Goal: Task Accomplishment & Management: Use online tool/utility

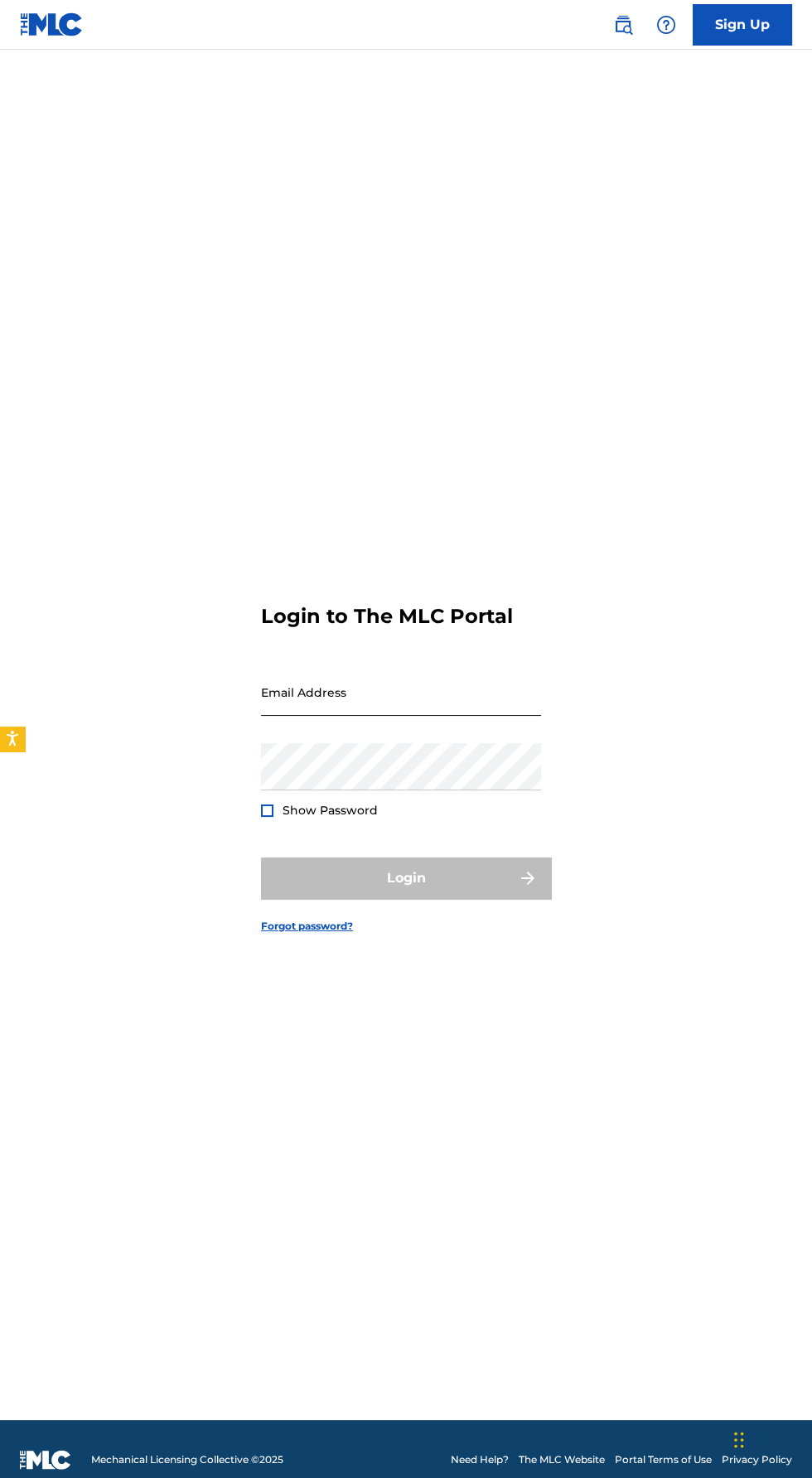
click at [535, 716] on input "Email Address" at bounding box center [401, 692] width 280 height 48
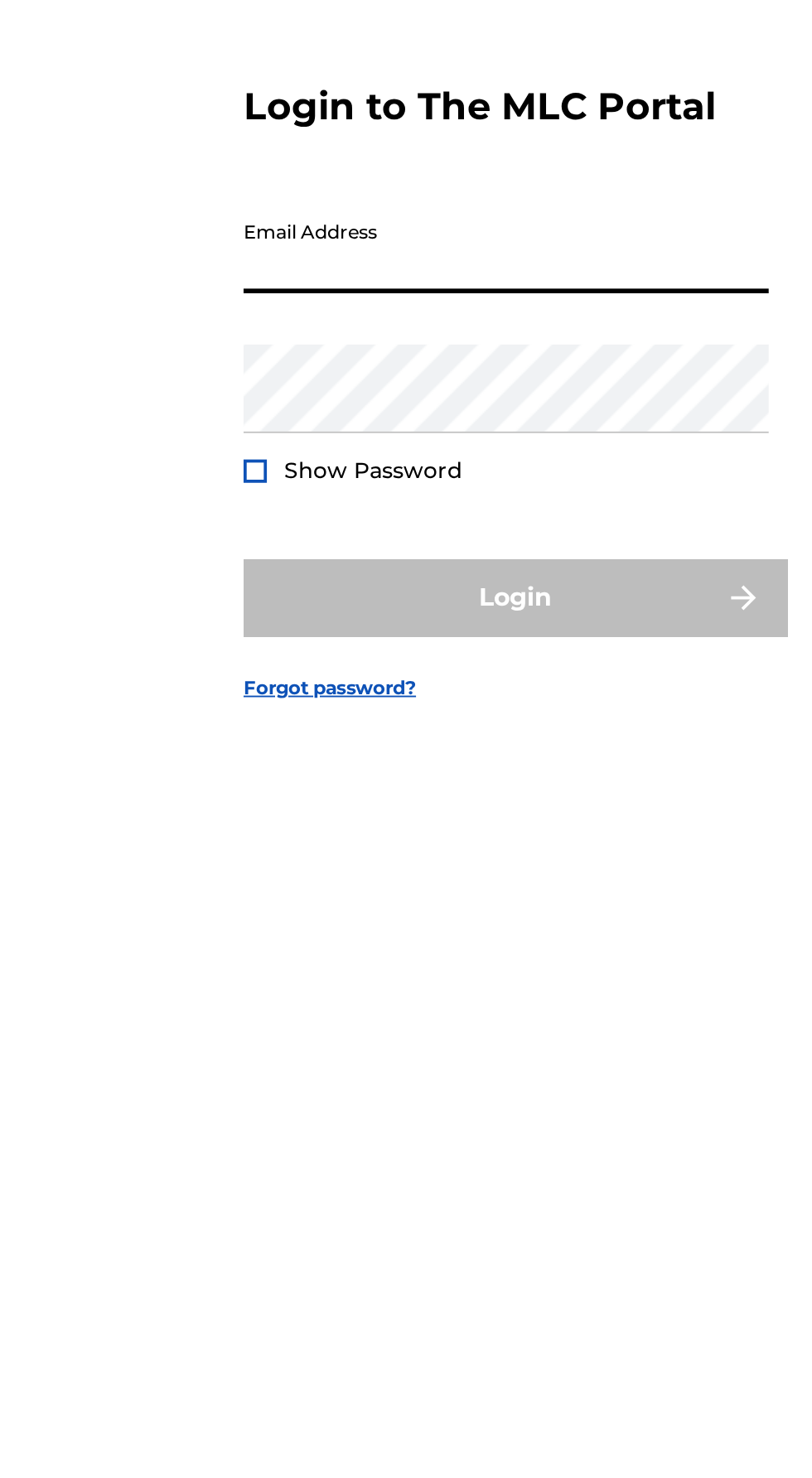
type input "[EMAIL_ADDRESS][DOMAIN_NAME]"
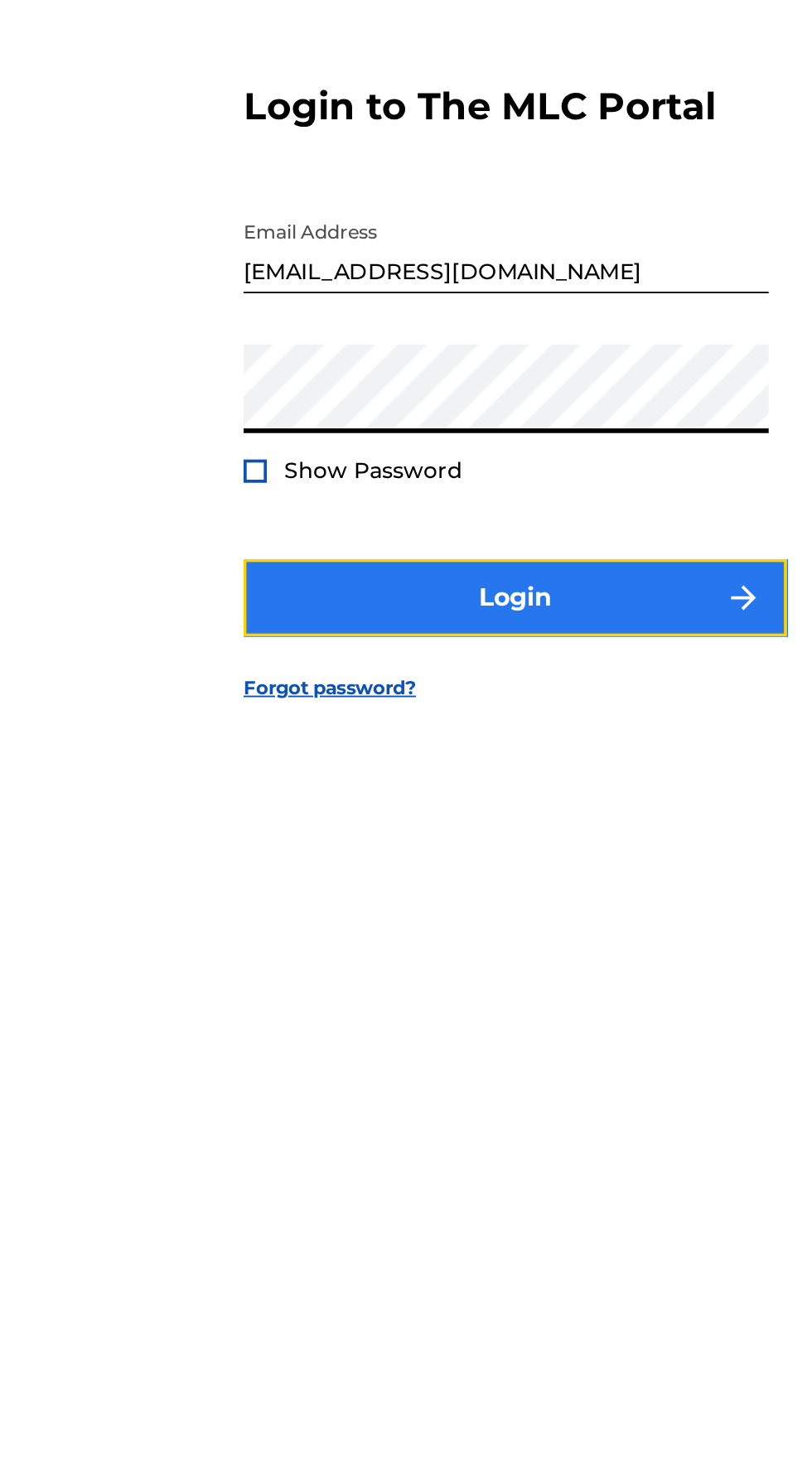
click at [409, 899] on button "Login" at bounding box center [406, 879] width 290 height 42
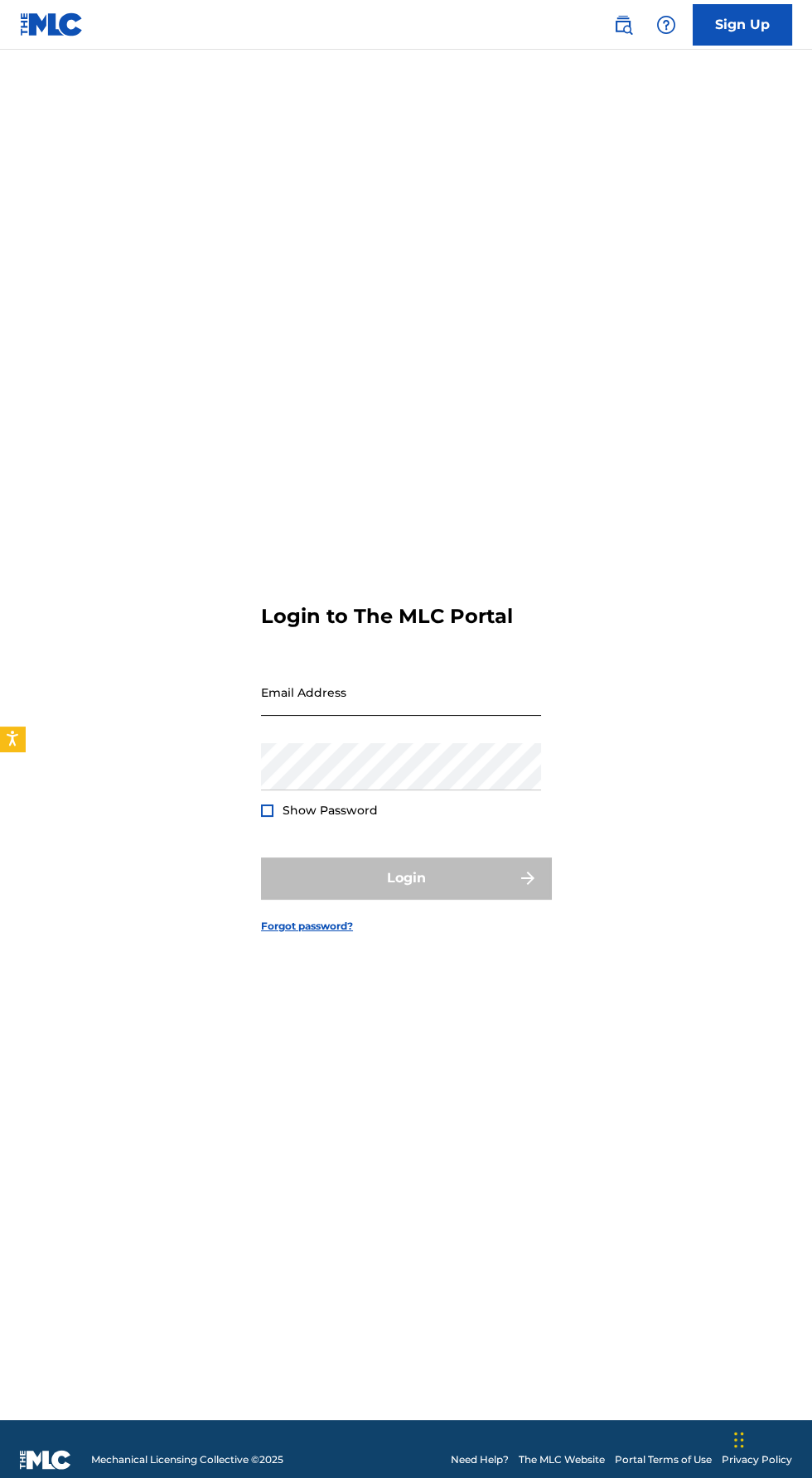
click at [421, 716] on input "Email Address" at bounding box center [401, 692] width 280 height 48
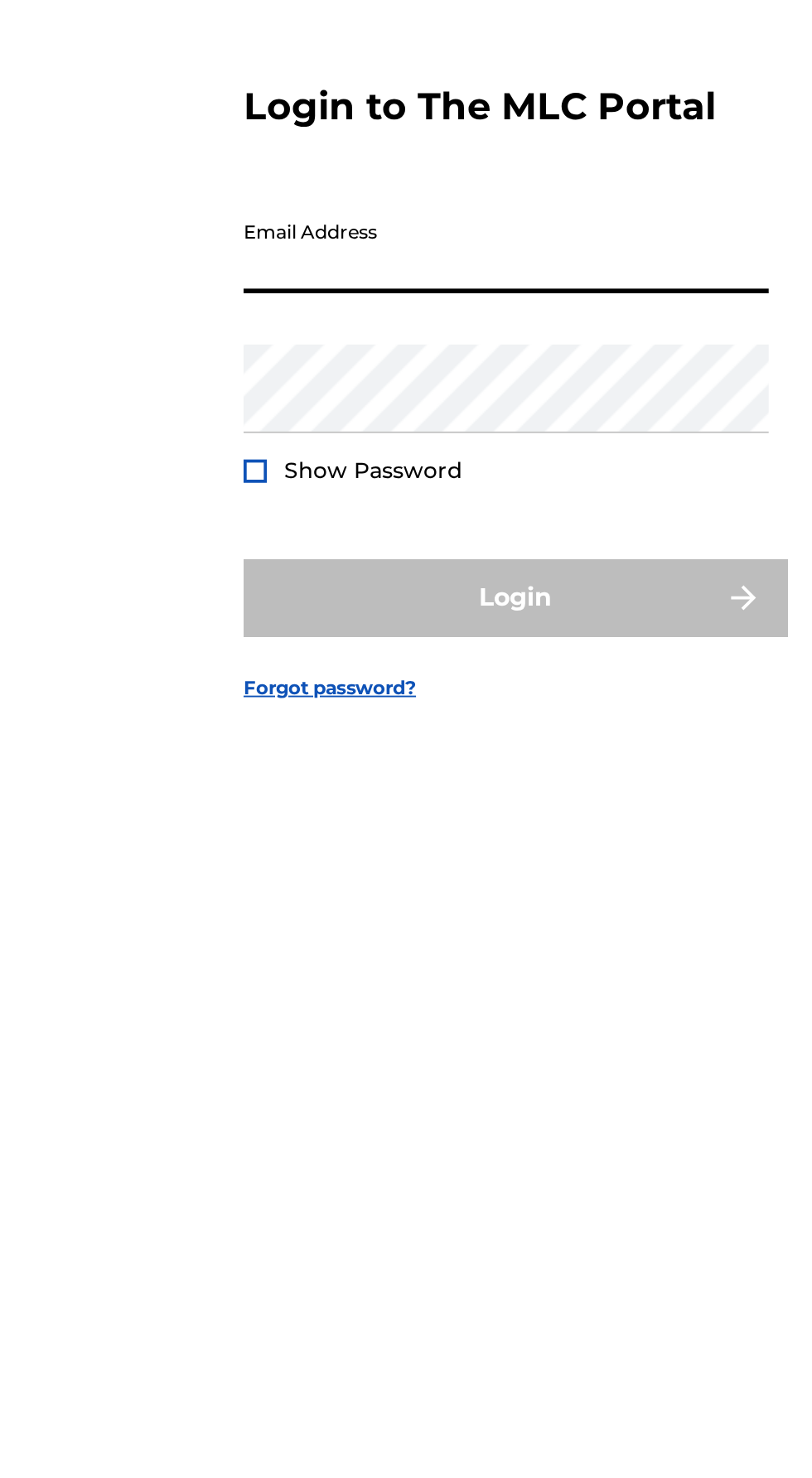
type input "[EMAIL_ADDRESS][DOMAIN_NAME]"
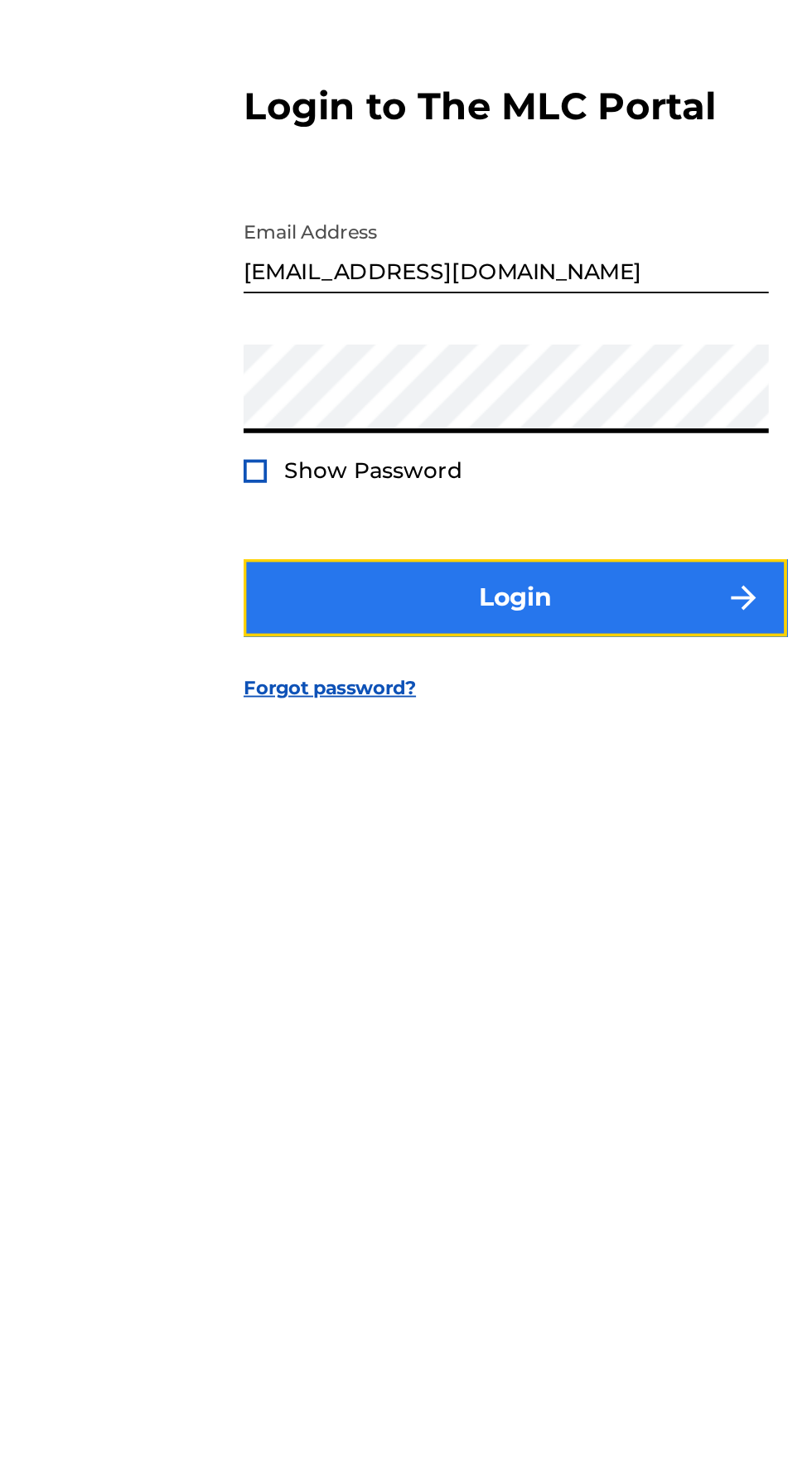
click at [474, 899] on button "Login" at bounding box center [406, 879] width 290 height 42
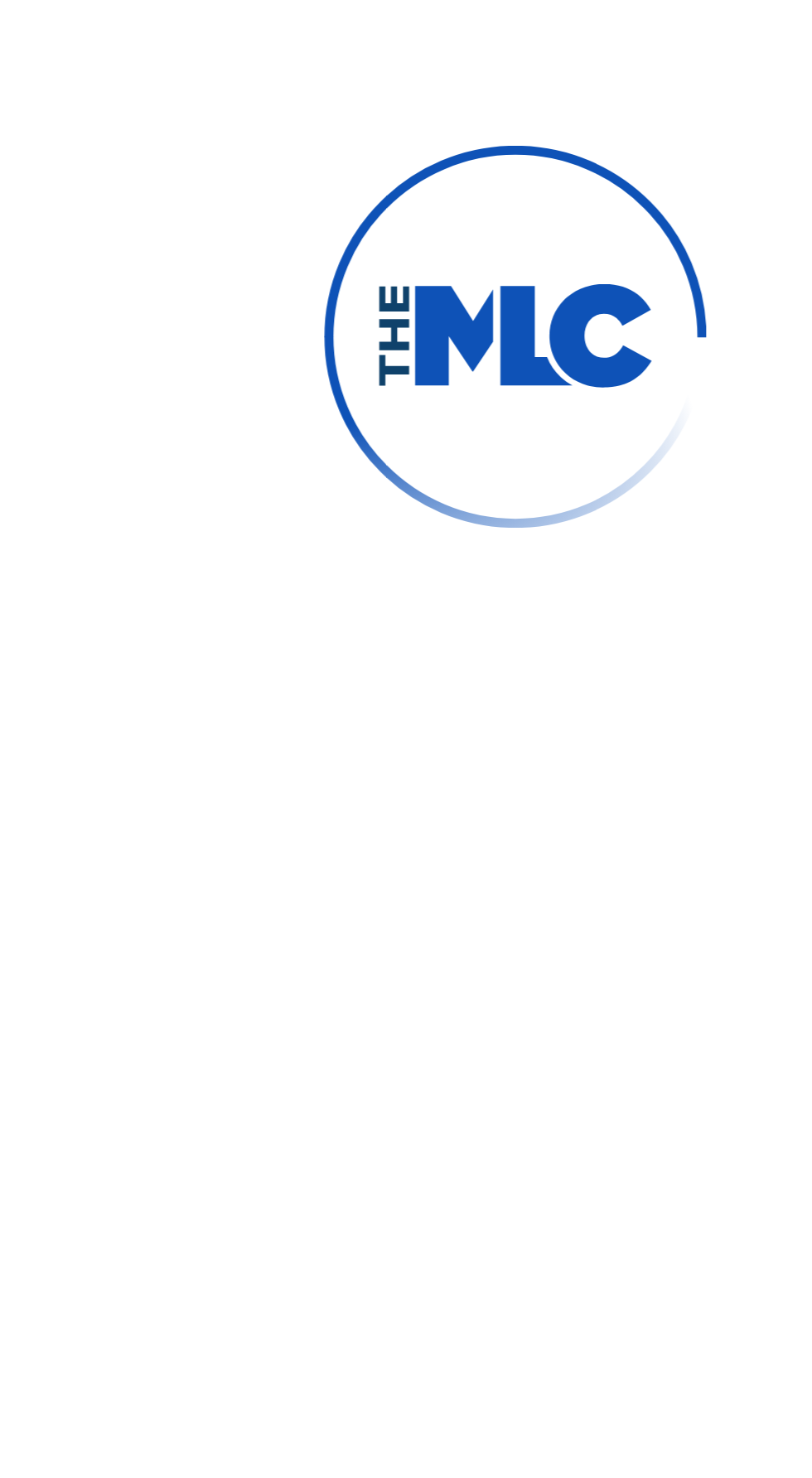
scroll to position [8, 0]
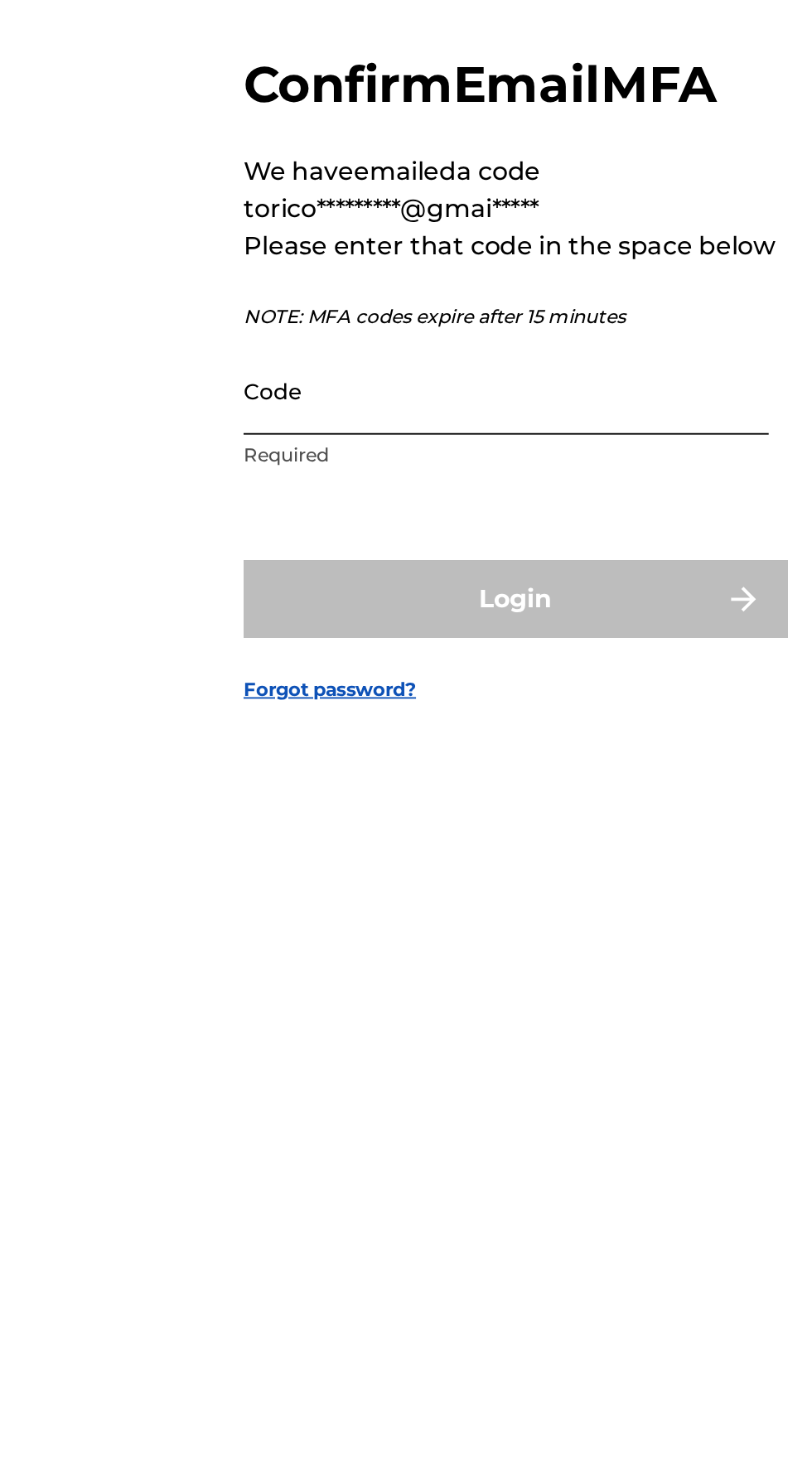
click at [427, 792] on input "Code" at bounding box center [401, 768] width 280 height 48
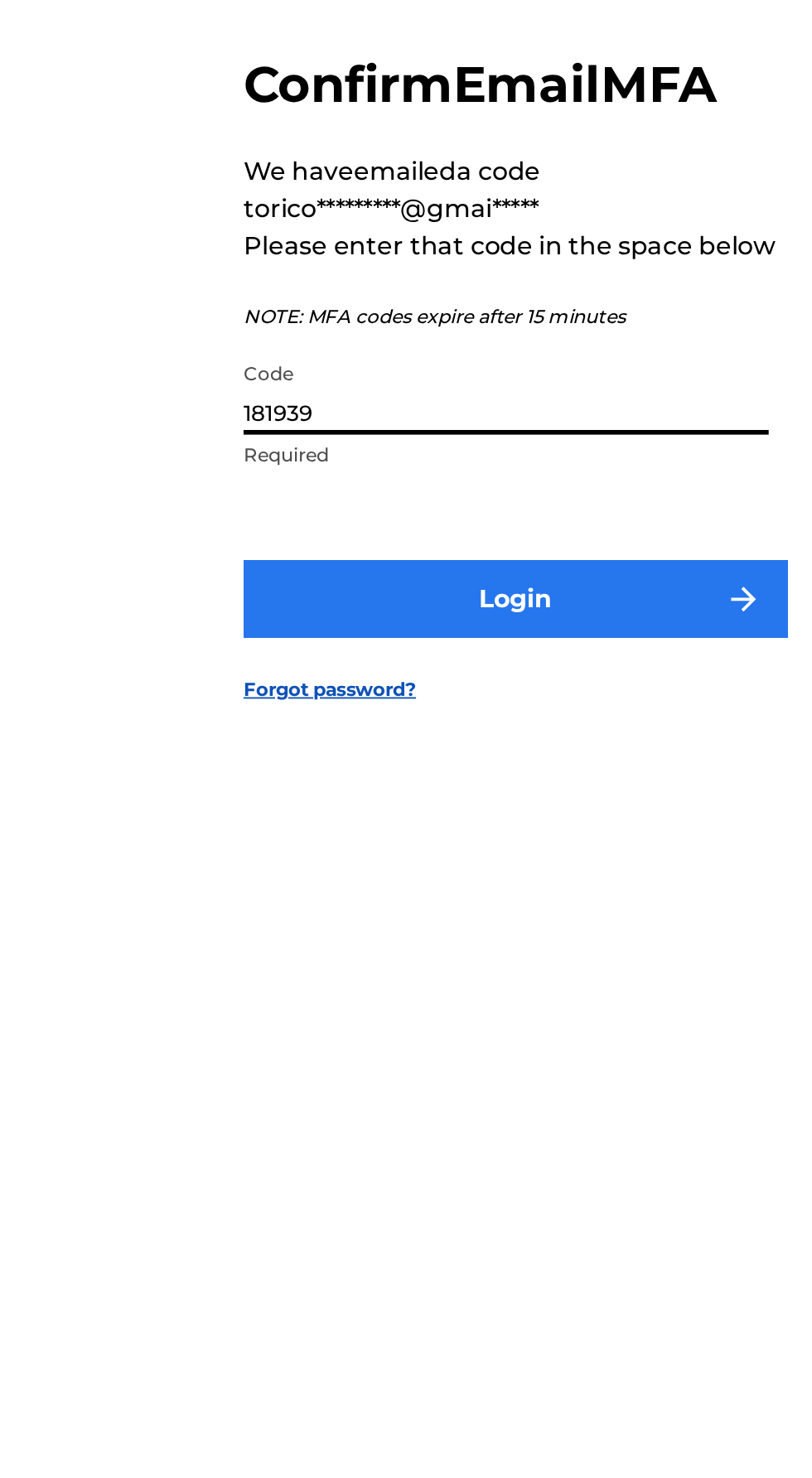
type input "181939"
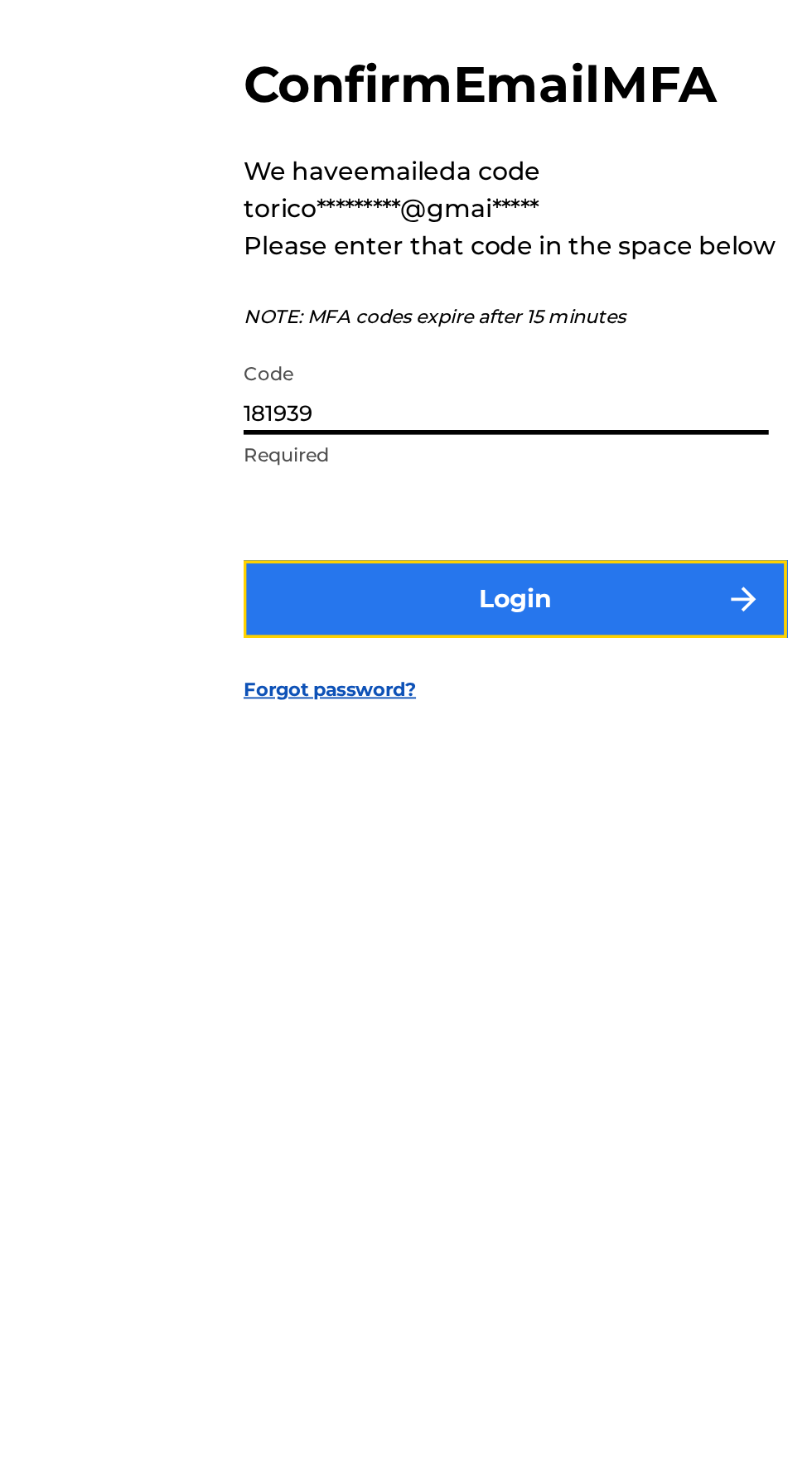
click at [469, 900] on button "Login" at bounding box center [406, 879] width 290 height 42
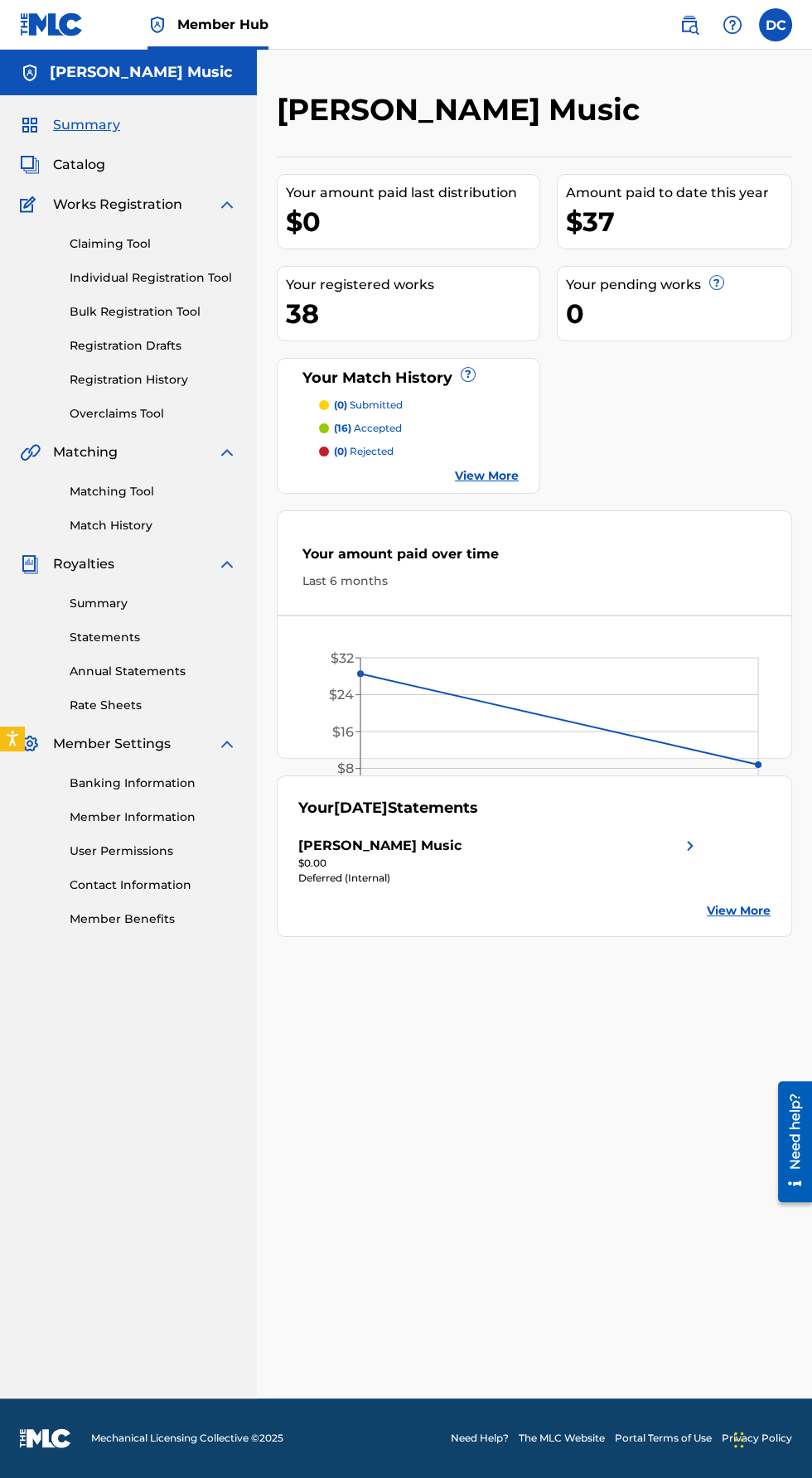
scroll to position [6, 0]
click at [677, 856] on div "[PERSON_NAME] Music" at bounding box center [499, 846] width 402 height 20
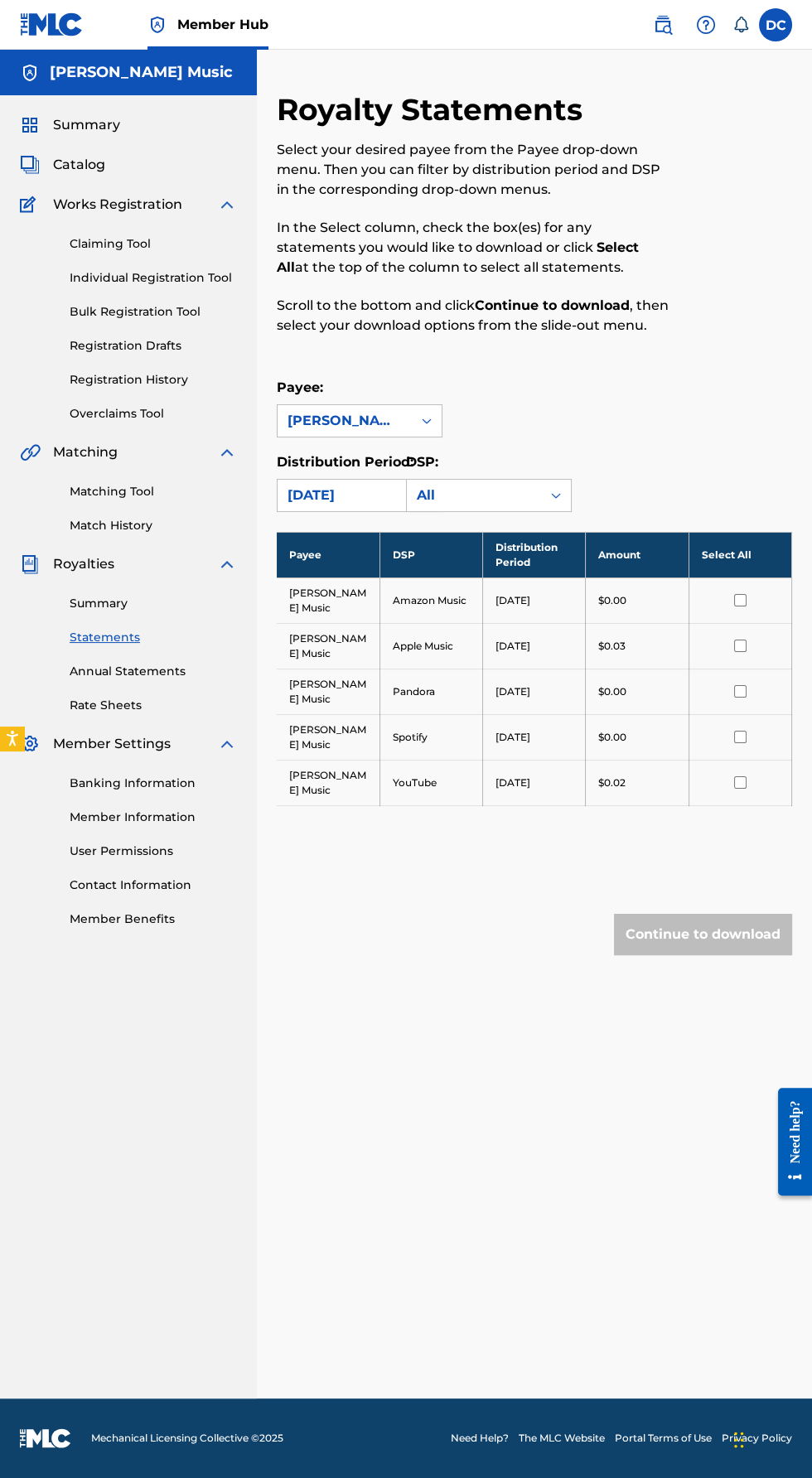
click at [494, 420] on div "Payee: Delrico Cummings Music" at bounding box center [534, 408] width 516 height 60
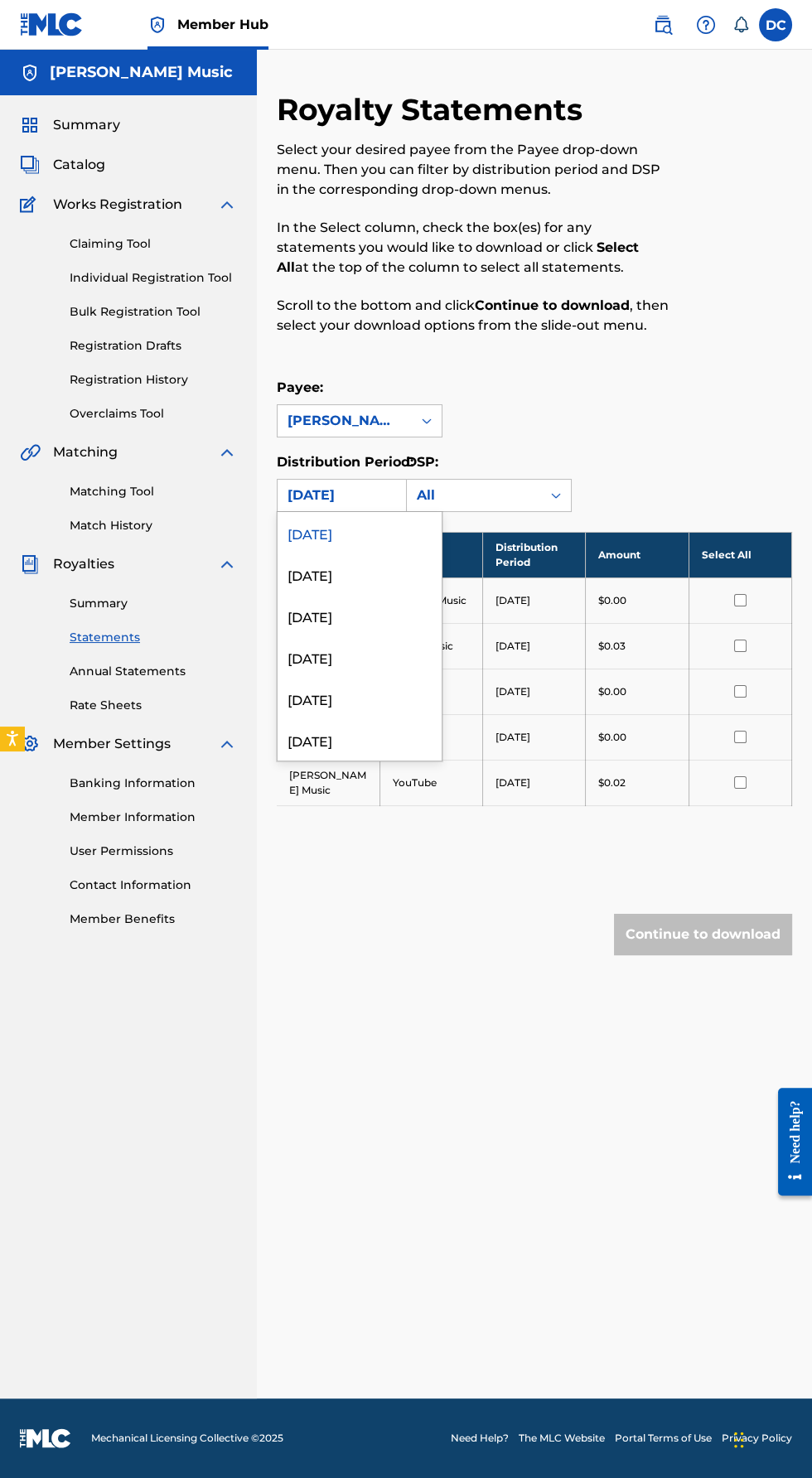
click at [375, 559] on div "August 2025" at bounding box center [359, 574] width 164 height 42
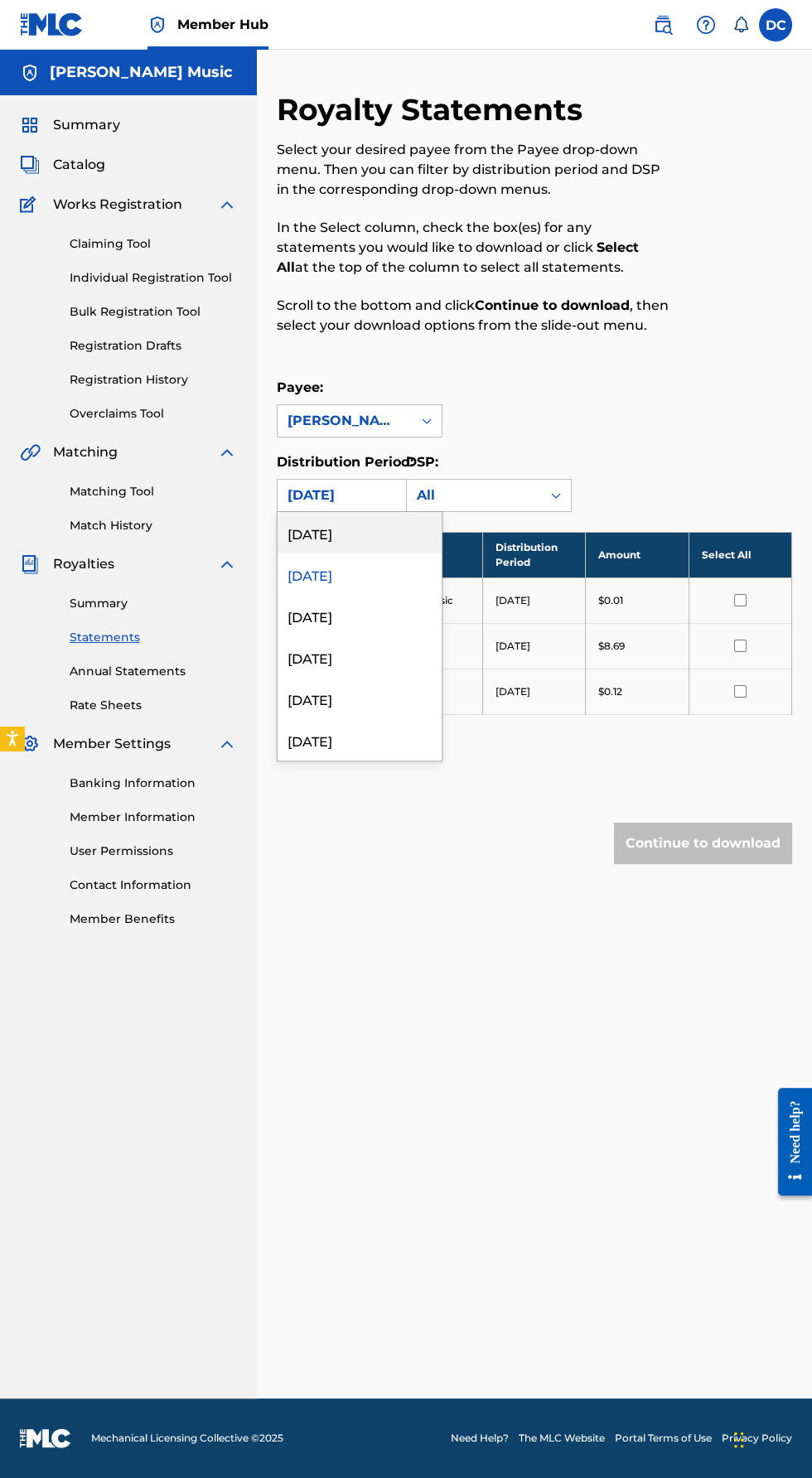
click at [364, 541] on div "[DATE]" at bounding box center [359, 533] width 164 height 42
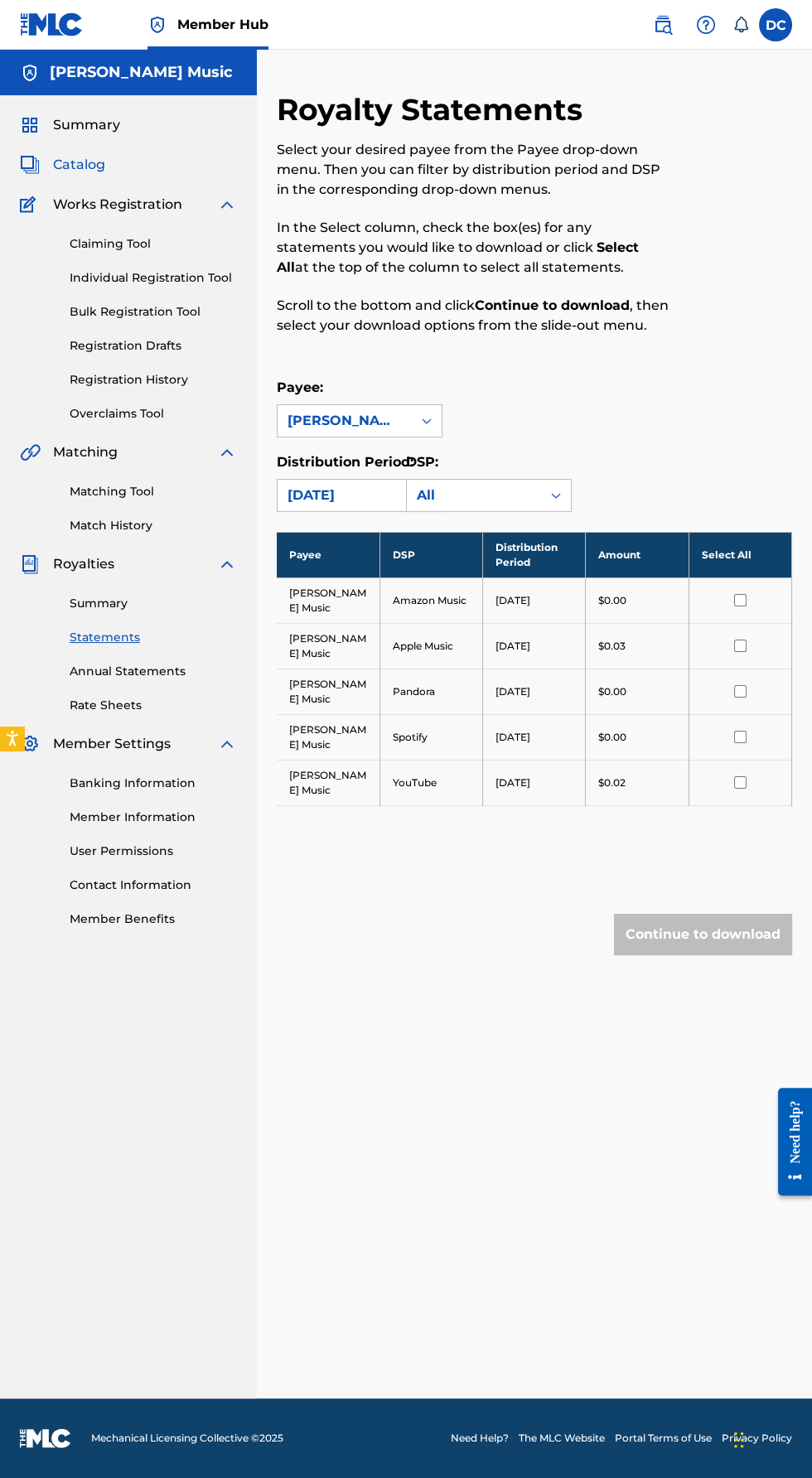
click at [56, 163] on span "Catalog" at bounding box center [78, 165] width 53 height 20
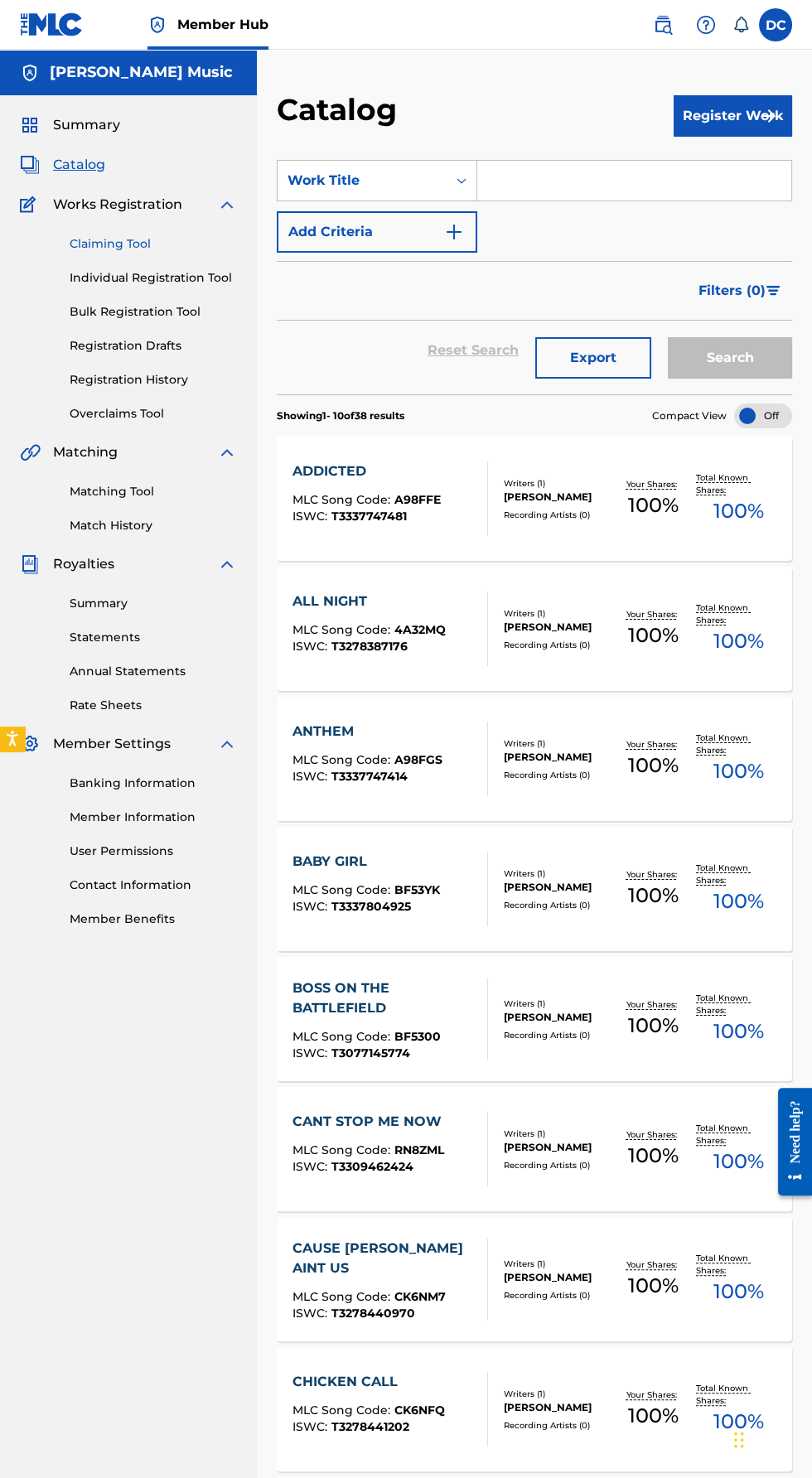
click at [77, 245] on link "Claiming Tool" at bounding box center [153, 244] width 168 height 18
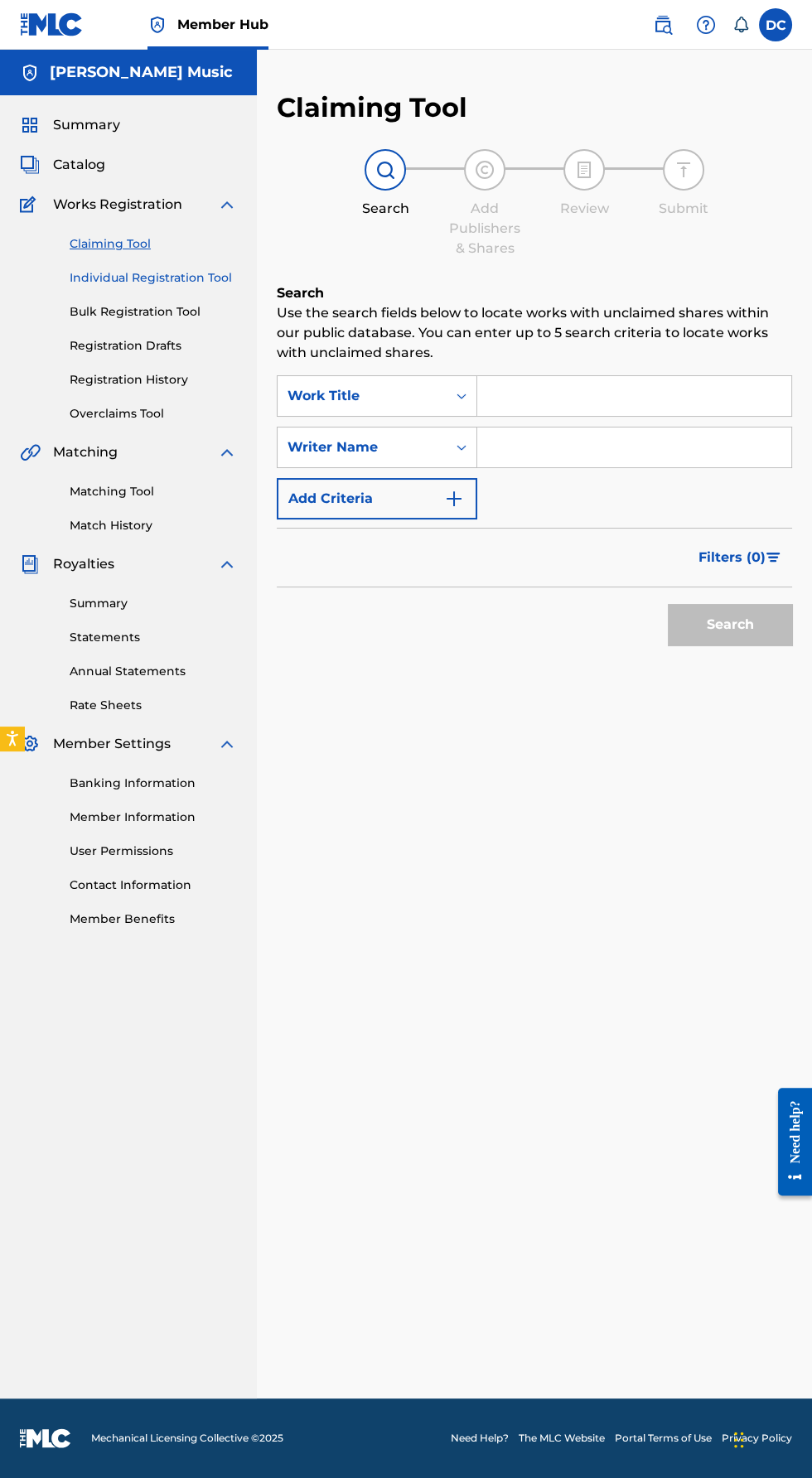
click at [113, 278] on link "Individual Registration Tool" at bounding box center [153, 278] width 168 height 18
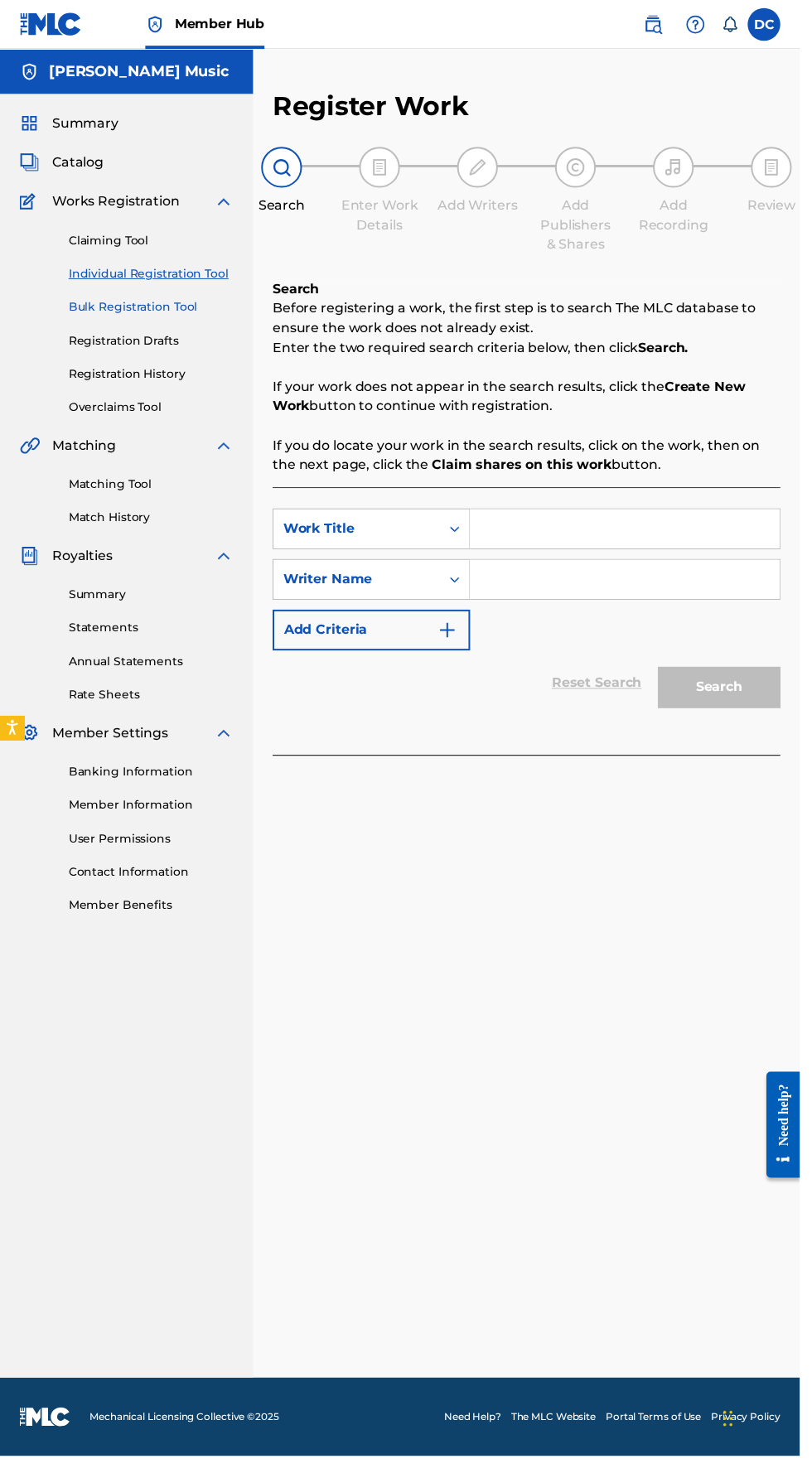
click at [88, 311] on link "Bulk Registration Tool" at bounding box center [153, 312] width 168 height 18
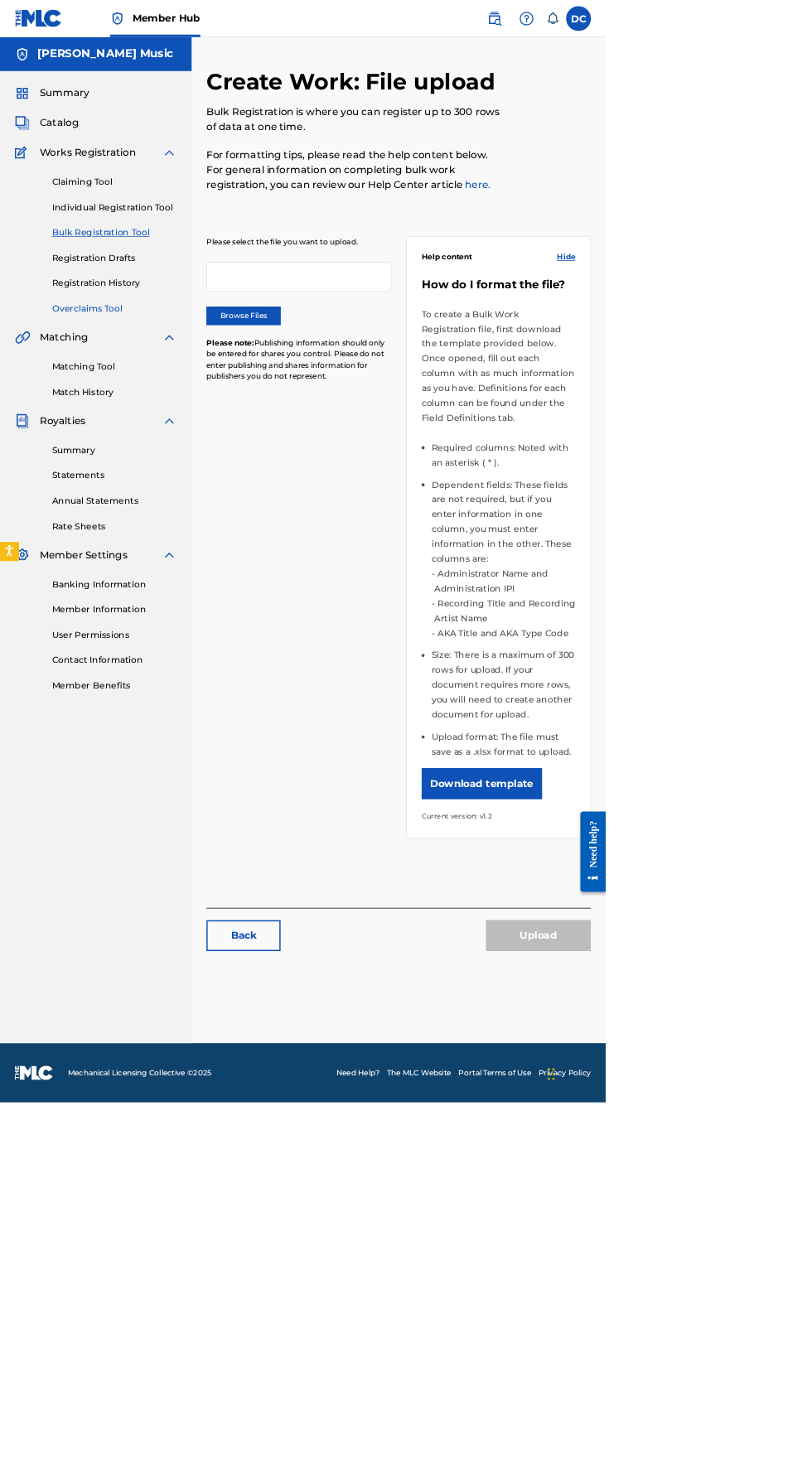
click at [85, 414] on link "Overclaims Tool" at bounding box center [153, 414] width 168 height 18
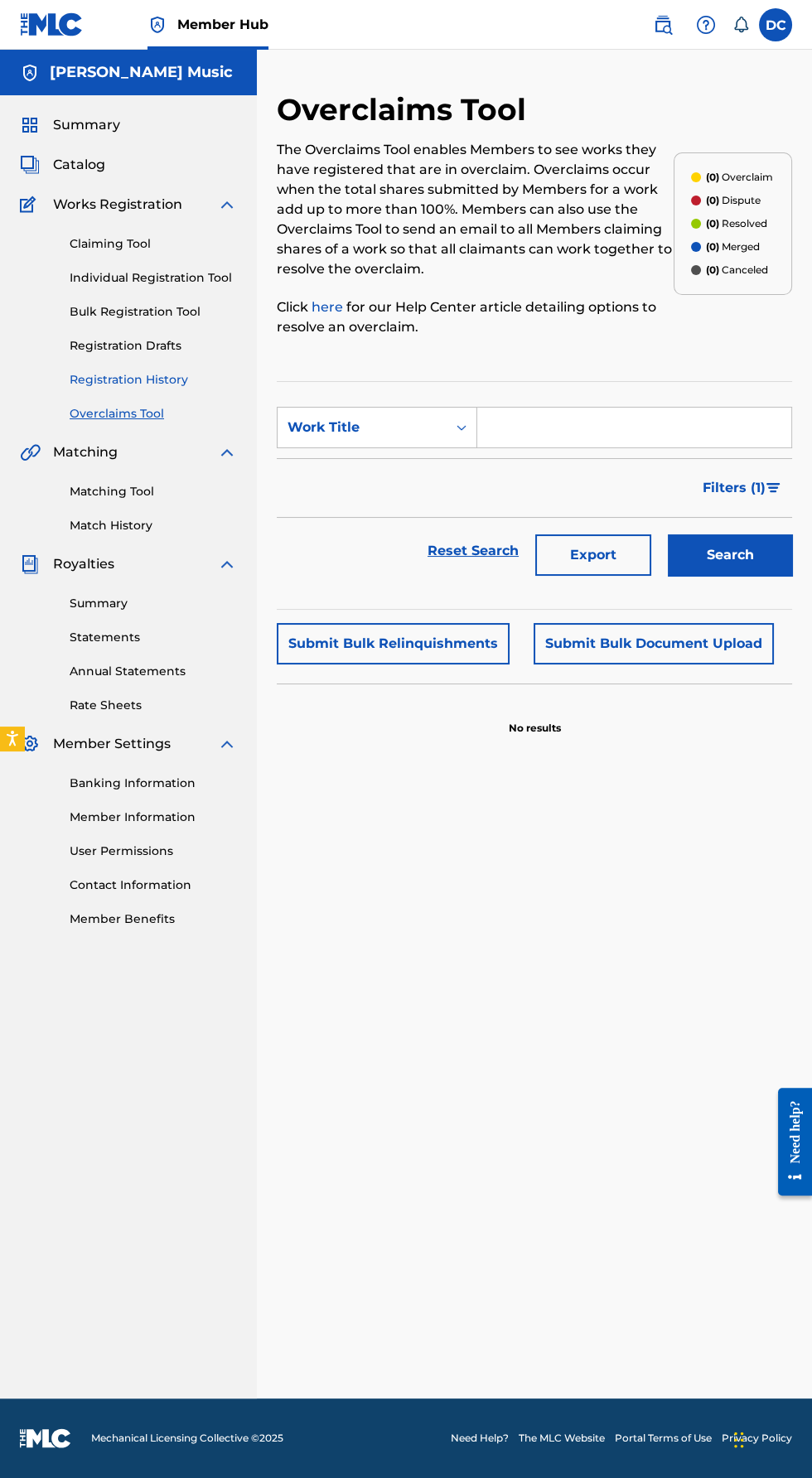
click at [93, 380] on link "Registration History" at bounding box center [153, 380] width 168 height 18
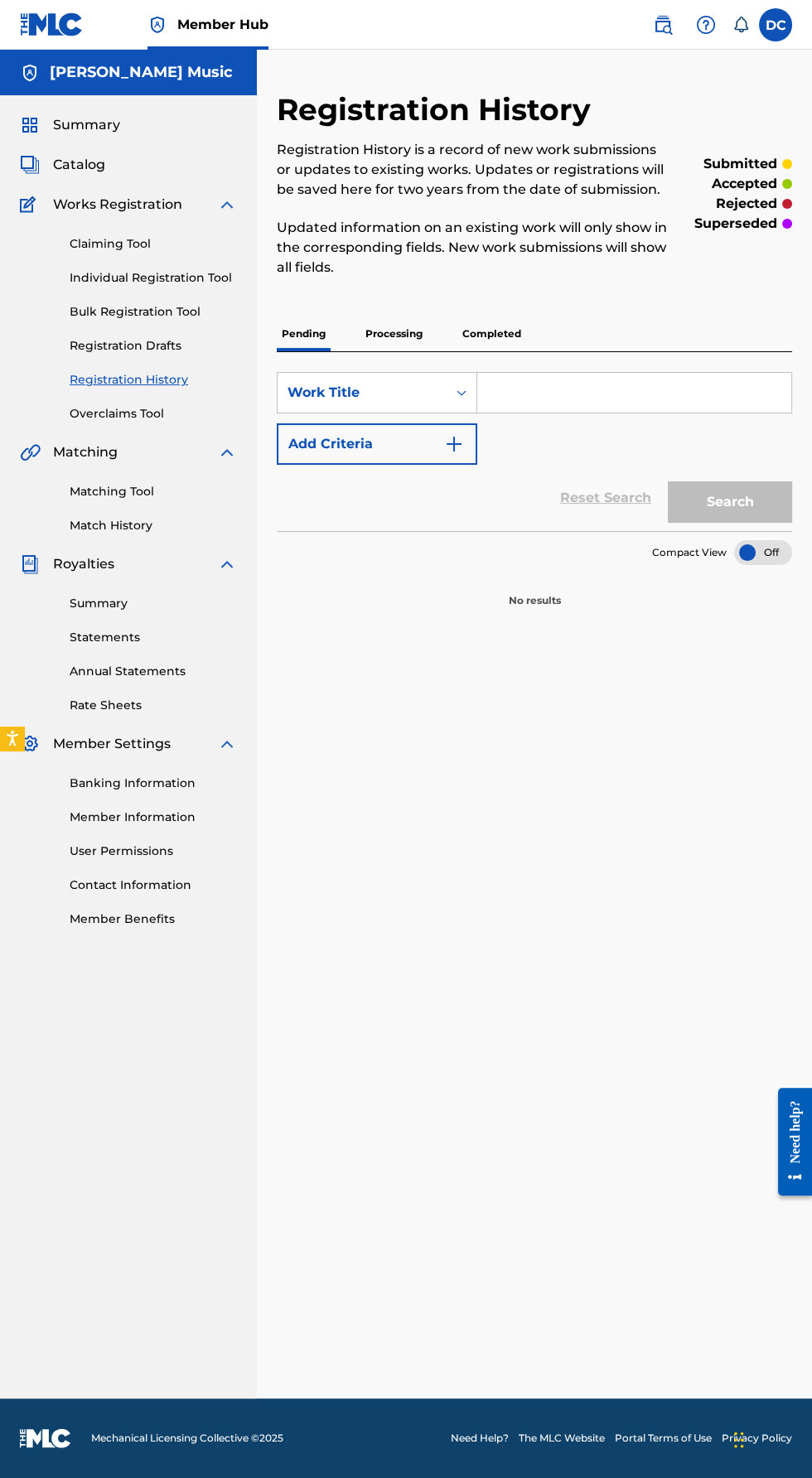
click at [377, 328] on p "Processing" at bounding box center [394, 333] width 67 height 35
click at [494, 332] on p "Completed" at bounding box center [491, 333] width 68 height 35
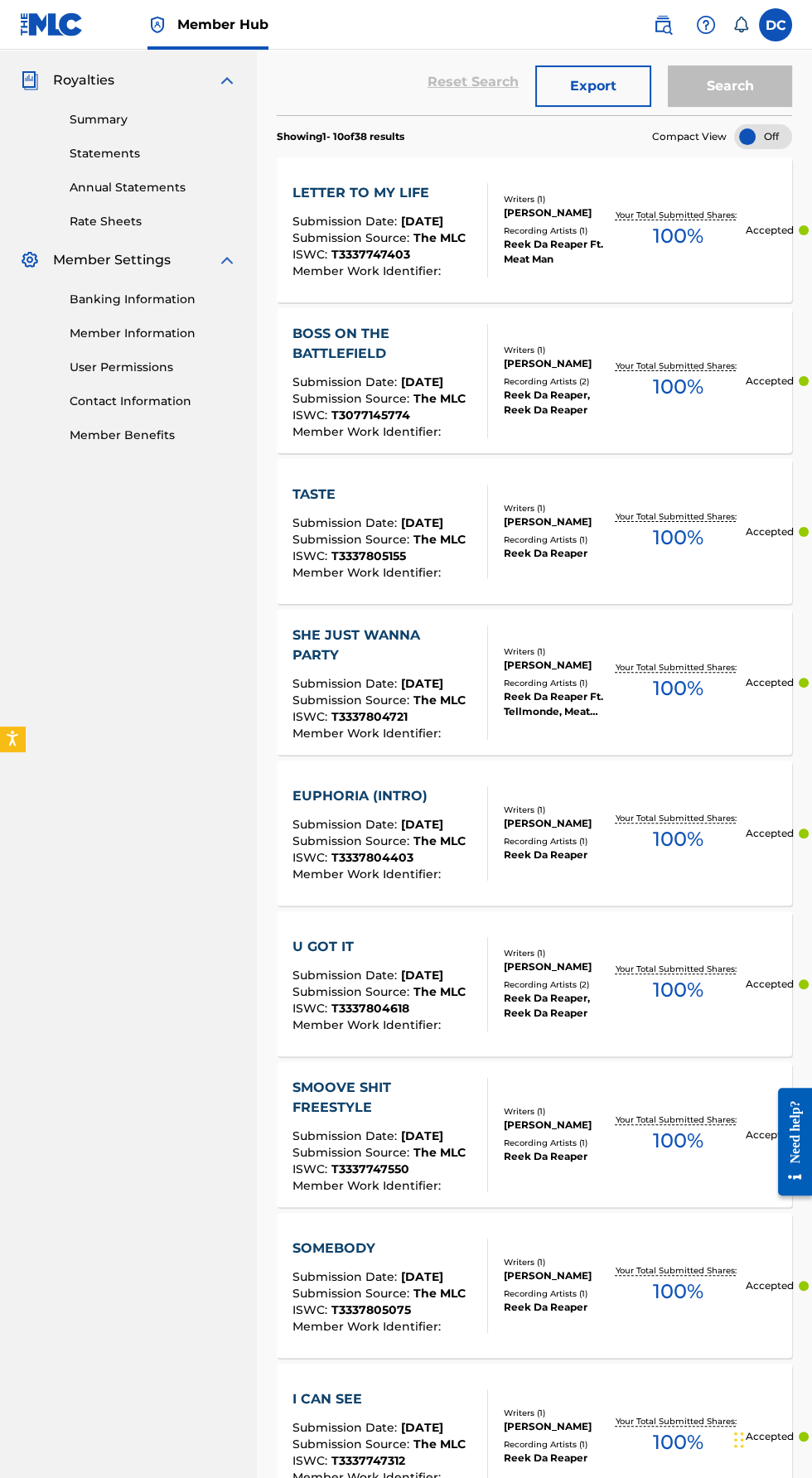
scroll to position [736, 0]
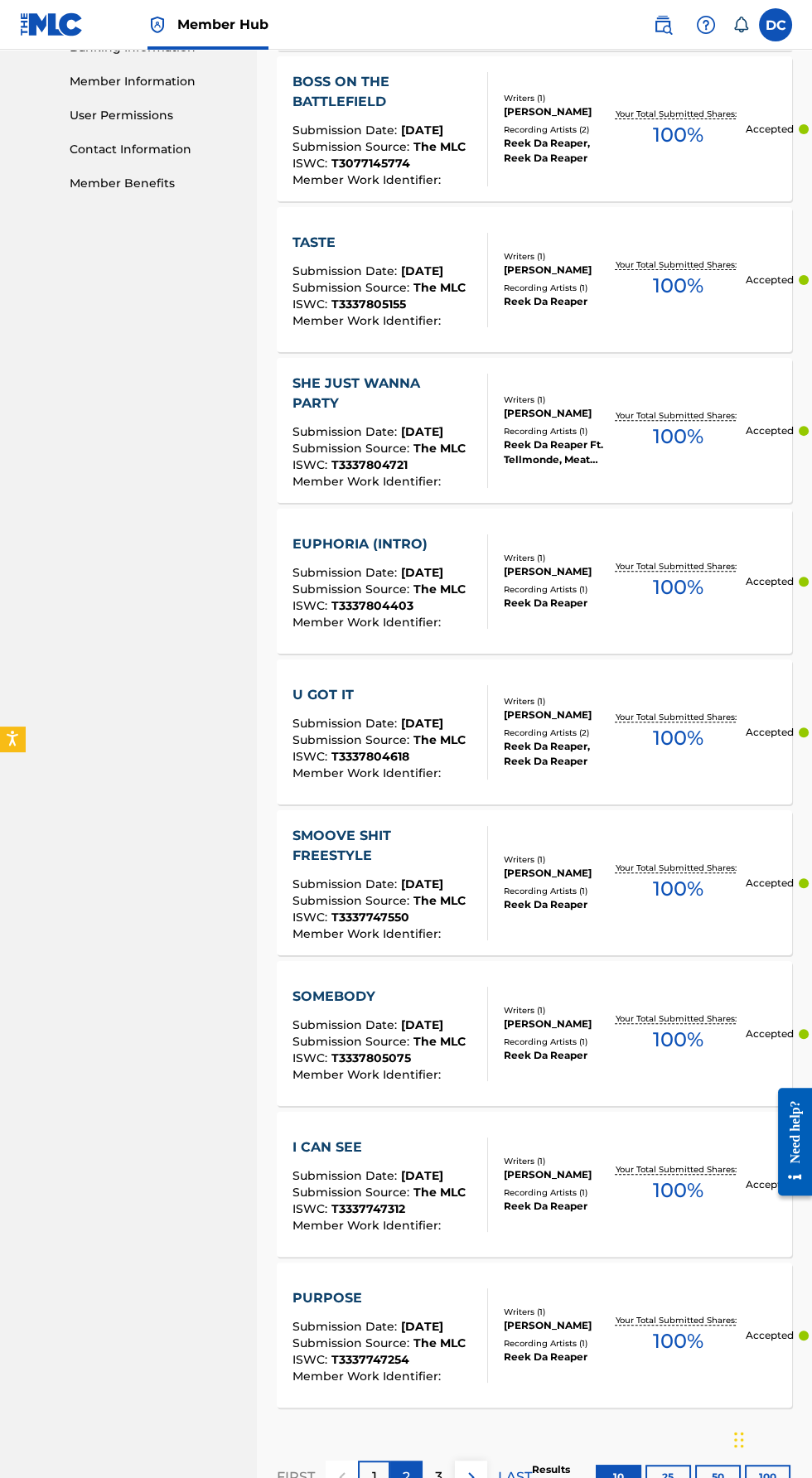
click at [406, 1475] on p "2" at bounding box center [406, 1477] width 8 height 20
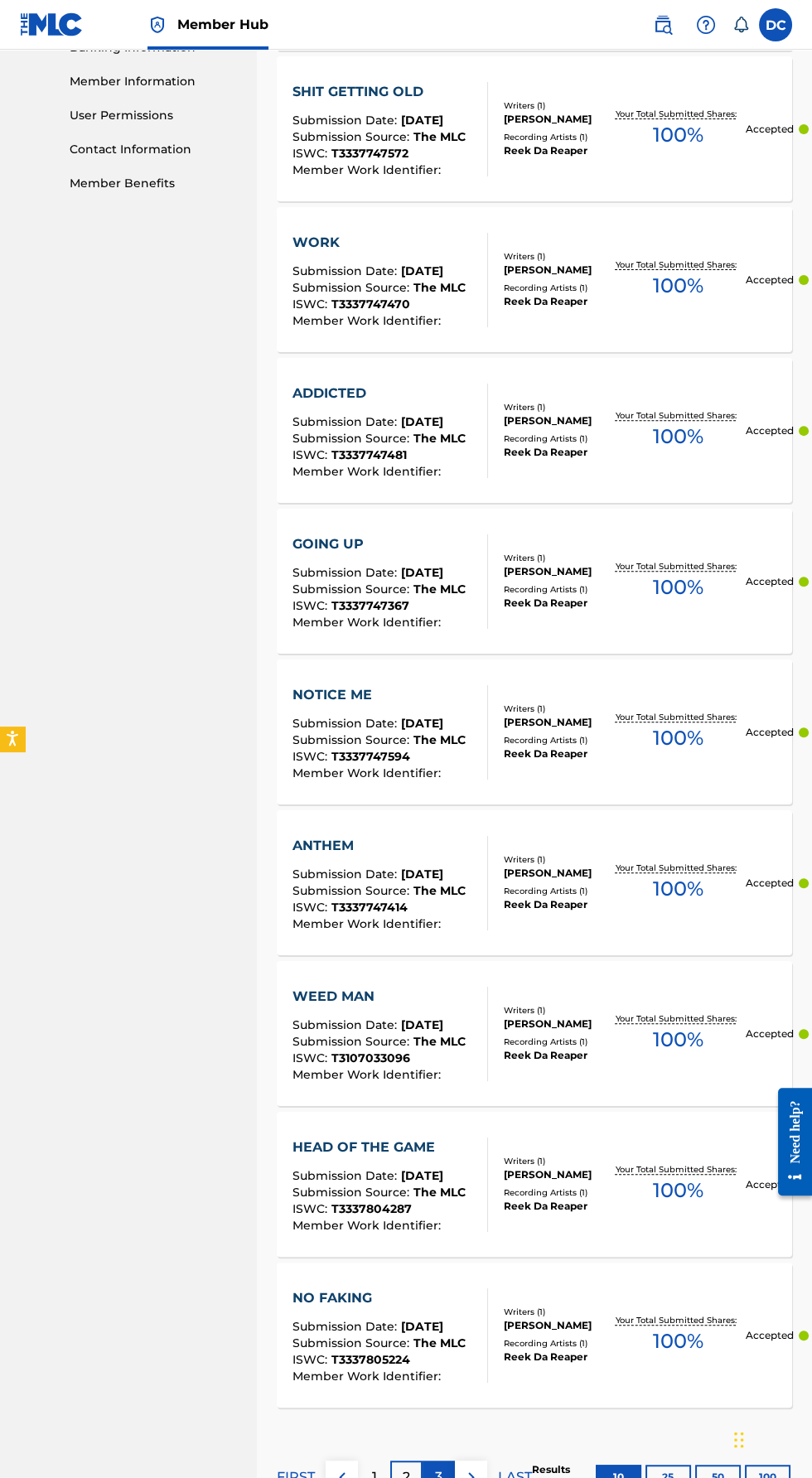
click at [438, 1475] on p "3" at bounding box center [439, 1477] width 8 height 20
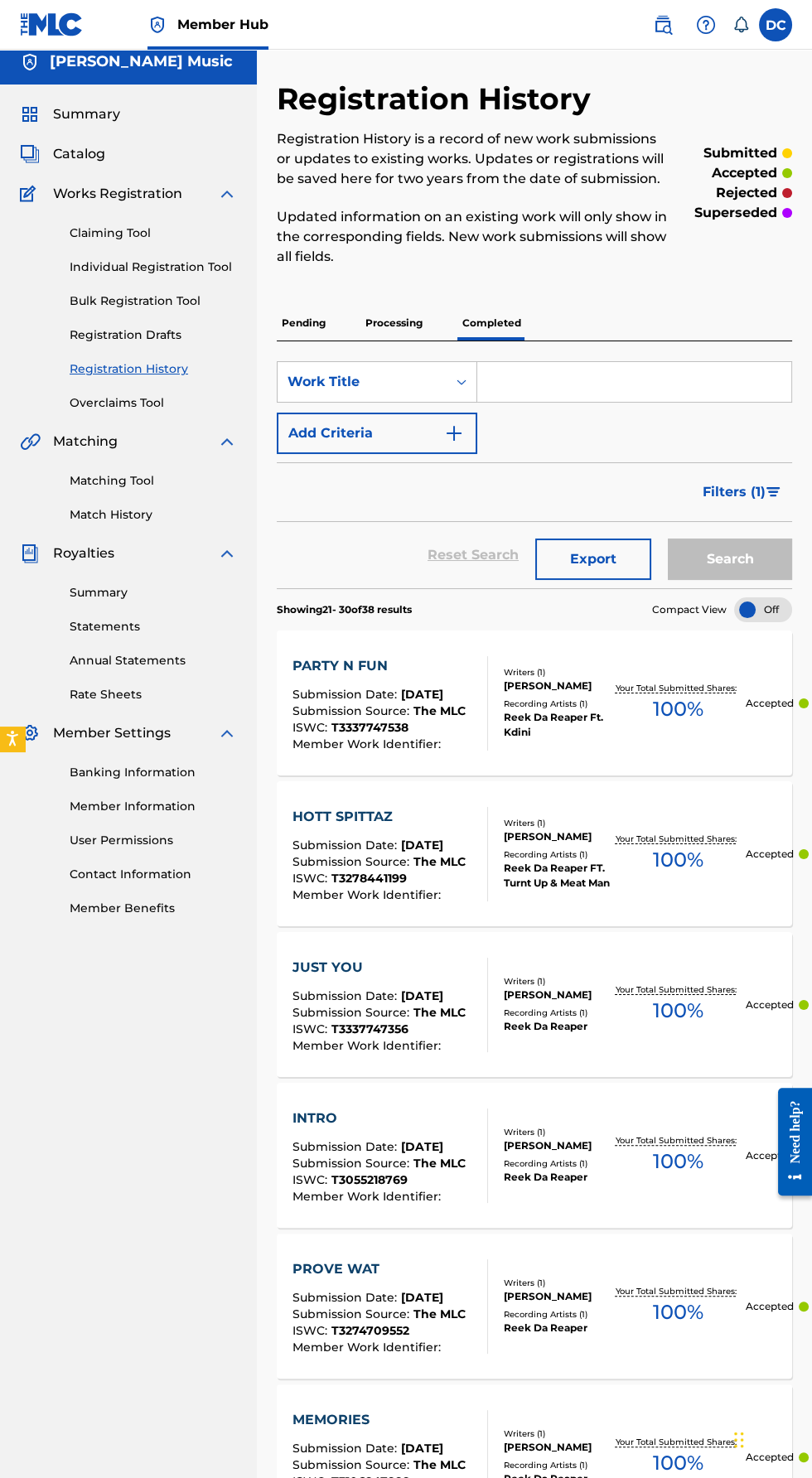
scroll to position [0, 0]
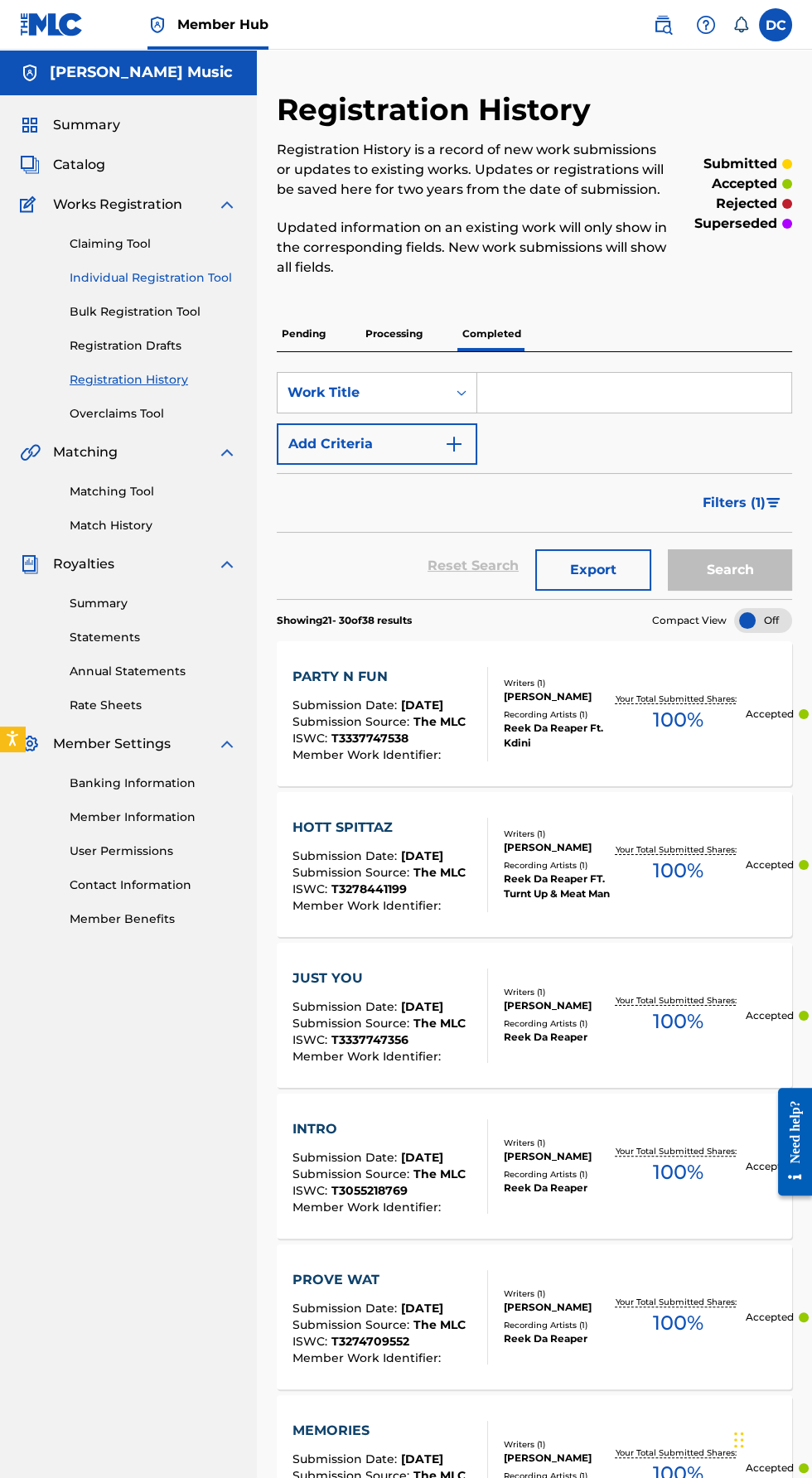
click at [186, 278] on link "Individual Registration Tool" at bounding box center [153, 278] width 168 height 18
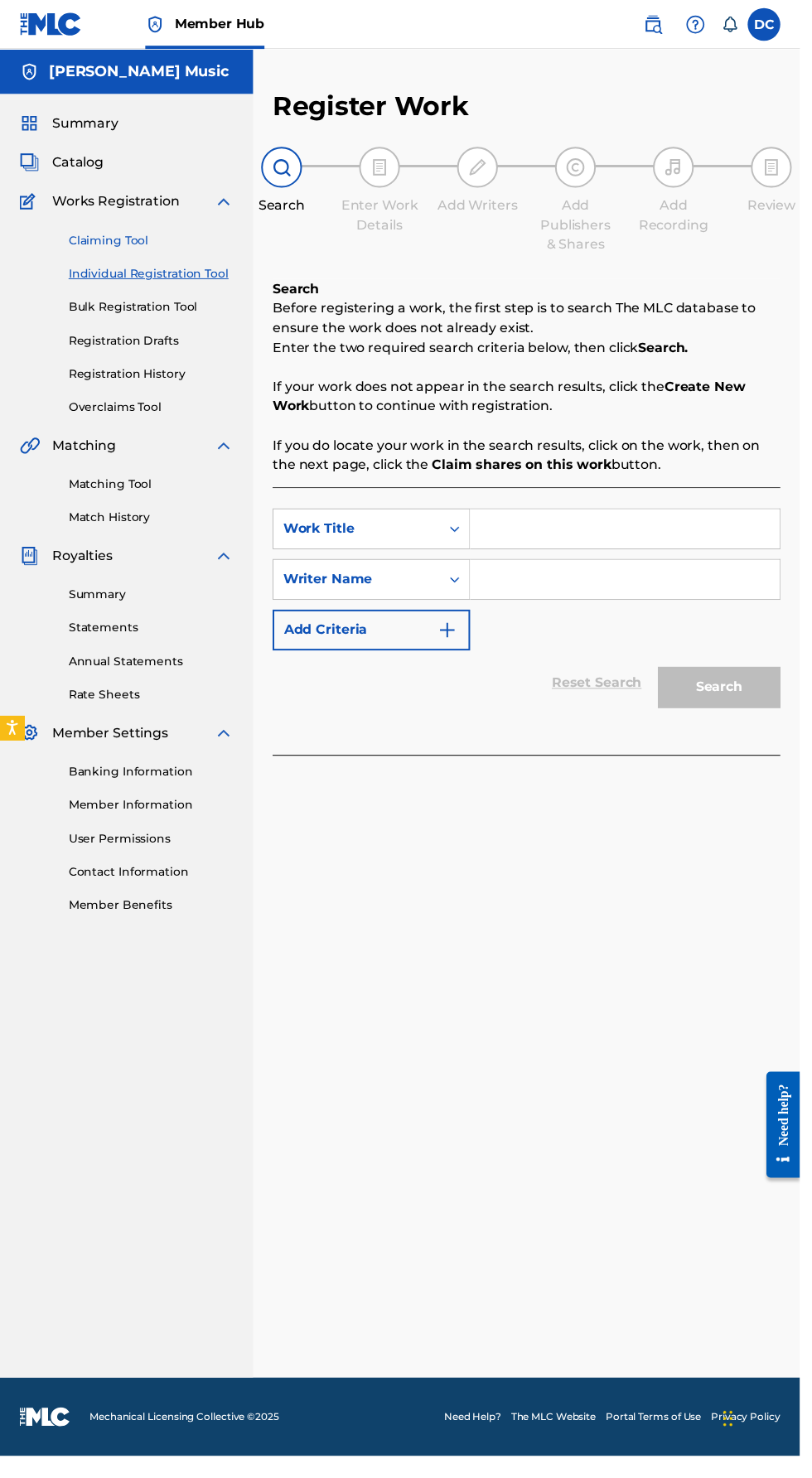
click at [125, 246] on link "Claiming Tool" at bounding box center [153, 244] width 168 height 18
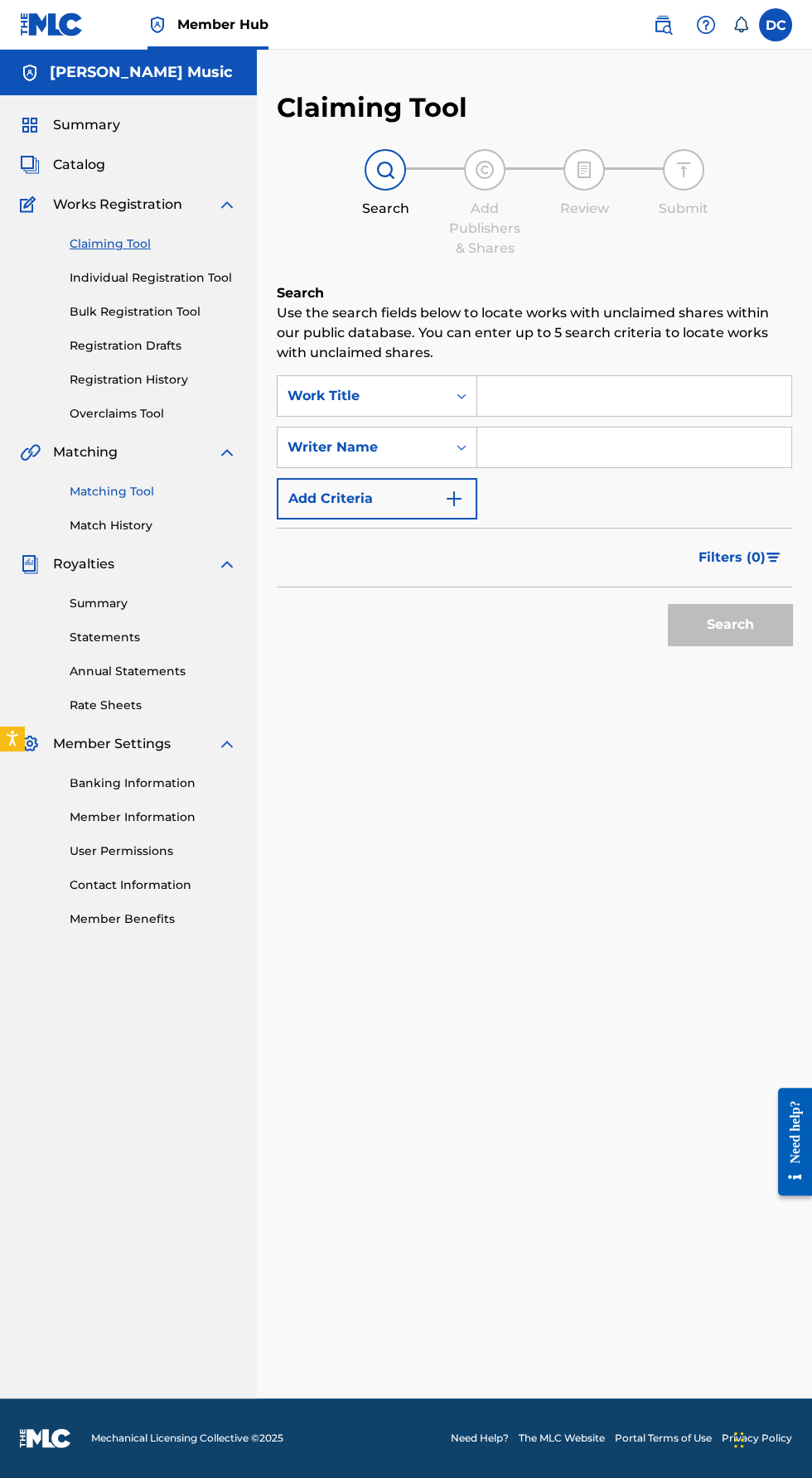
click at [160, 491] on link "Matching Tool" at bounding box center [153, 492] width 168 height 18
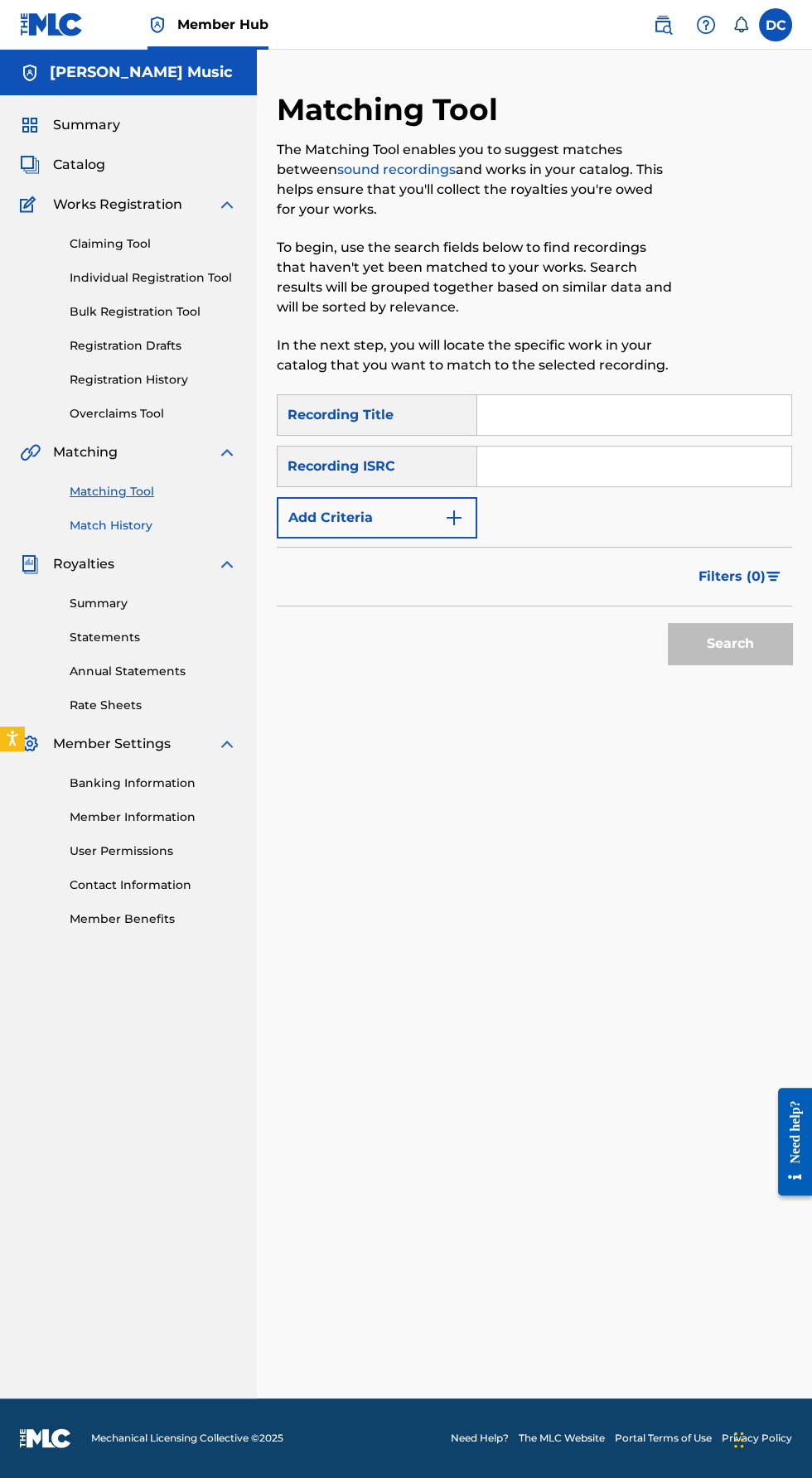
click at [136, 521] on link "Match History" at bounding box center [153, 526] width 168 height 18
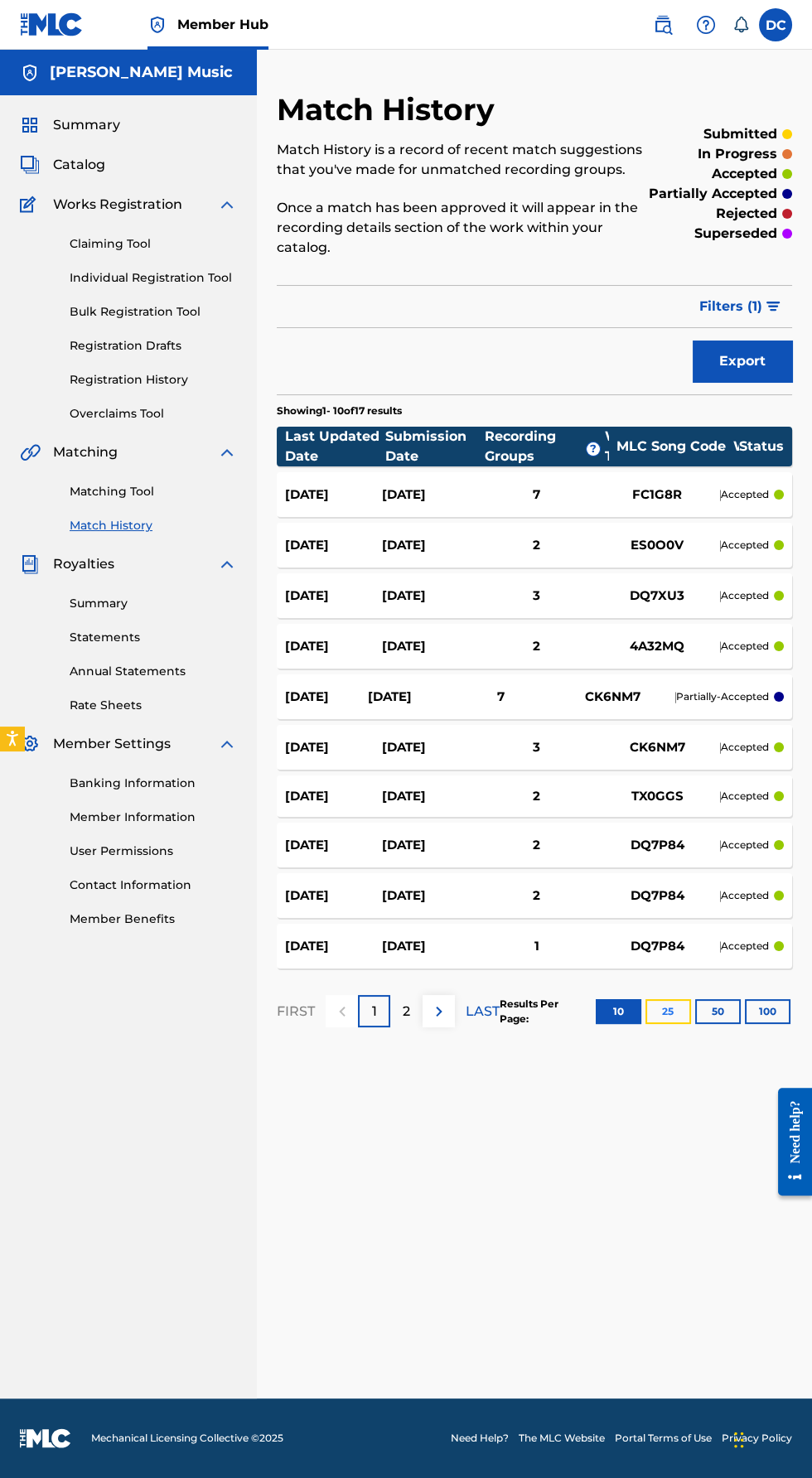
click at [666, 999] on button "25" at bounding box center [668, 1011] width 46 height 25
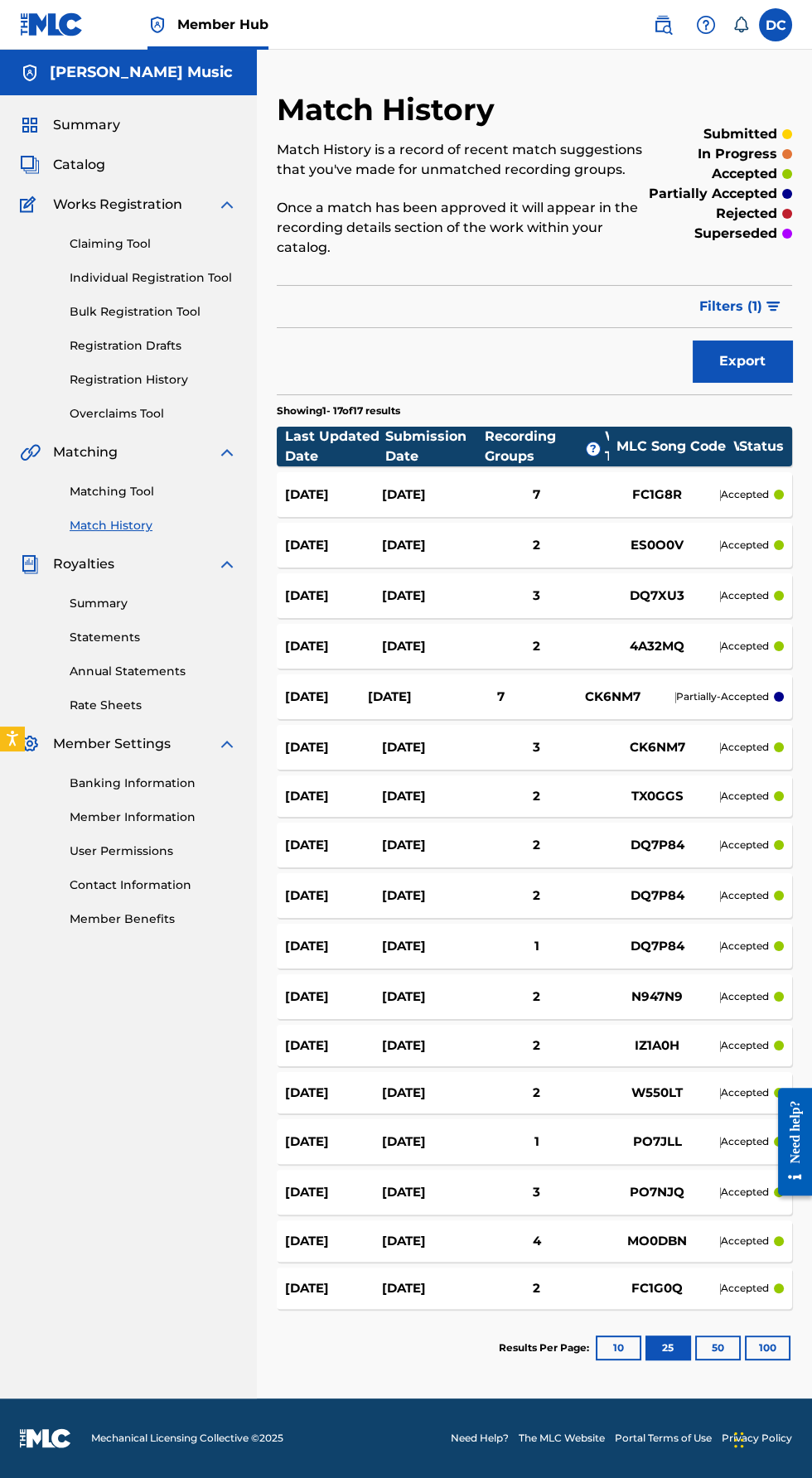
scroll to position [118, 0]
click at [561, 485] on div "7" at bounding box center [536, 494] width 116 height 19
click at [502, 536] on div "2" at bounding box center [536, 545] width 116 height 19
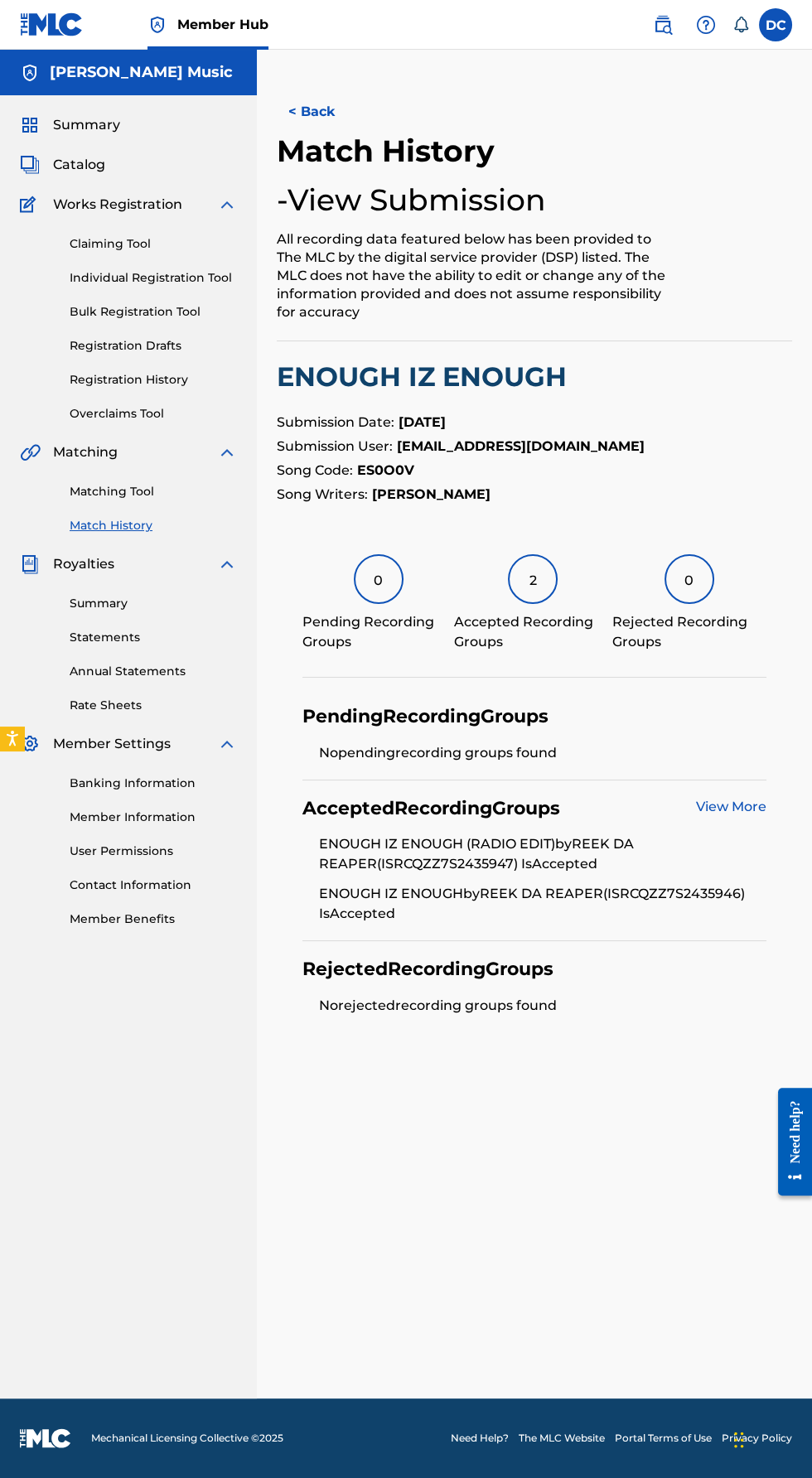
scroll to position [118, 0]
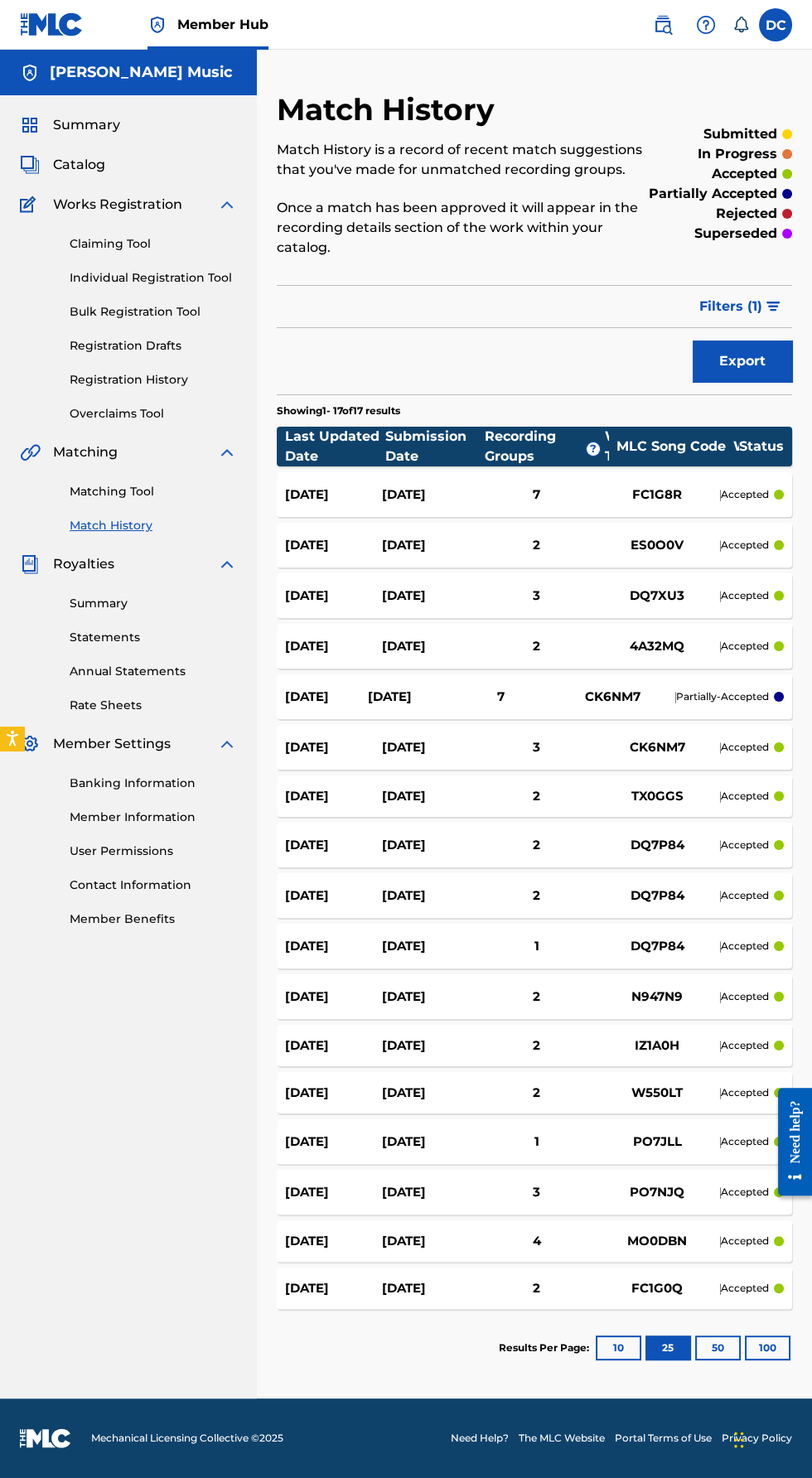
click at [502, 586] on div "3" at bounding box center [536, 595] width 116 height 19
click at [476, 687] on div "7" at bounding box center [500, 696] width 99 height 19
click at [688, 689] on p "partially-accepted" at bounding box center [723, 696] width 93 height 15
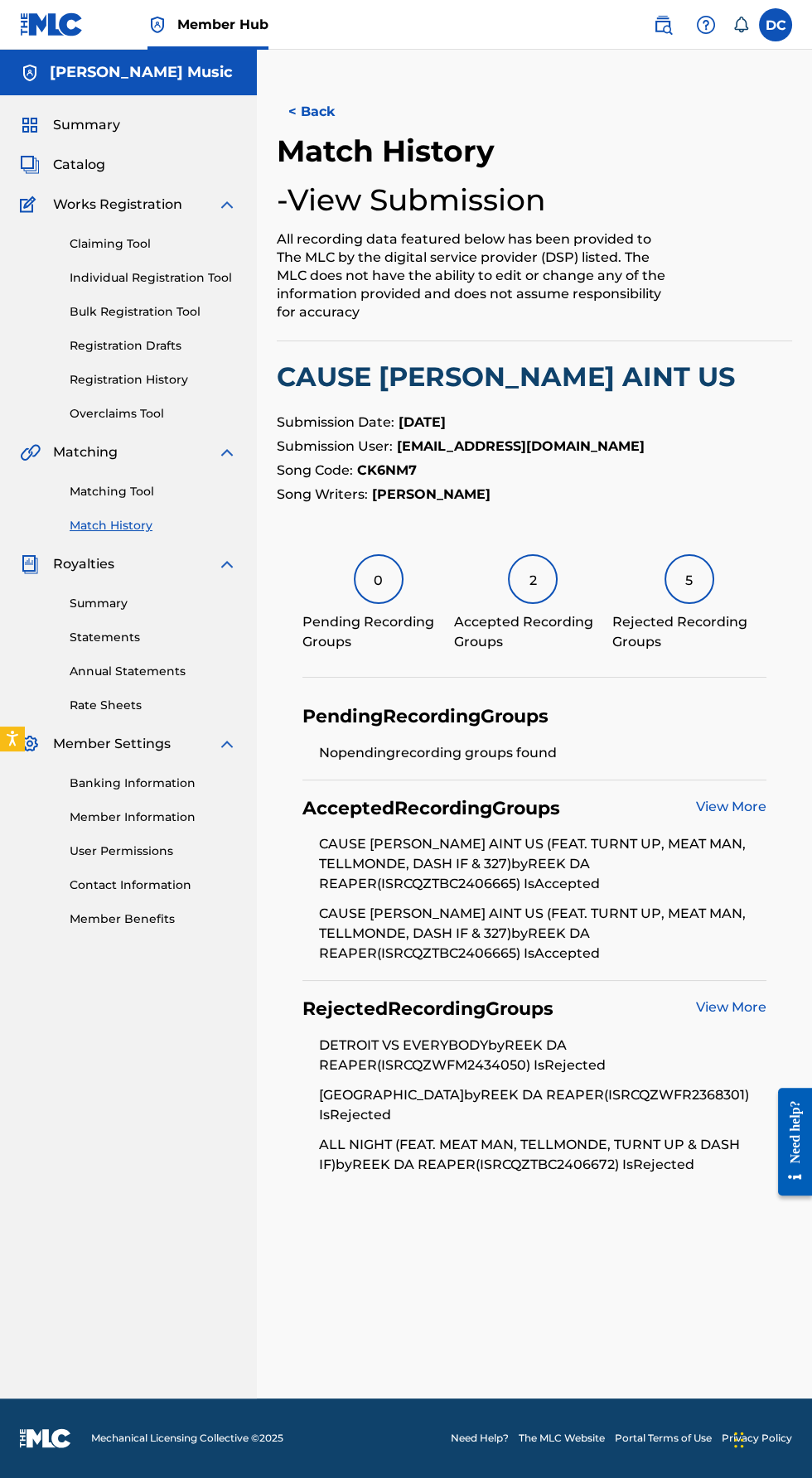
click at [747, 1002] on link "View More" at bounding box center [731, 1007] width 70 height 16
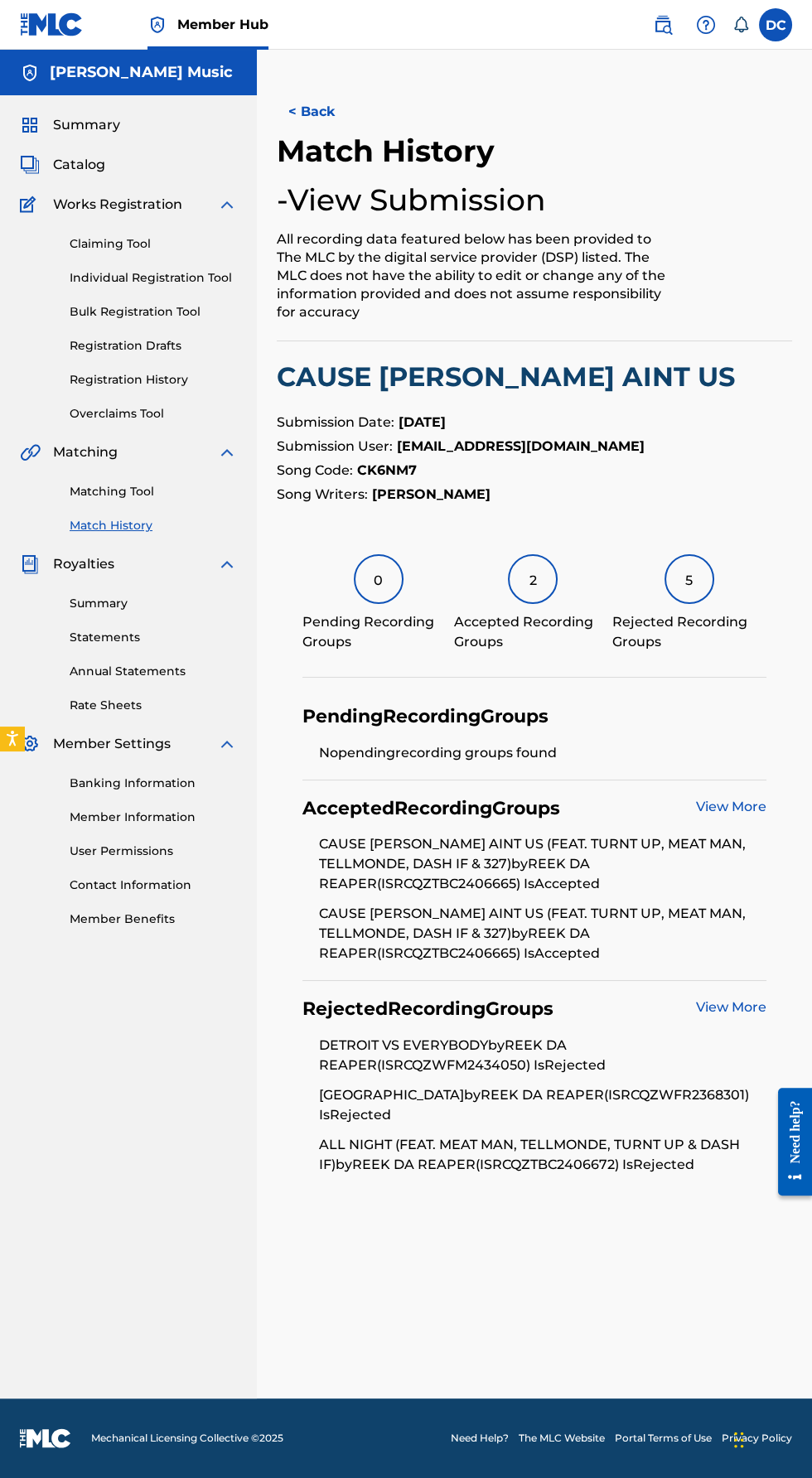
scroll to position [118, 0]
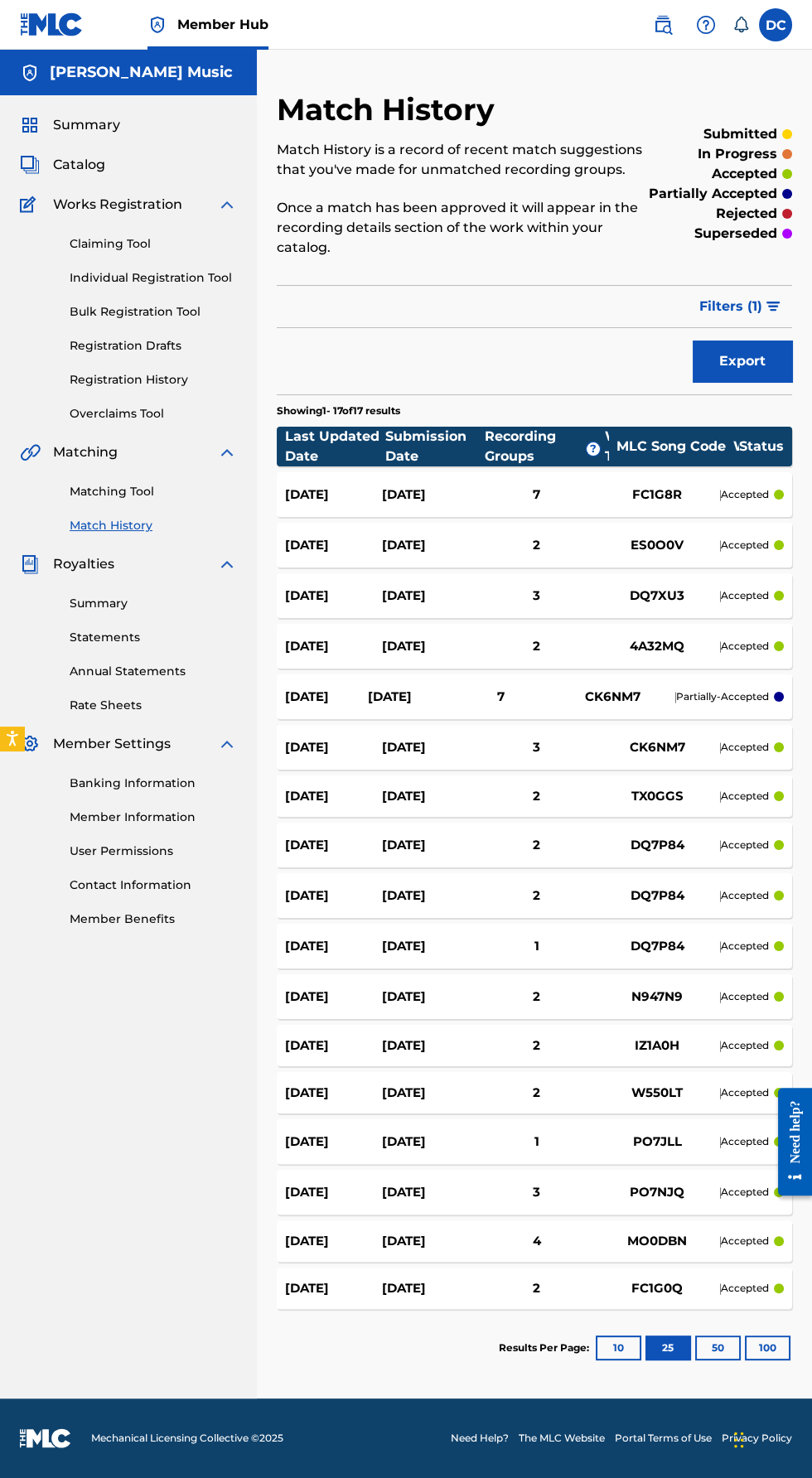
click at [631, 738] on div "CK6NM7" at bounding box center [656, 747] width 124 height 19
click at [535, 873] on div "Sep 13, 2025 May 12, 2025 2 DETROIT VS EVERYBODY DQ7P84 DELRICO CUMMINGS accept…" at bounding box center [534, 895] width 516 height 45
click at [467, 1037] on div "[DATE]" at bounding box center [430, 1046] width 97 height 19
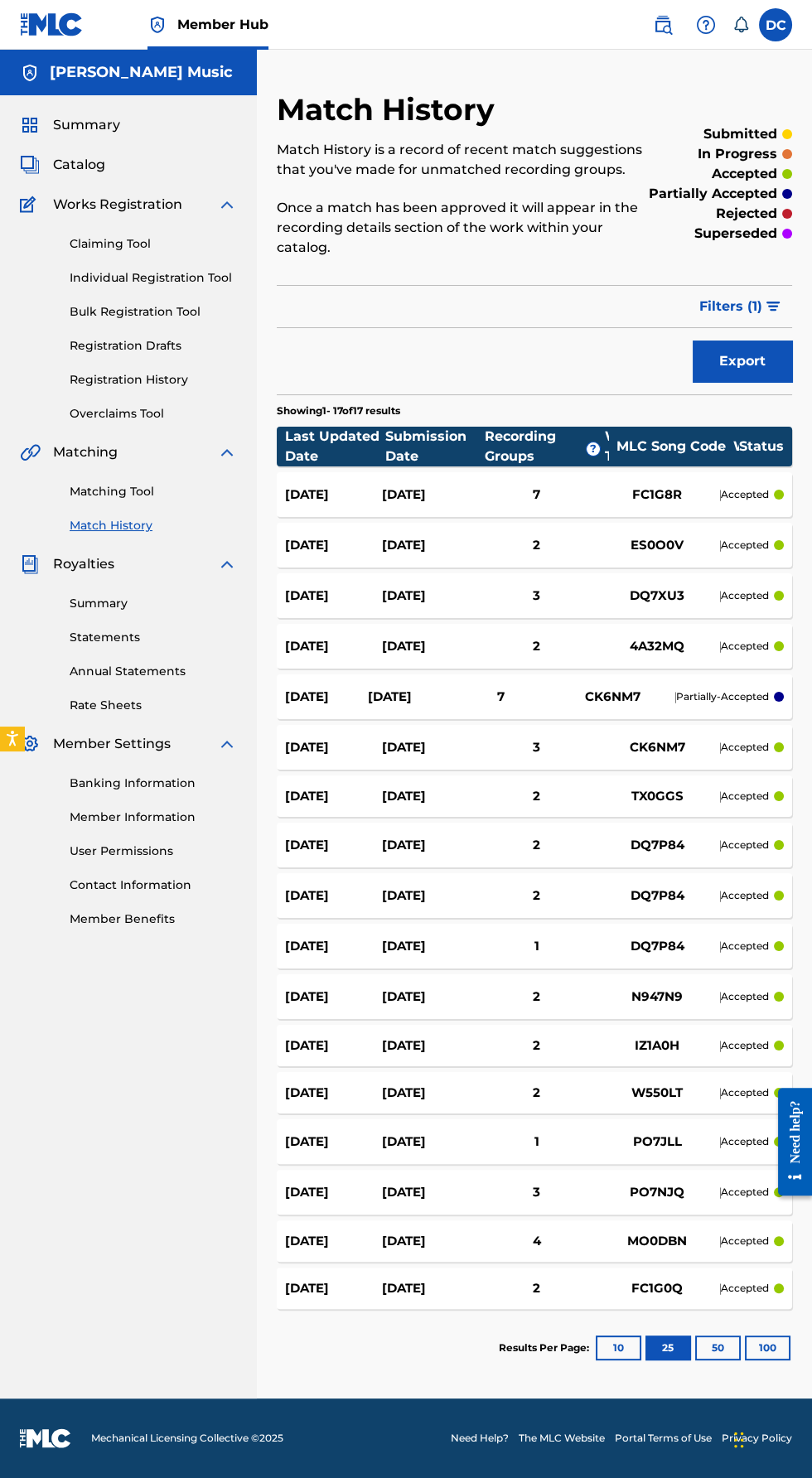
scroll to position [118, 0]
click at [516, 1170] on div "Sep 11, 2025 Jul 20, 2025 3 PROVE IT PO7NJQ DELRICO CUMMINGS accepted" at bounding box center [534, 1191] width 516 height 45
click at [425, 1280] on div "[DATE]" at bounding box center [430, 1289] width 97 height 19
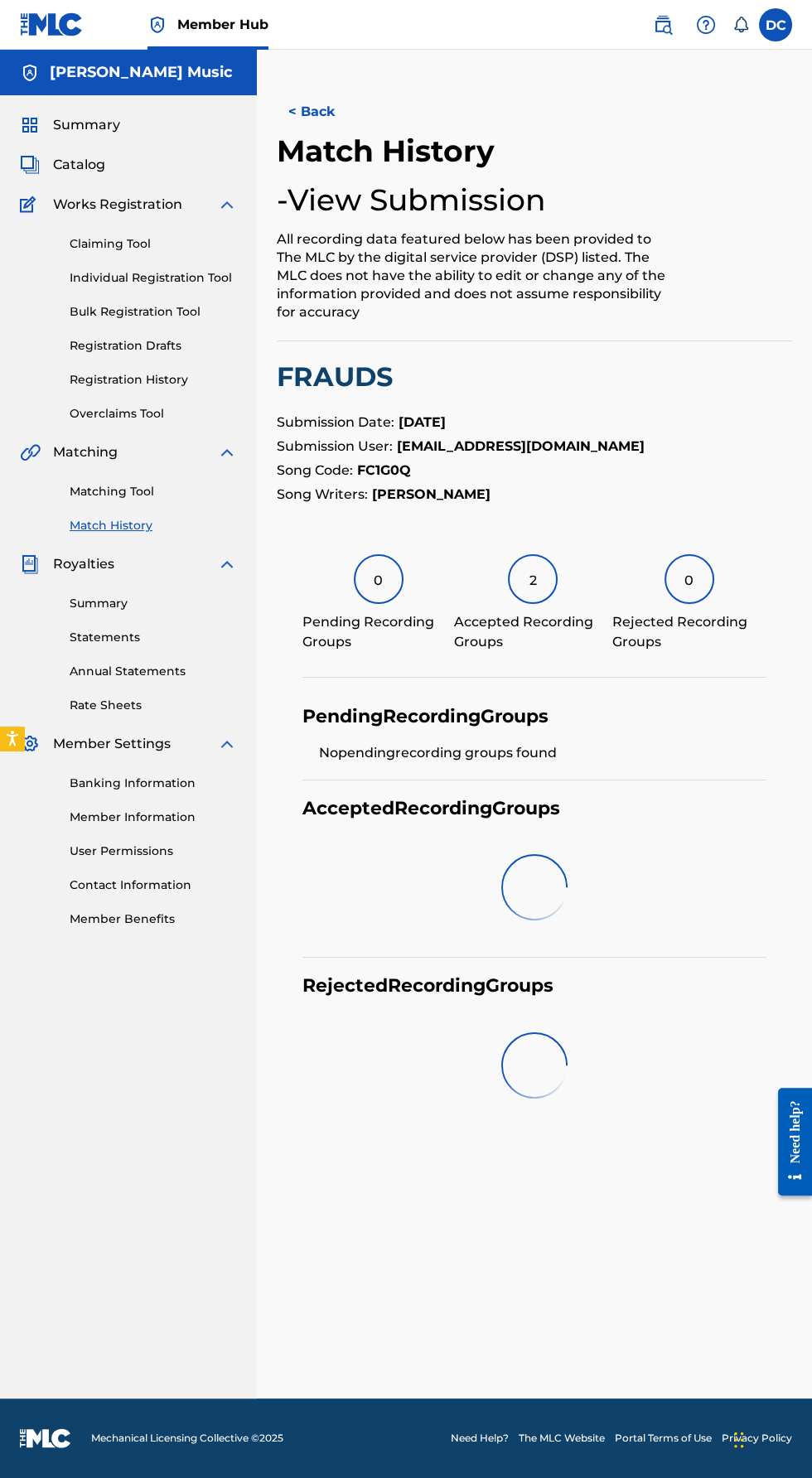
click at [426, 1155] on div "< Back Match History - View Submission All recording data featured below has be…" at bounding box center [534, 745] width 555 height 1307
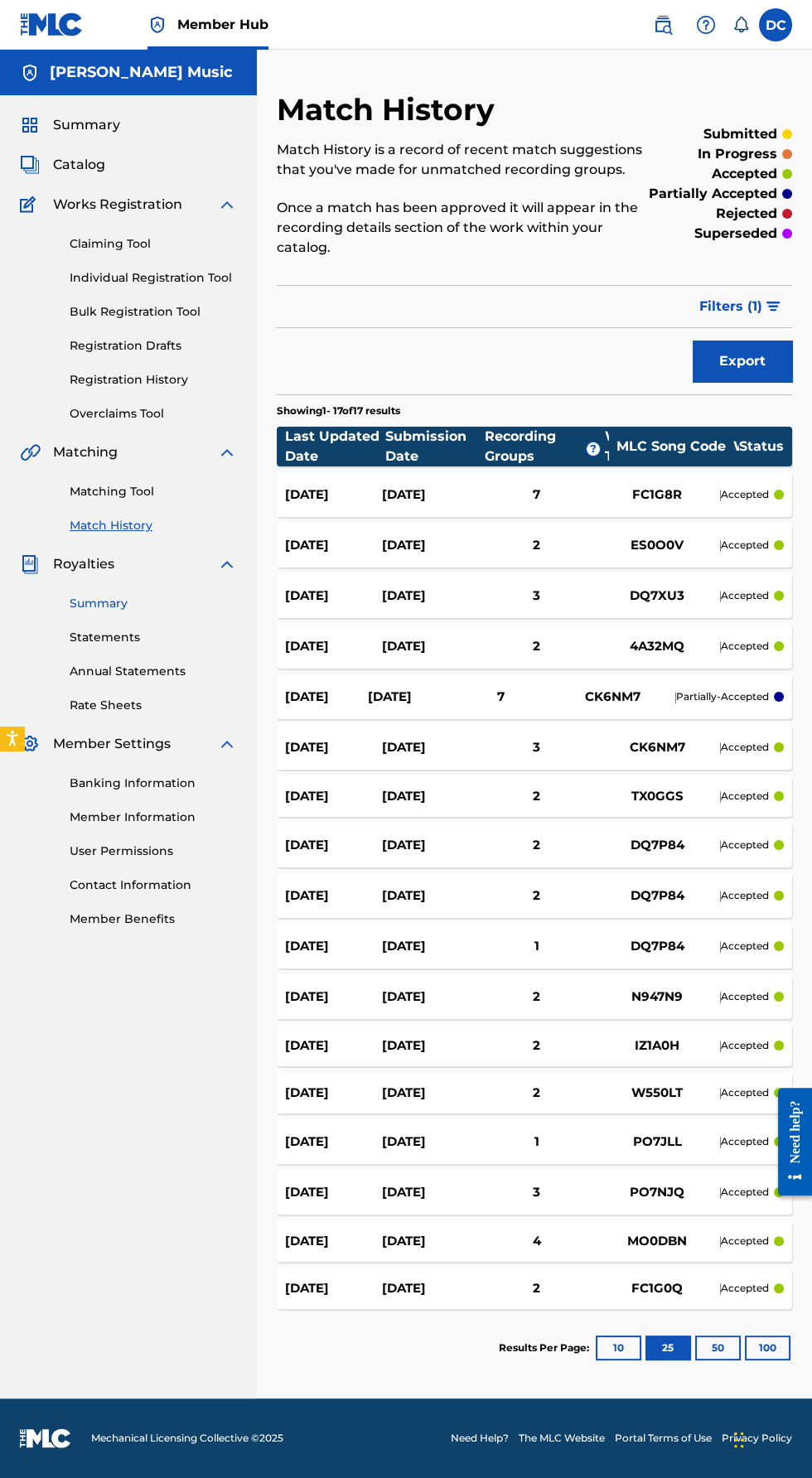
click at [133, 603] on link "Summary" at bounding box center [153, 604] width 168 height 18
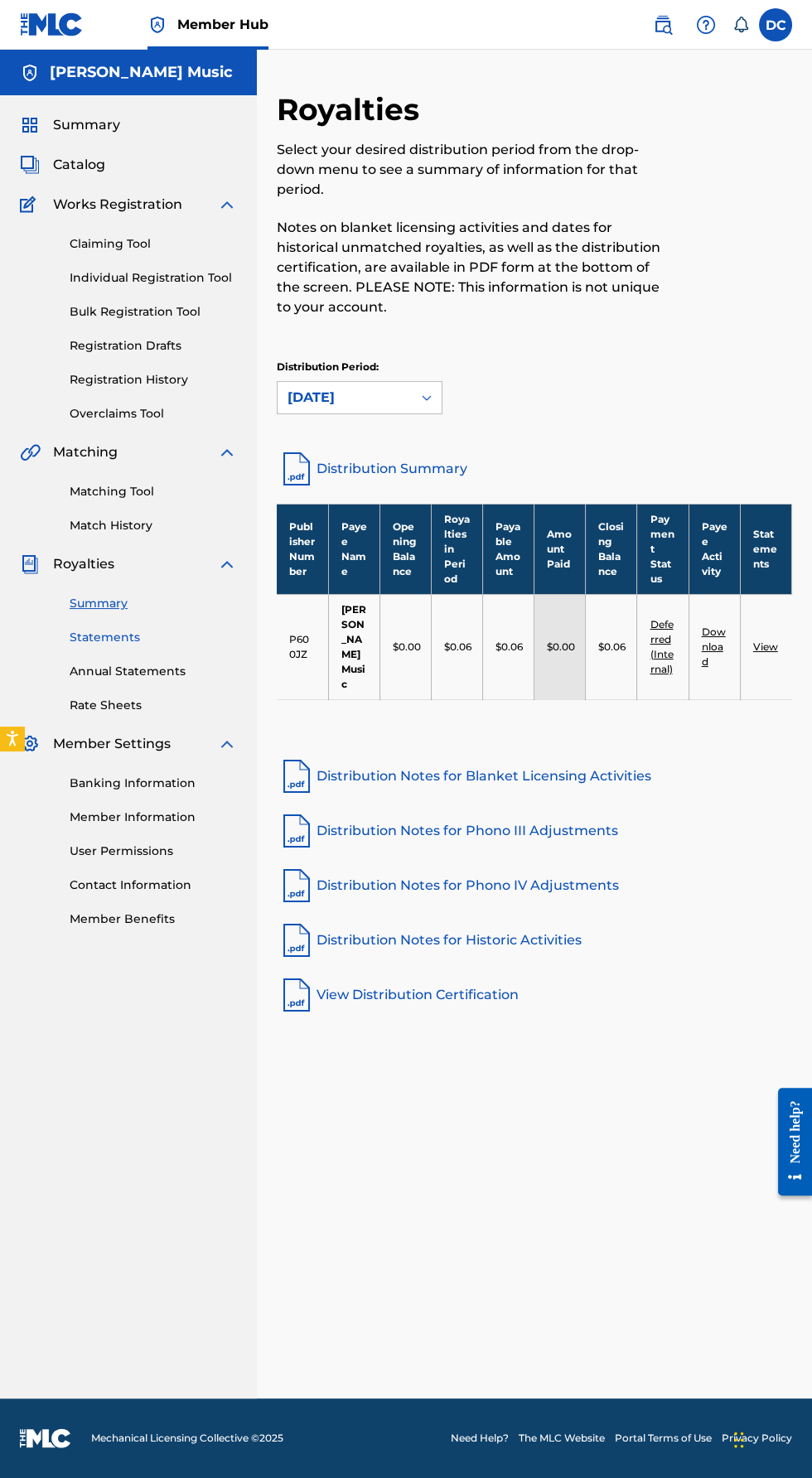
click at [138, 637] on link "Statements" at bounding box center [153, 638] width 168 height 18
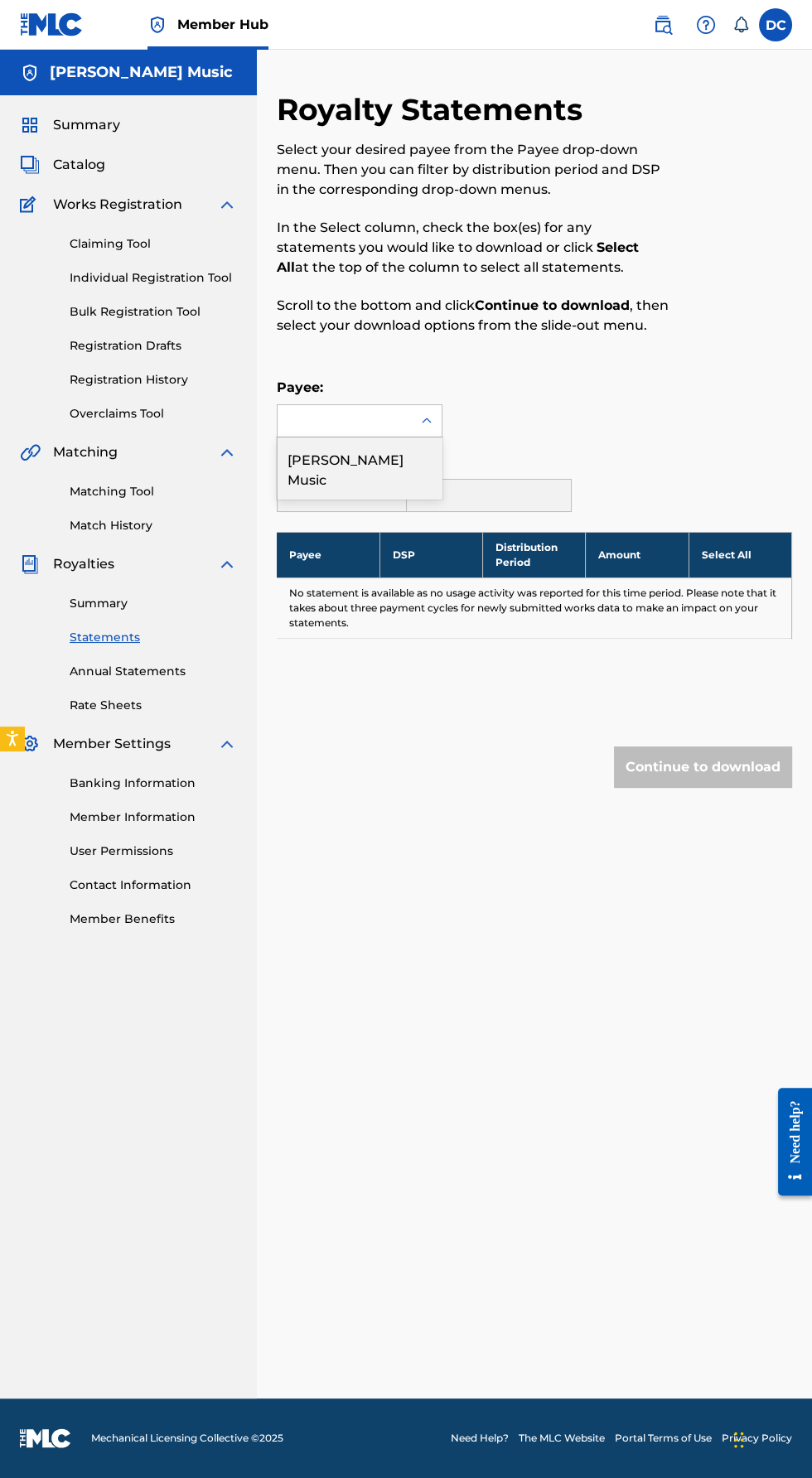
click at [349, 491] on div "[PERSON_NAME] Music" at bounding box center [359, 468] width 164 height 62
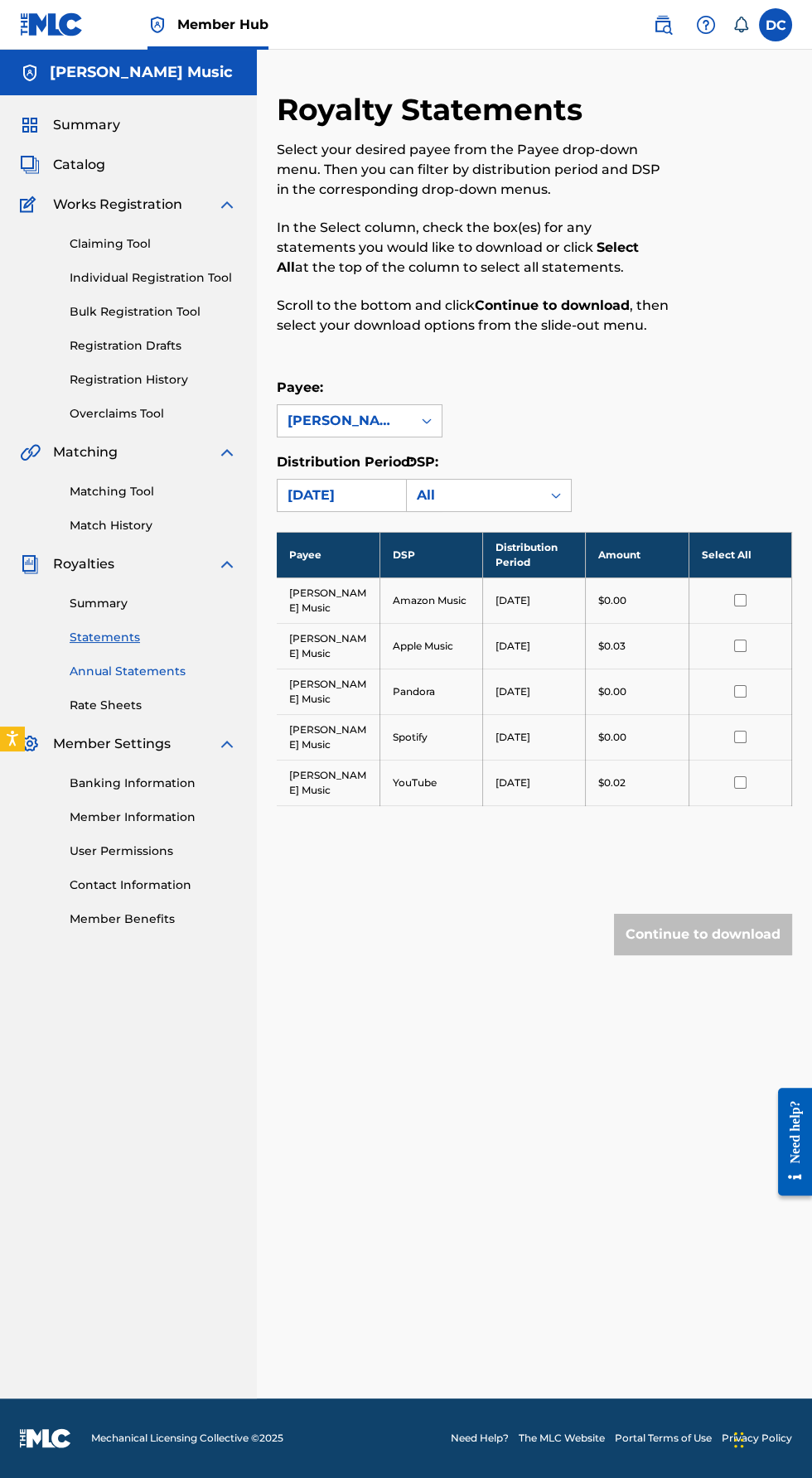
click at [150, 677] on link "Annual Statements" at bounding box center [153, 672] width 168 height 18
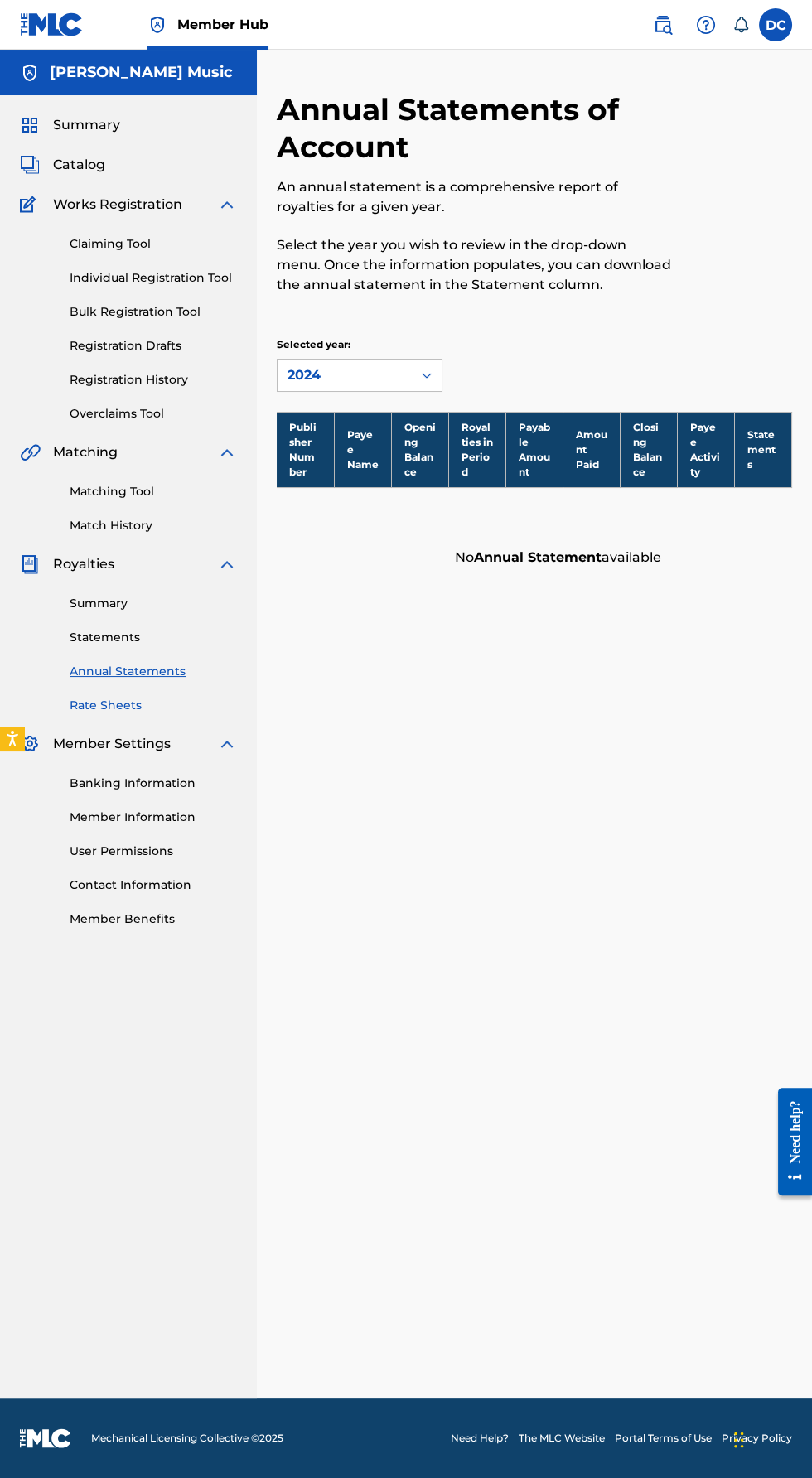
click at [143, 706] on link "Rate Sheets" at bounding box center [153, 705] width 168 height 18
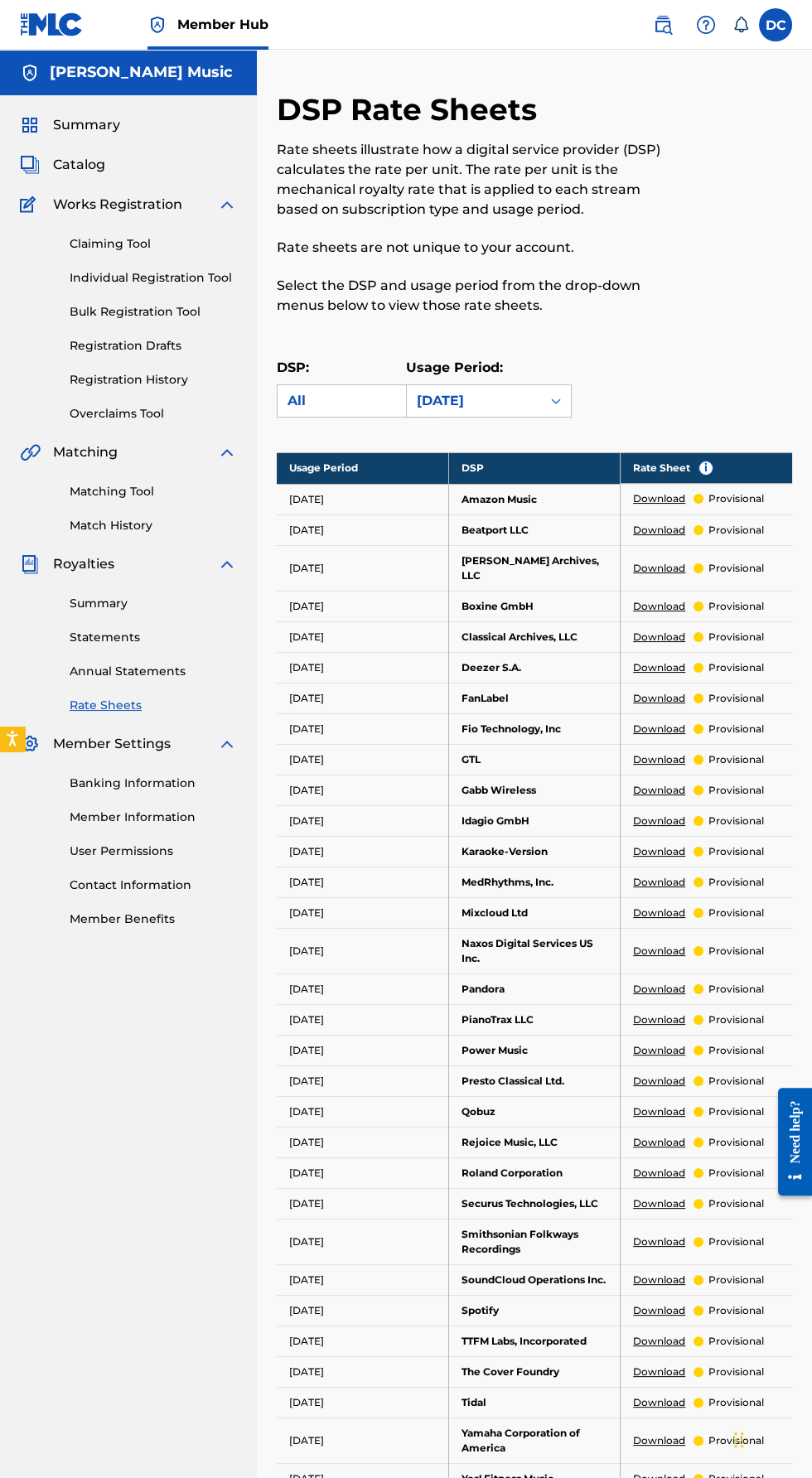
click at [180, 204] on span "Works Registration" at bounding box center [117, 204] width 129 height 20
click at [96, 155] on span "Catalog" at bounding box center [78, 165] width 53 height 20
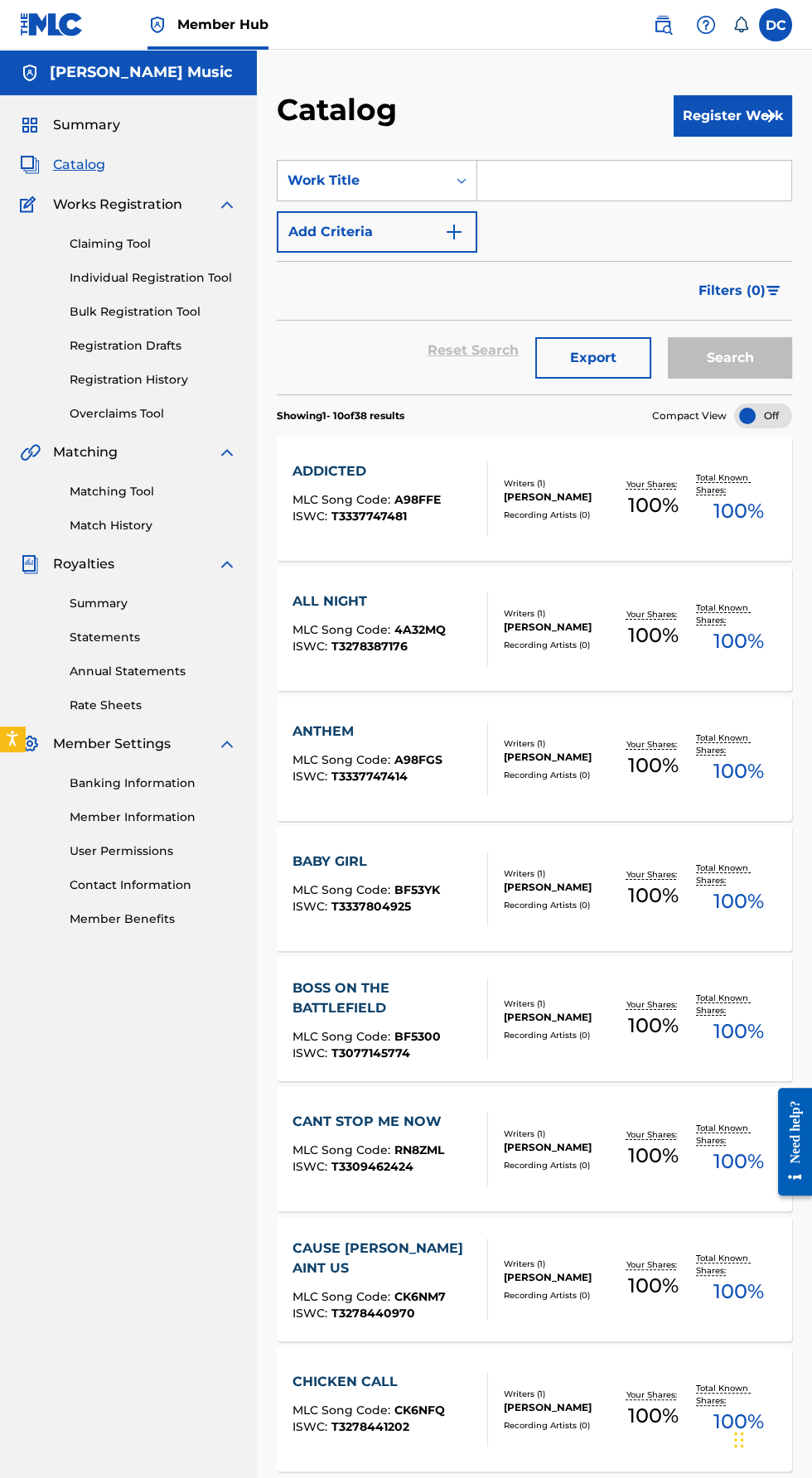
click at [435, 496] on span "A98FFE" at bounding box center [417, 499] width 47 height 15
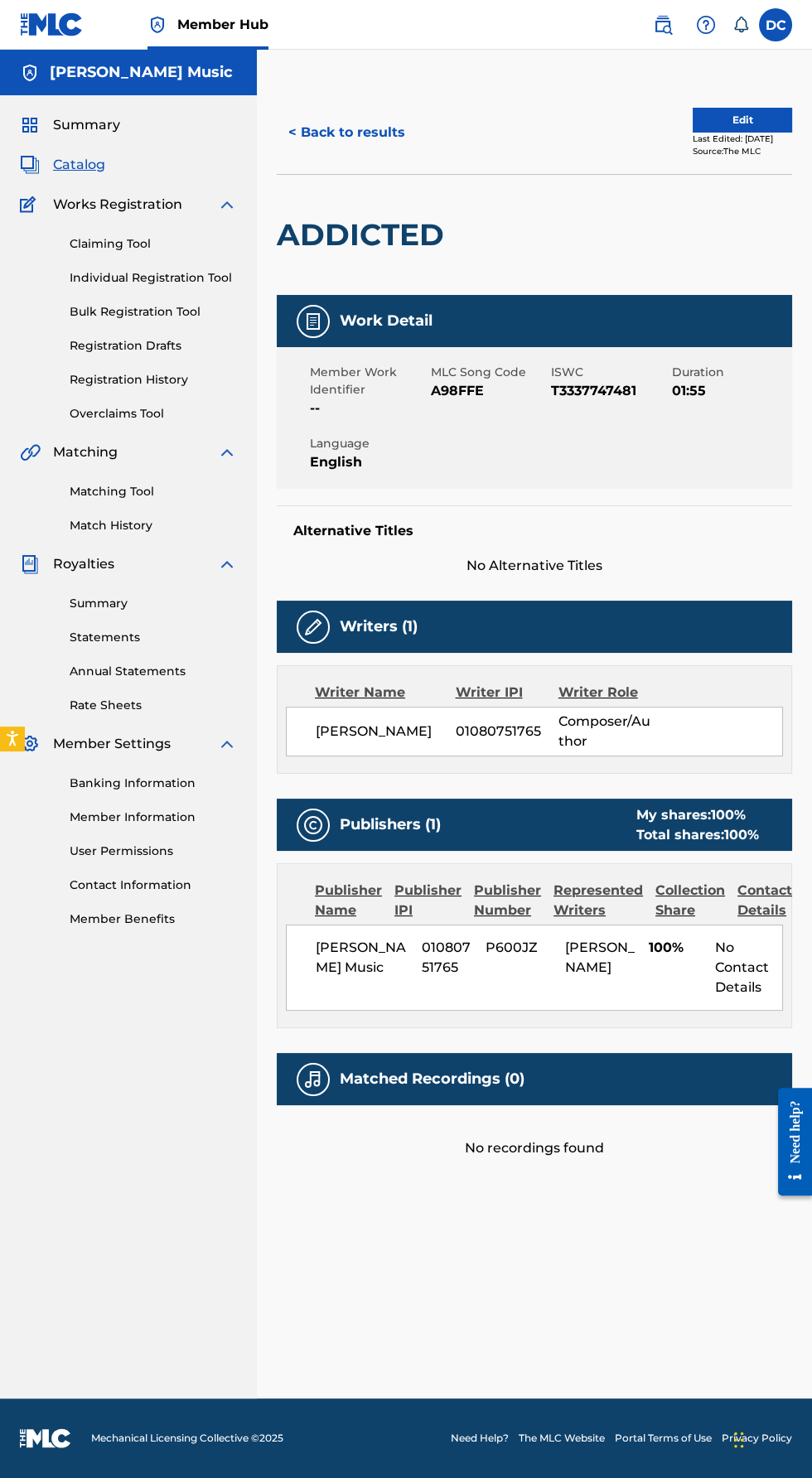
scroll to position [118, 0]
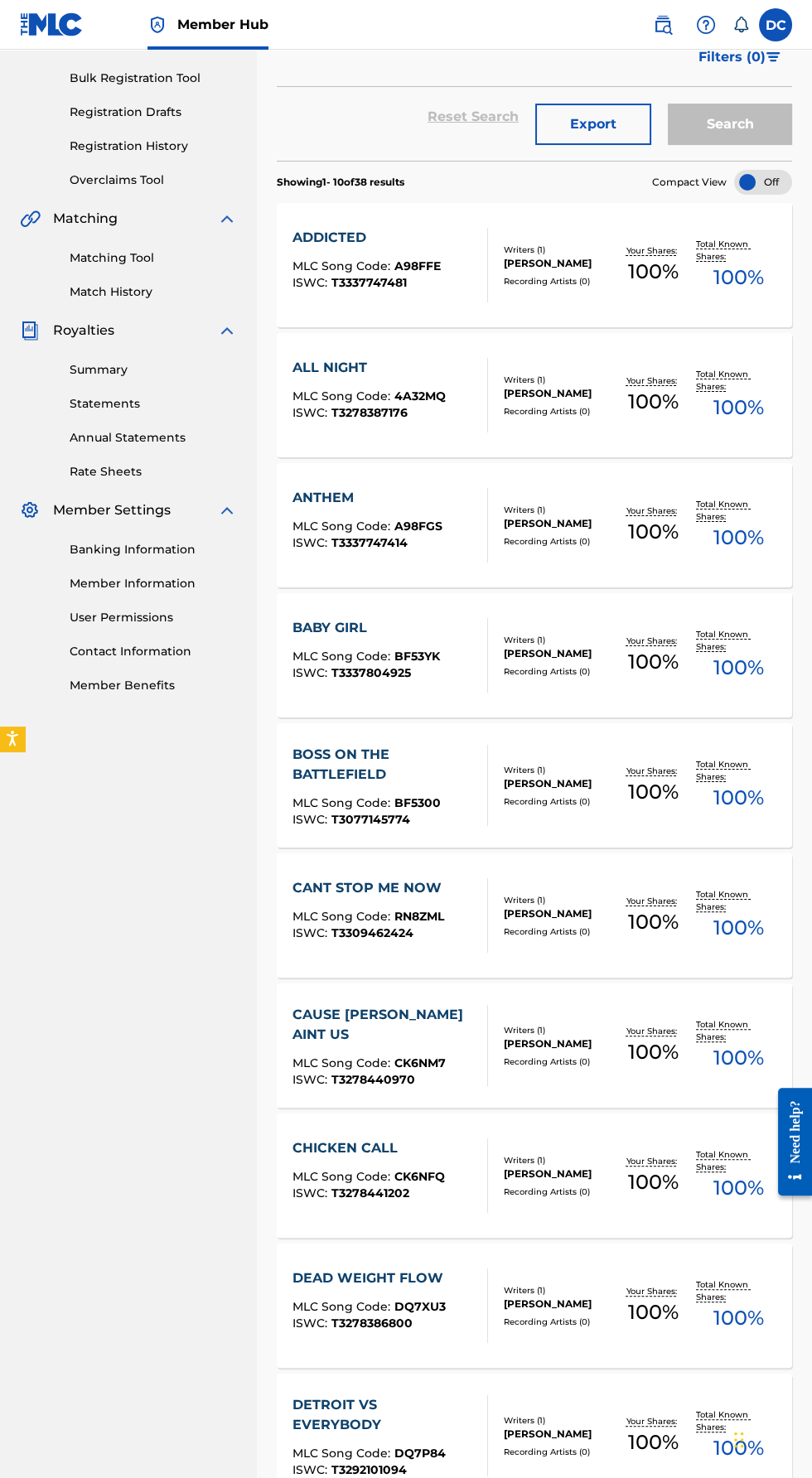
scroll to position [417, 0]
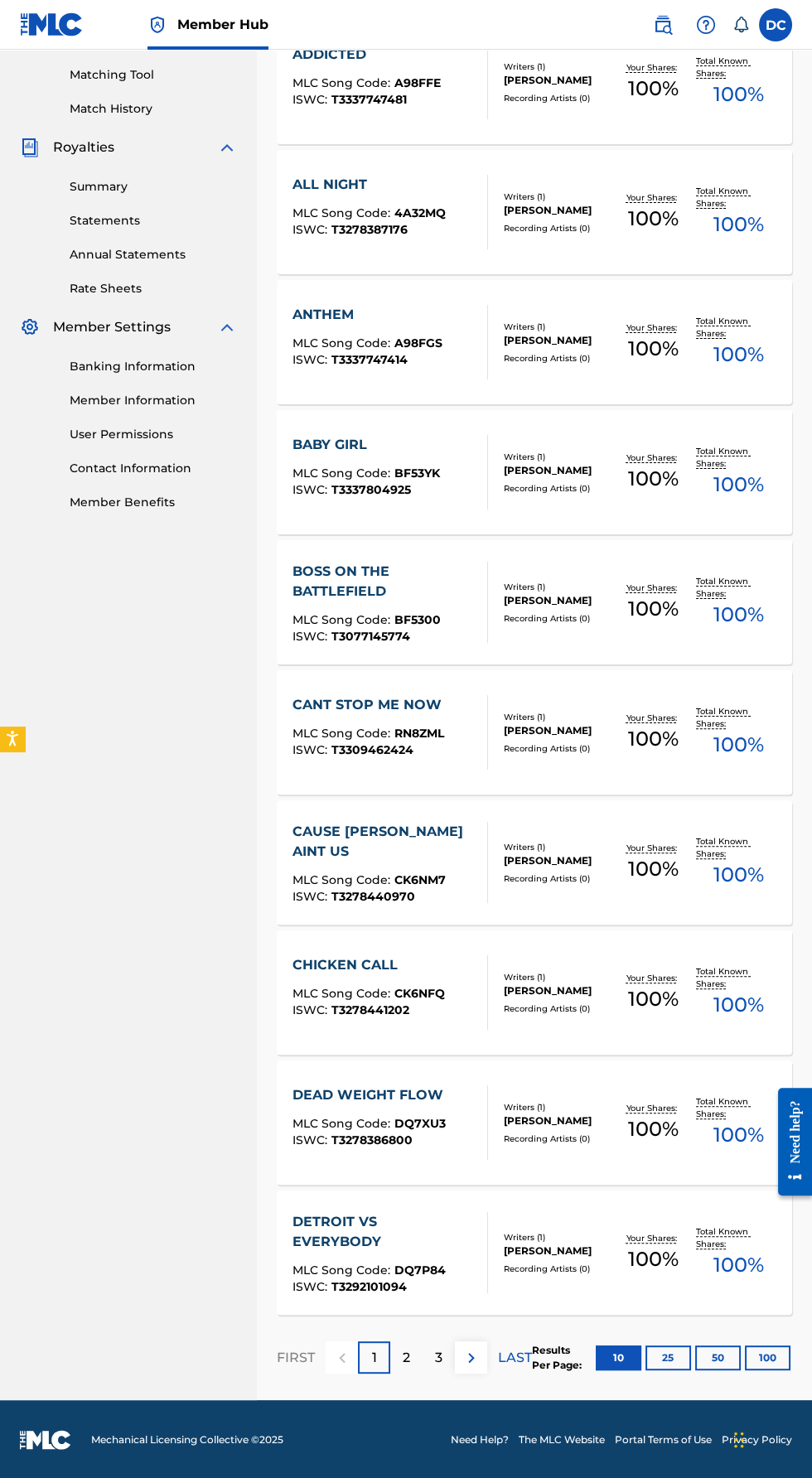
click at [460, 732] on div "CANT STOP ME NOW MLC Song Code : RN8ZML ISWC : T3309462424" at bounding box center [390, 732] width 195 height 74
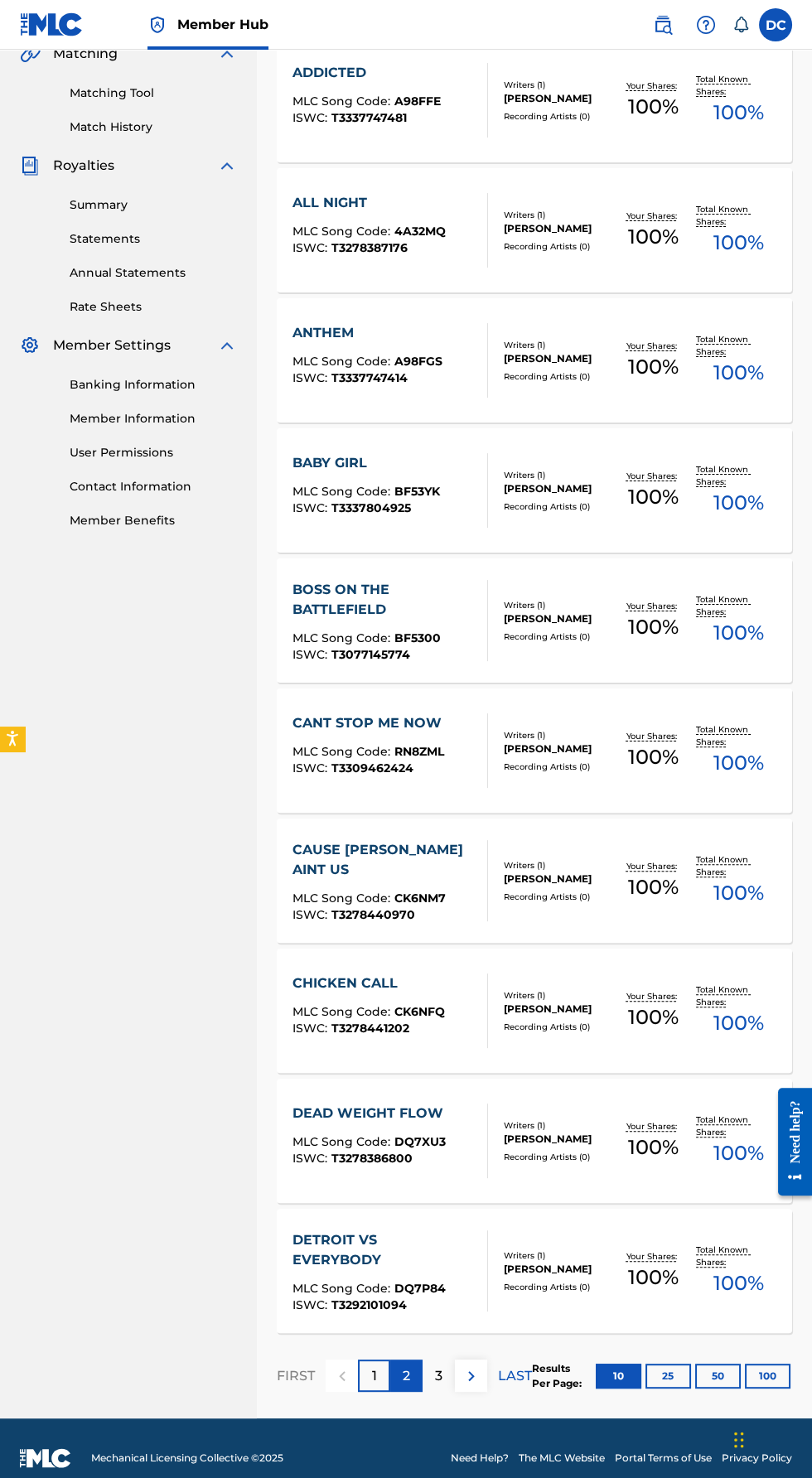
click at [408, 1383] on p "2" at bounding box center [406, 1376] width 8 height 20
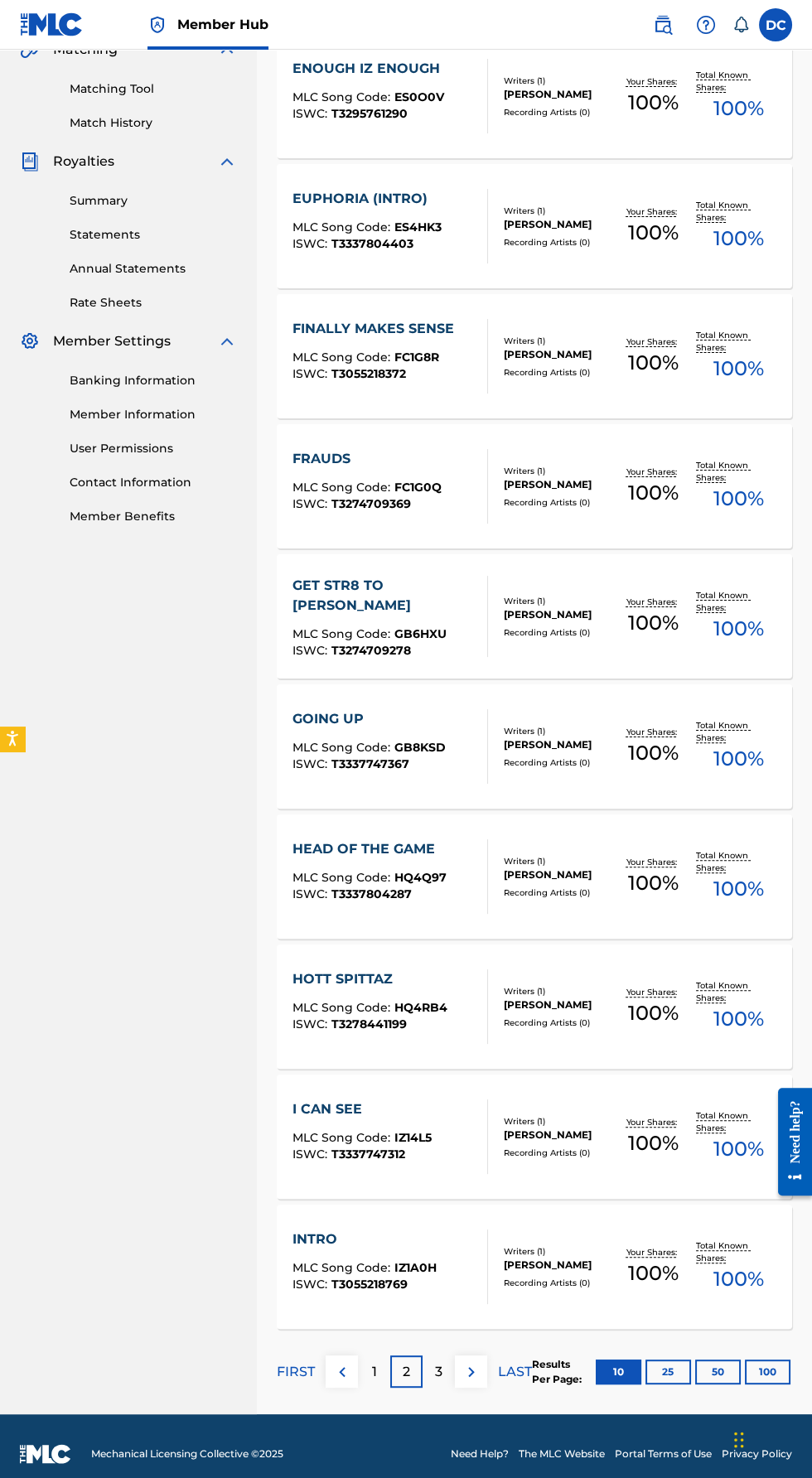
scroll to position [417, 0]
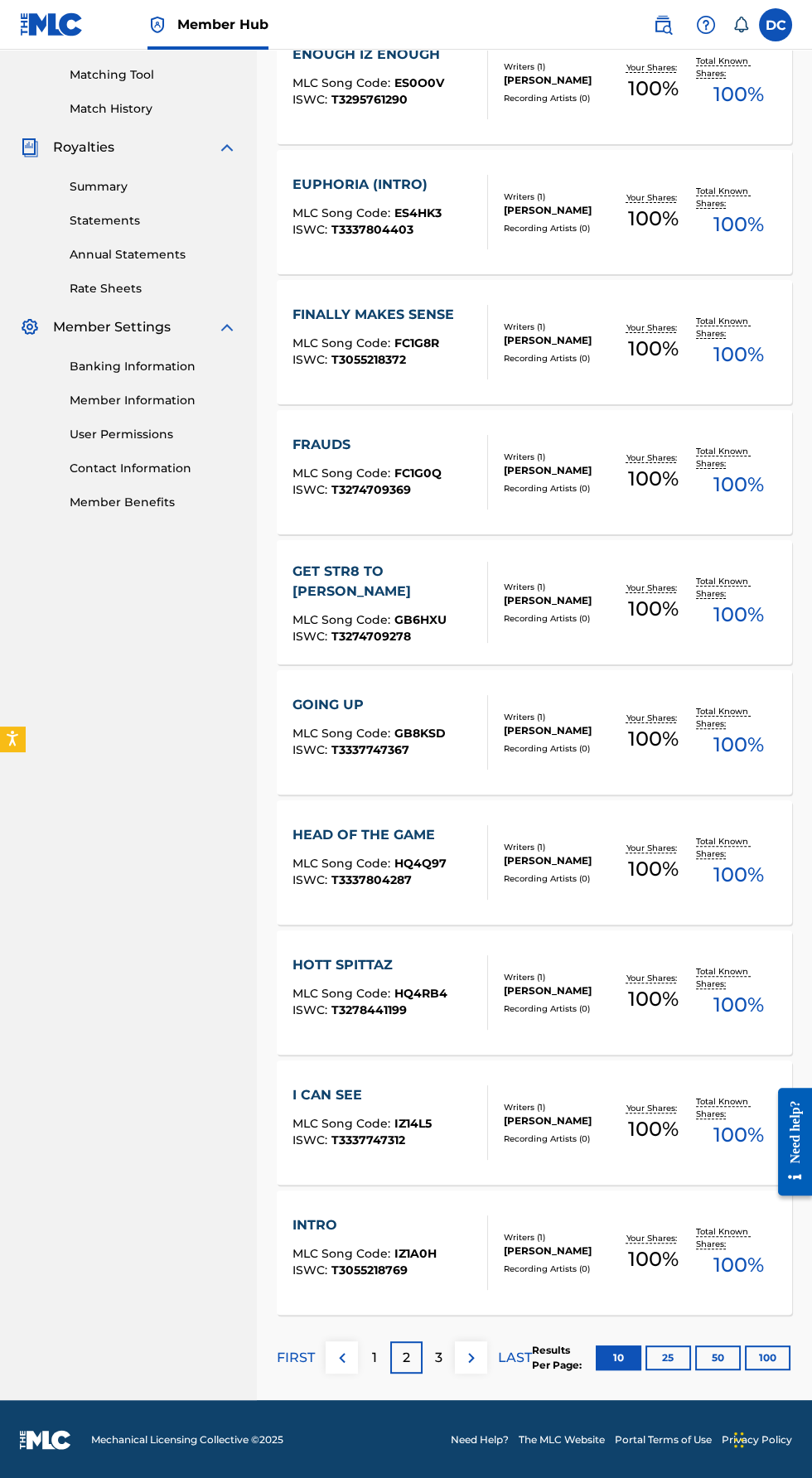
click at [476, 359] on div at bounding box center [480, 341] width 13 height 74
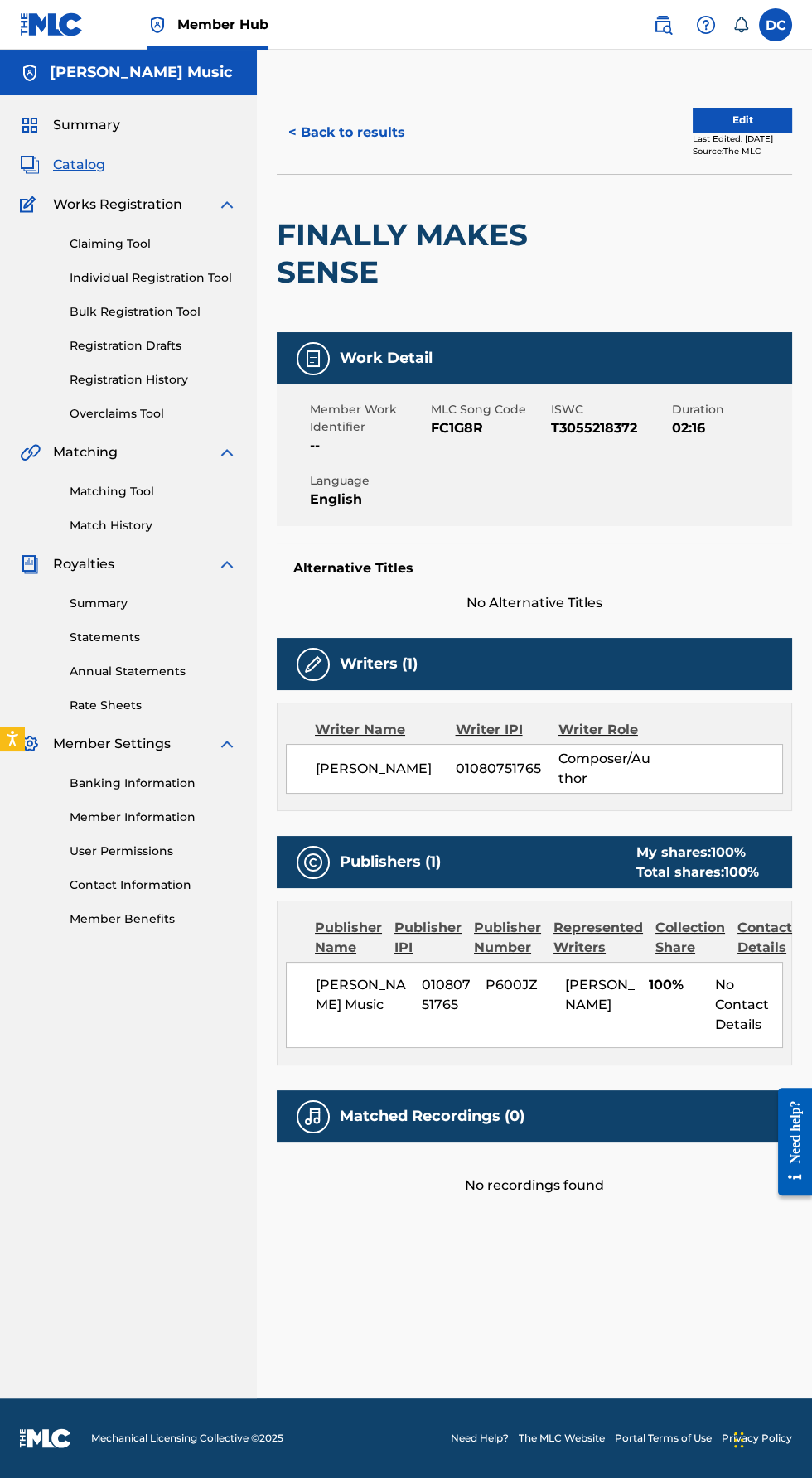
scroll to position [118, 0]
click at [641, 1090] on div "Matched Recordings (0)" at bounding box center [534, 1116] width 516 height 53
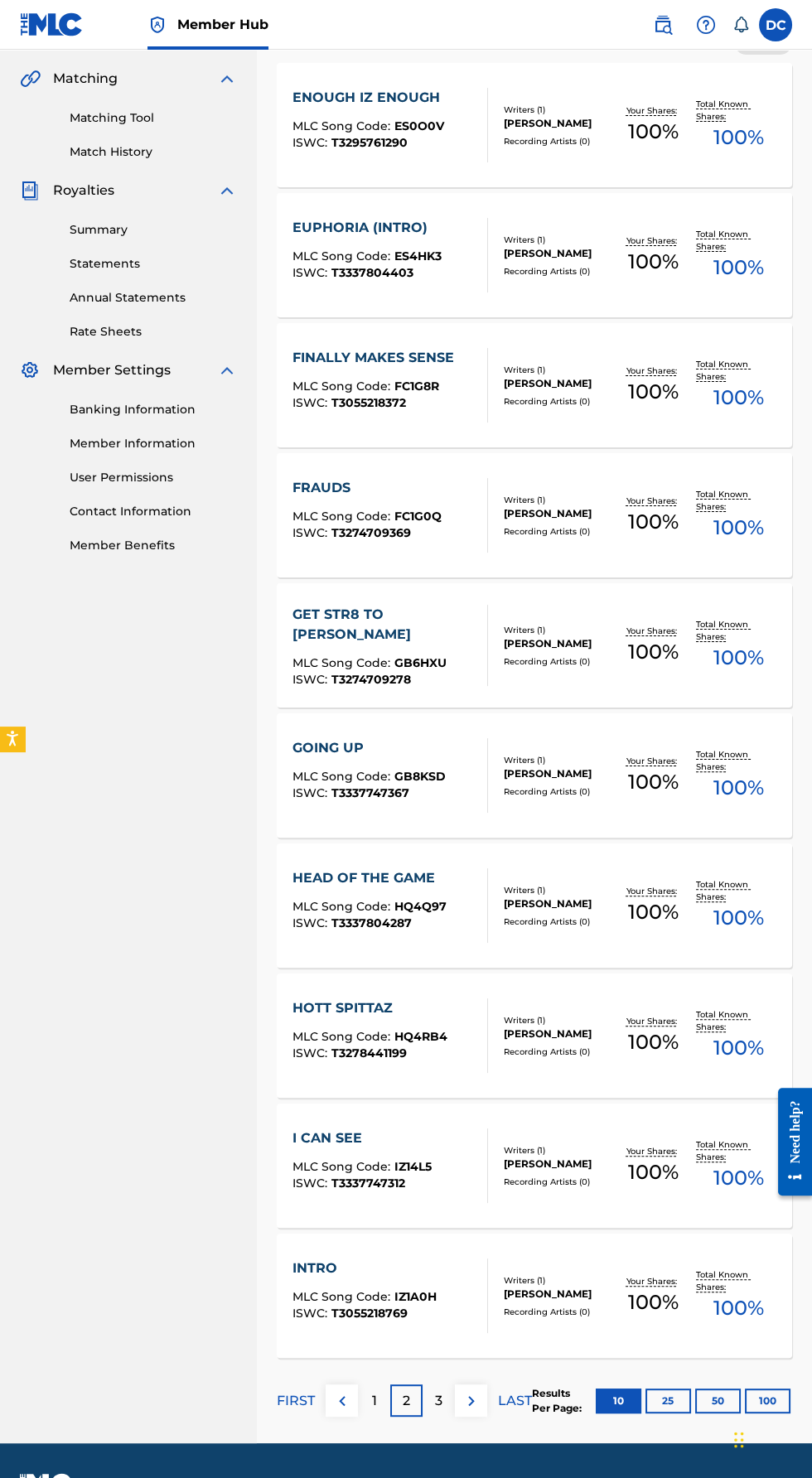
scroll to position [417, 0]
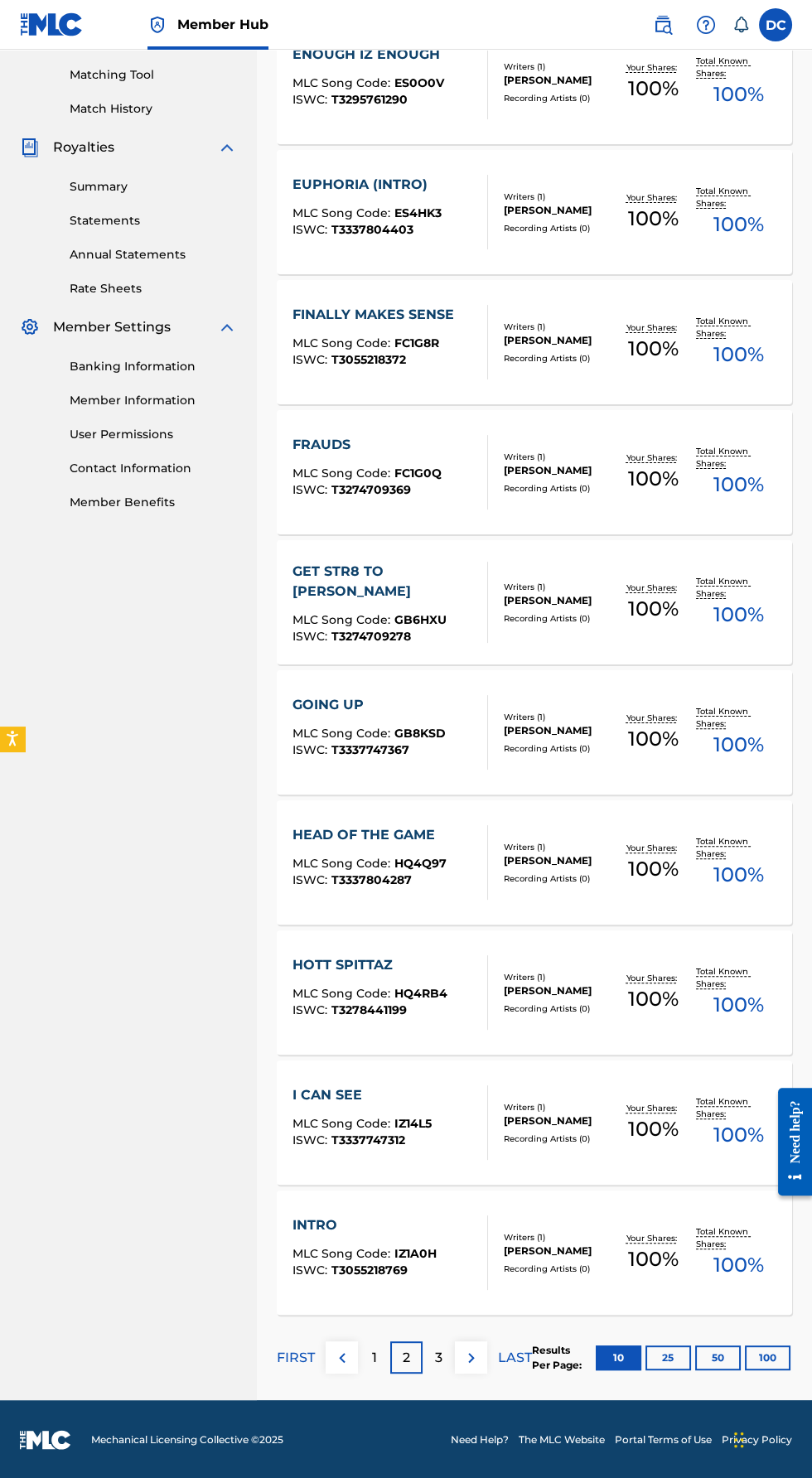
click at [581, 1259] on div "[PERSON_NAME]" at bounding box center [557, 1251] width 107 height 15
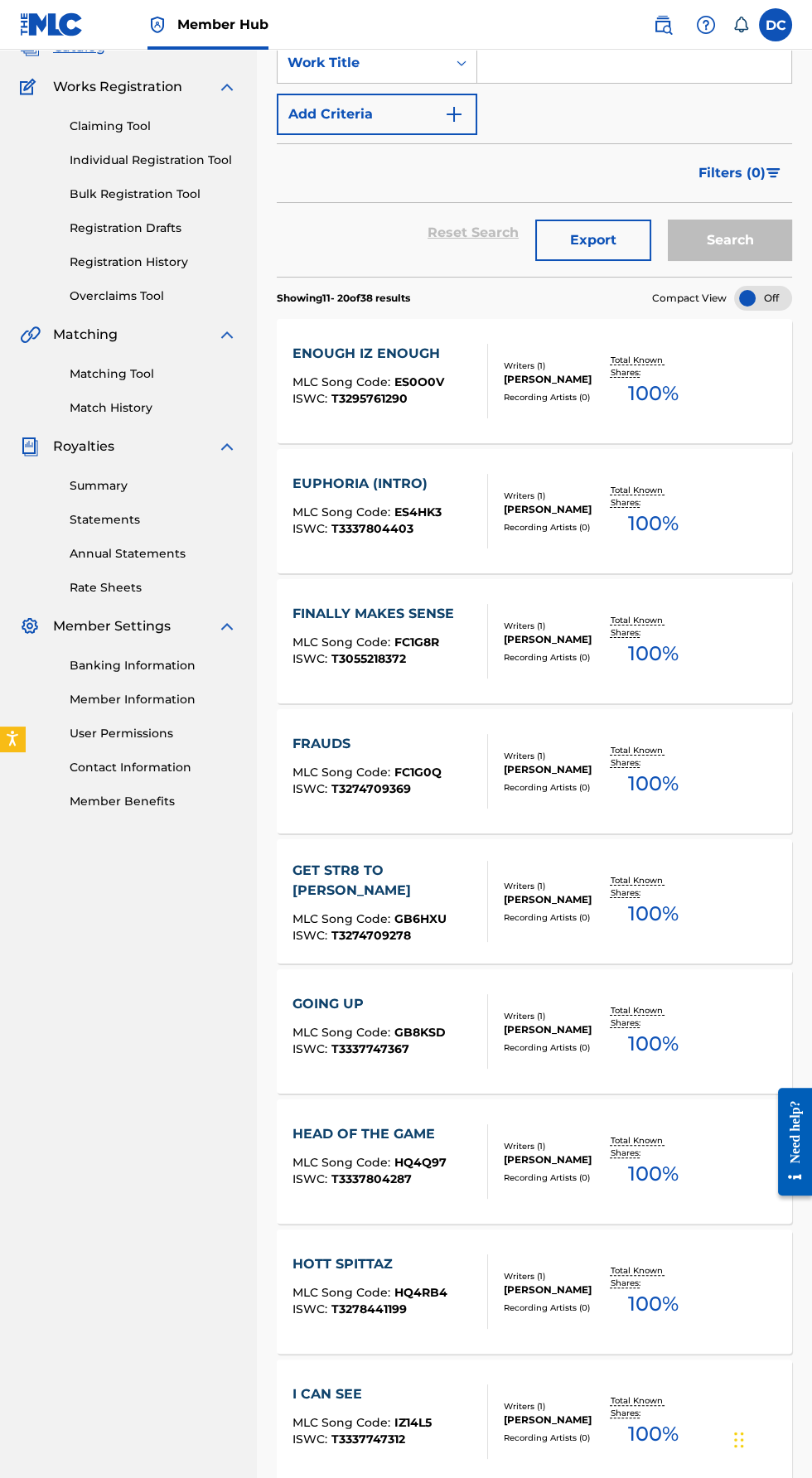
scroll to position [374, 0]
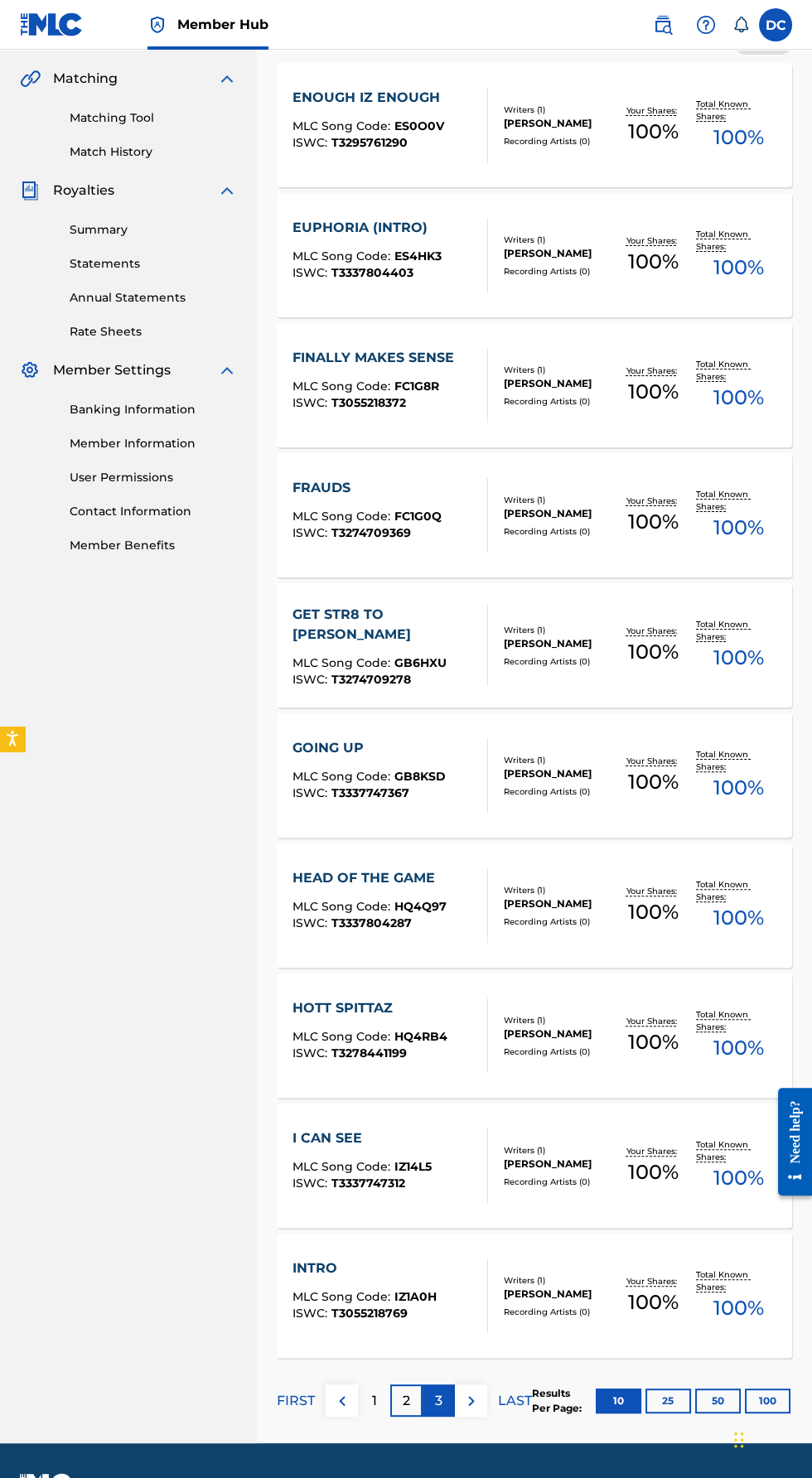
click at [433, 1404] on div "3" at bounding box center [438, 1401] width 33 height 33
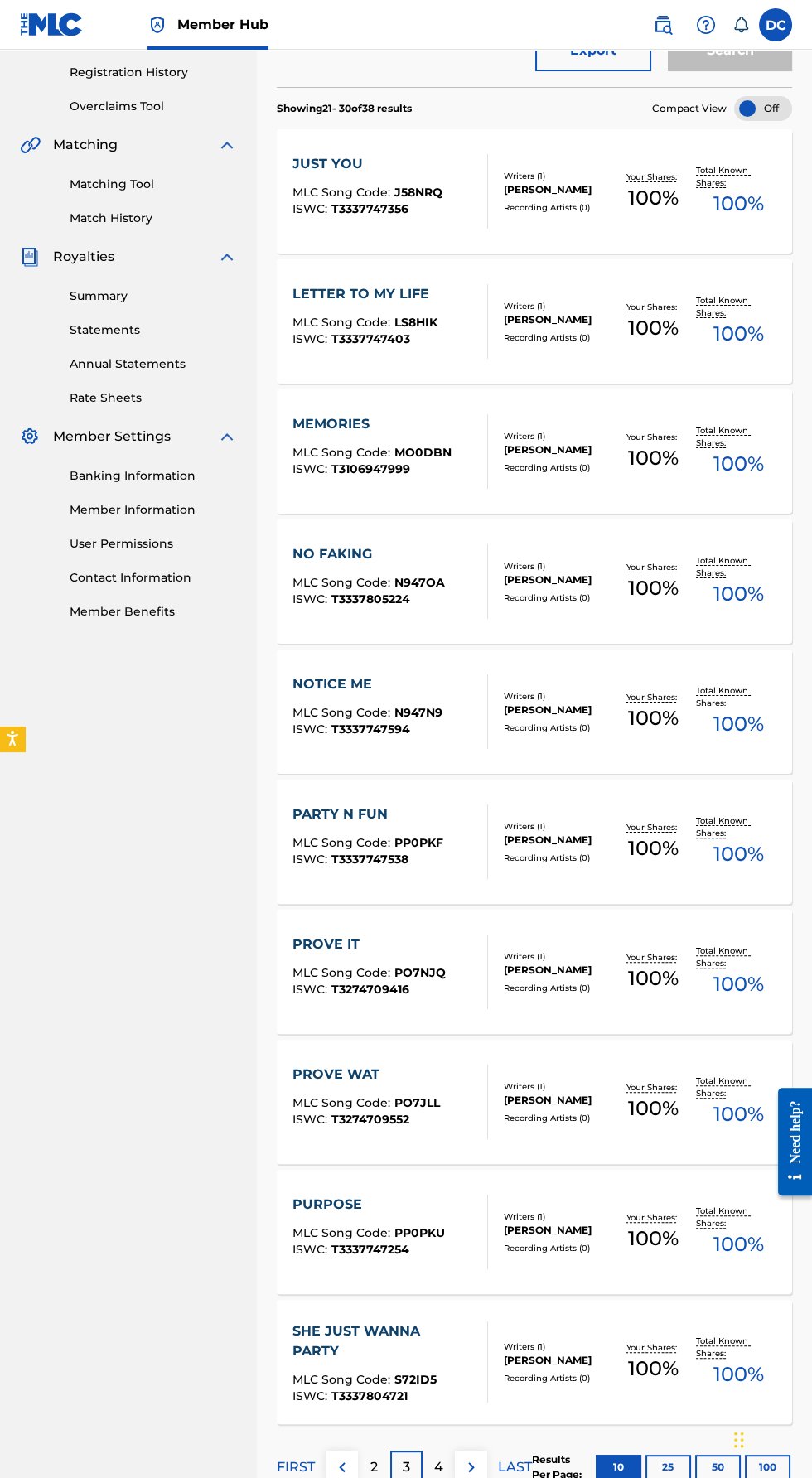
scroll to position [298, 0]
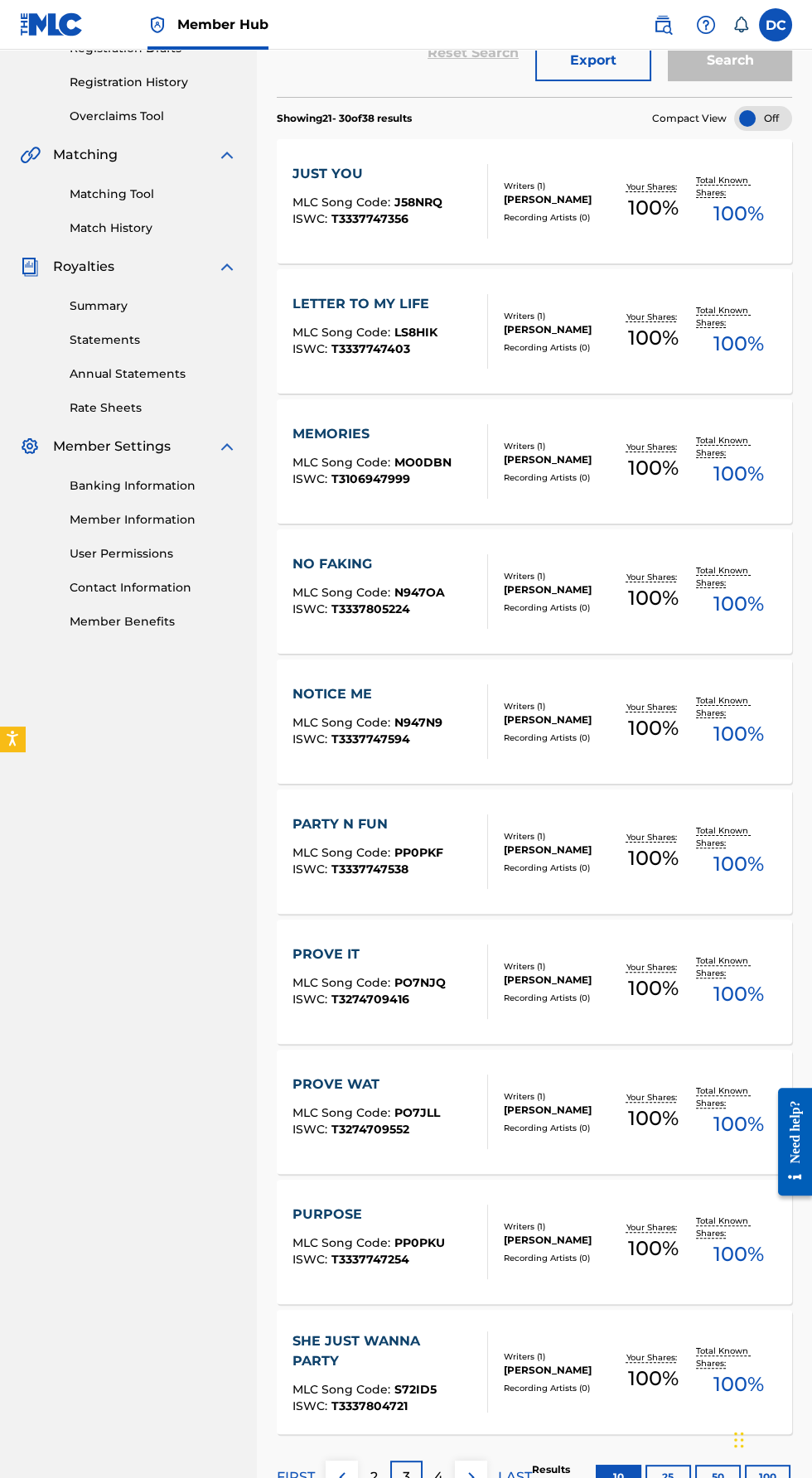
click at [472, 1374] on div "SHE JUST WANNA PARTY MLC Song Code : S72ID5 ISWC : T3337804721" at bounding box center [383, 1372] width 181 height 81
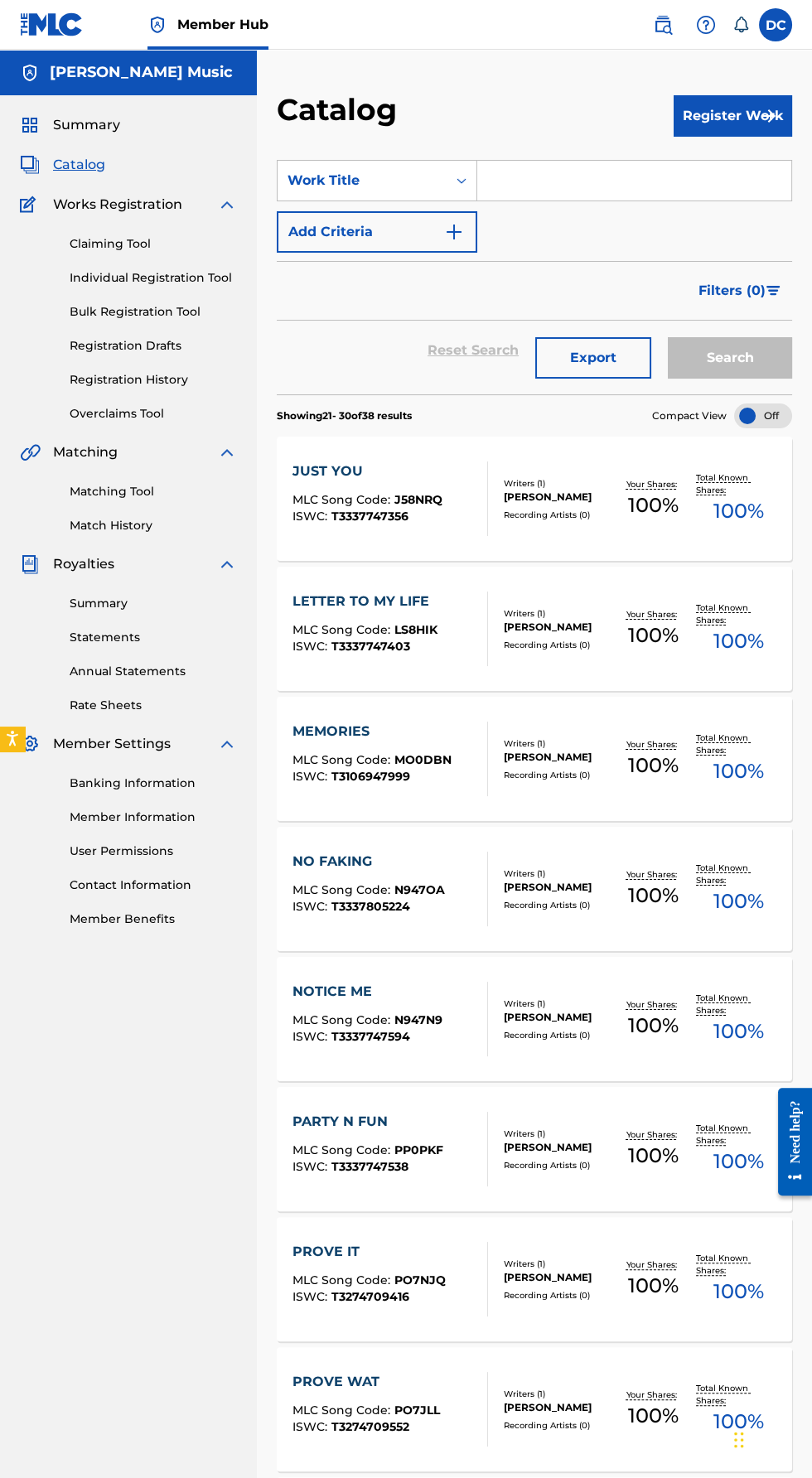
click at [491, 1416] on div "Writers ( 1 ) DELRICO CUMMINGS Recording Artists ( 0 )" at bounding box center [549, 1410] width 123 height 44
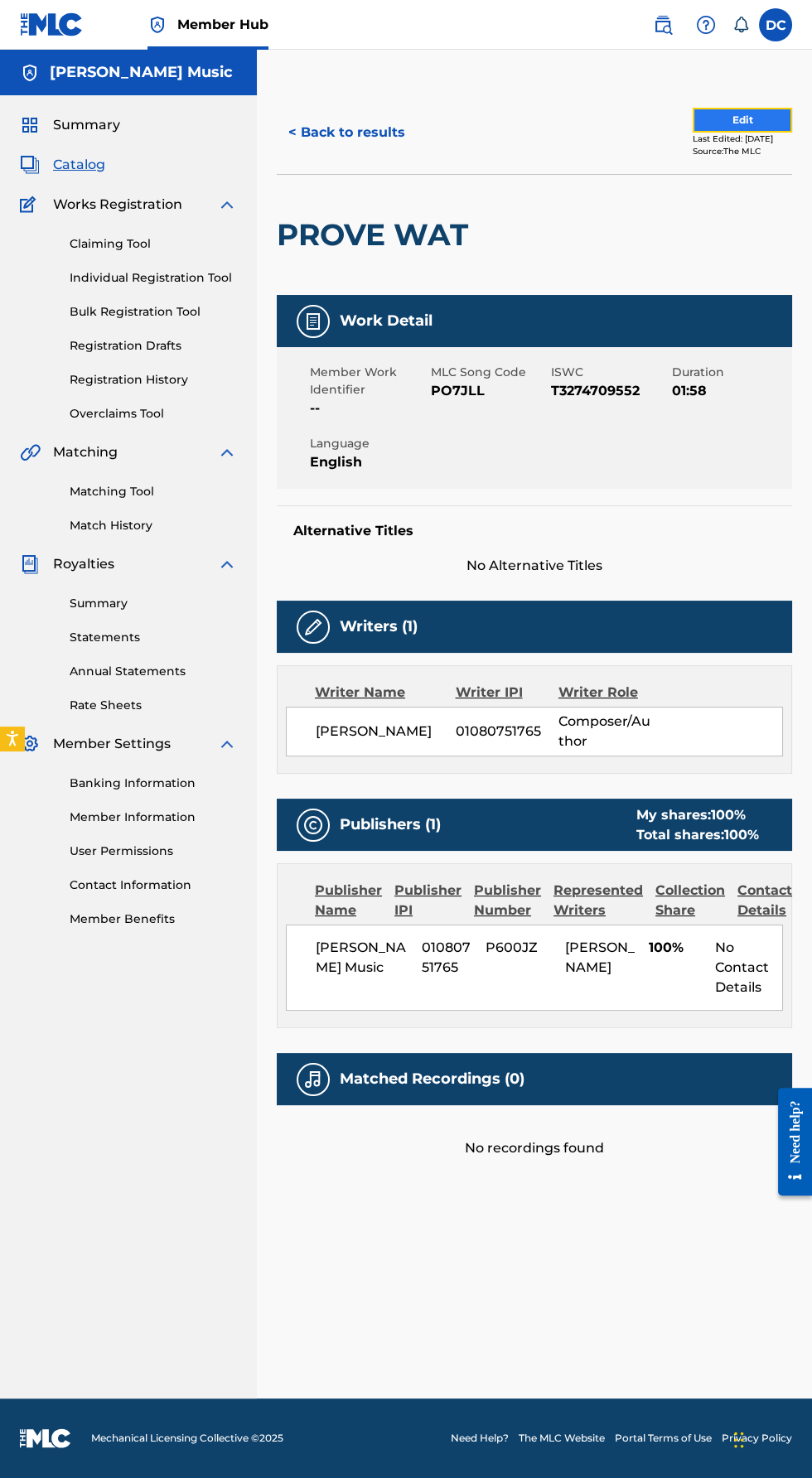
click at [750, 122] on button "Edit" at bounding box center [742, 120] width 99 height 25
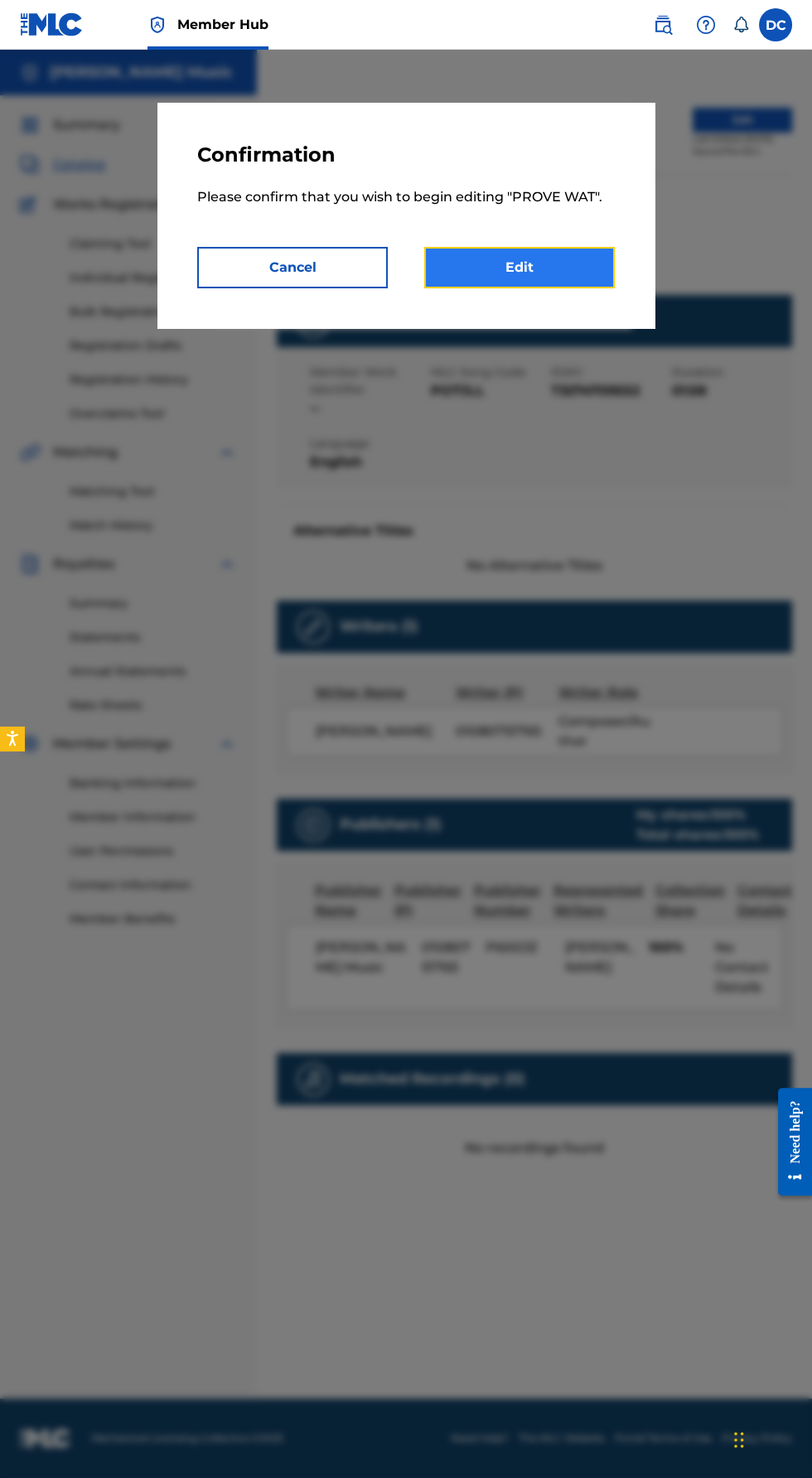
click at [581, 259] on link "Edit" at bounding box center [520, 268] width 190 height 42
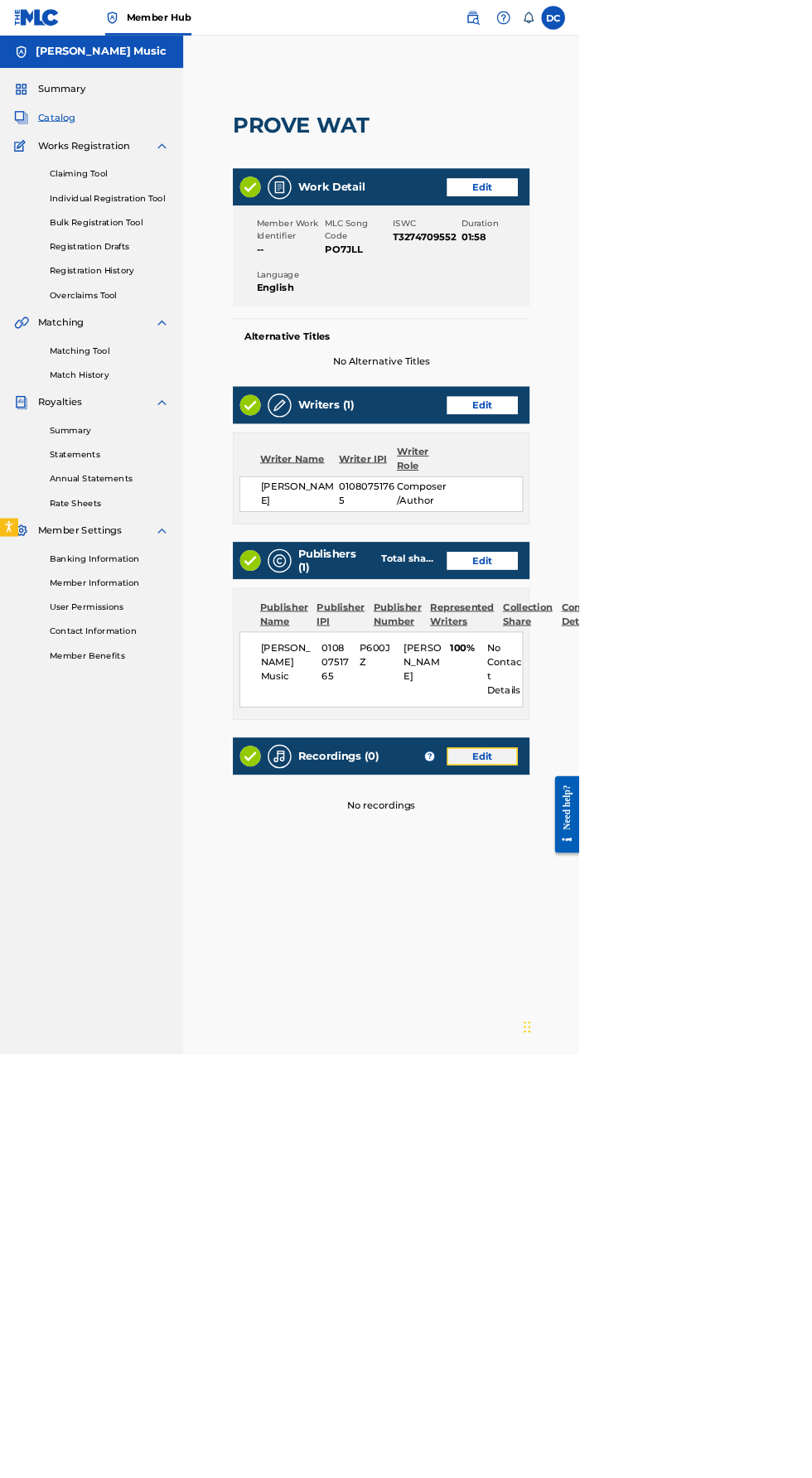
click at [685, 1066] on link "Edit" at bounding box center [675, 1060] width 99 height 25
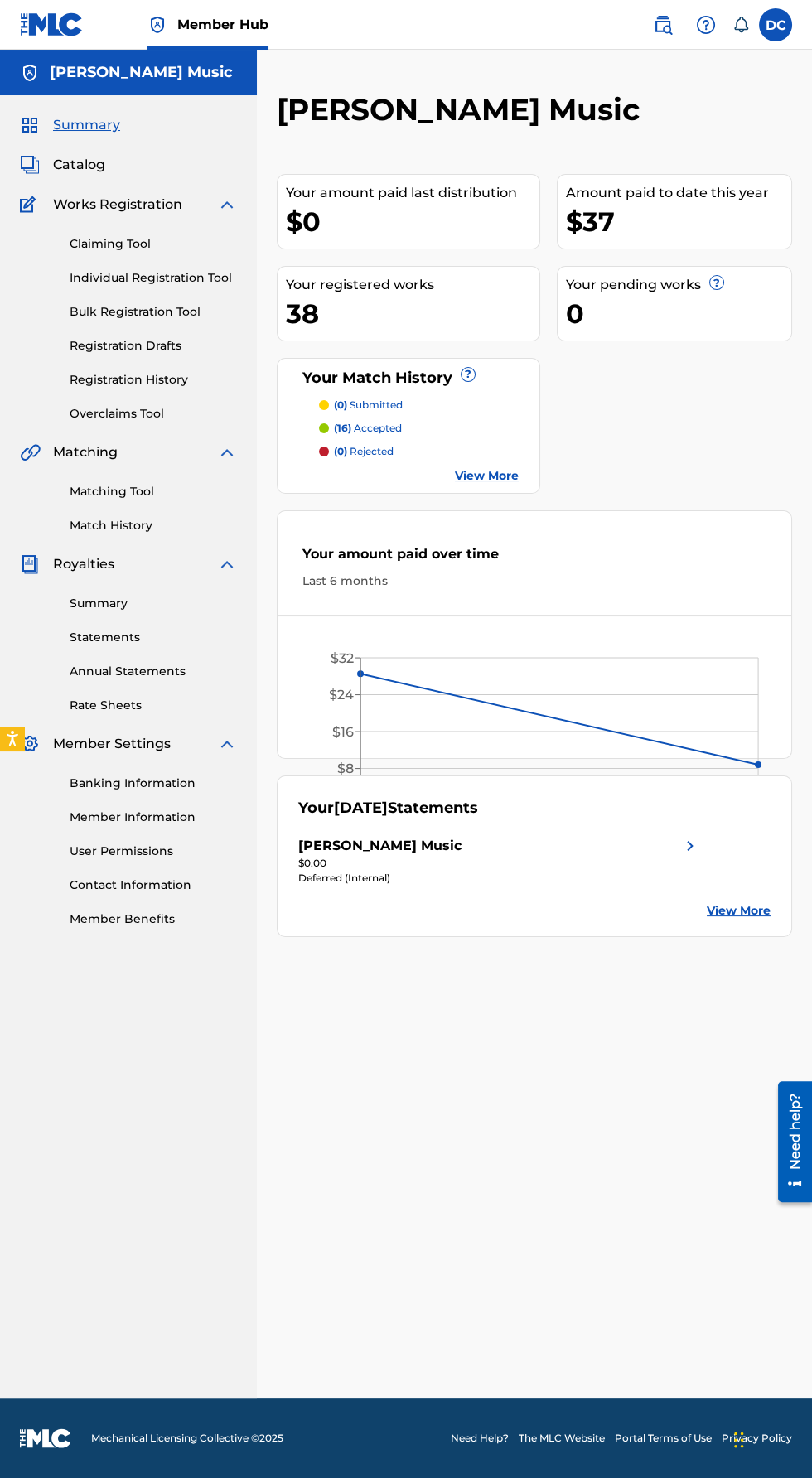
click at [742, 920] on link "View More" at bounding box center [739, 912] width 63 height 18
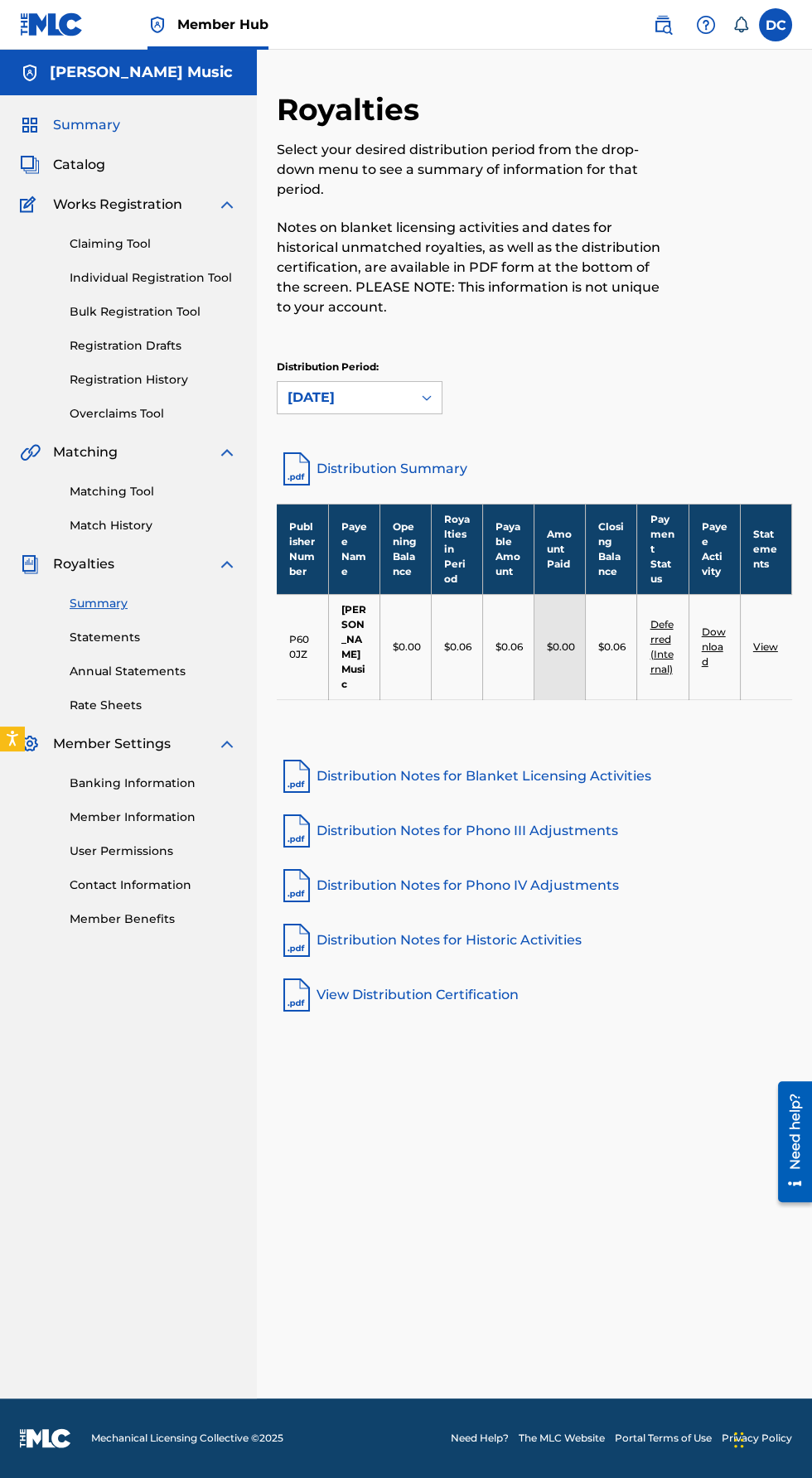
click at [58, 116] on span "Summary" at bounding box center [86, 125] width 67 height 20
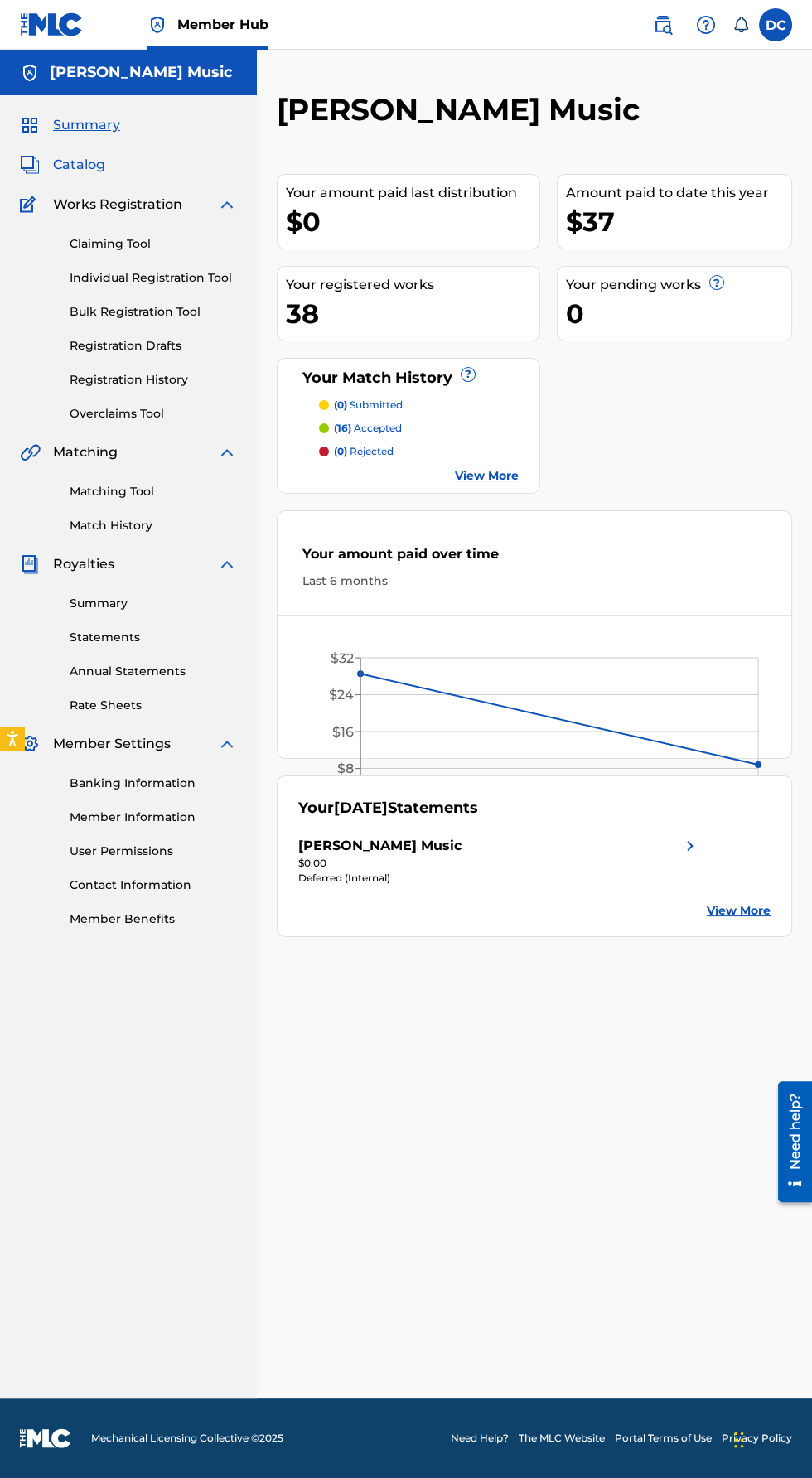
click at [62, 157] on span "Catalog" at bounding box center [78, 165] width 53 height 20
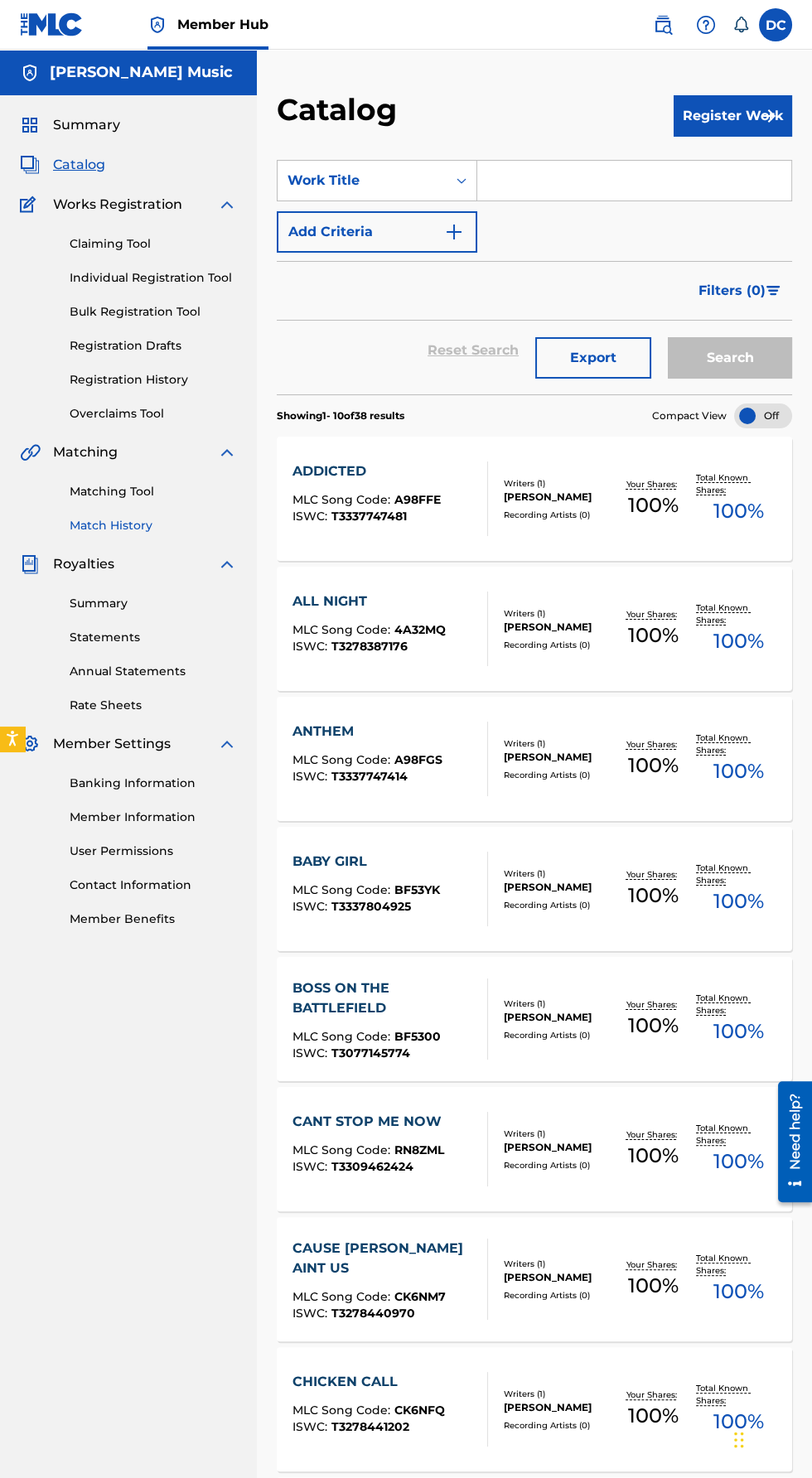
click at [93, 532] on link "Match History" at bounding box center [153, 526] width 168 height 18
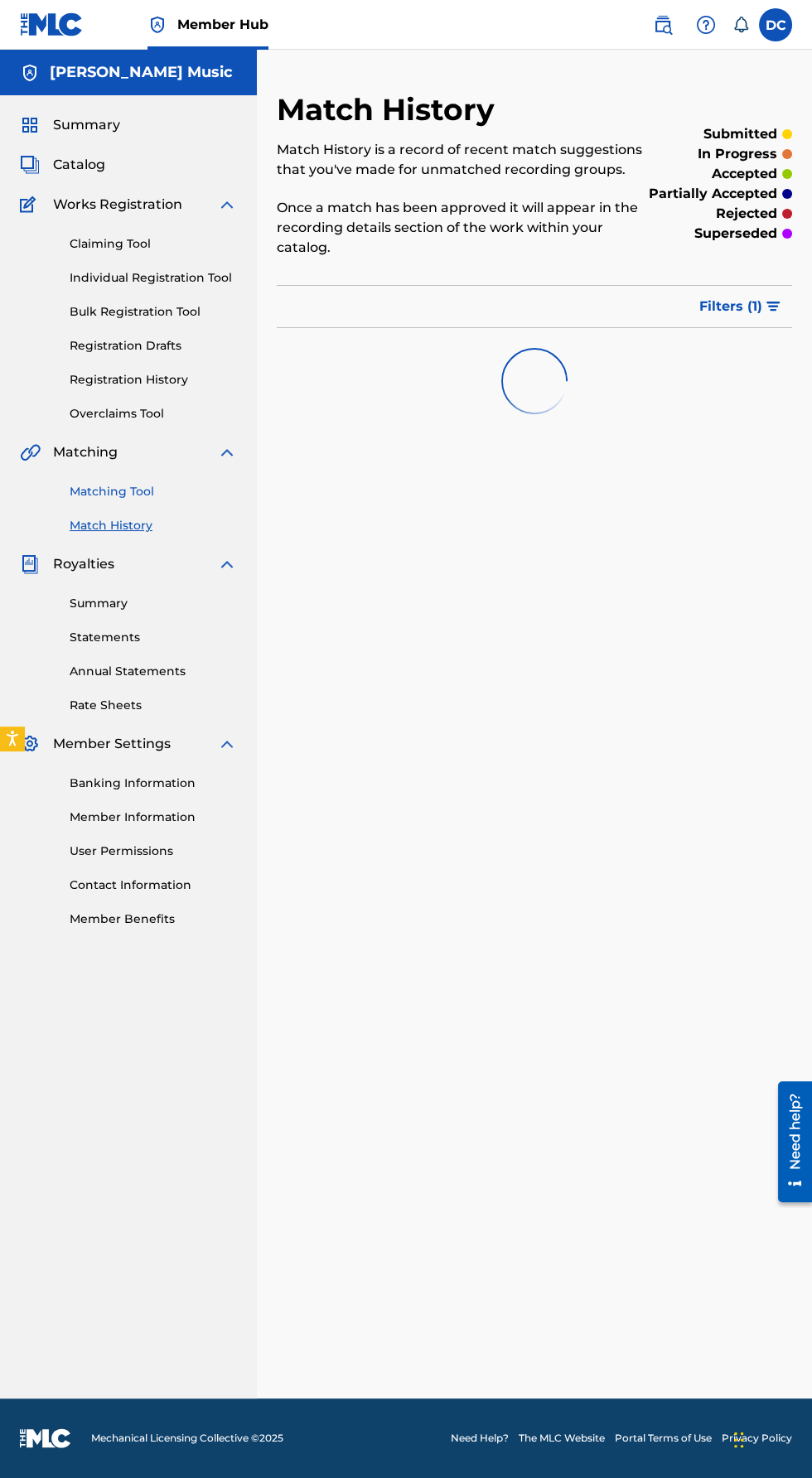
click at [94, 491] on link "Matching Tool" at bounding box center [153, 492] width 168 height 18
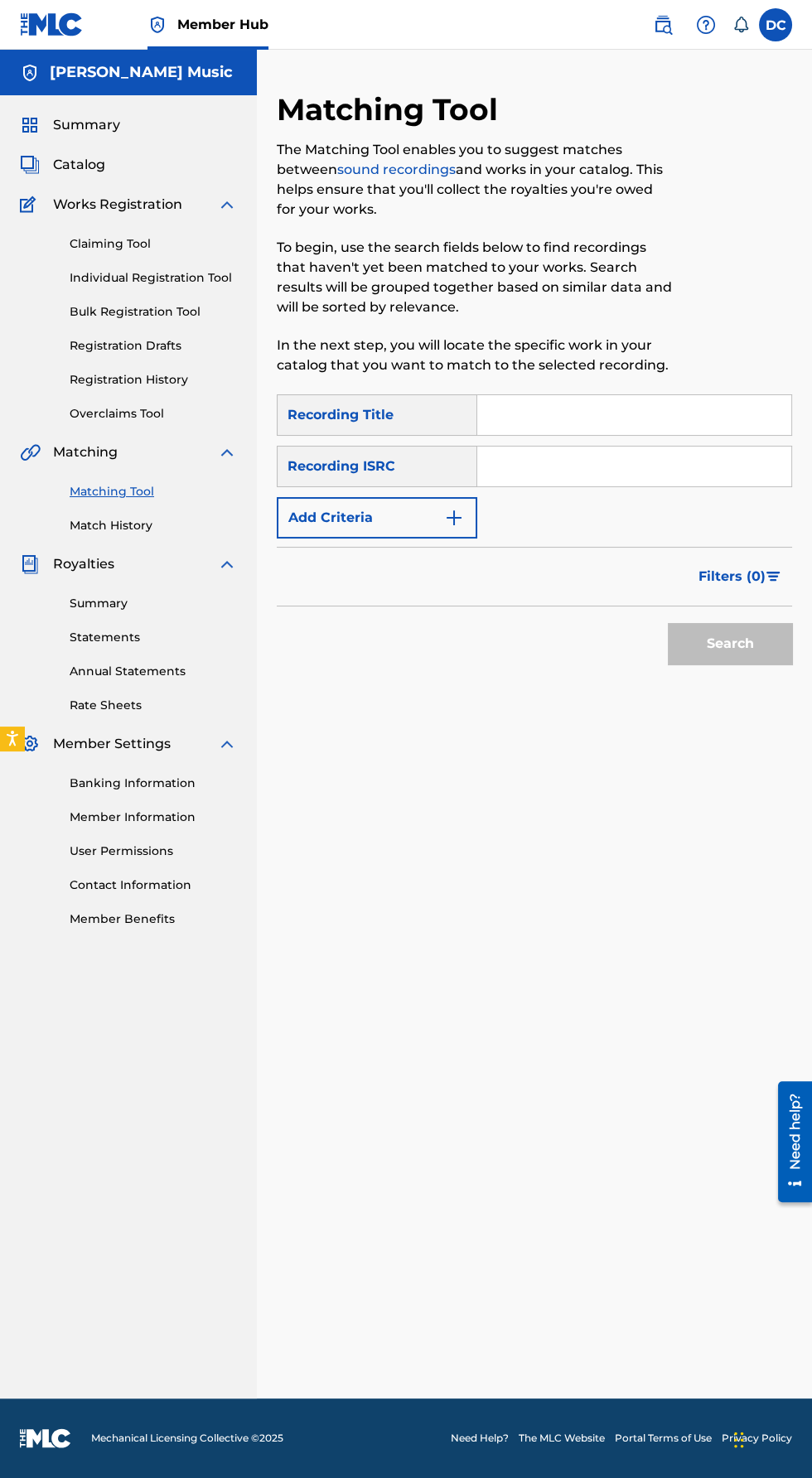
click at [538, 417] on input "Search Form" at bounding box center [634, 415] width 314 height 40
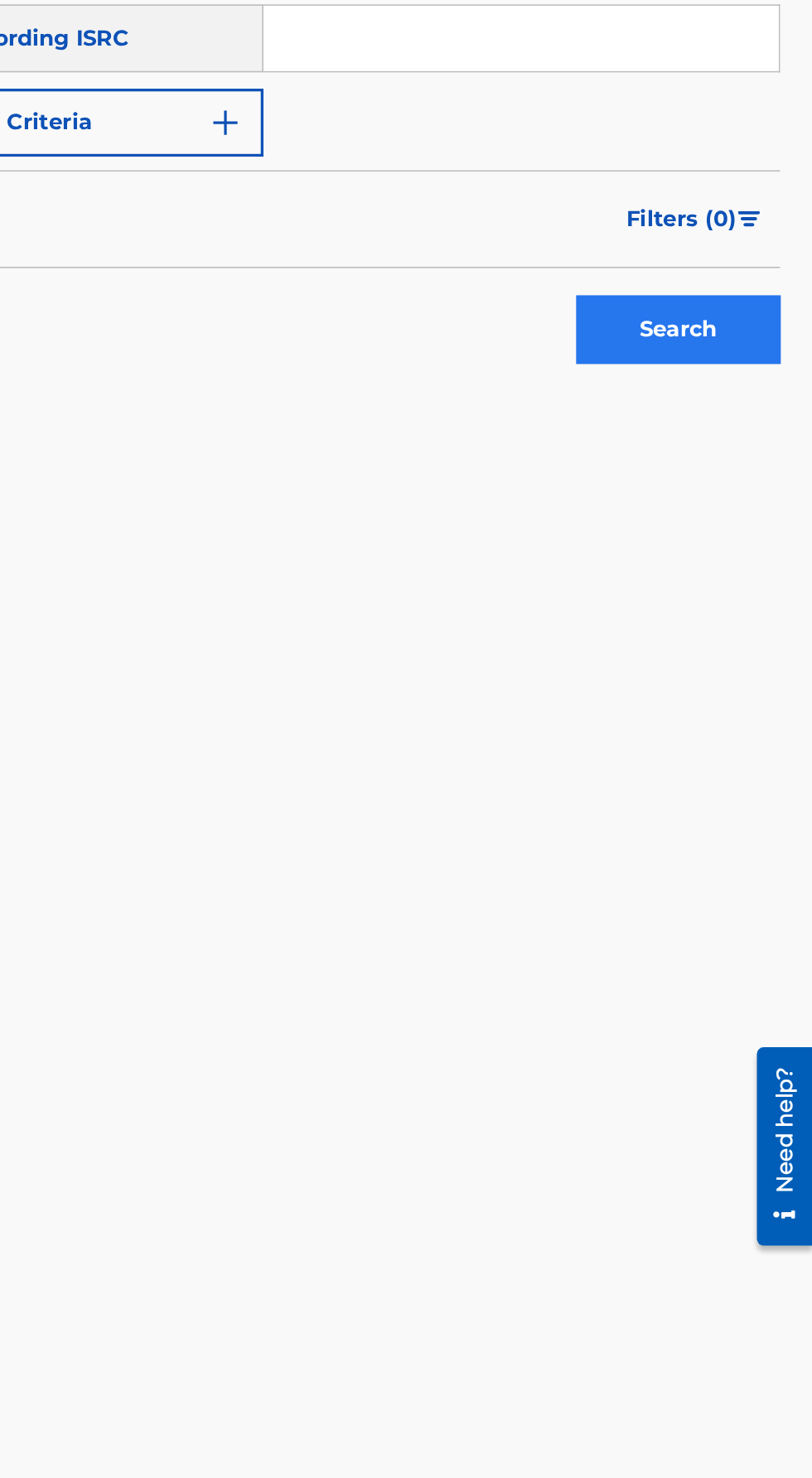
type input "Addicted"
click at [688, 652] on button "Search" at bounding box center [729, 644] width 124 height 42
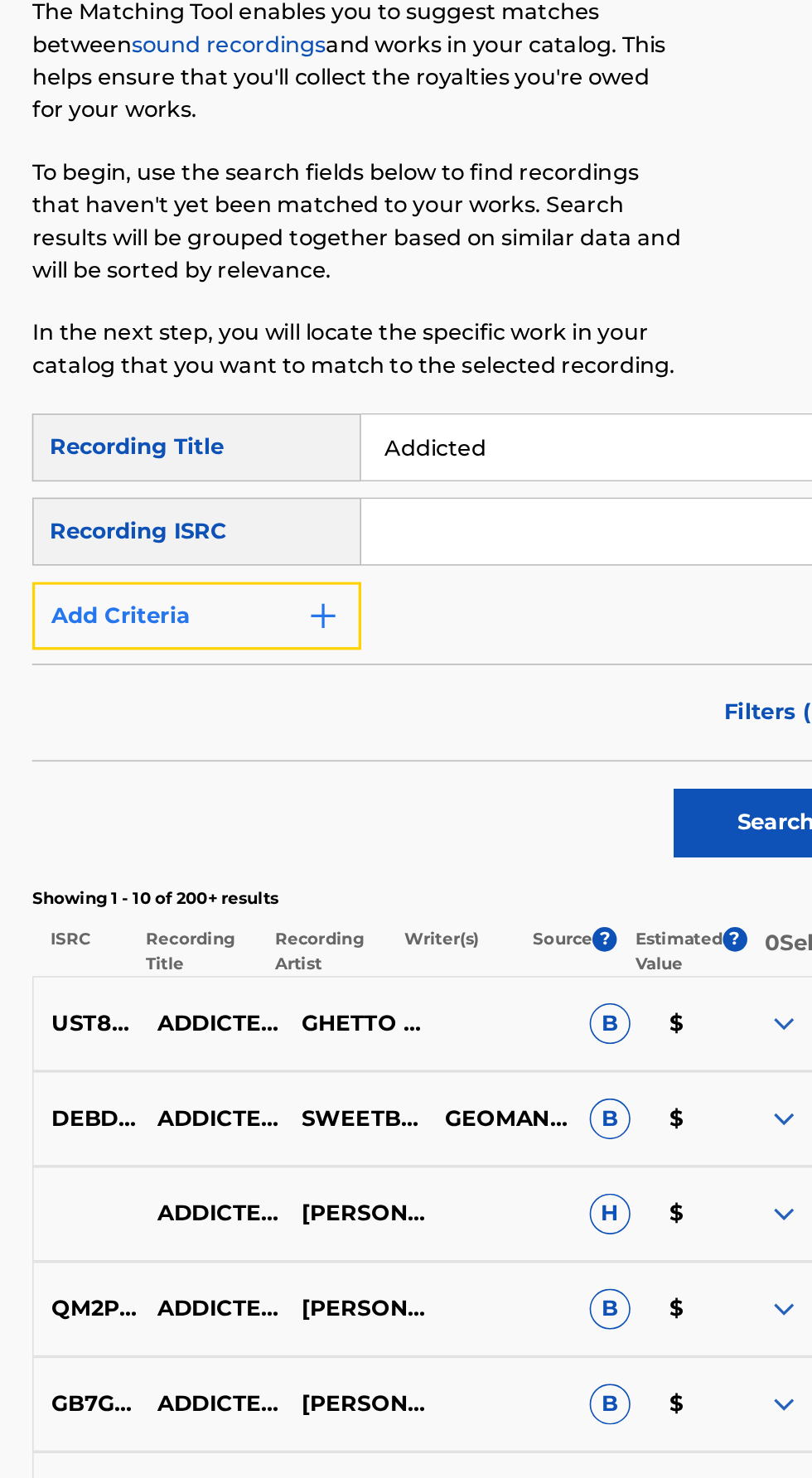
click at [371, 523] on button "Add Criteria" at bounding box center [377, 518] width 200 height 42
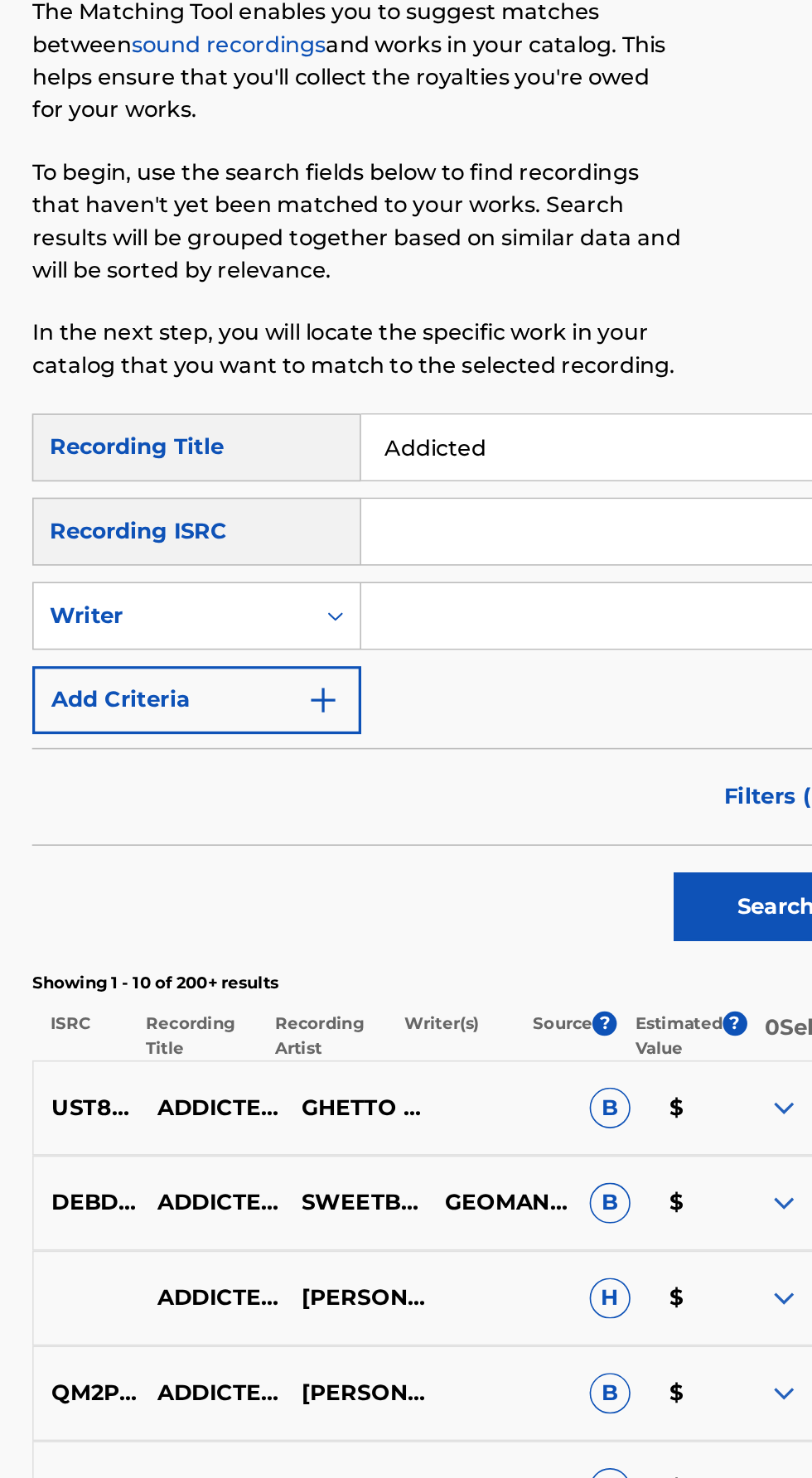
click at [522, 521] on input "Search Form" at bounding box center [619, 518] width 284 height 40
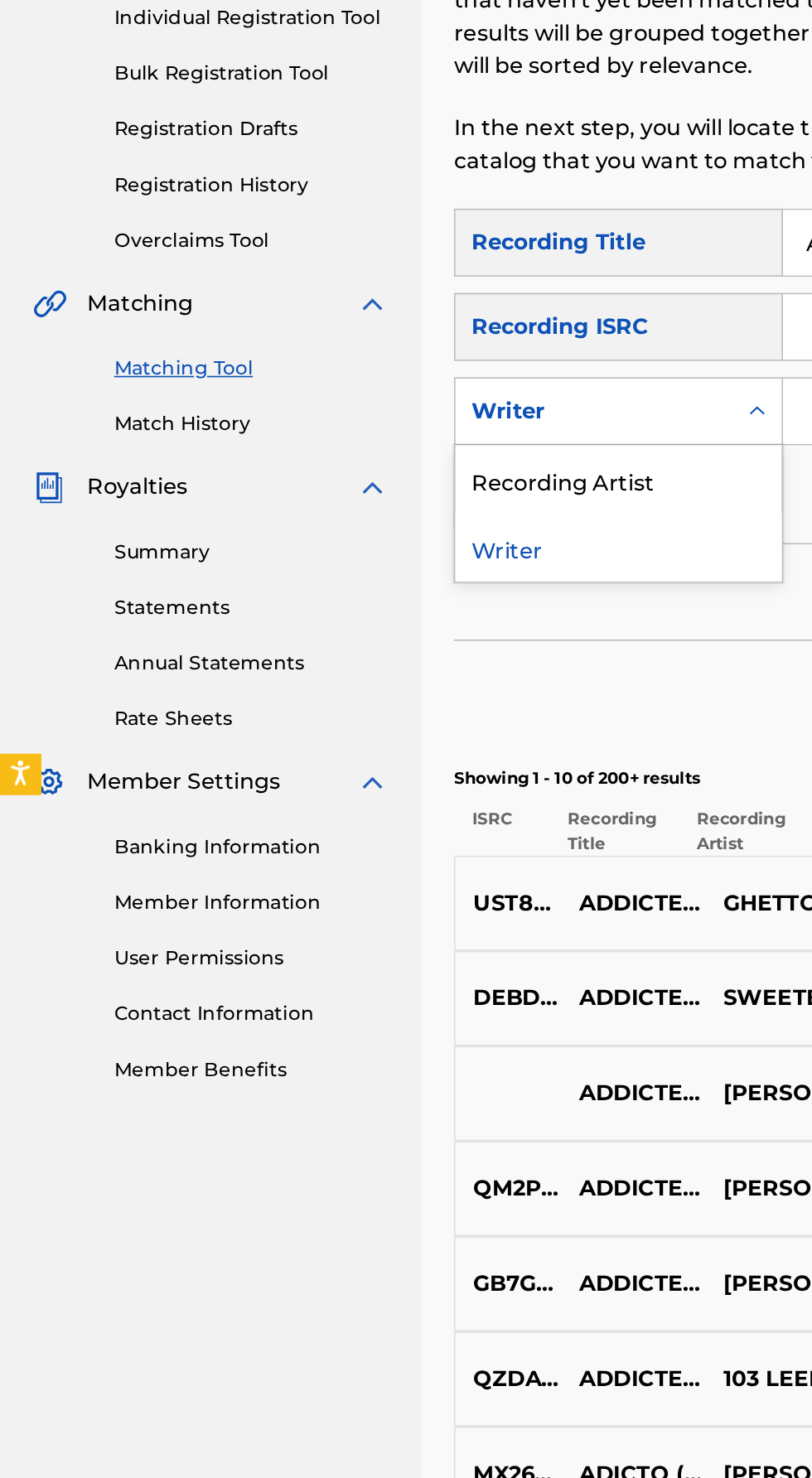
click at [329, 573] on div "Recording Artist" at bounding box center [377, 559] width 198 height 42
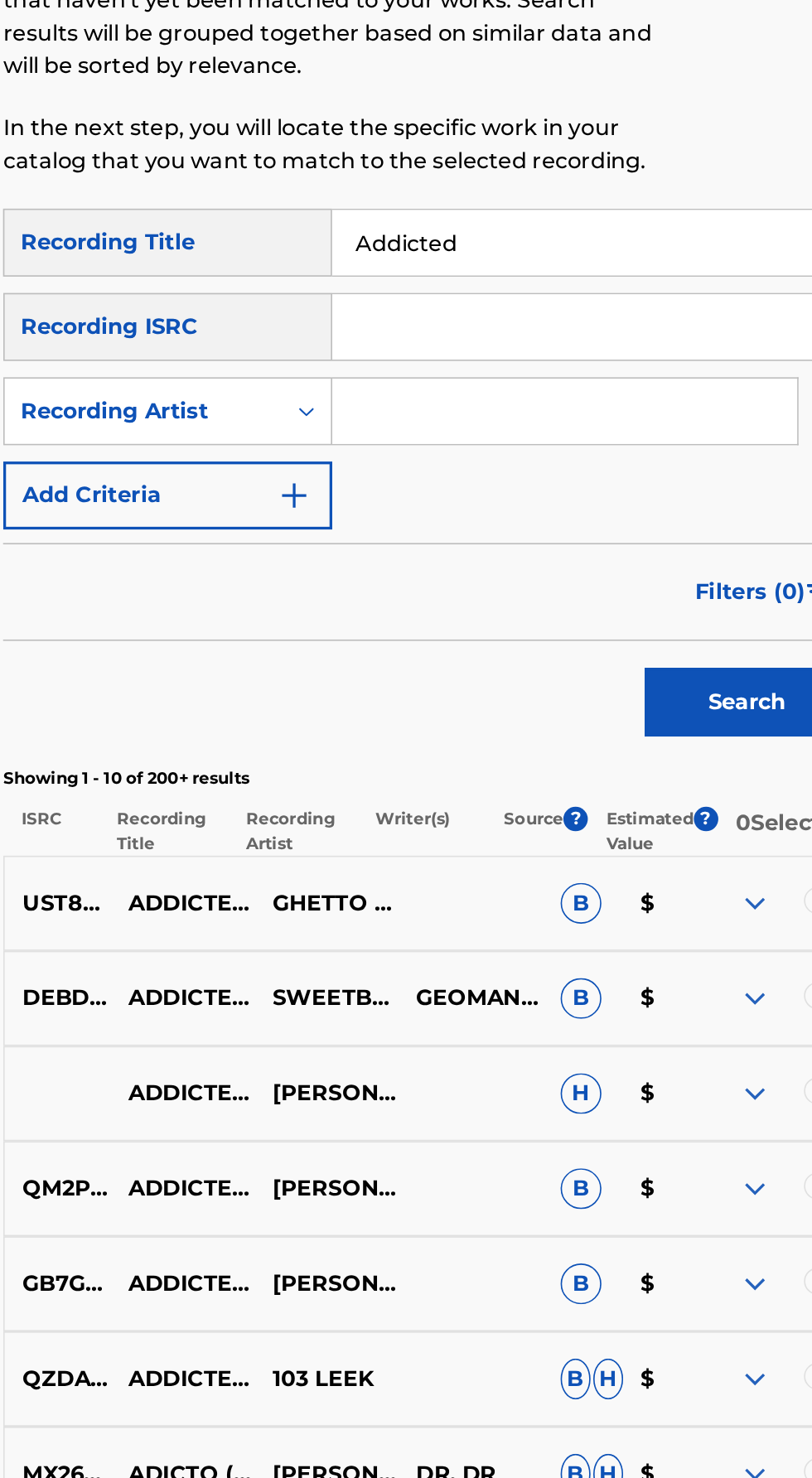
click at [522, 522] on input "Search Form" at bounding box center [619, 518] width 284 height 40
type input "Reek da reaper"
click at [667, 675] on button "Search" at bounding box center [729, 695] width 124 height 42
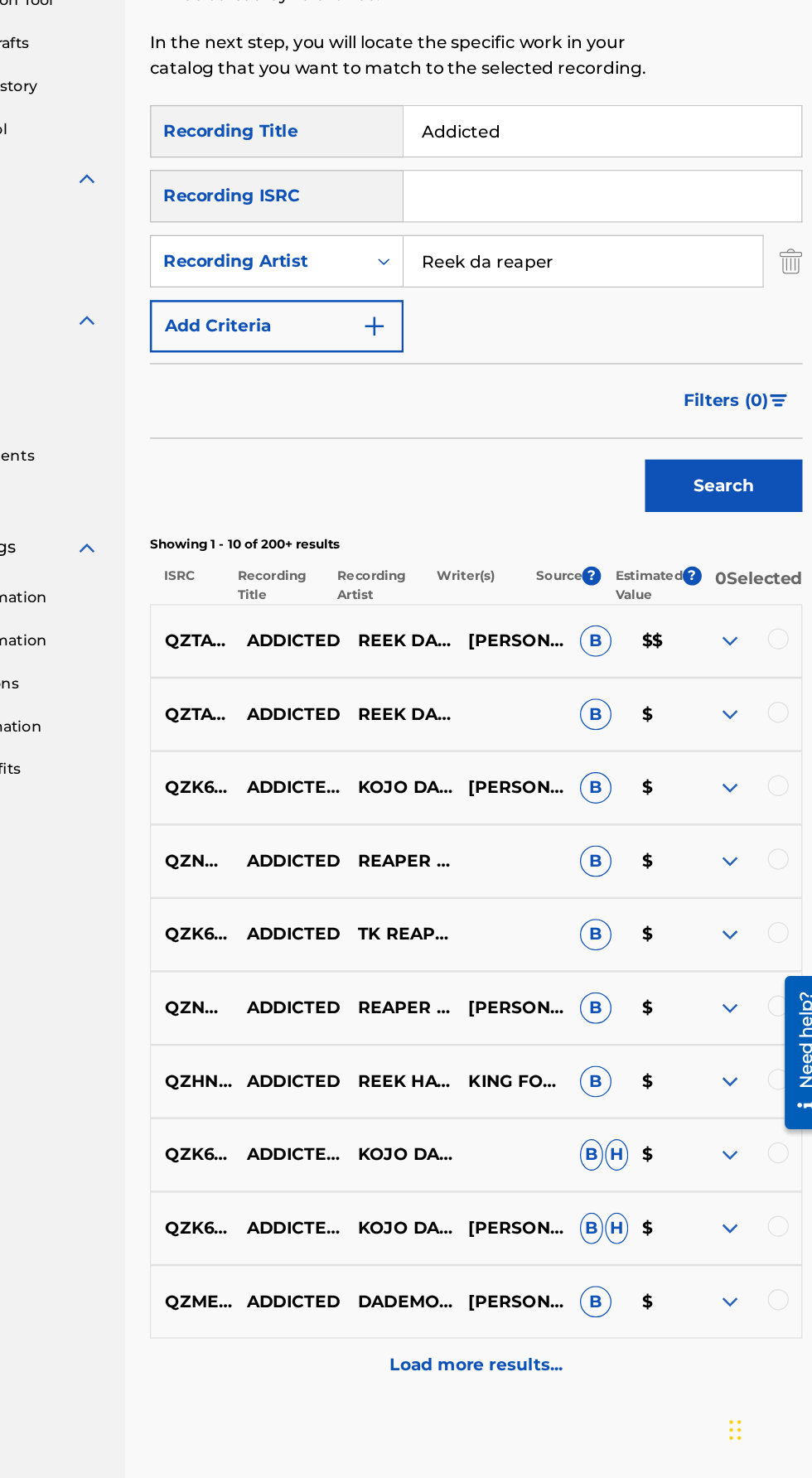
scroll to position [1, 0]
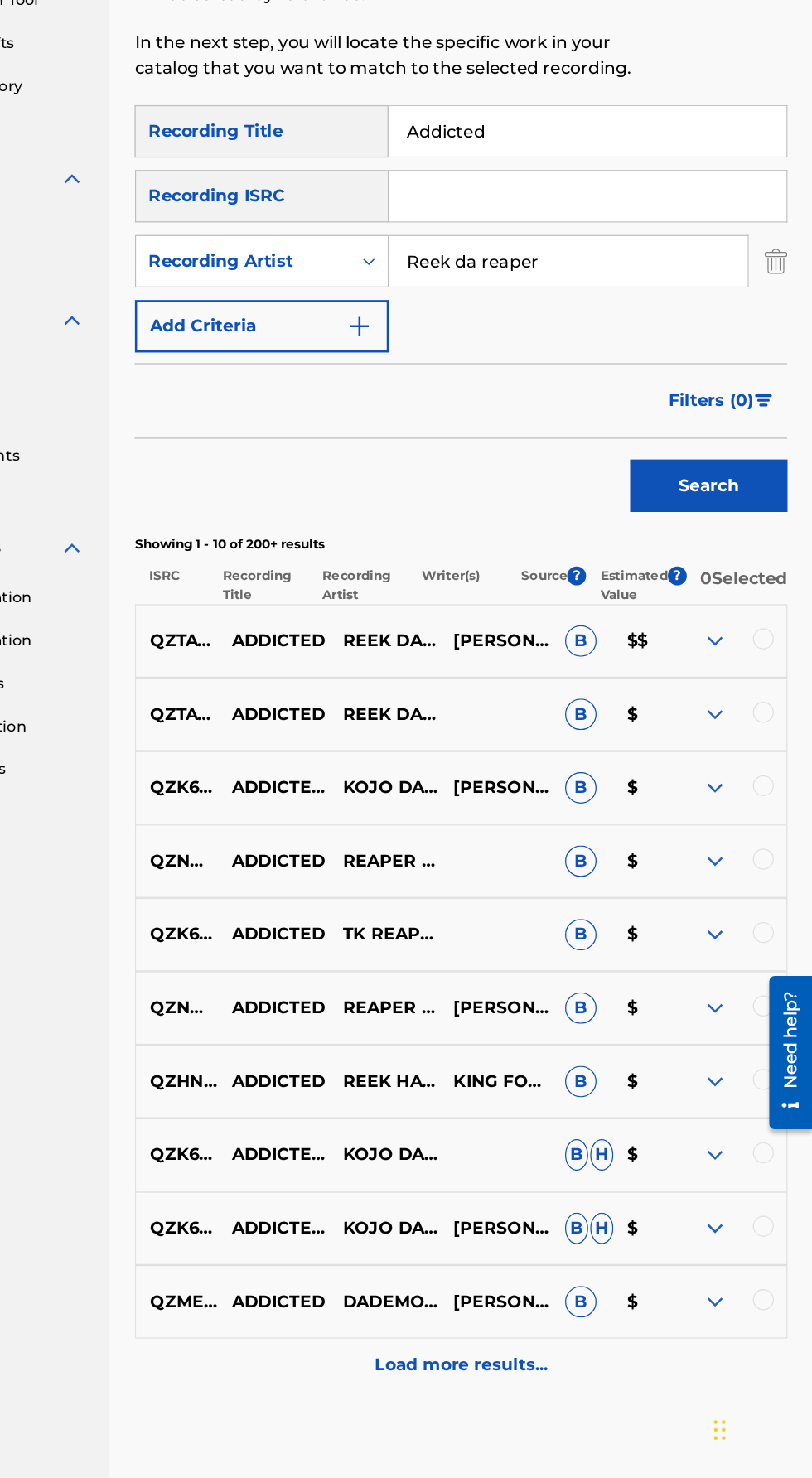
click at [735, 1001] on img at bounding box center [735, 991] width 20 height 20
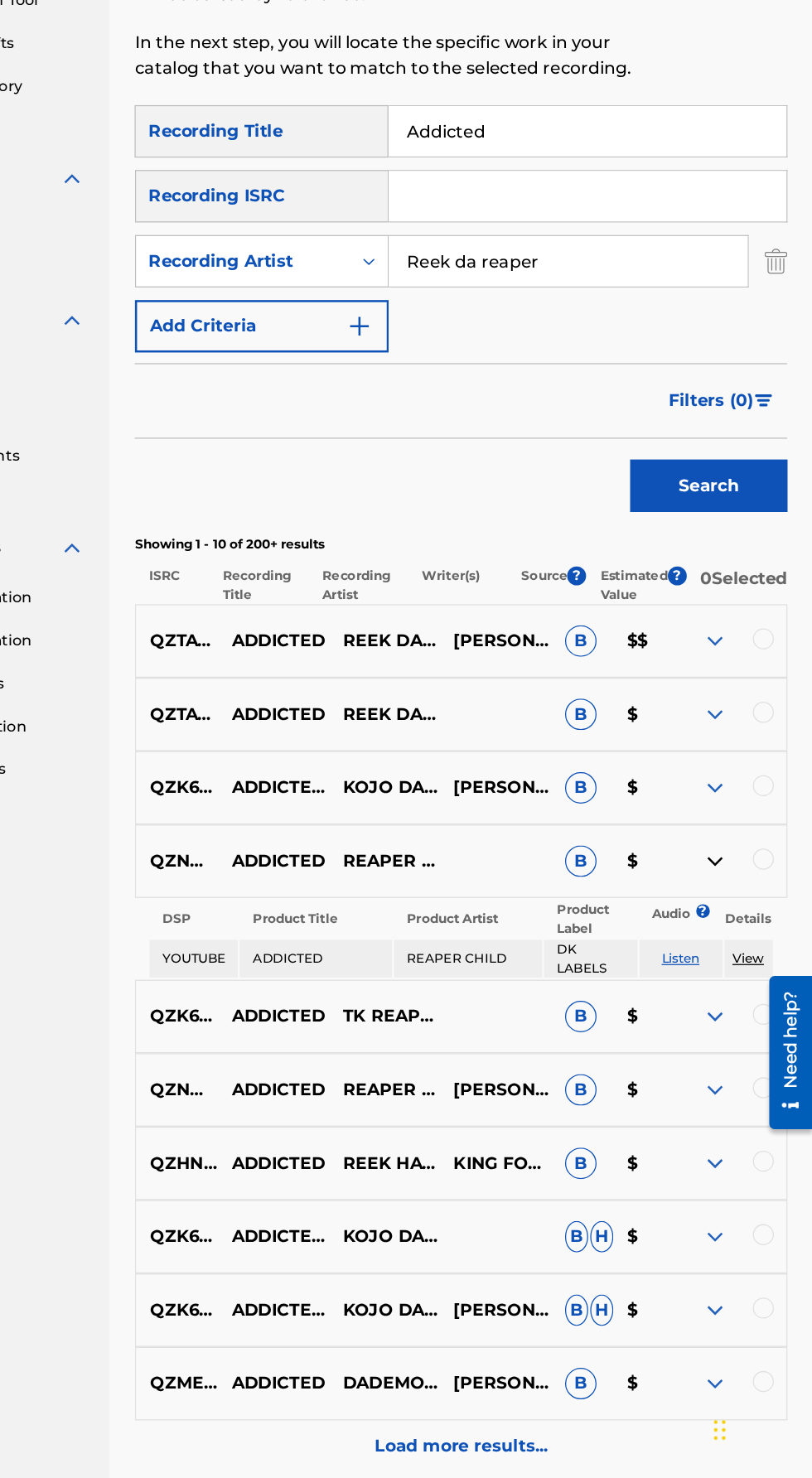
click at [728, 1001] on img at bounding box center [735, 991] width 20 height 20
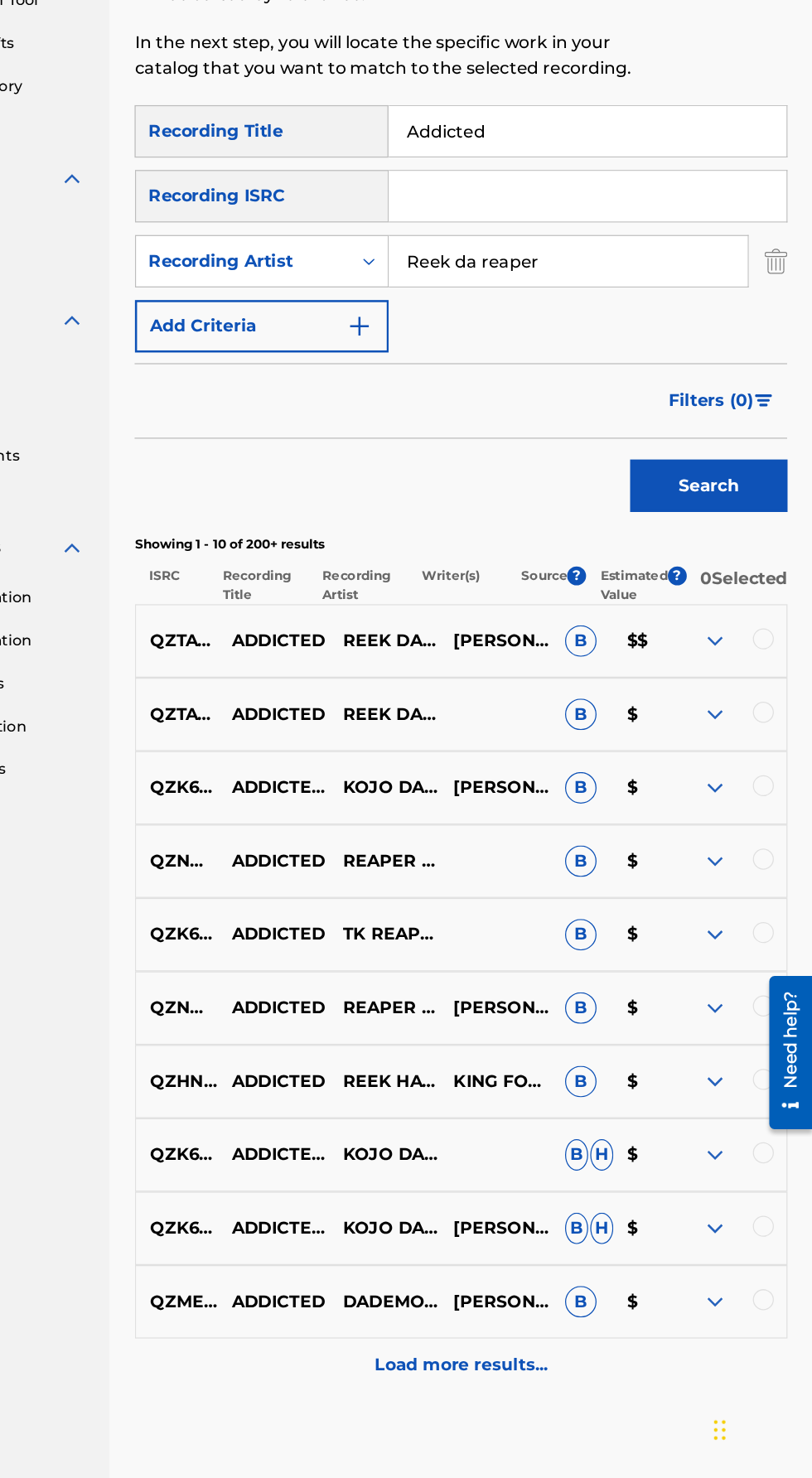
click at [737, 827] on img at bounding box center [735, 817] width 20 height 20
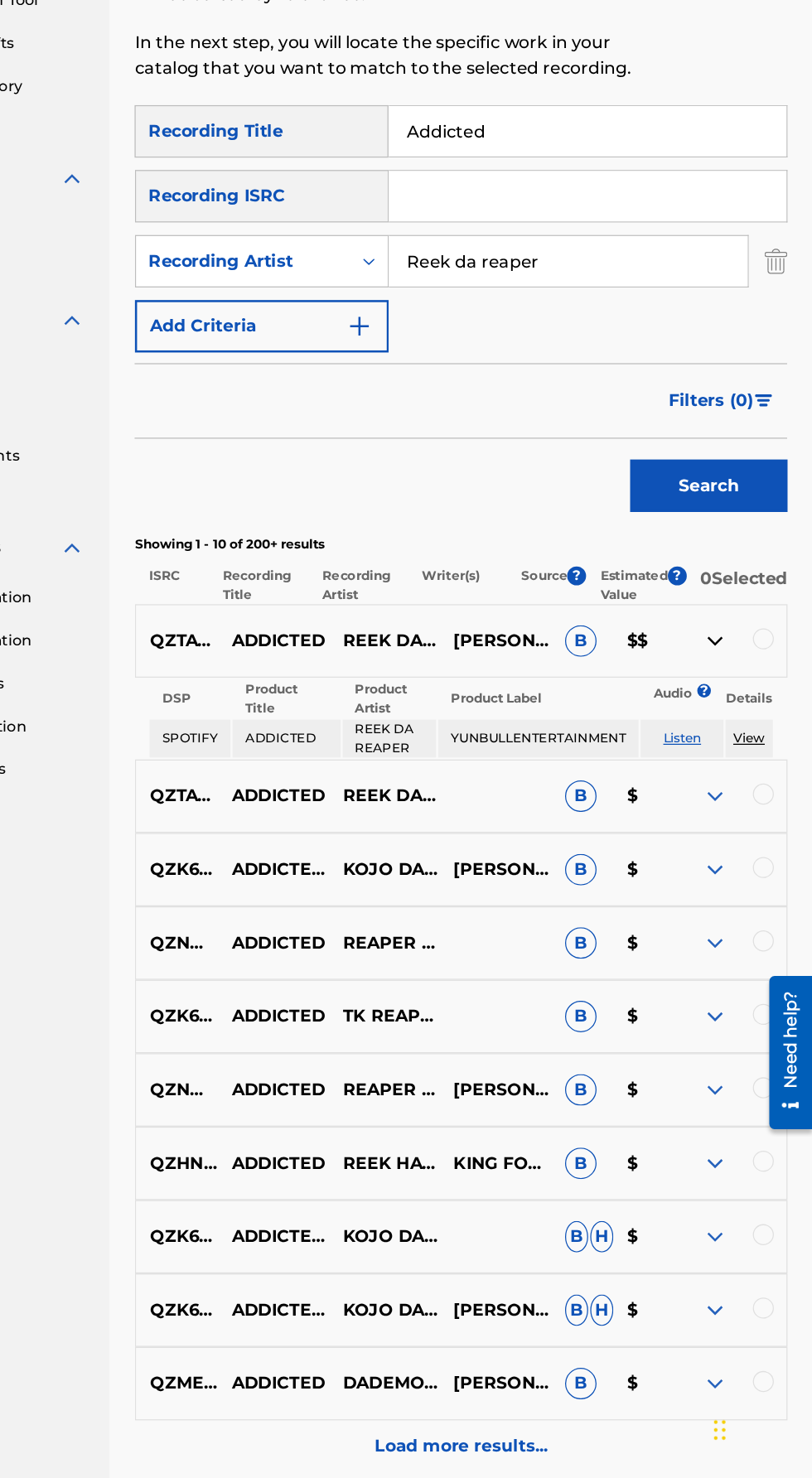
click at [730, 827] on img at bounding box center [735, 817] width 20 height 20
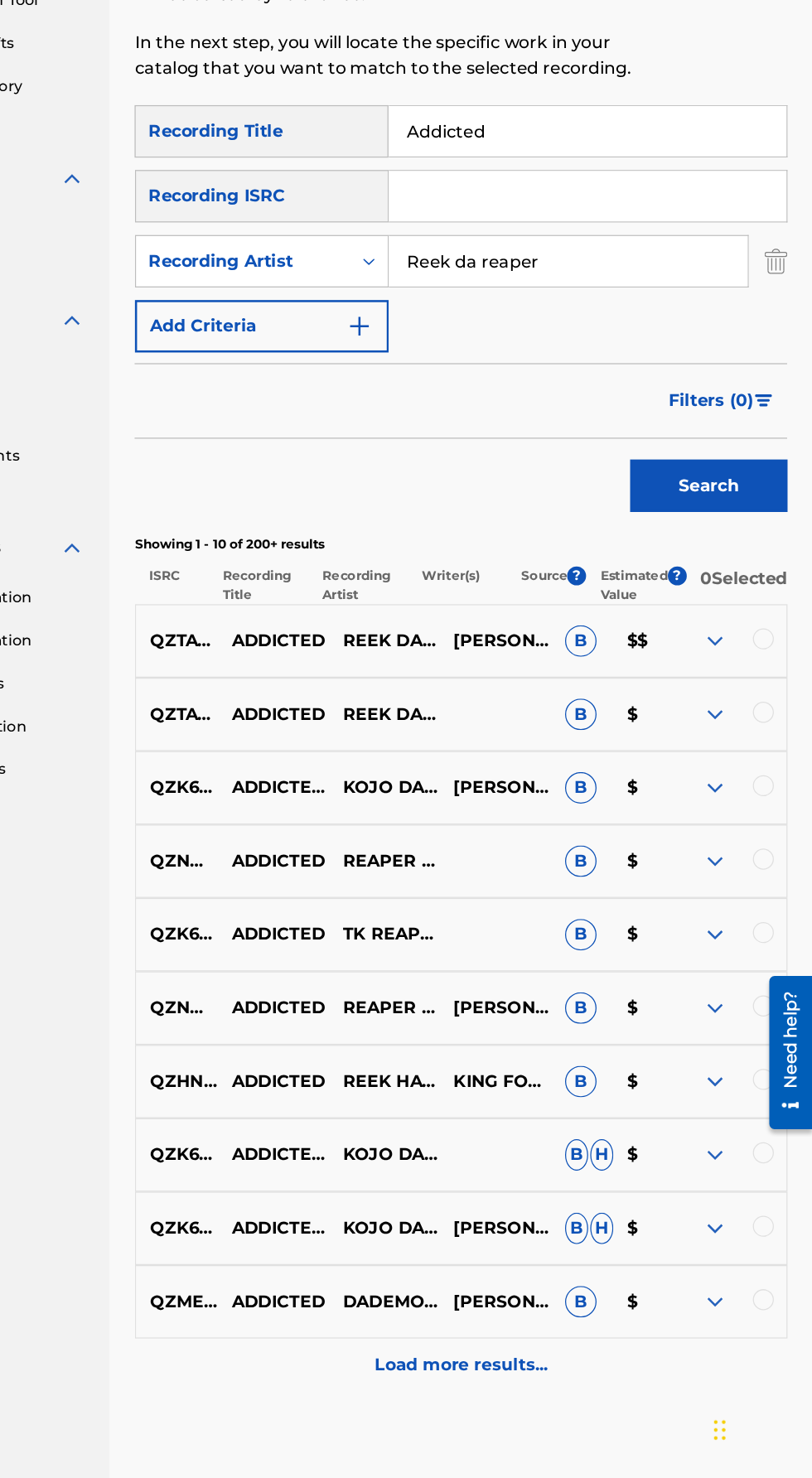
click at [769, 822] on div at bounding box center [772, 815] width 17 height 17
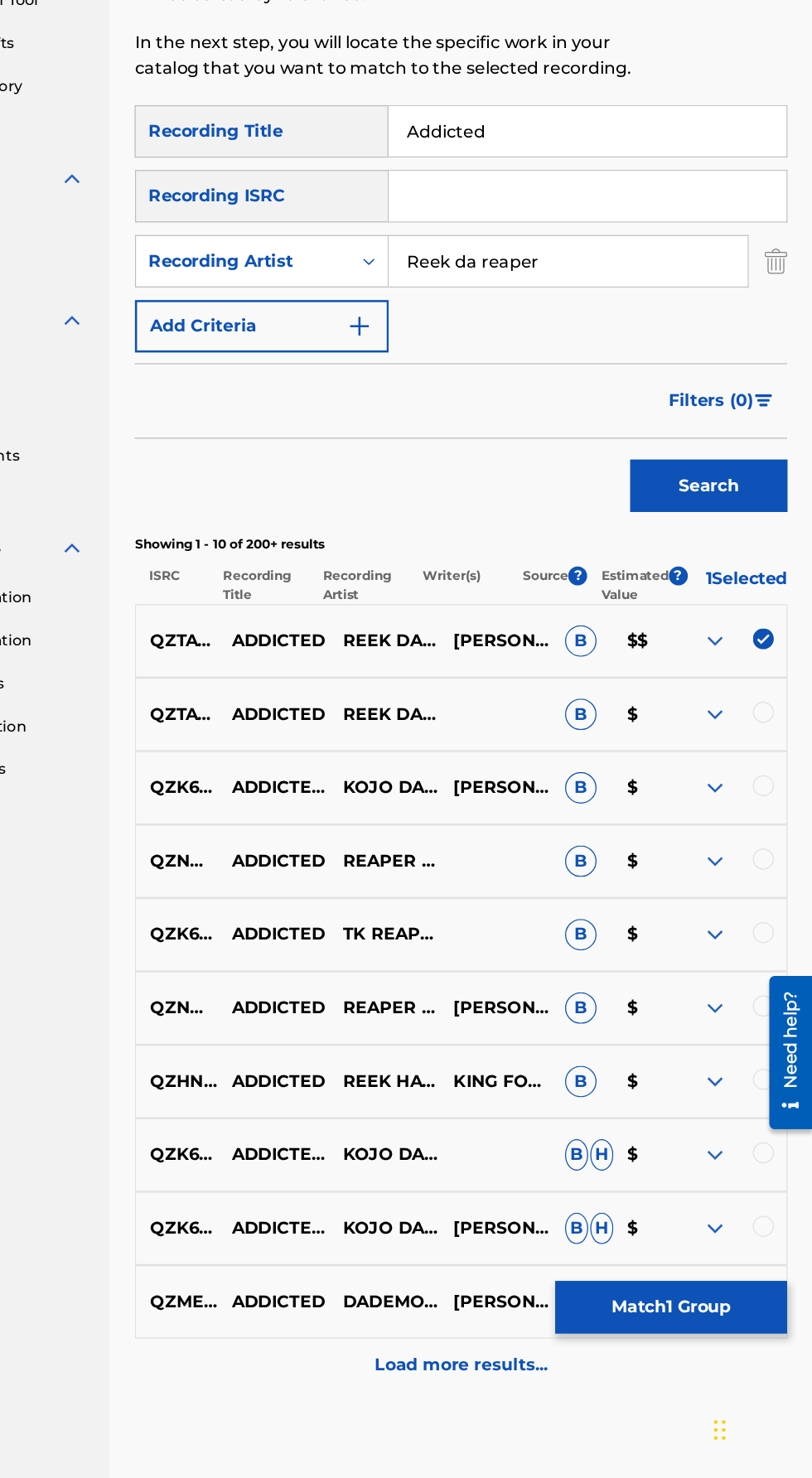
click at [734, 885] on img at bounding box center [735, 875] width 20 height 20
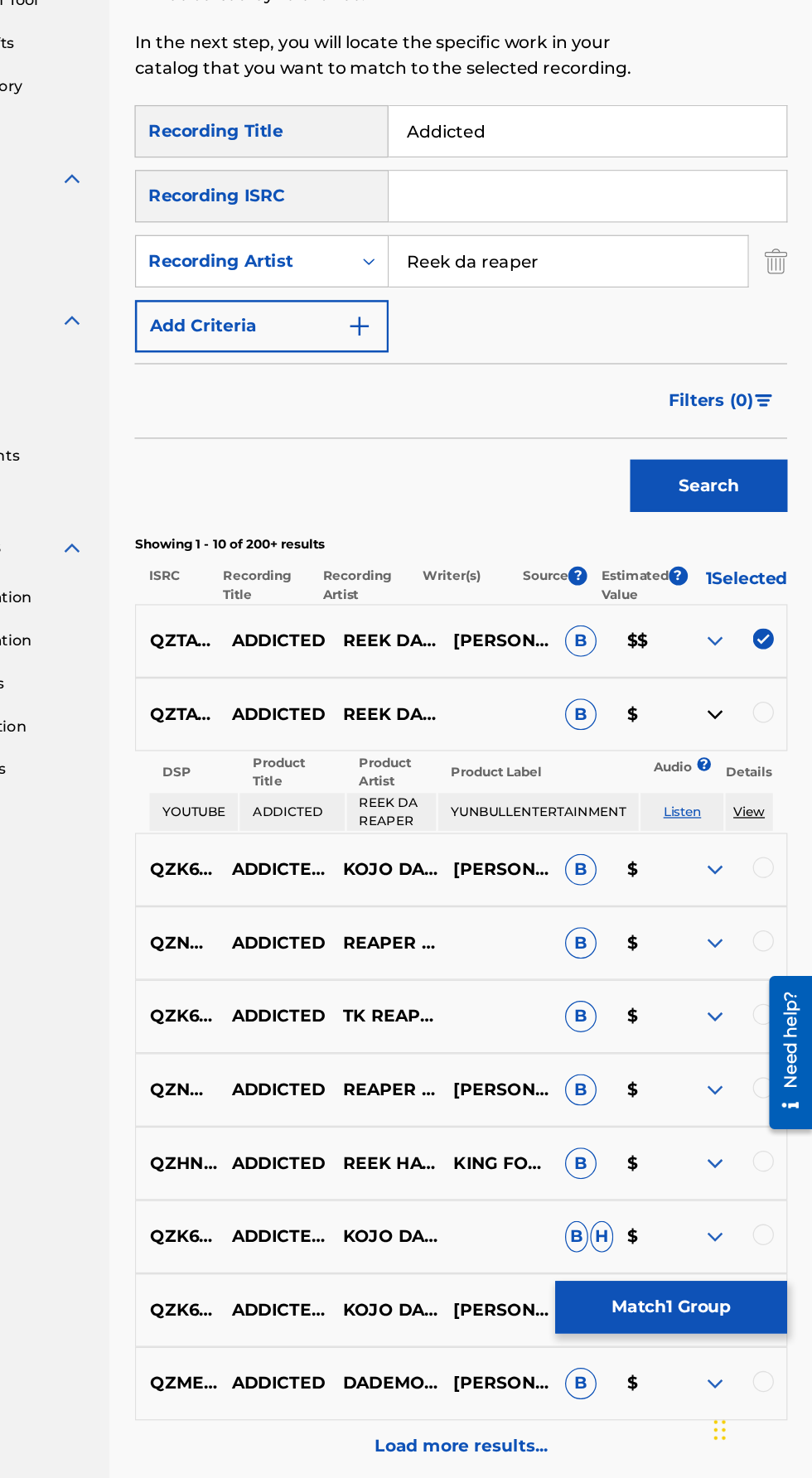
click at [734, 885] on img at bounding box center [735, 875] width 20 height 20
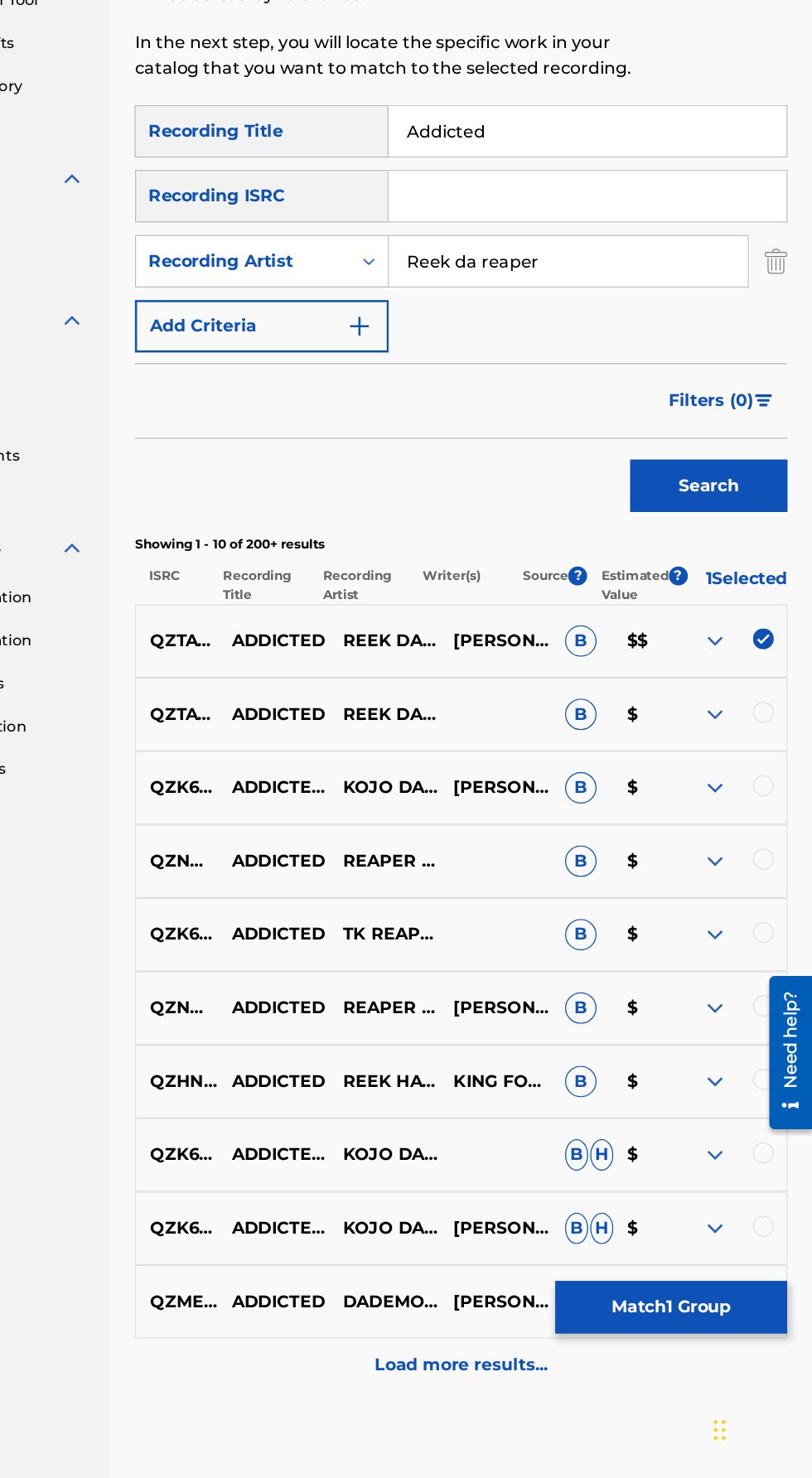
click at [771, 882] on div at bounding box center [772, 873] width 17 height 17
click at [732, 827] on img at bounding box center [735, 817] width 20 height 20
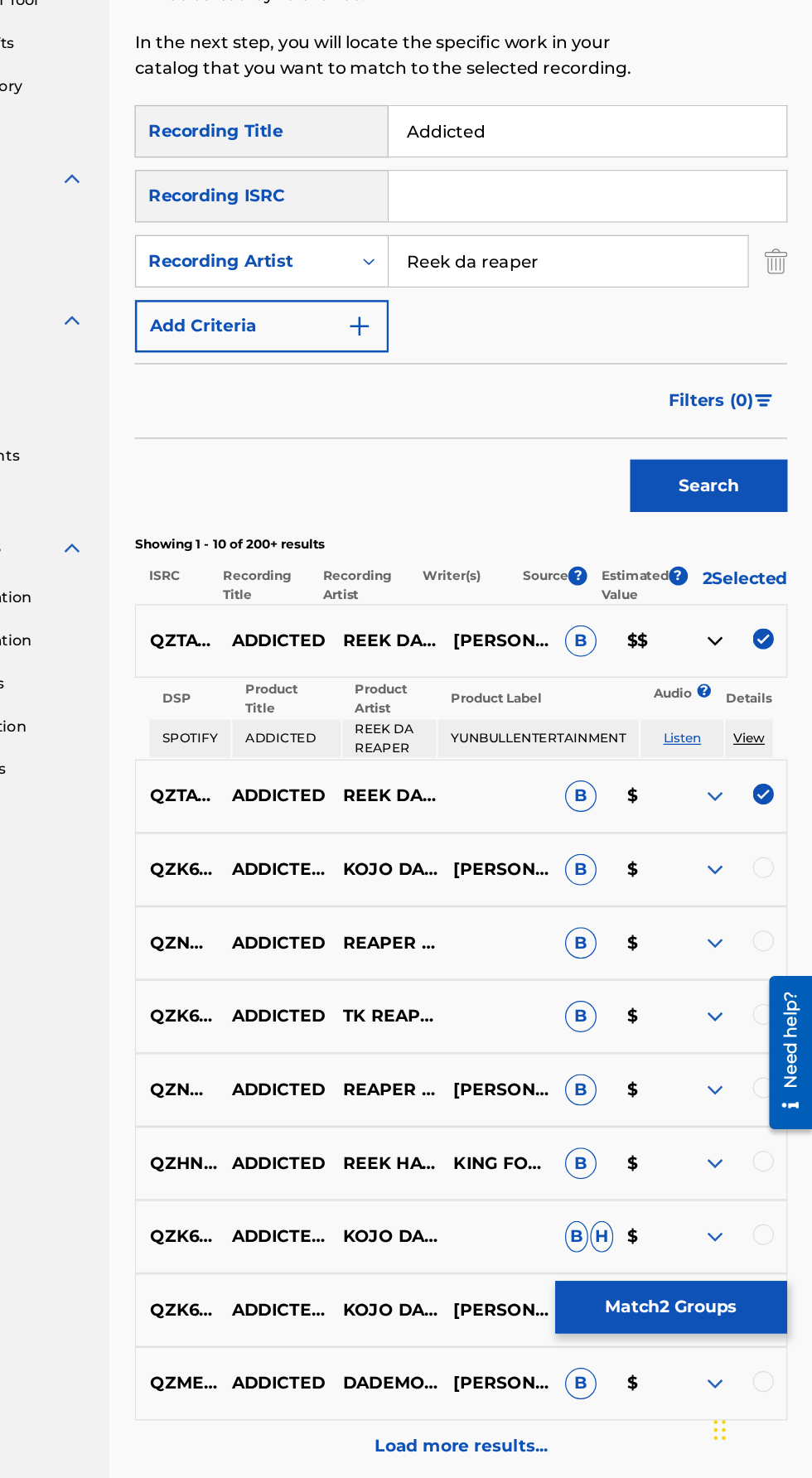
click at [727, 827] on img at bounding box center [735, 817] width 20 height 20
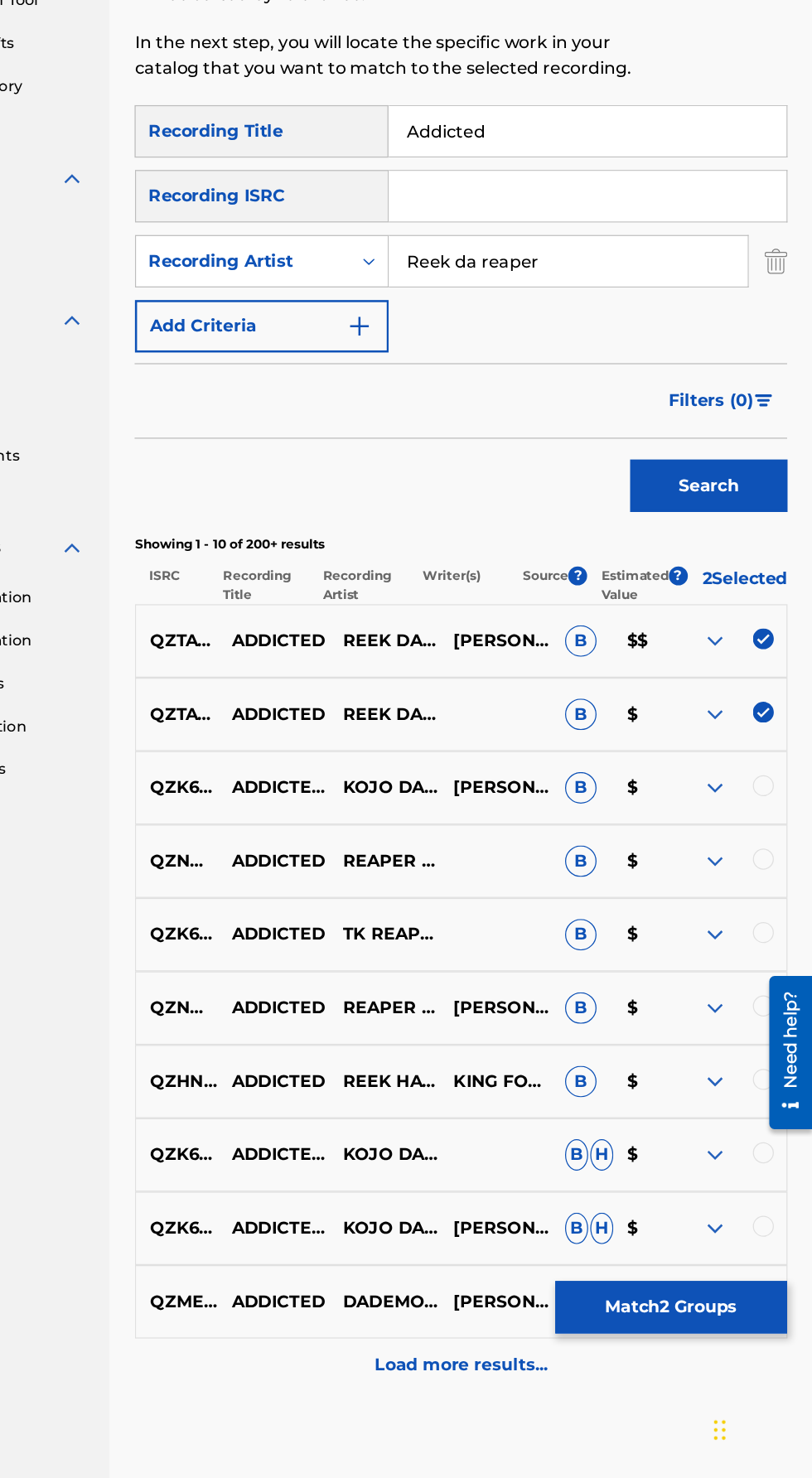
scroll to position [0, 0]
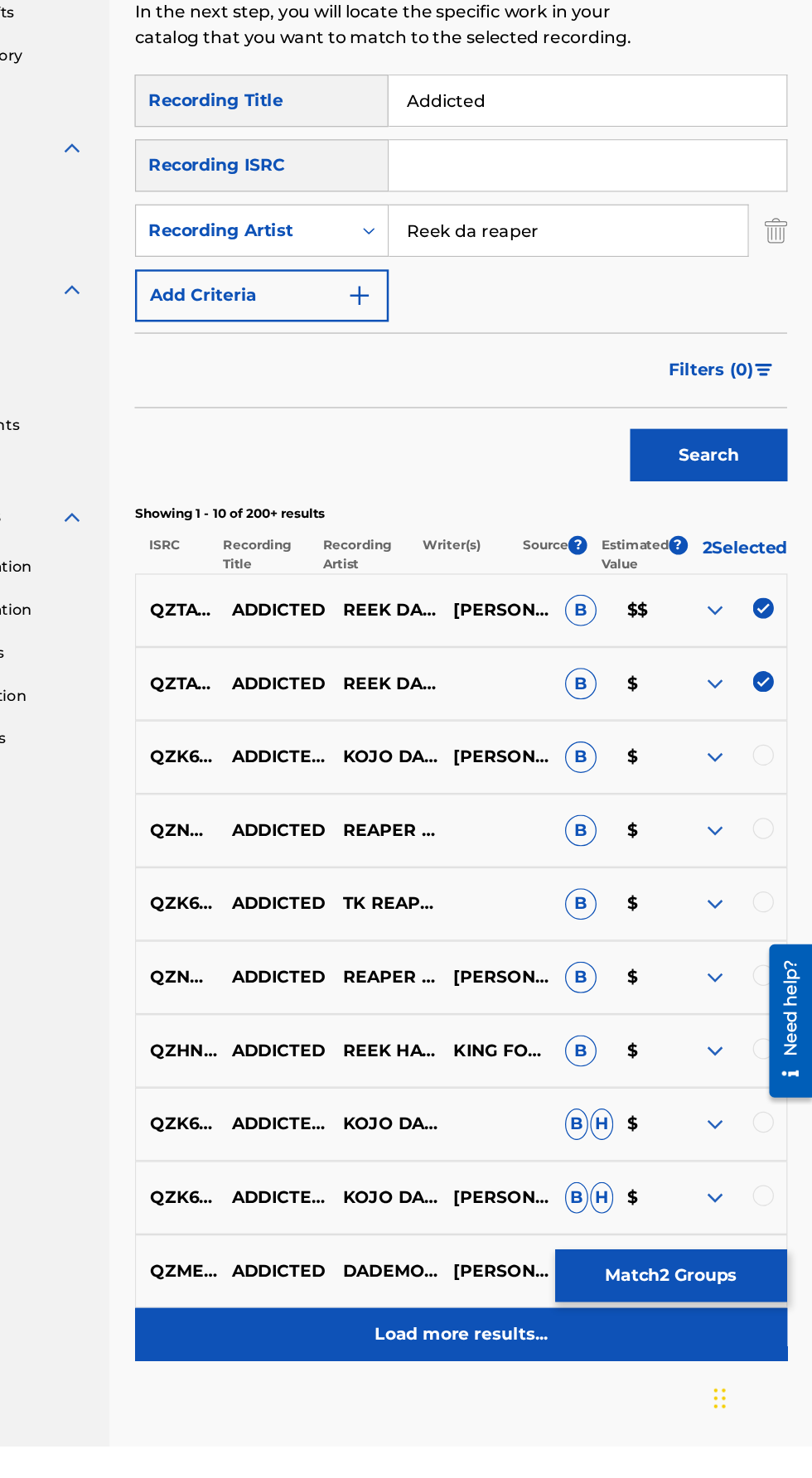
click at [479, 1411] on div "Load more results..." at bounding box center [534, 1390] width 516 height 42
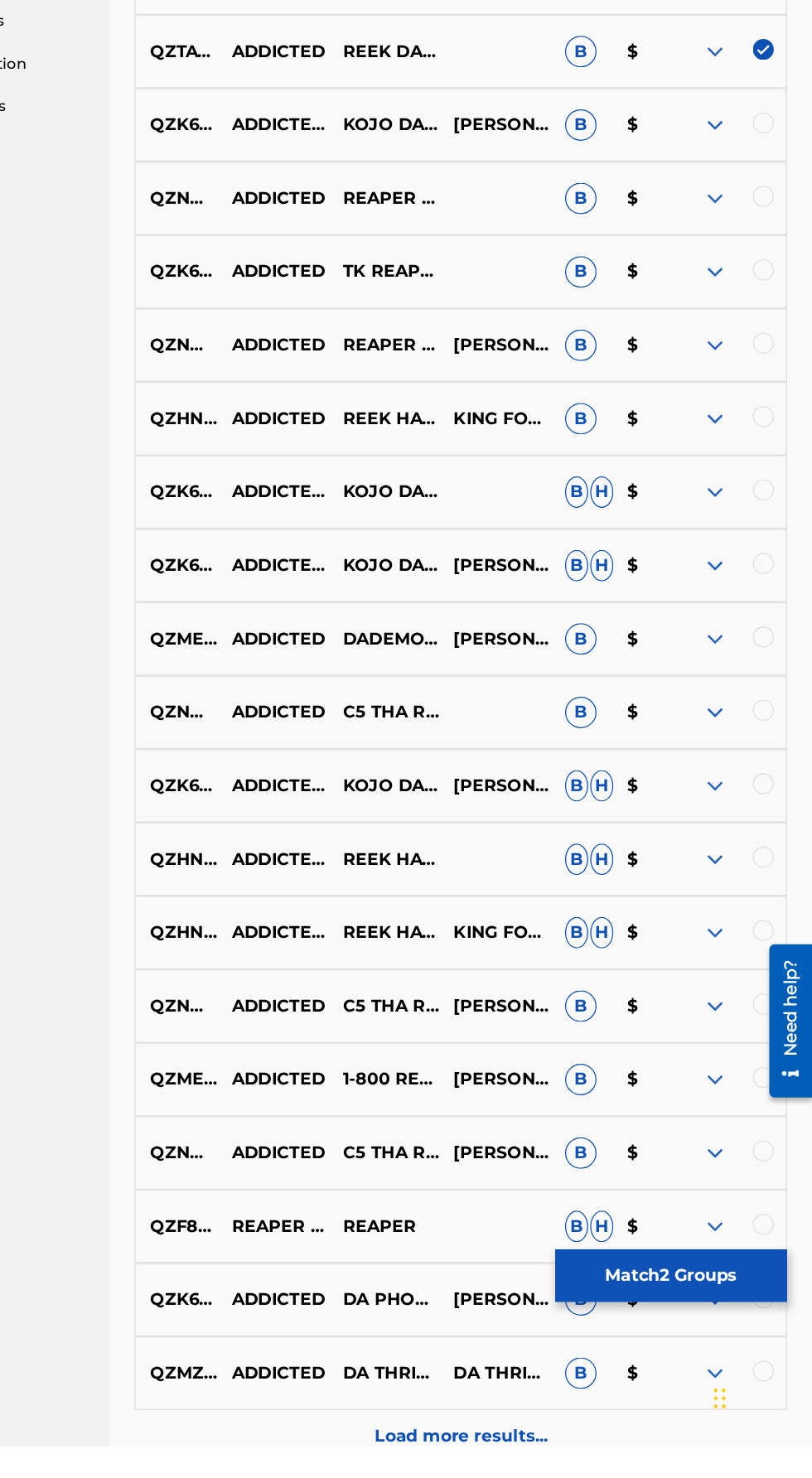
scroll to position [564, 0]
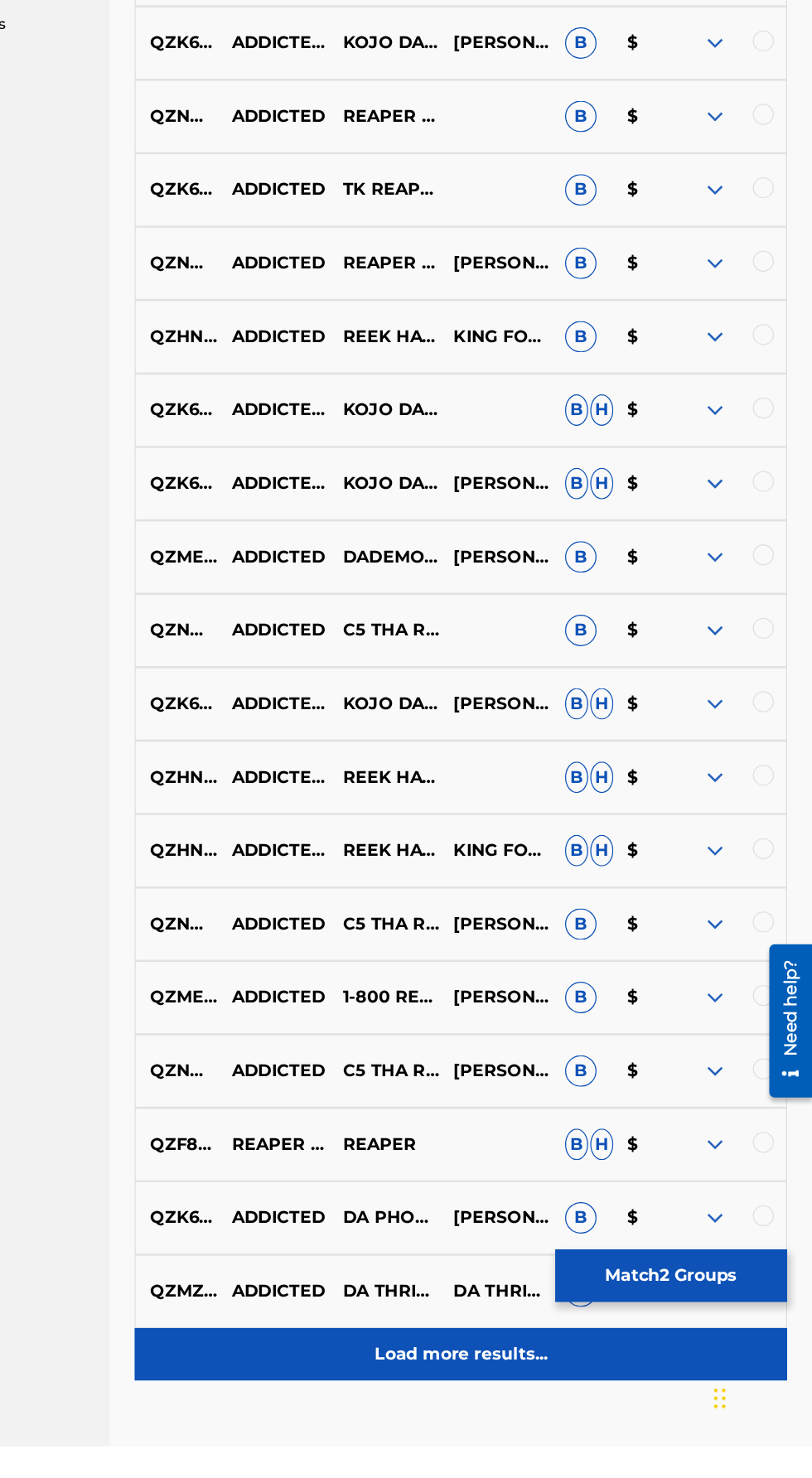
click at [464, 1426] on div "Load more results..." at bounding box center [534, 1406] width 516 height 42
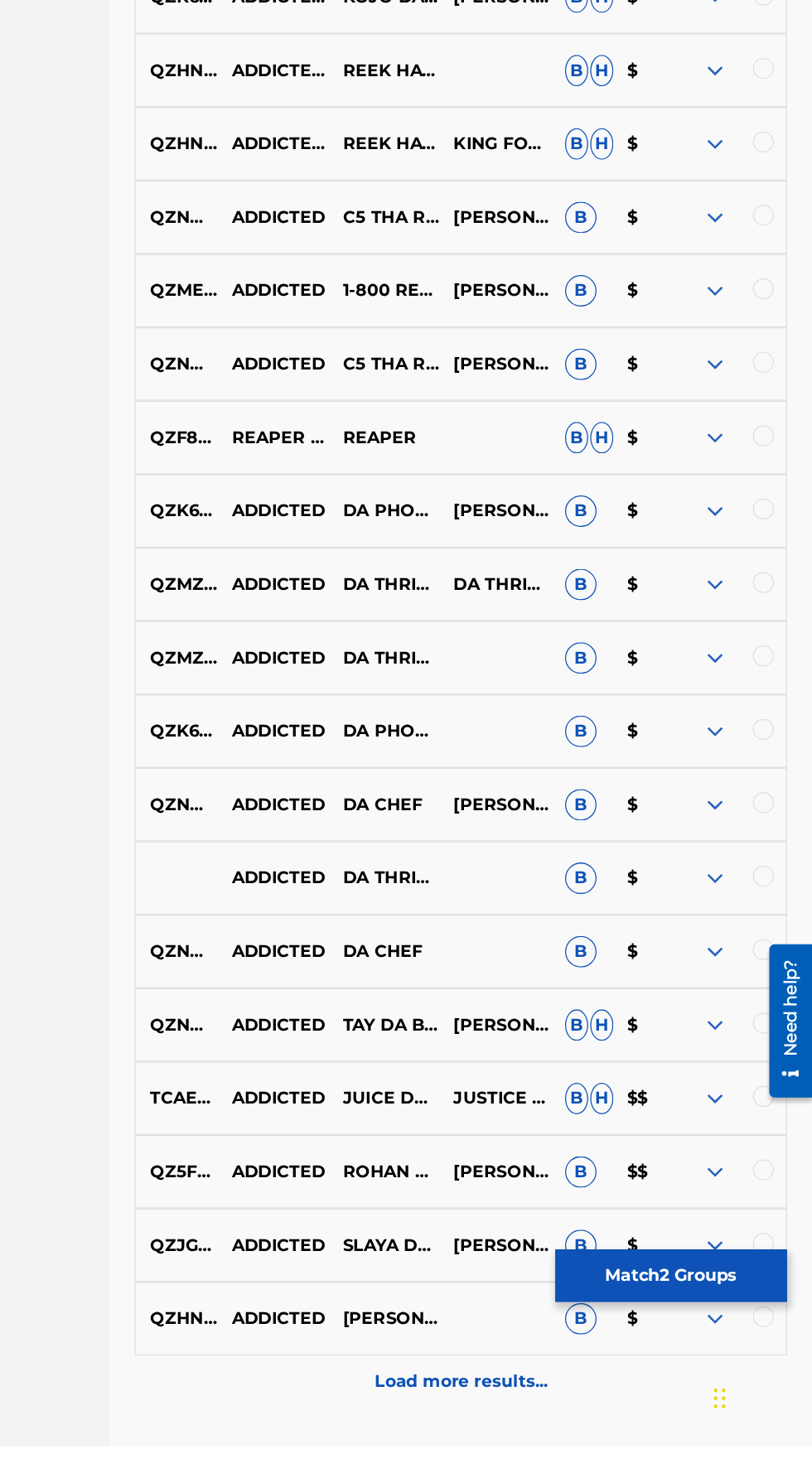
scroll to position [1145, 0]
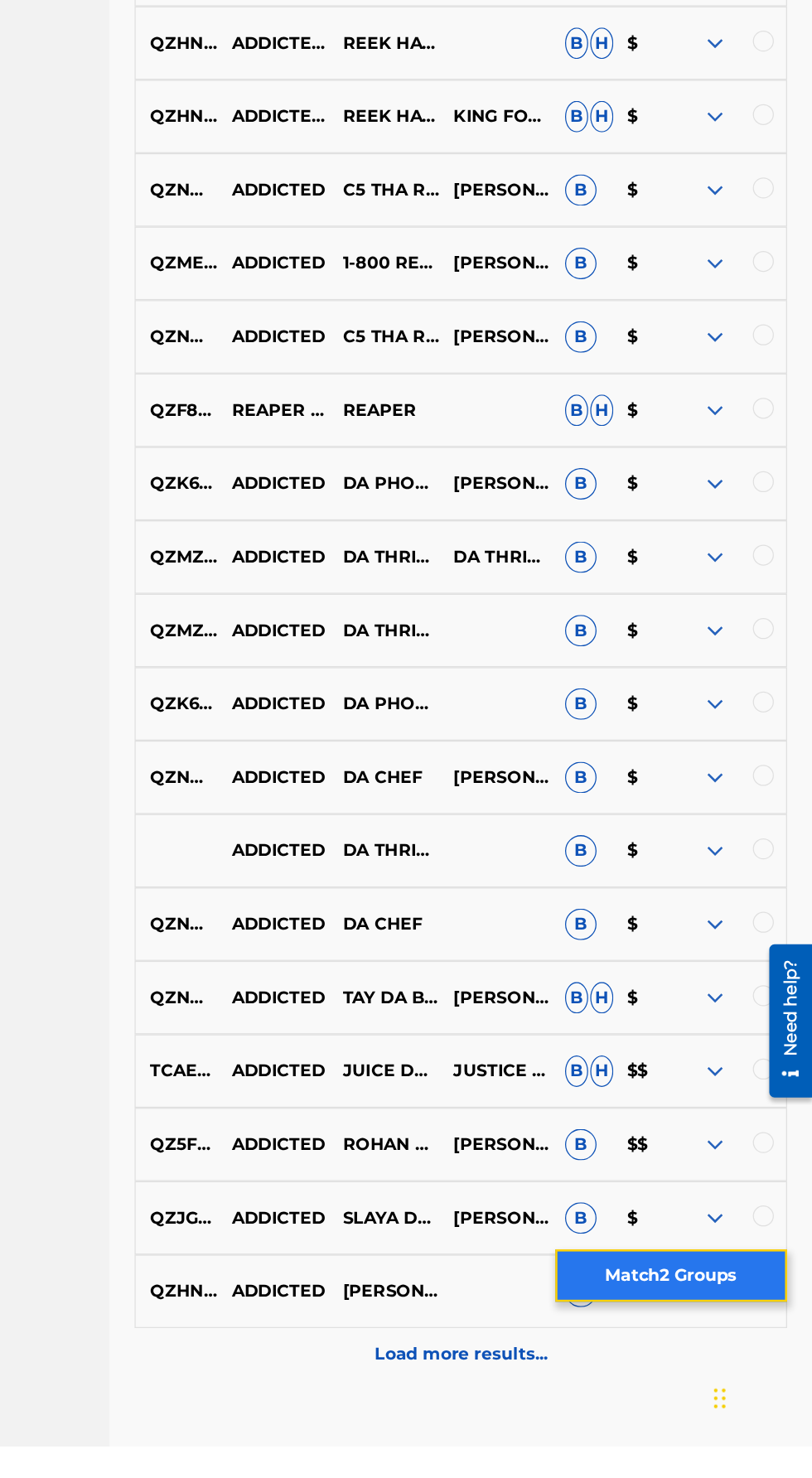
click at [638, 1364] on button "Match 2 Groups" at bounding box center [700, 1343] width 183 height 42
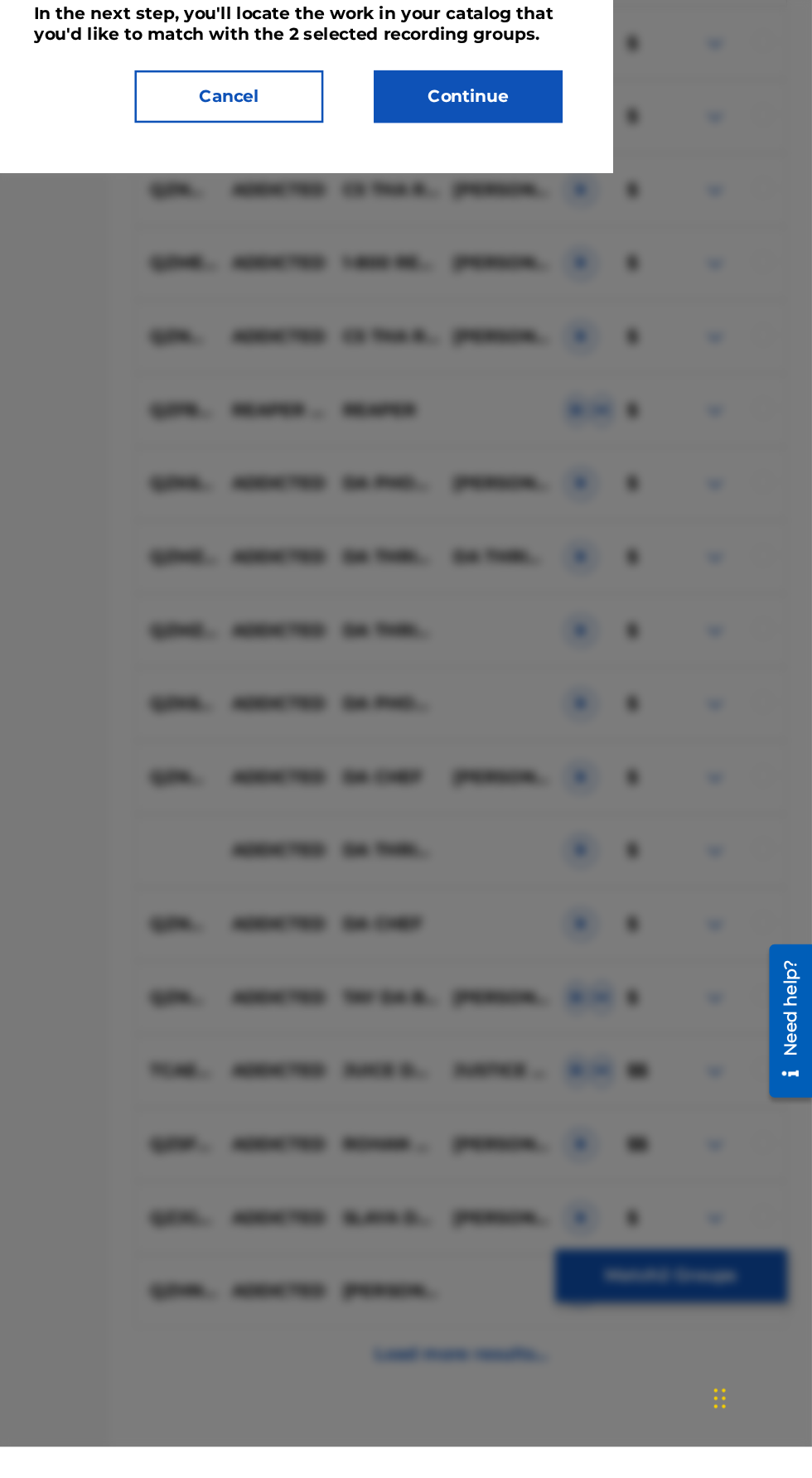
click at [392, 1460] on div at bounding box center [406, 789] width 812 height 1478
click at [319, 472] on div "Let's continue matching recordings. To complete this process, you'll move throu…" at bounding box center [406, 288] width 497 height 370
click at [331, 432] on button "Cancel" at bounding box center [351, 412] width 149 height 42
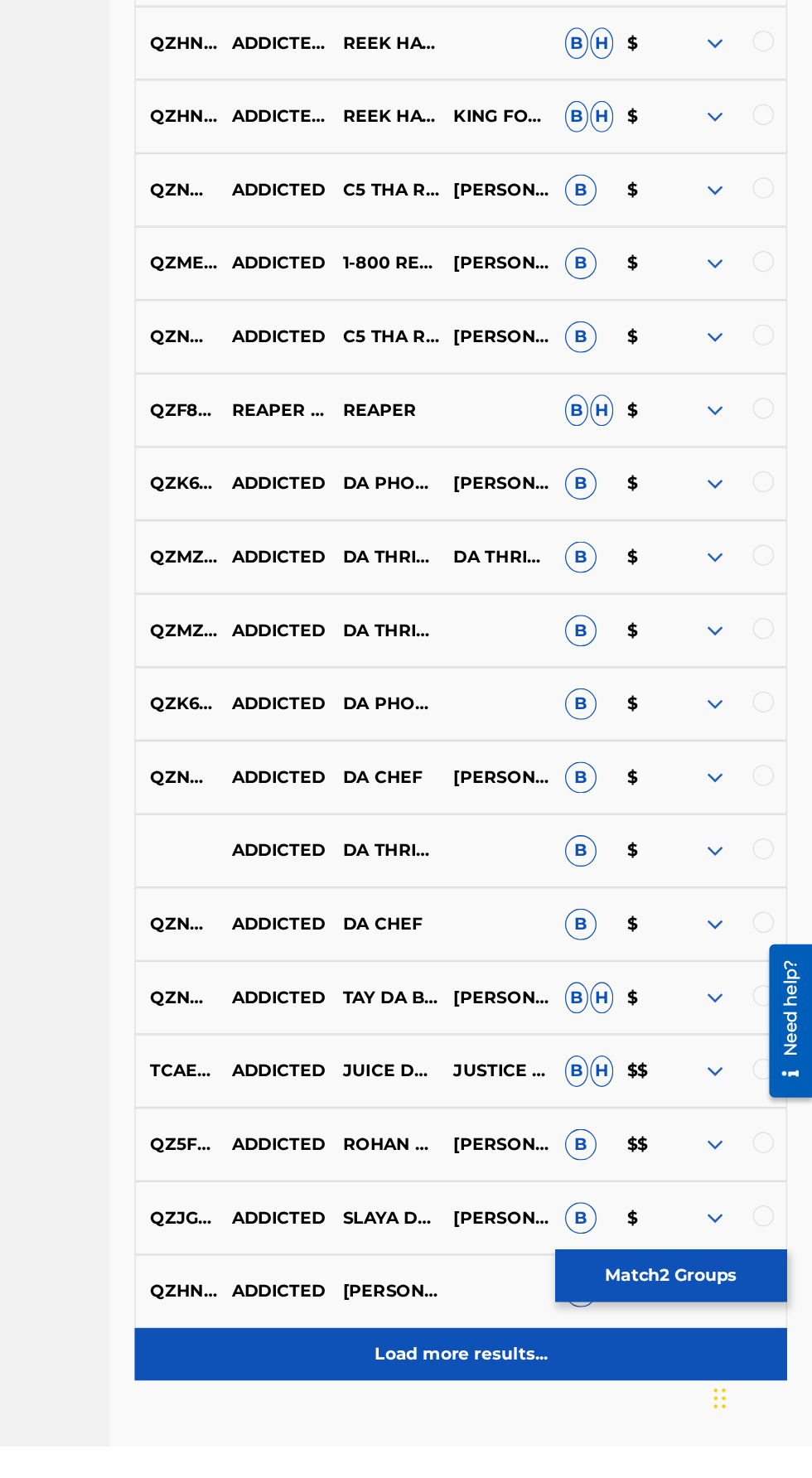
click at [491, 1426] on div "Load more results..." at bounding box center [534, 1406] width 516 height 42
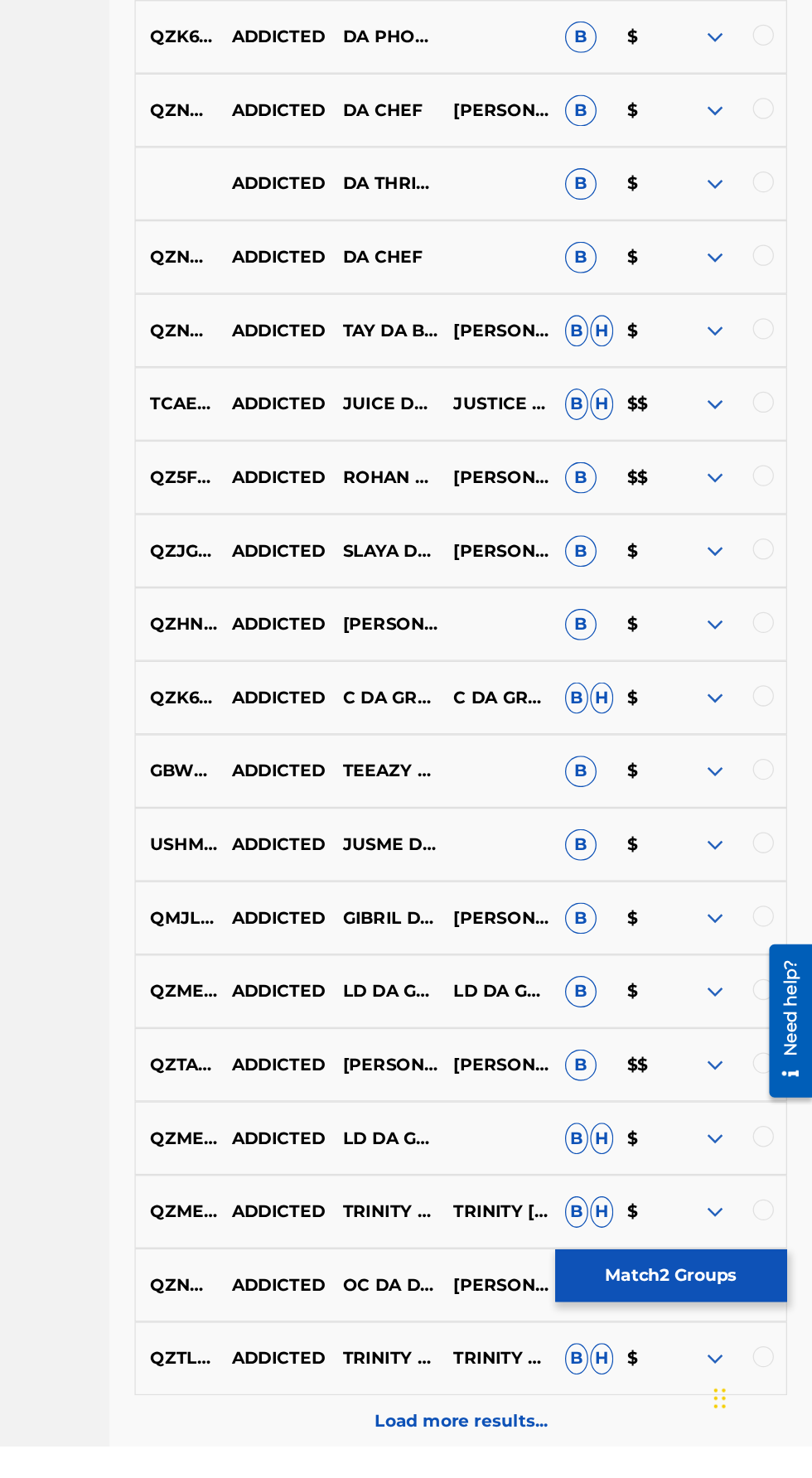
scroll to position [1724, 0]
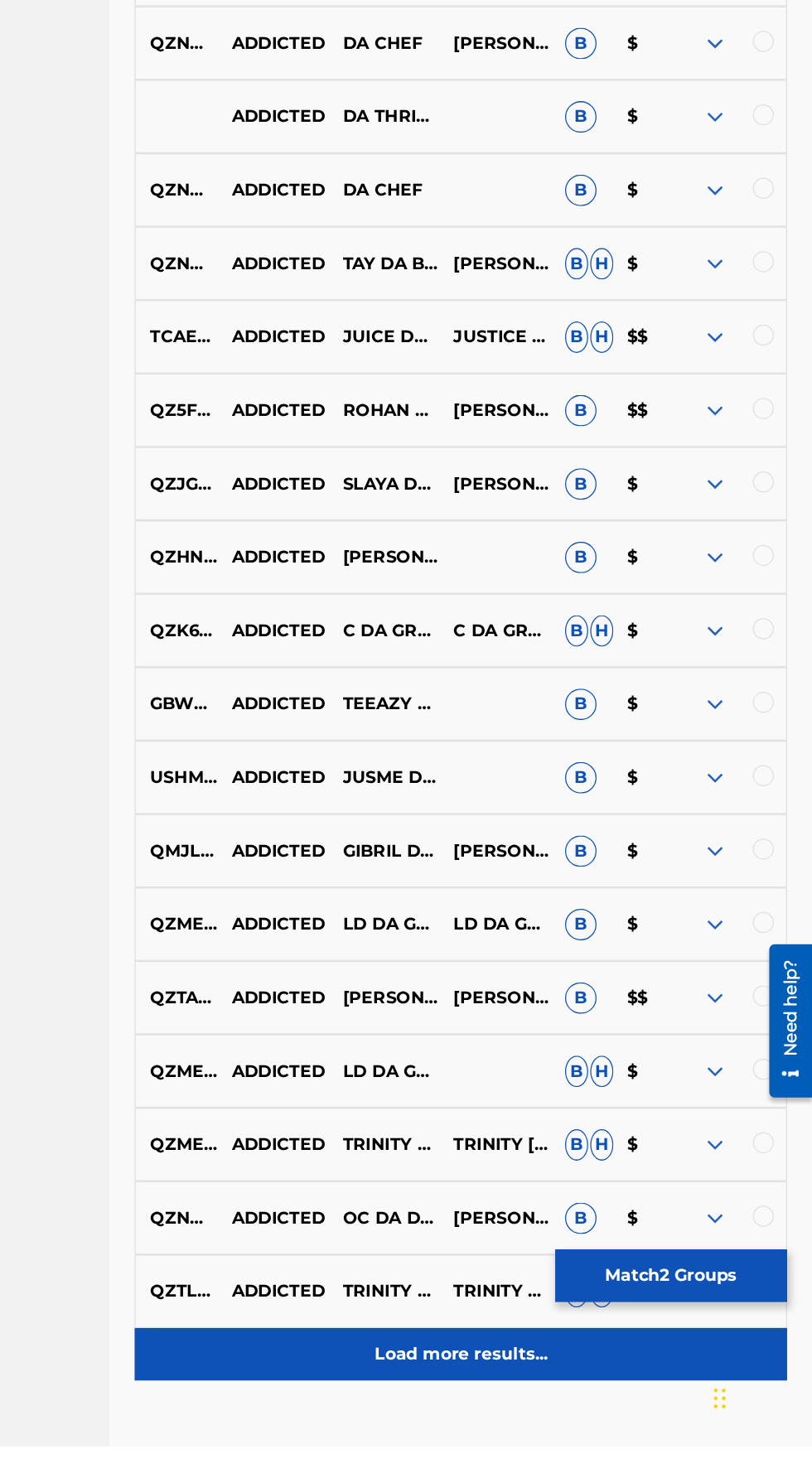
click at [477, 1416] on p "Load more results..." at bounding box center [534, 1406] width 137 height 20
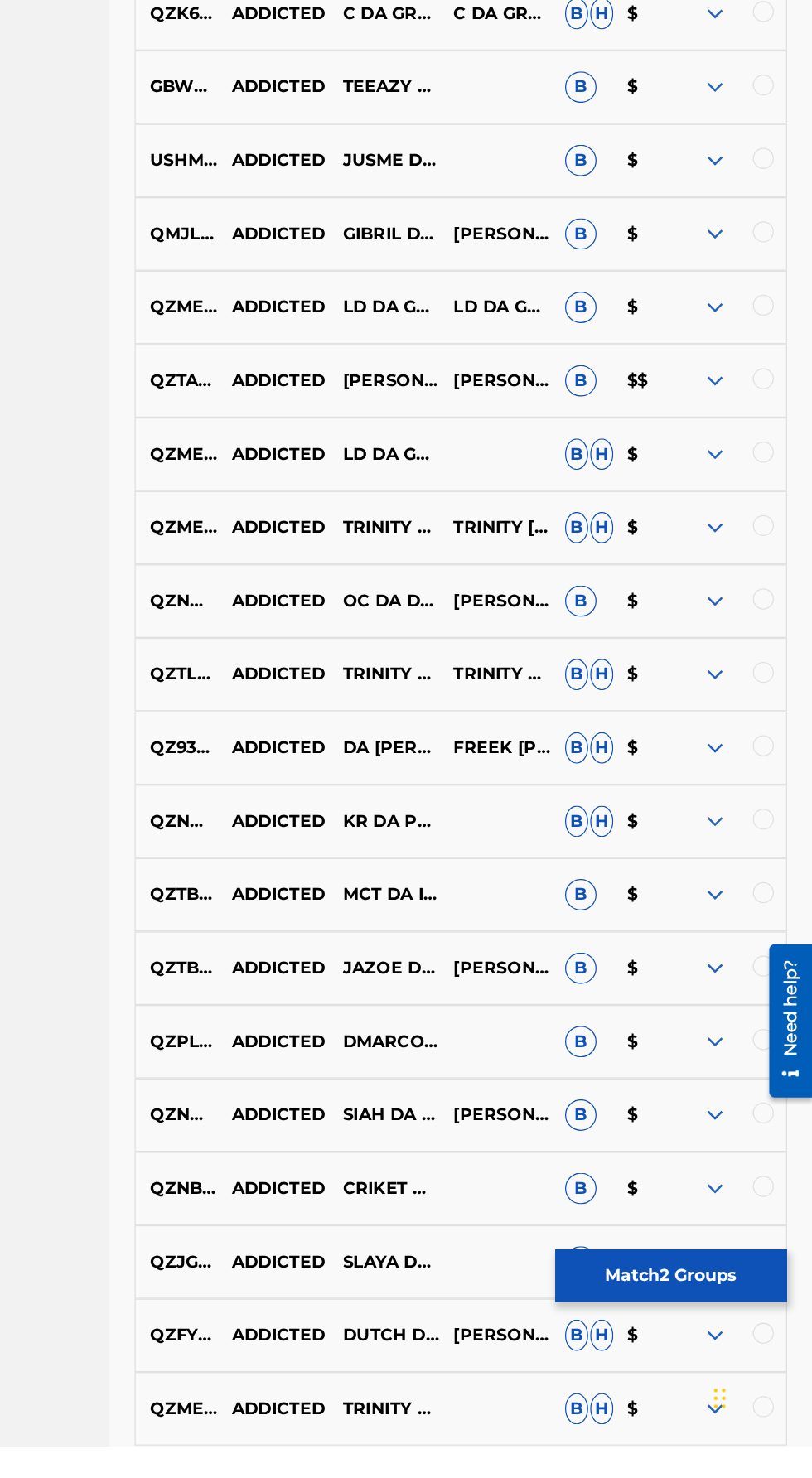
scroll to position [2304, 0]
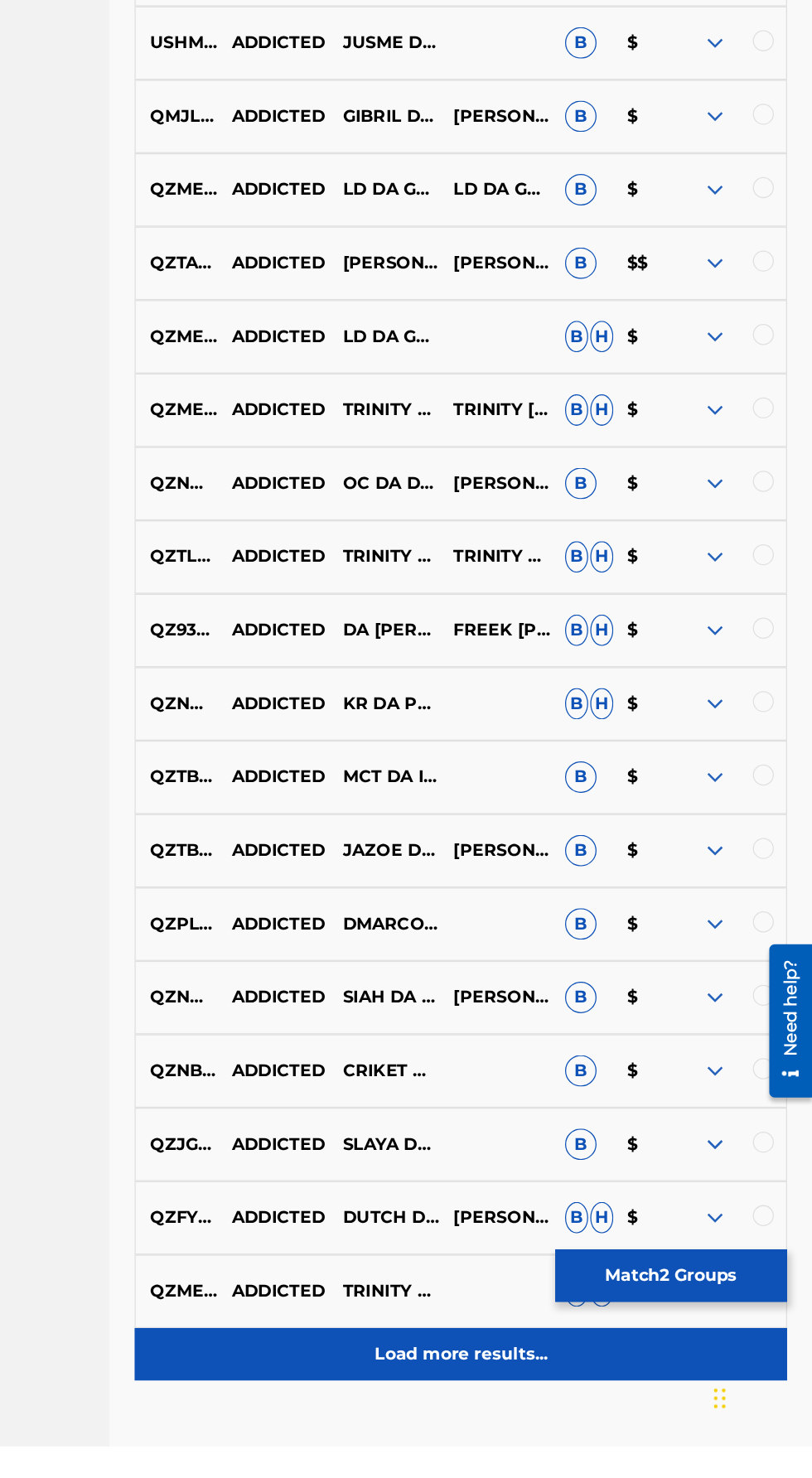
click at [469, 1426] on div "Load more results..." at bounding box center [534, 1406] width 516 height 42
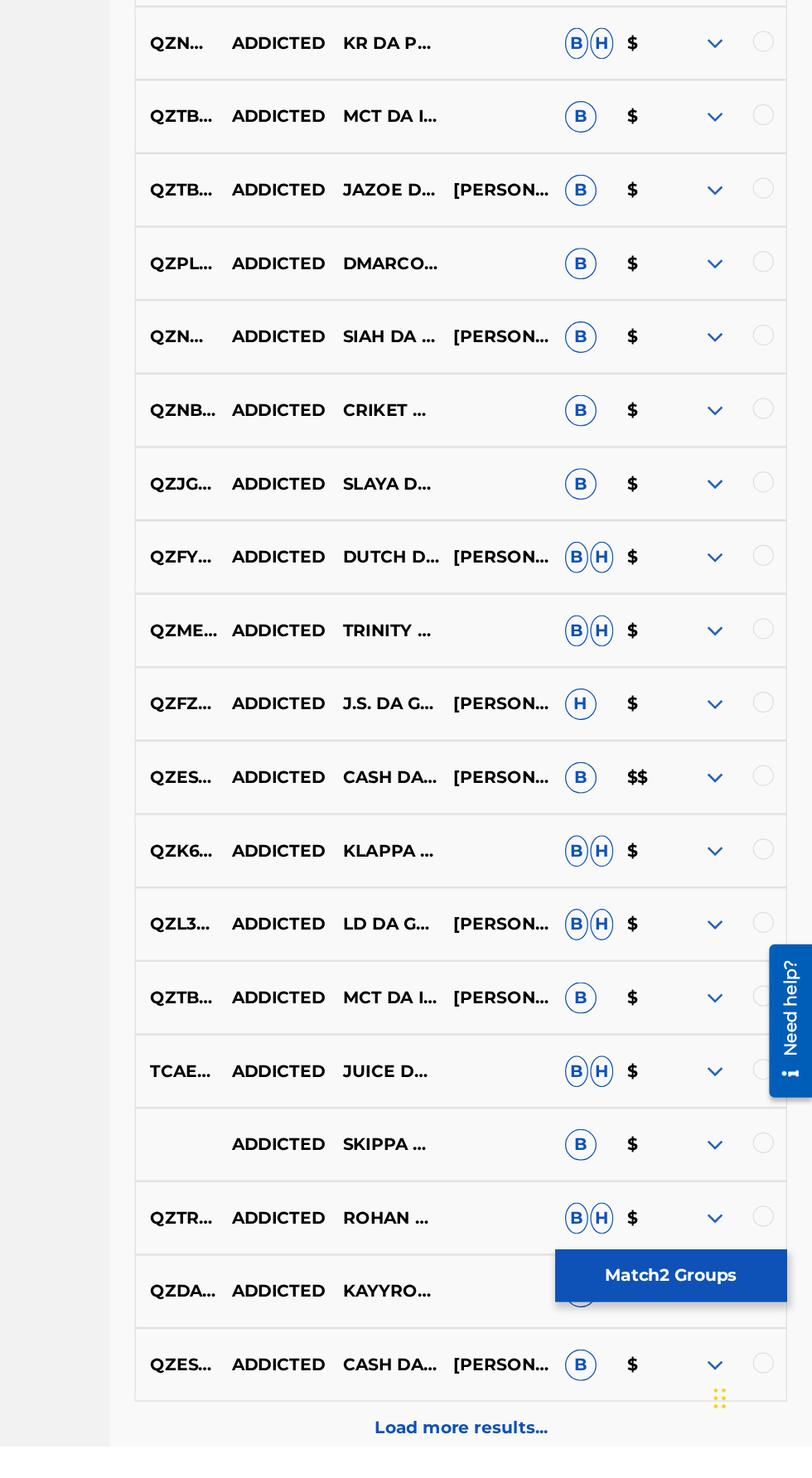
scroll to position [2885, 0]
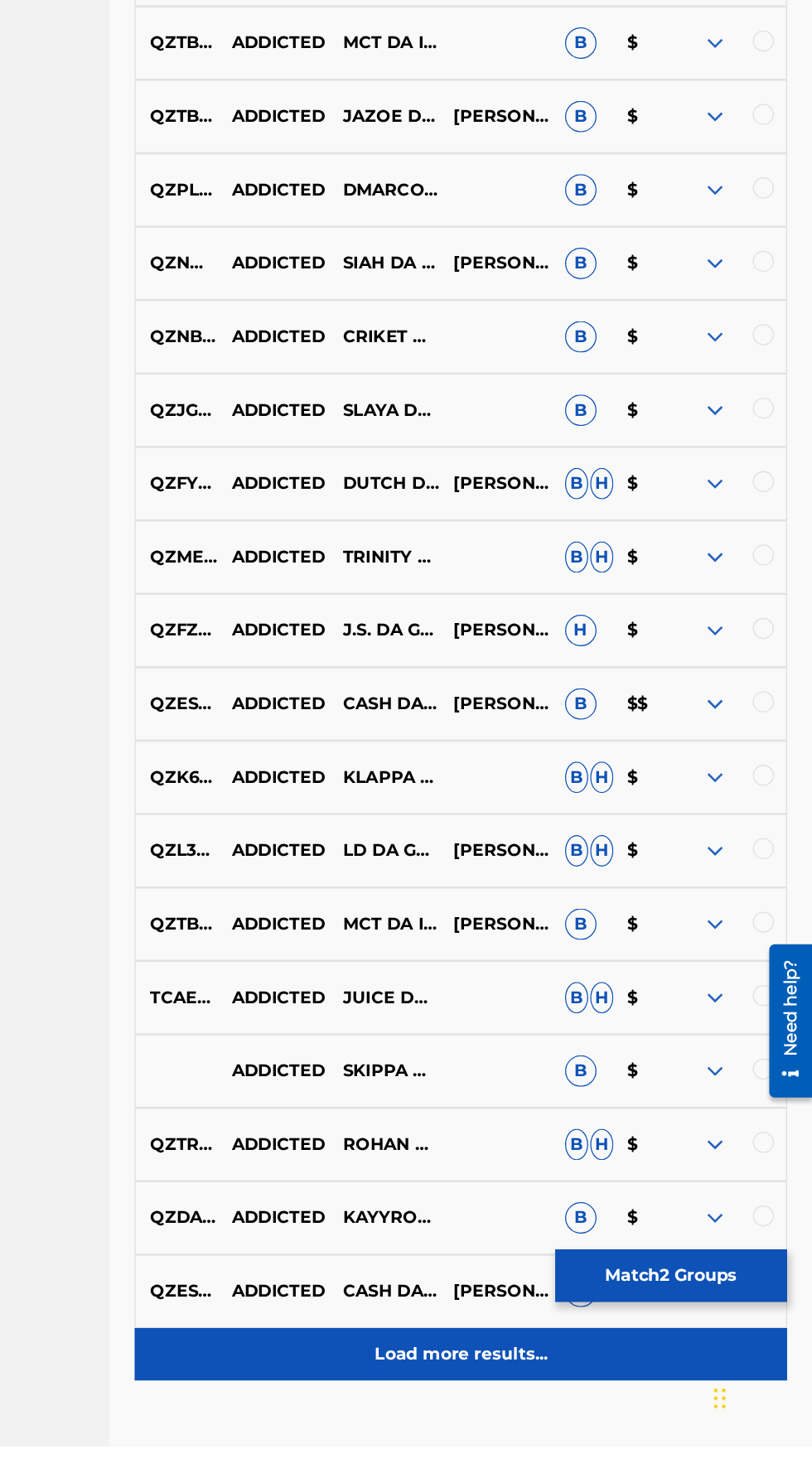
click at [459, 1426] on div "Load more results..." at bounding box center [534, 1406] width 516 height 42
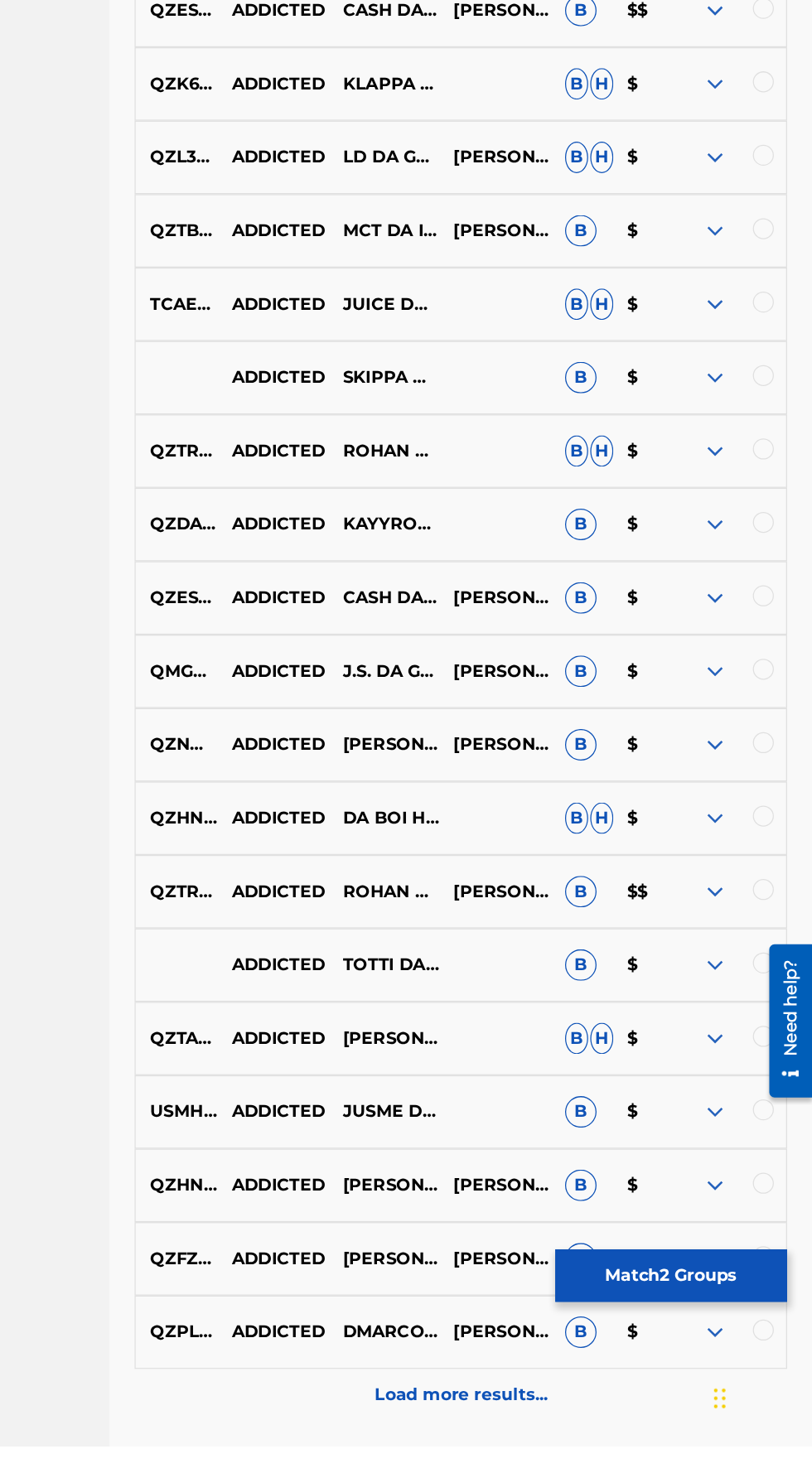
scroll to position [3464, 0]
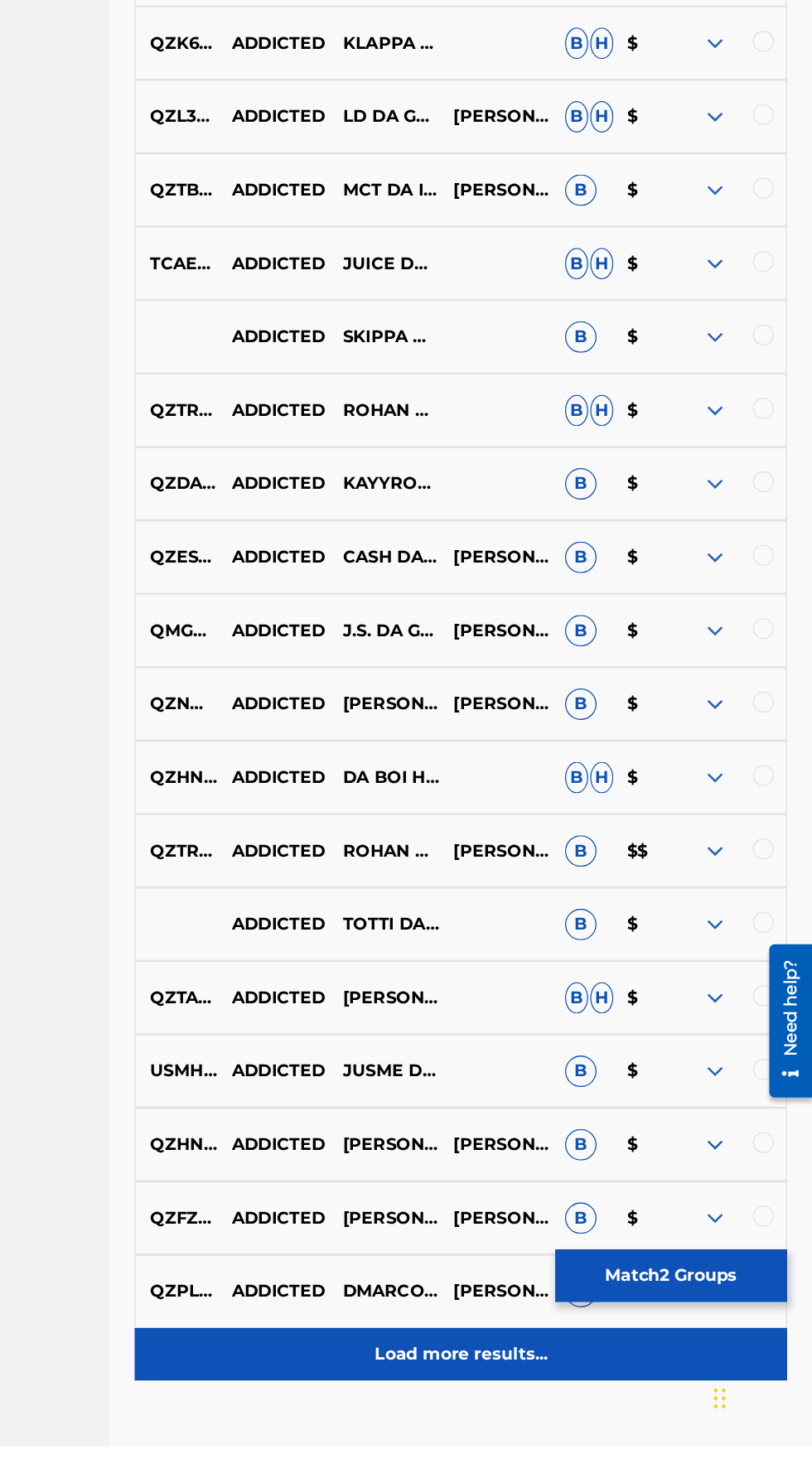
click at [459, 1426] on div "Load more results..." at bounding box center [534, 1406] width 516 height 42
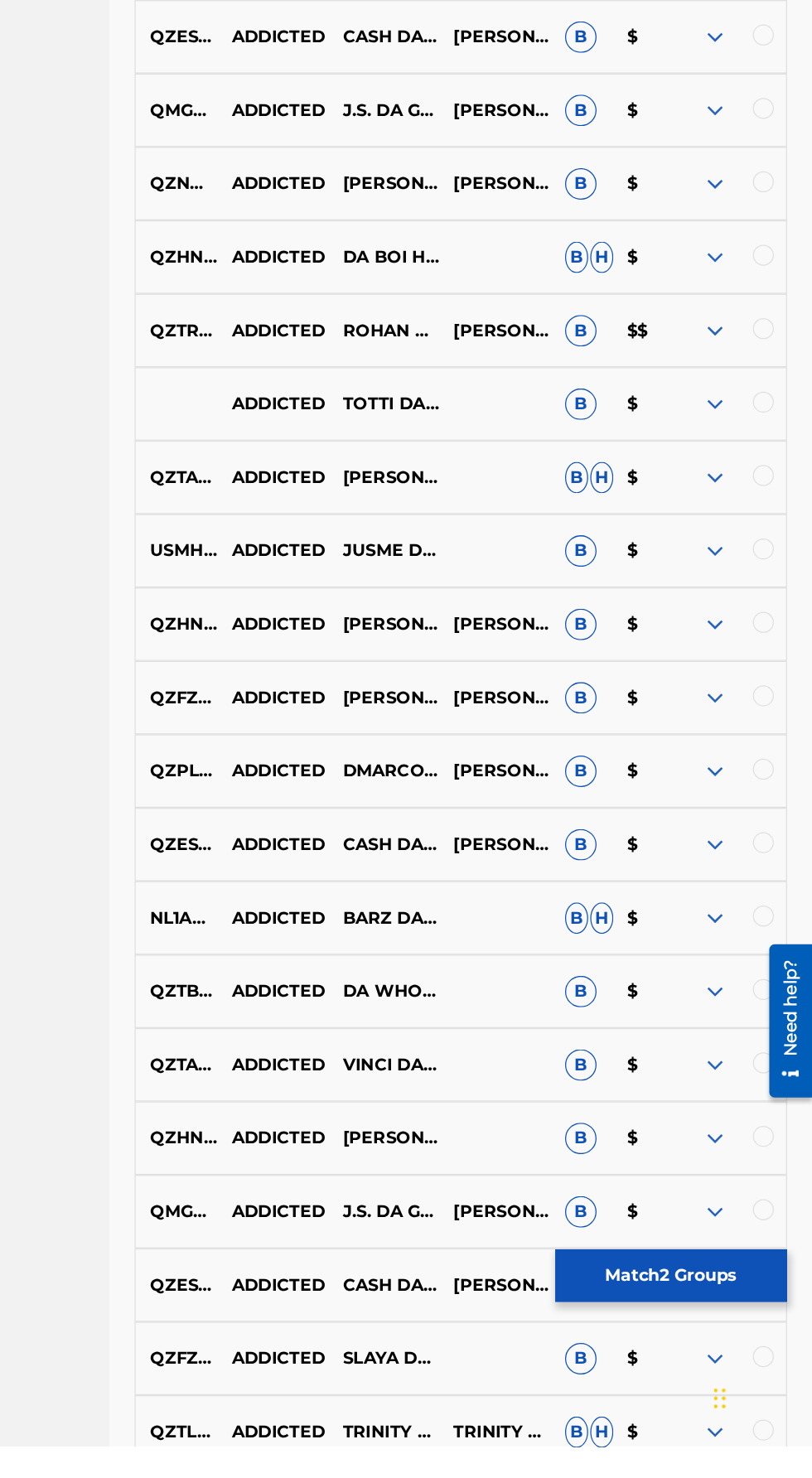
scroll to position [4044, 0]
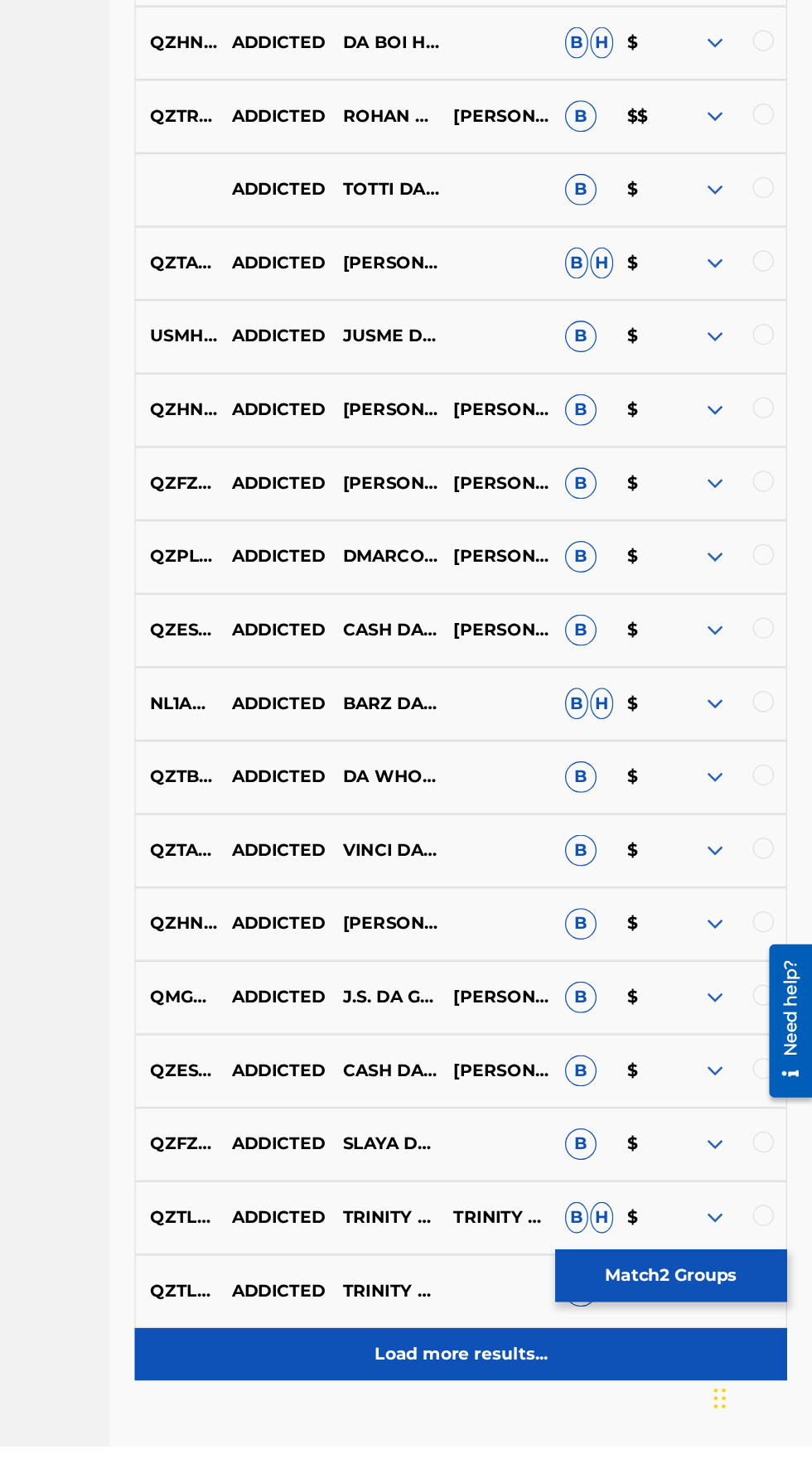
click at [460, 1426] on div "Load more results..." at bounding box center [534, 1406] width 516 height 42
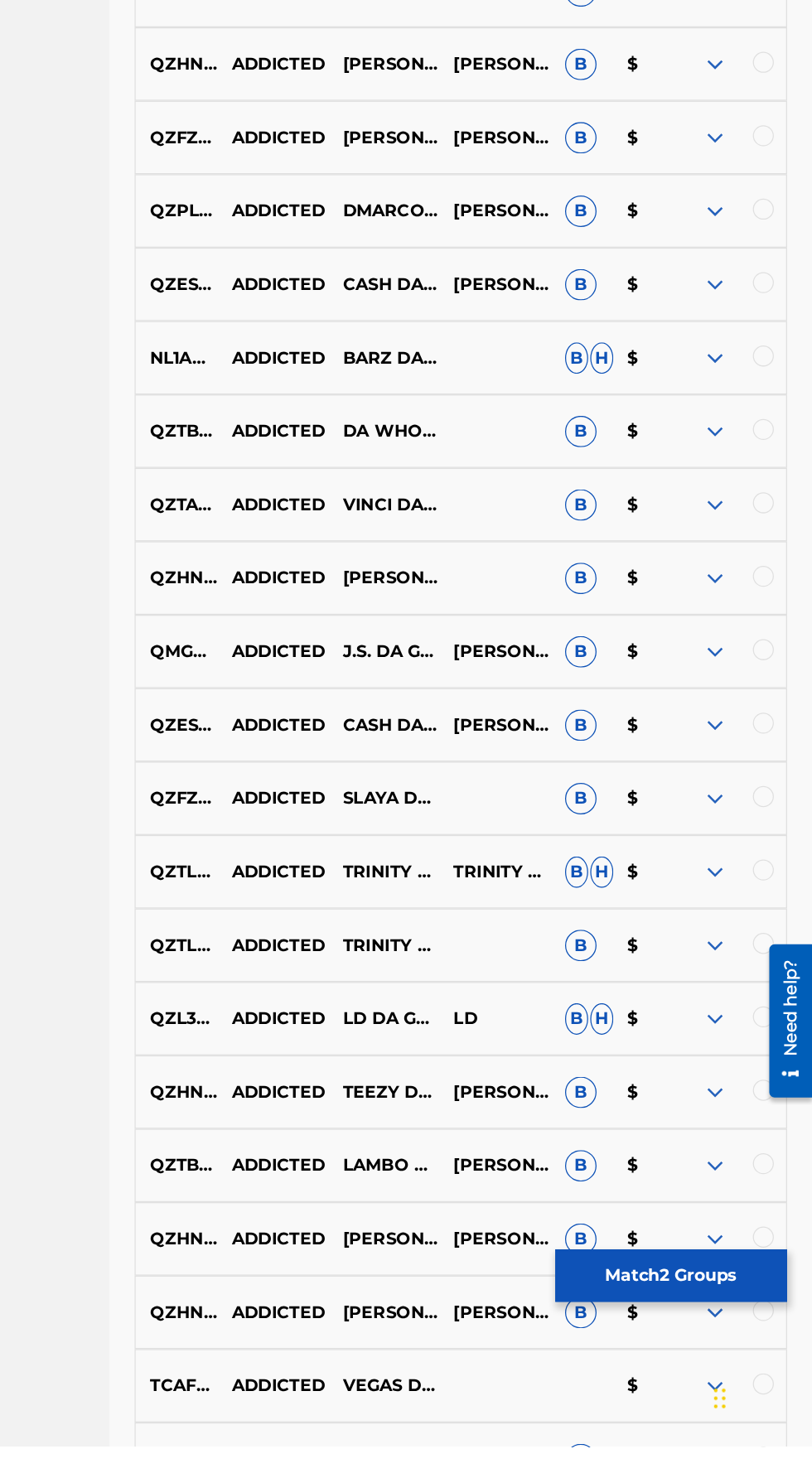
scroll to position [4624, 0]
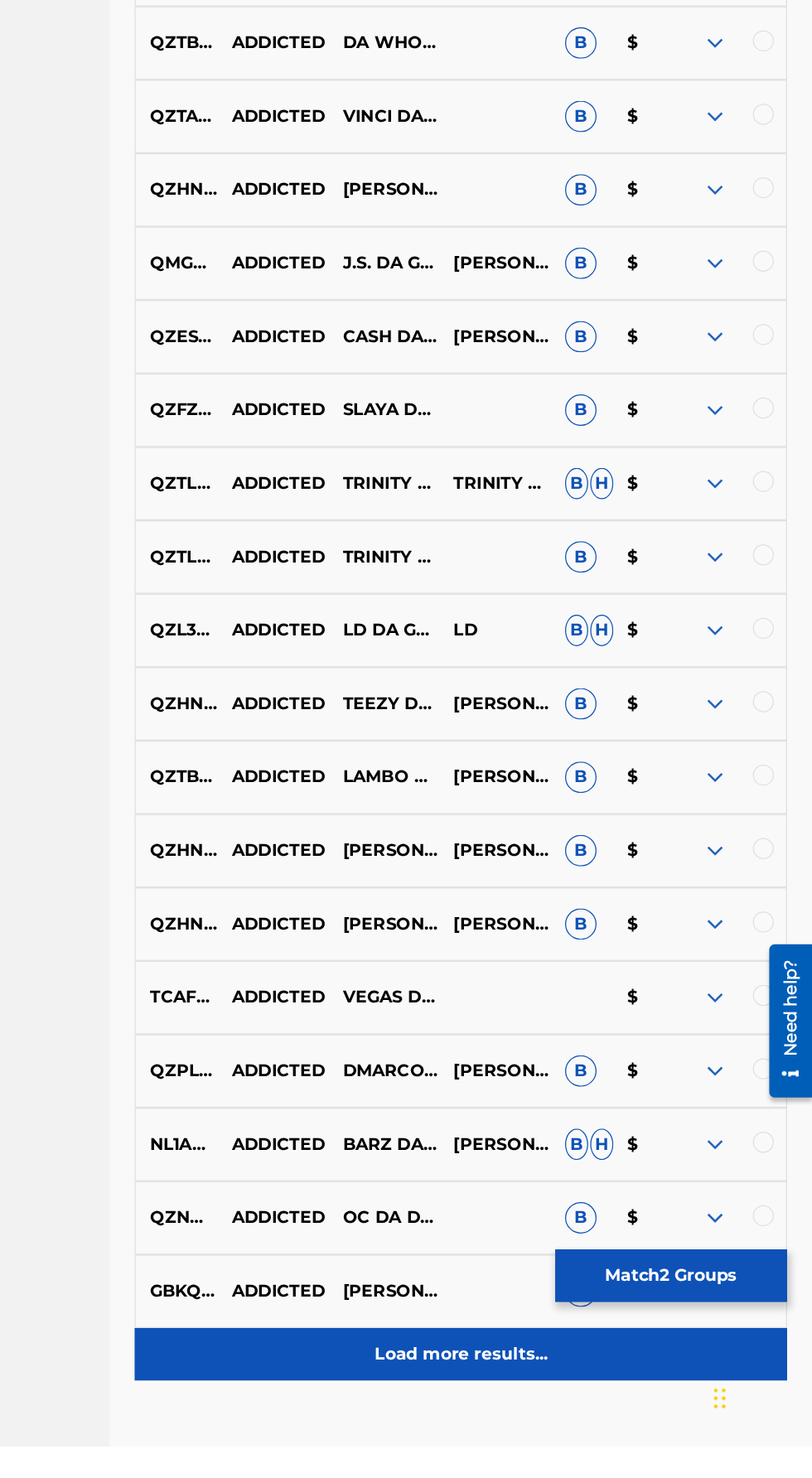
click at [453, 1426] on div "Load more results..." at bounding box center [534, 1406] width 516 height 42
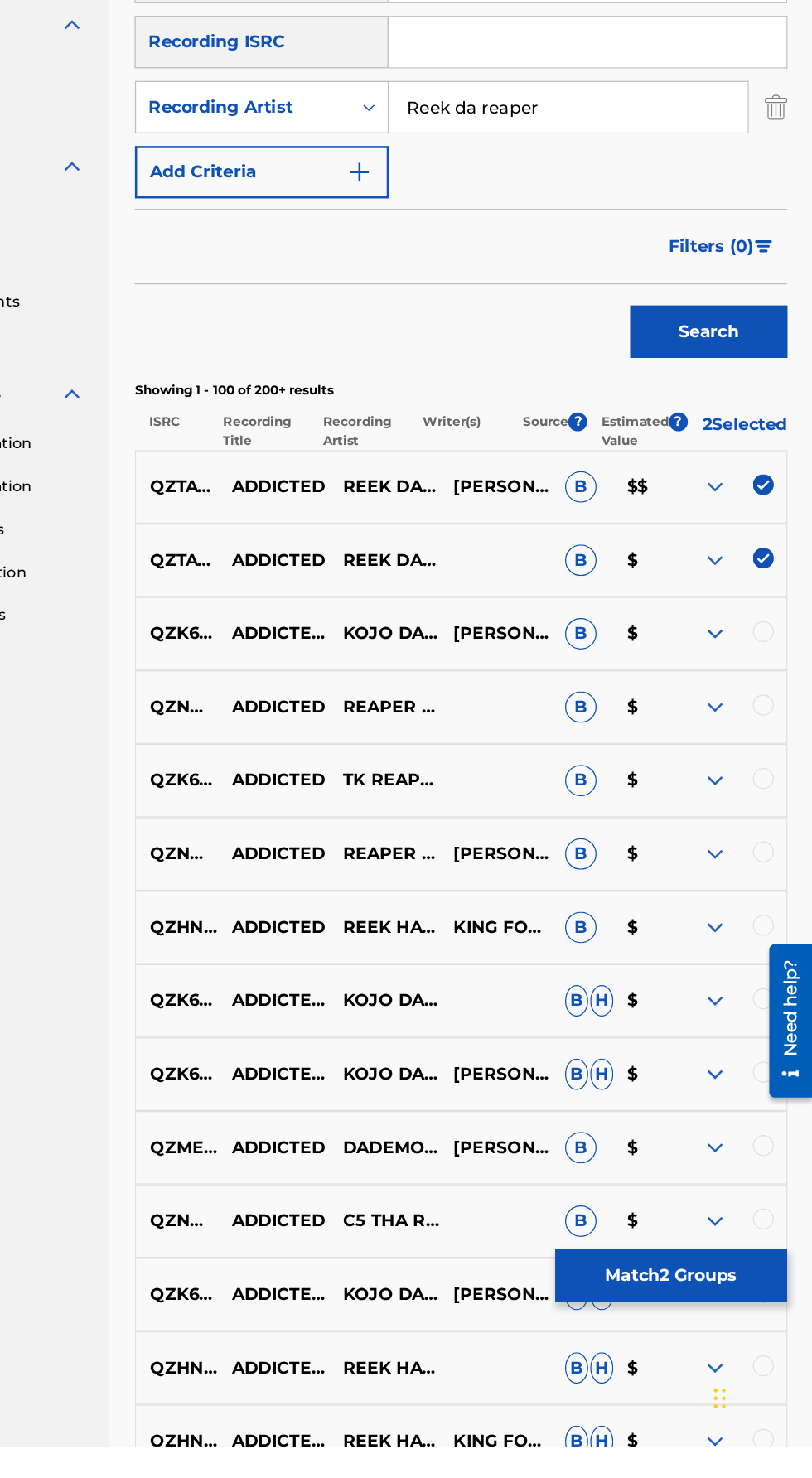
scroll to position [99, 0]
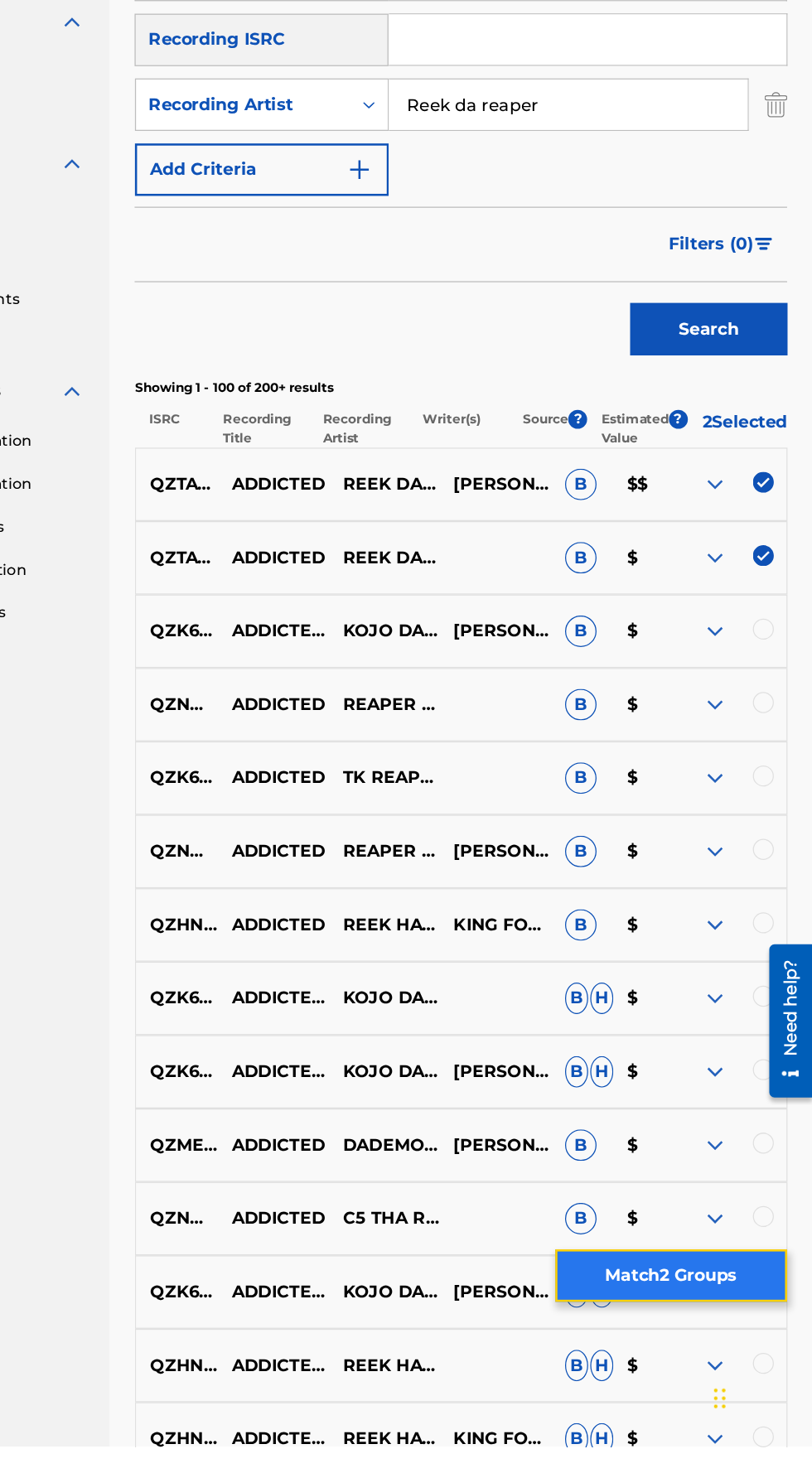
click at [669, 1364] on button "Match 2 Groups" at bounding box center [700, 1343] width 183 height 42
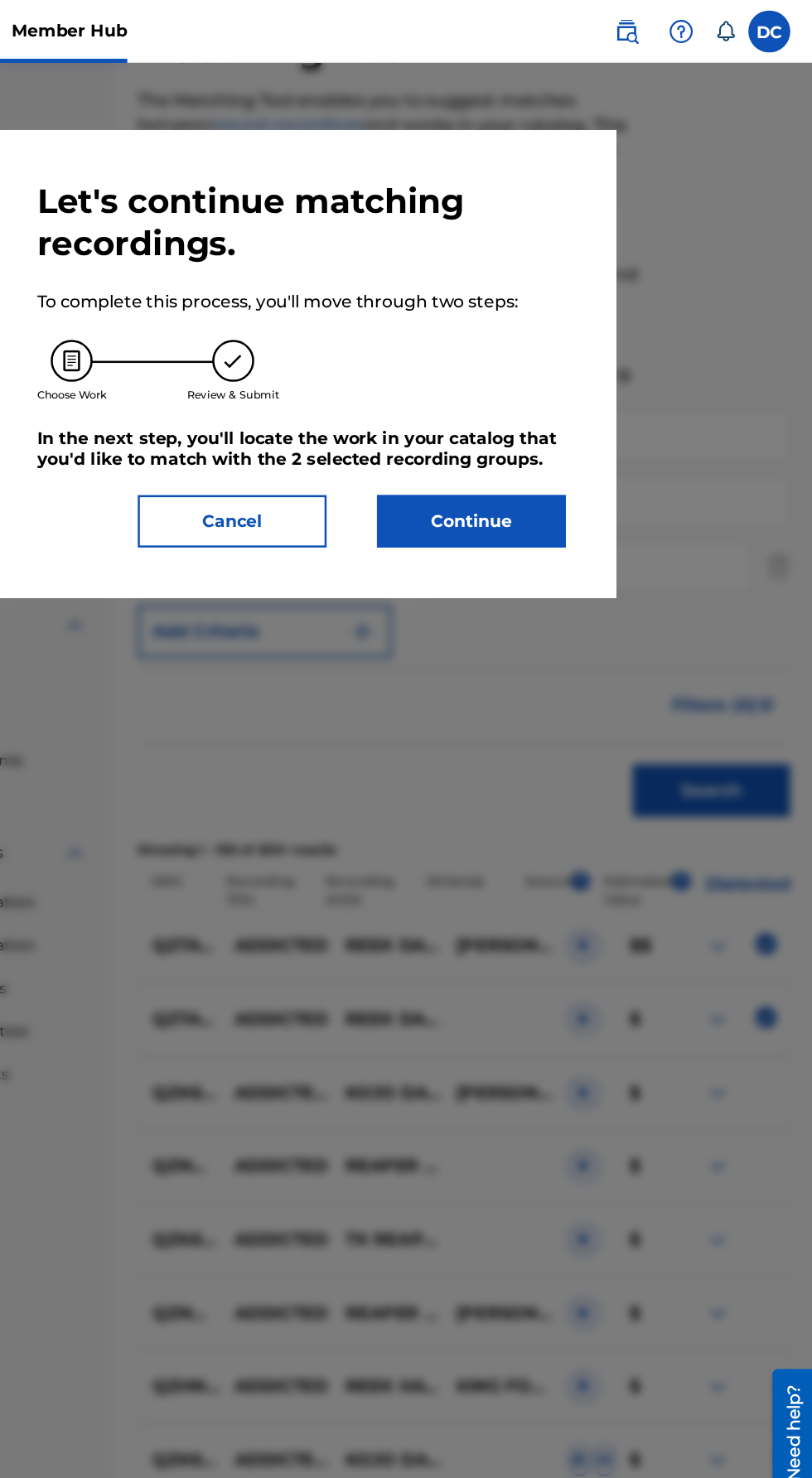
scroll to position [68, 0]
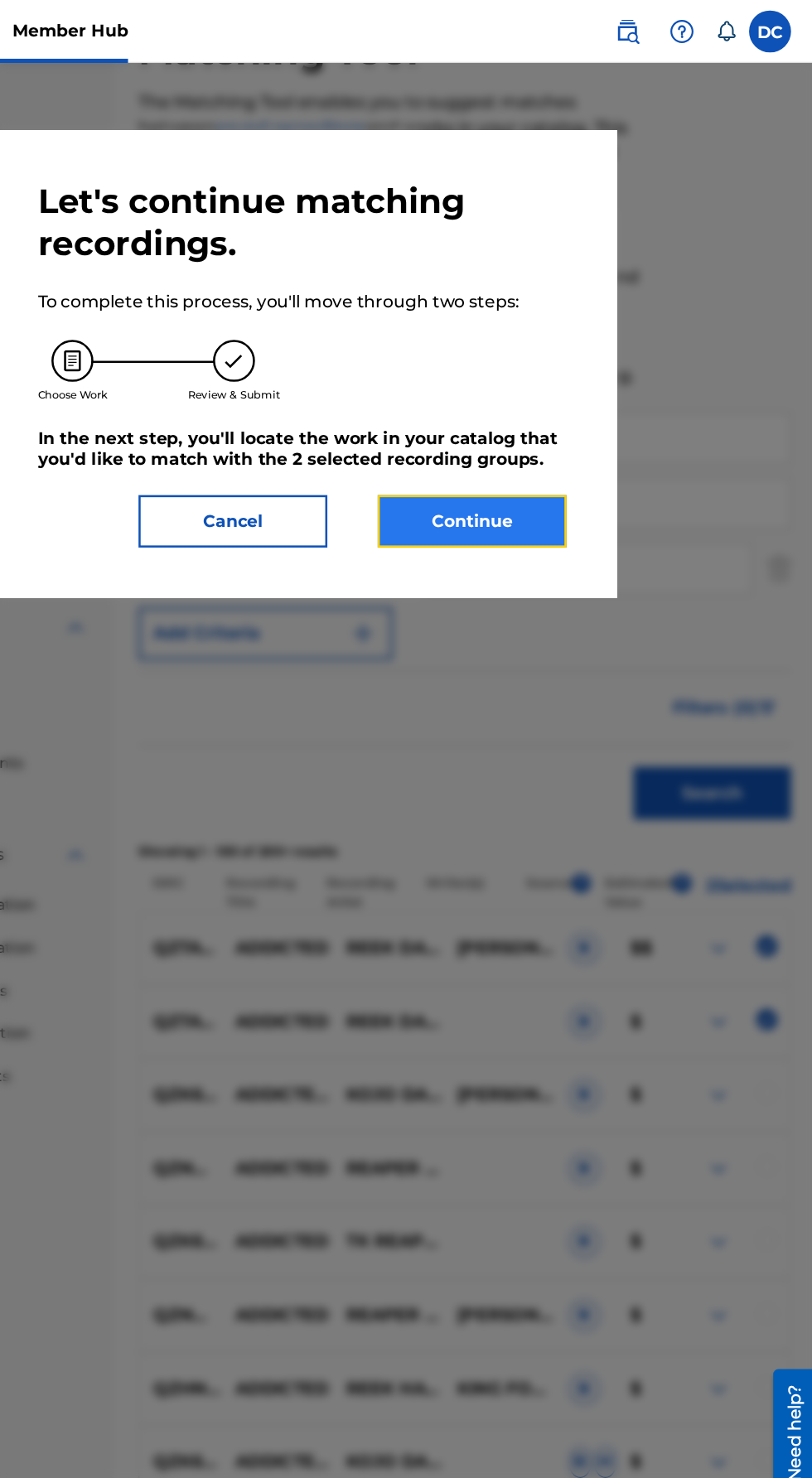
click at [511, 432] on button "Continue" at bounding box center [539, 412] width 149 height 42
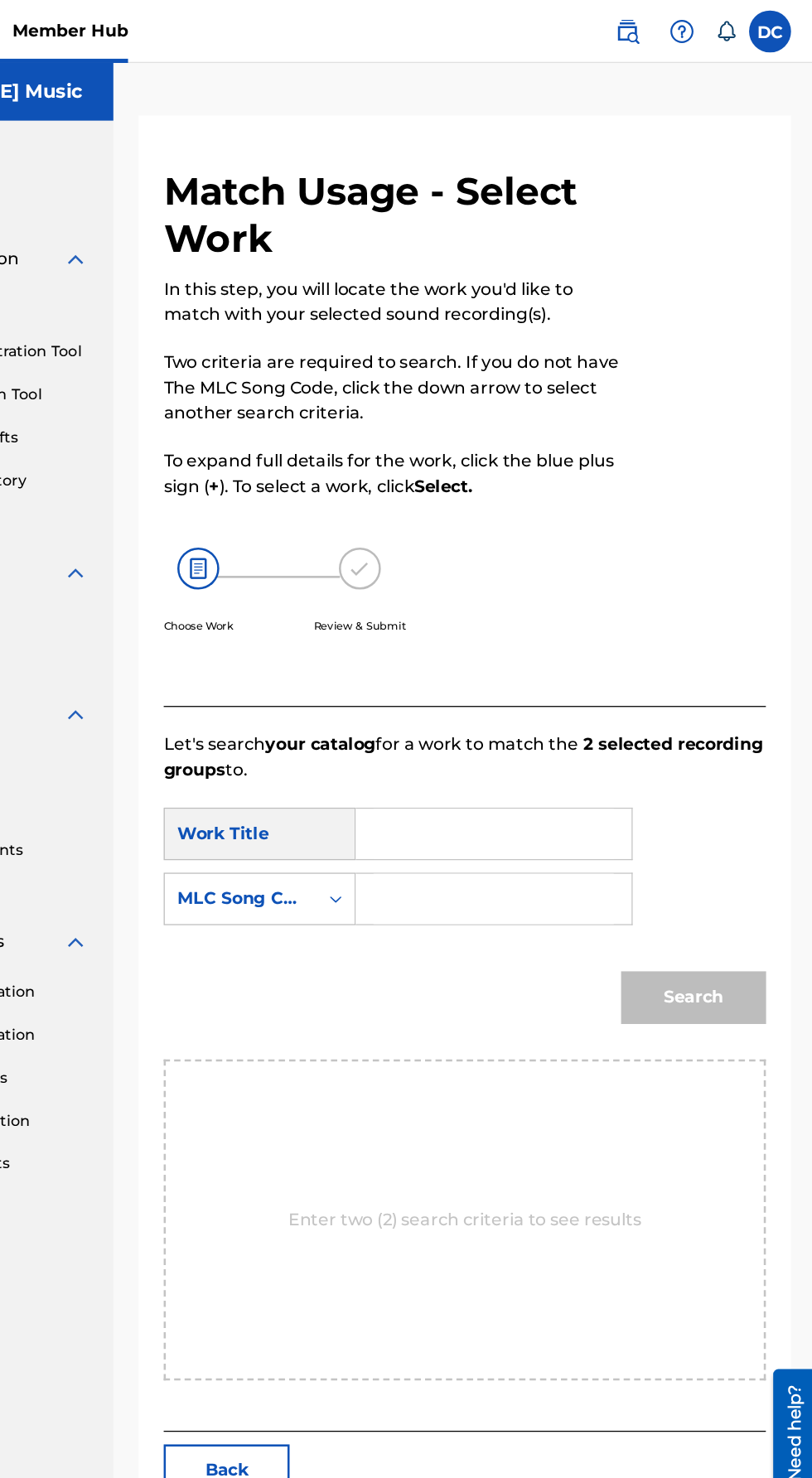
click at [481, 639] on input "Search Form" at bounding box center [556, 659] width 189 height 40
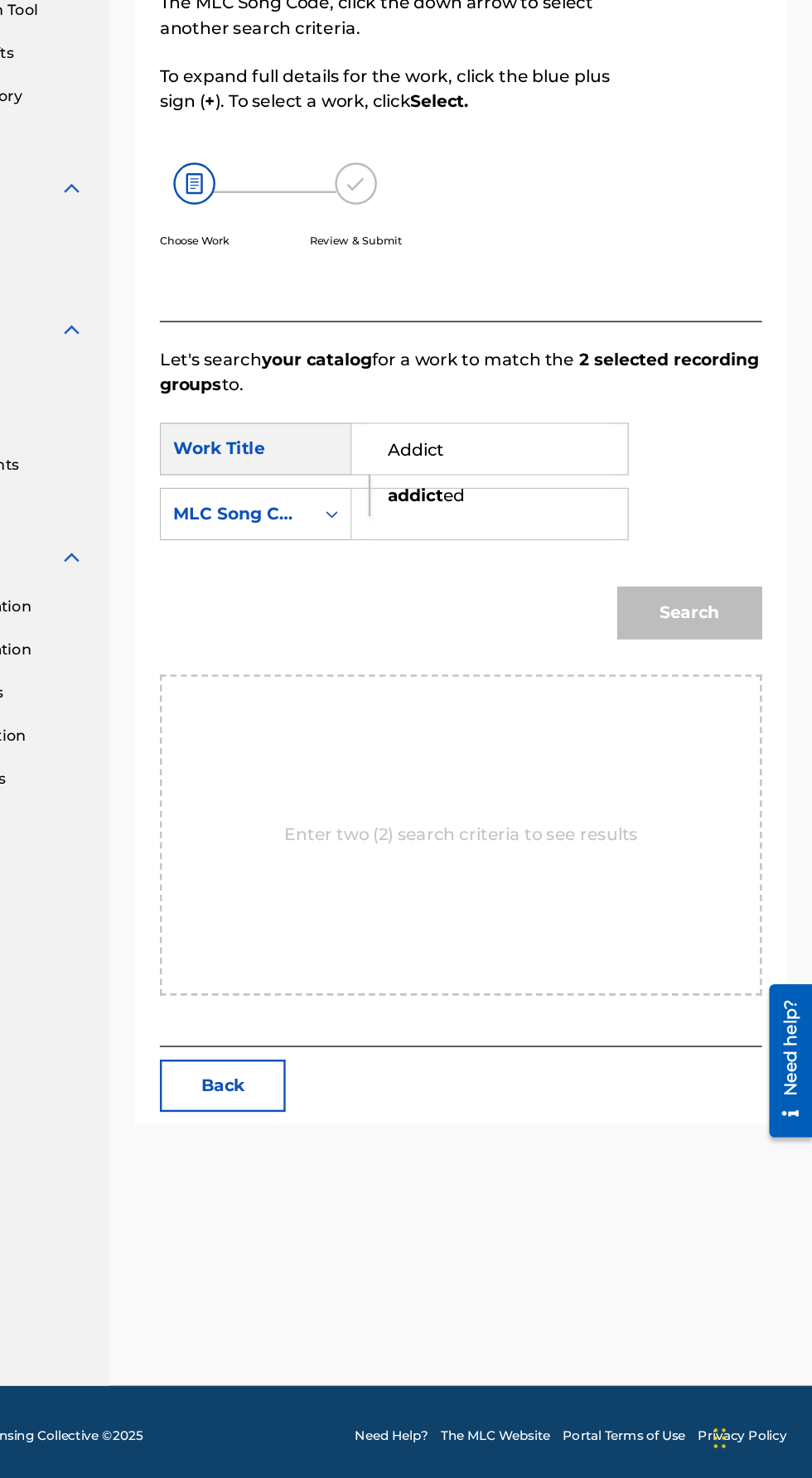
click at [494, 687] on strong "addict" at bounding box center [498, 695] width 44 height 16
type input "addicted"
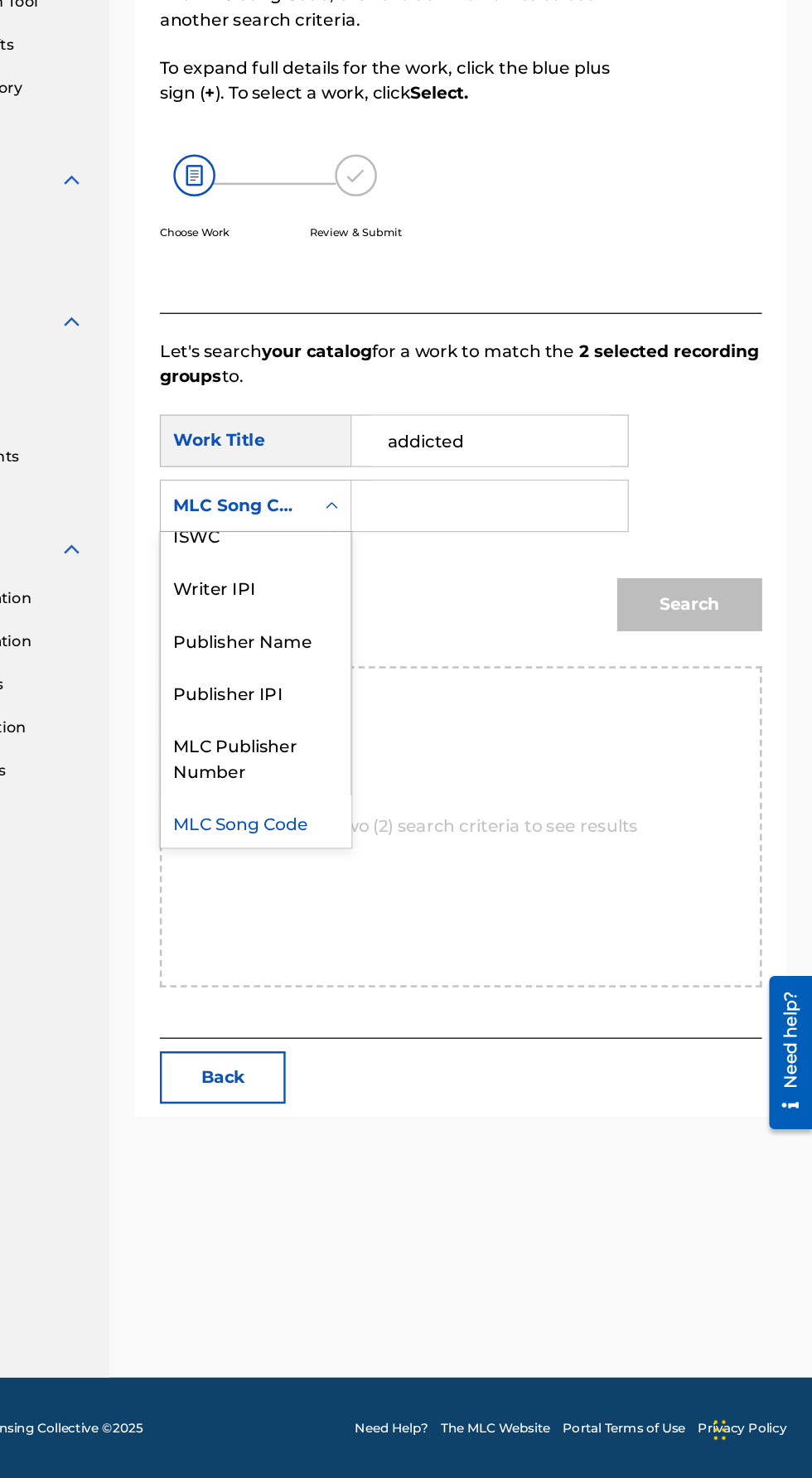
scroll to position [0, 0]
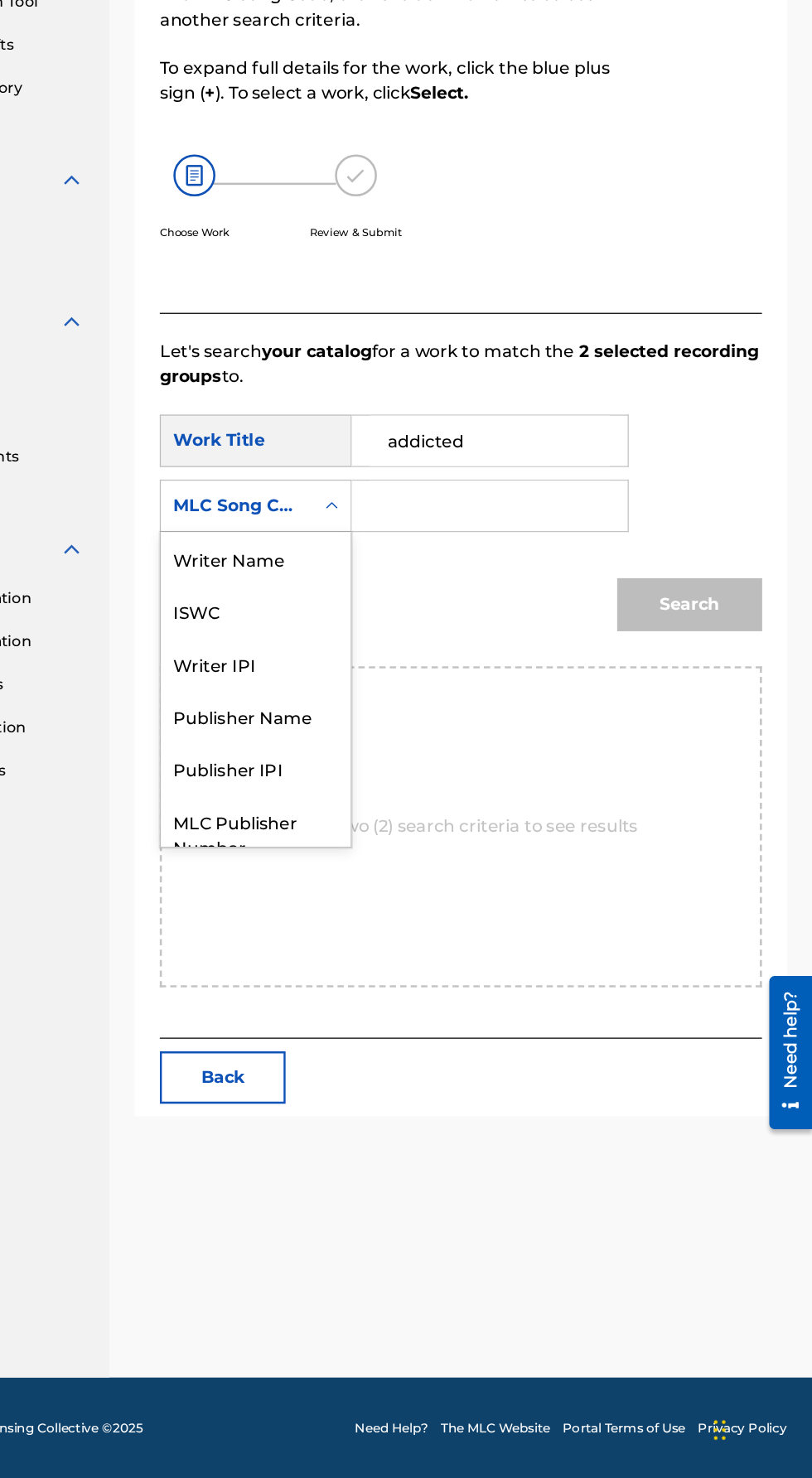
click at [342, 772] on div "ISWC" at bounding box center [372, 793] width 150 height 42
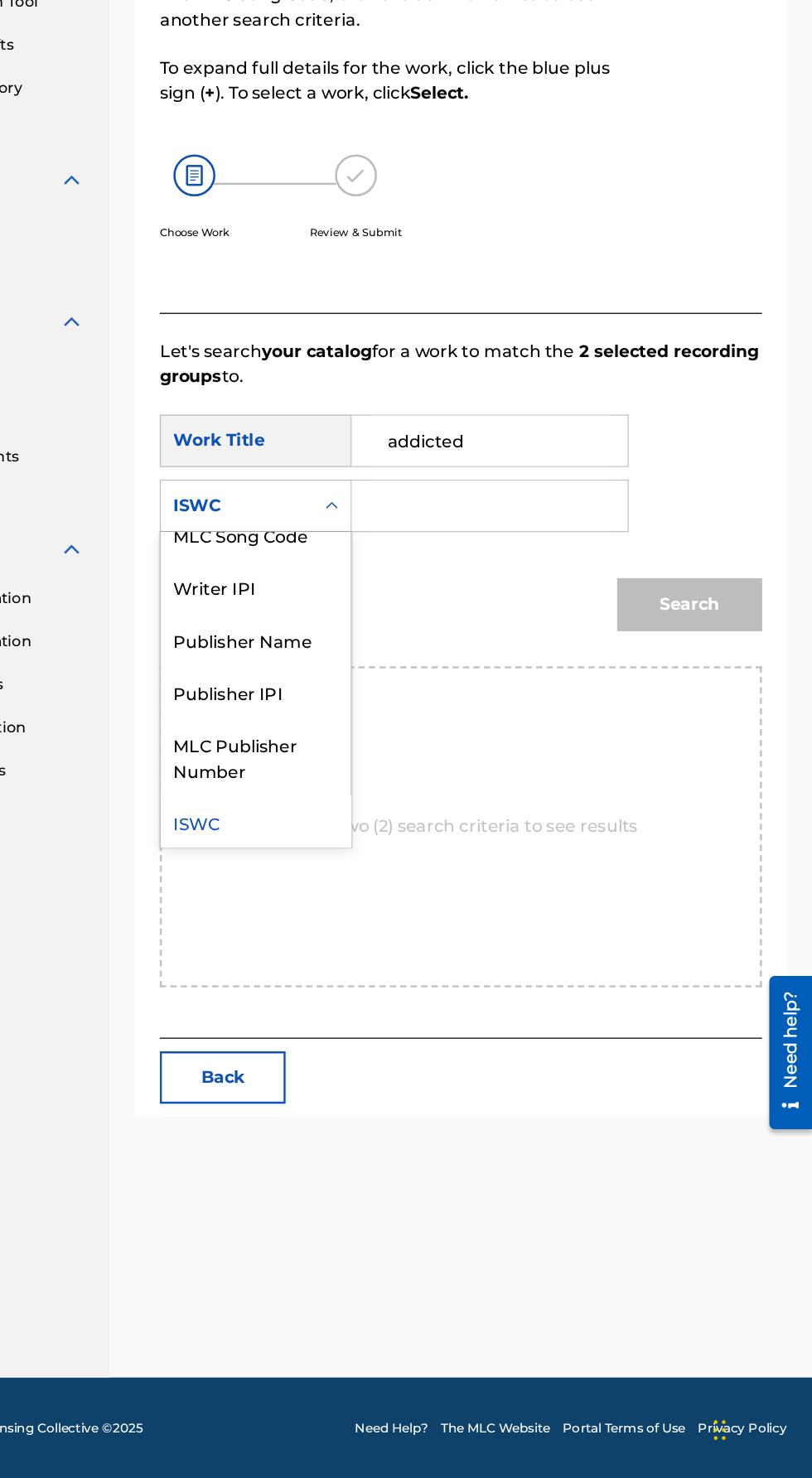
click at [336, 712] on div "MLC Song Code" at bounding box center [372, 733] width 150 height 42
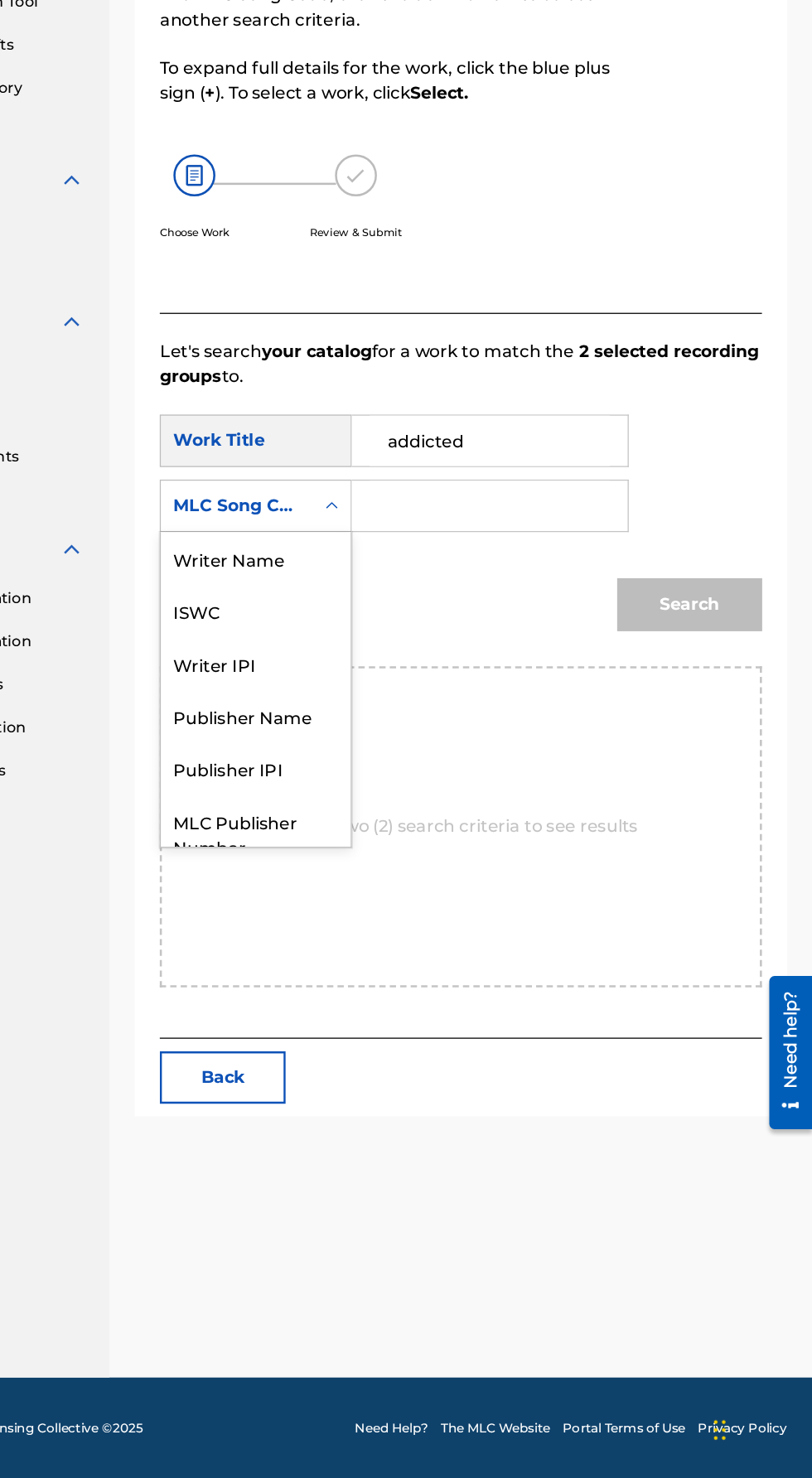
click at [347, 731] on div "Writer Name" at bounding box center [372, 752] width 150 height 42
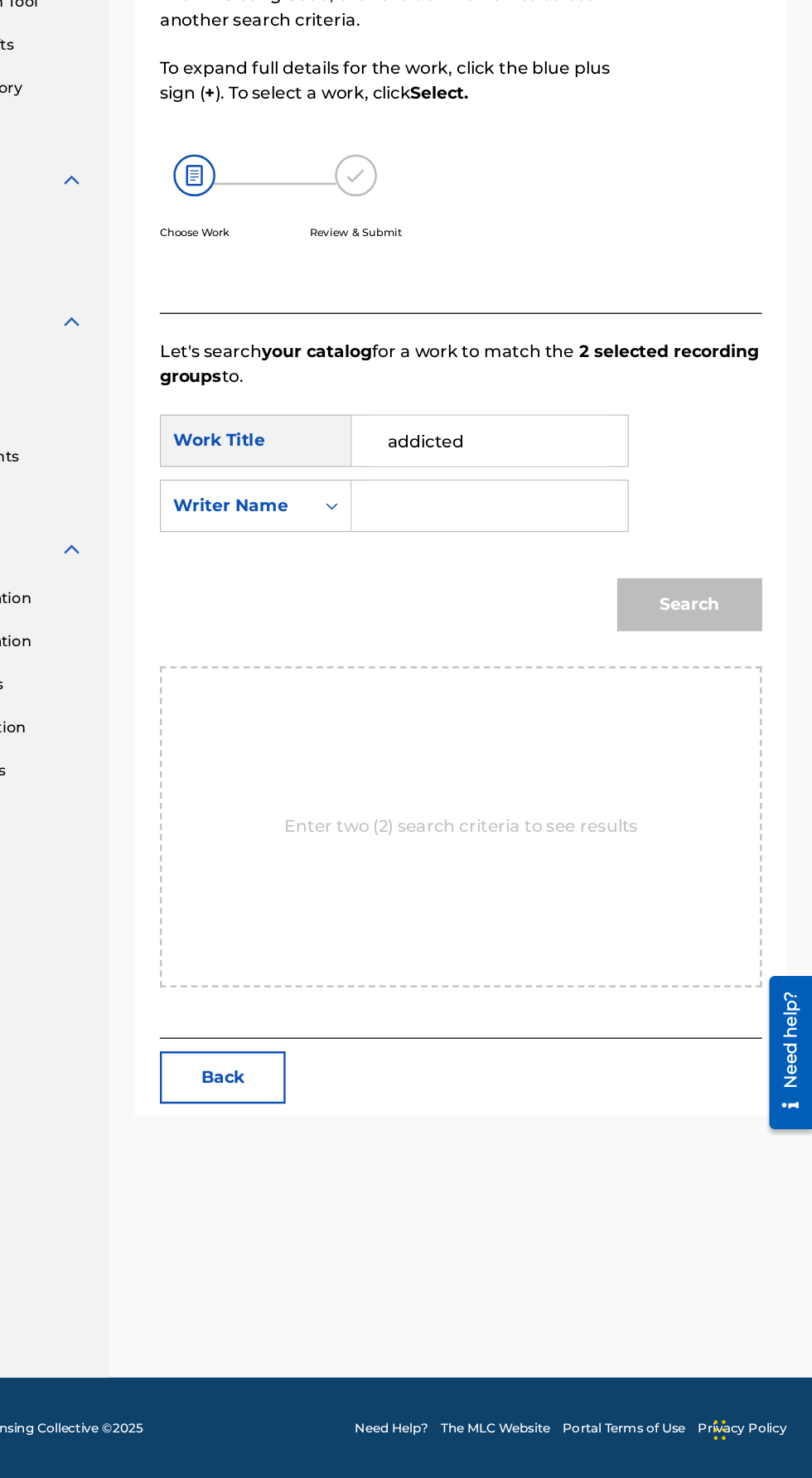
click at [513, 690] on input "Search Form" at bounding box center [556, 710] width 189 height 40
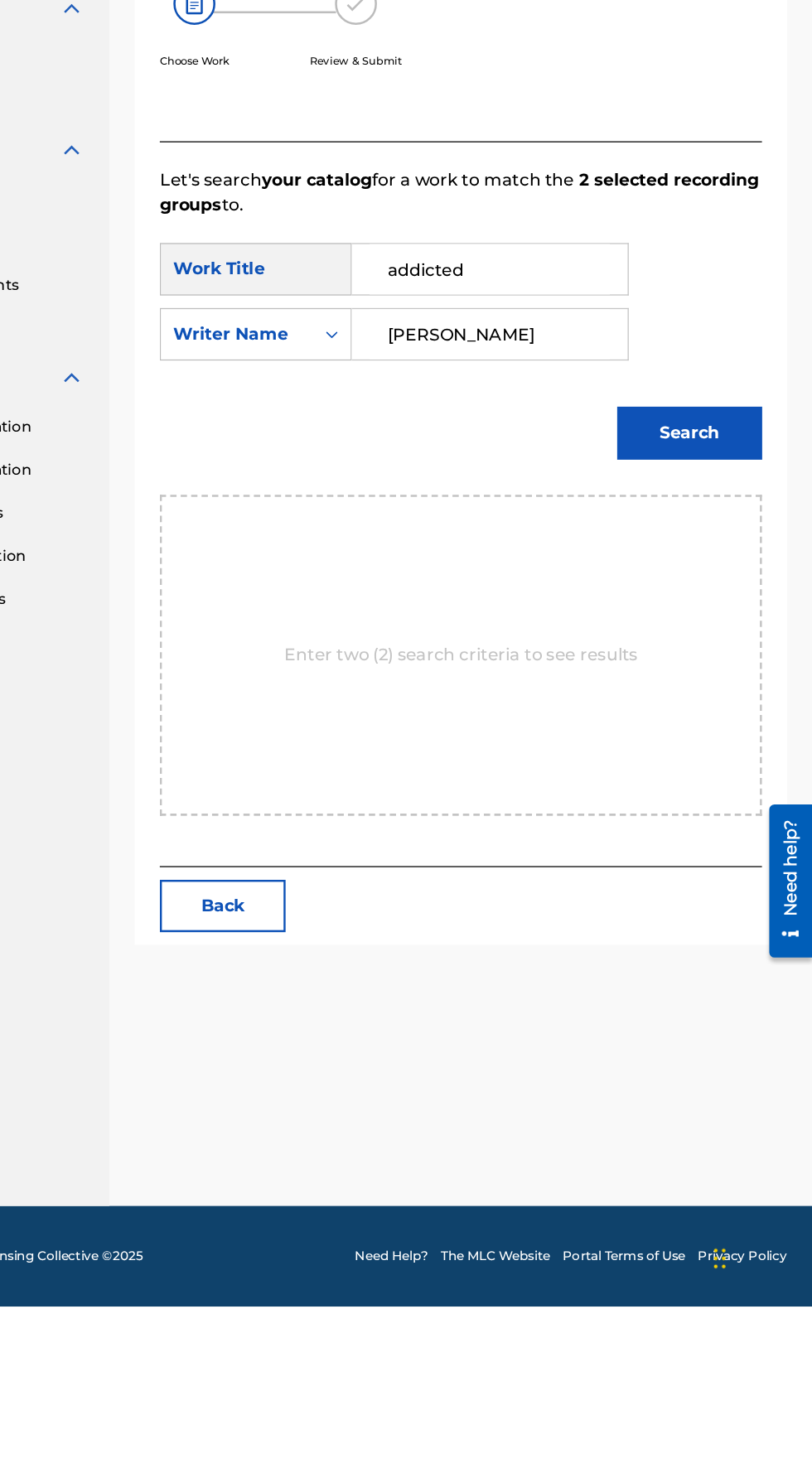
scroll to position [118, 0]
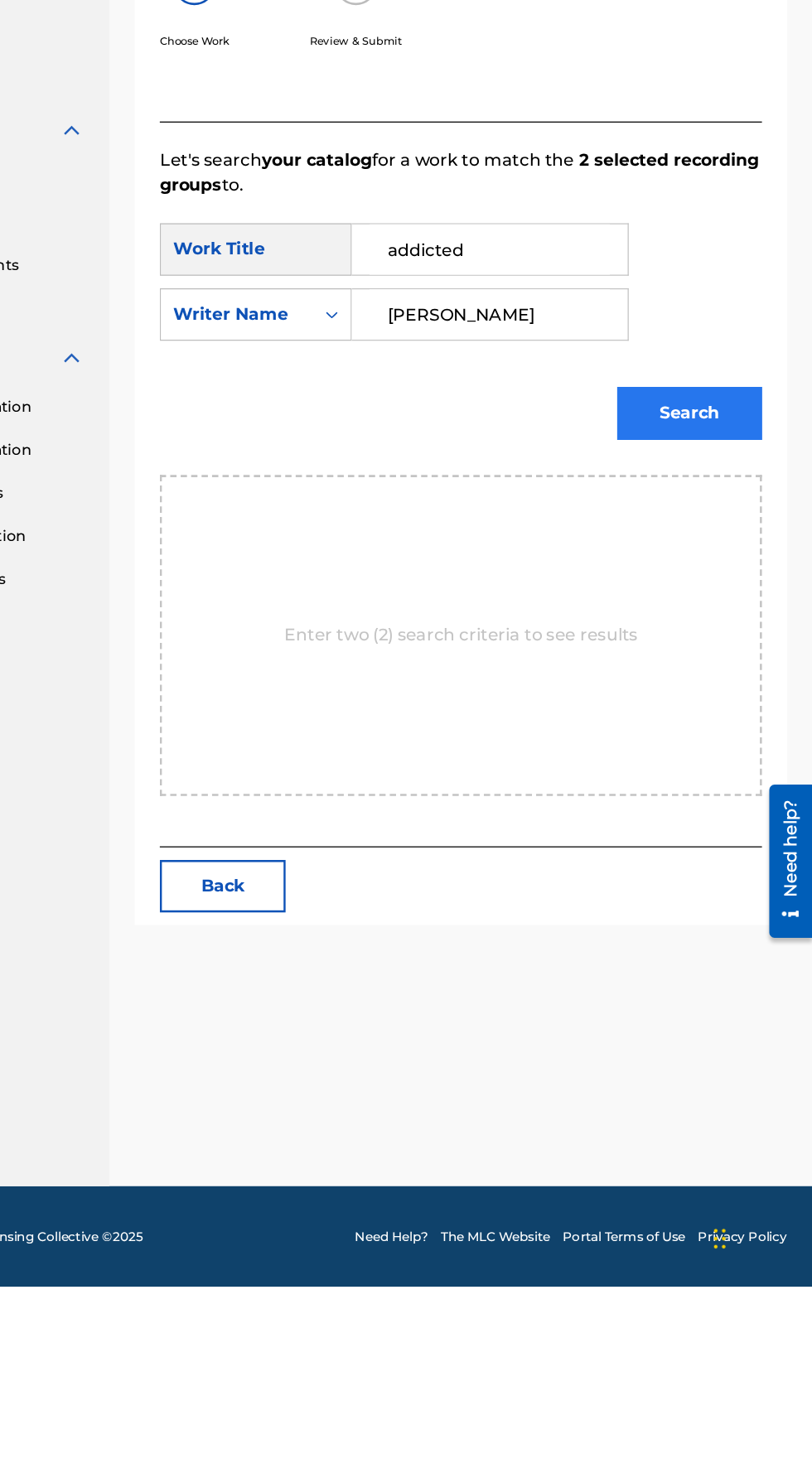
type input "[PERSON_NAME]"
click at [680, 767] on button "Search" at bounding box center [714, 788] width 114 height 42
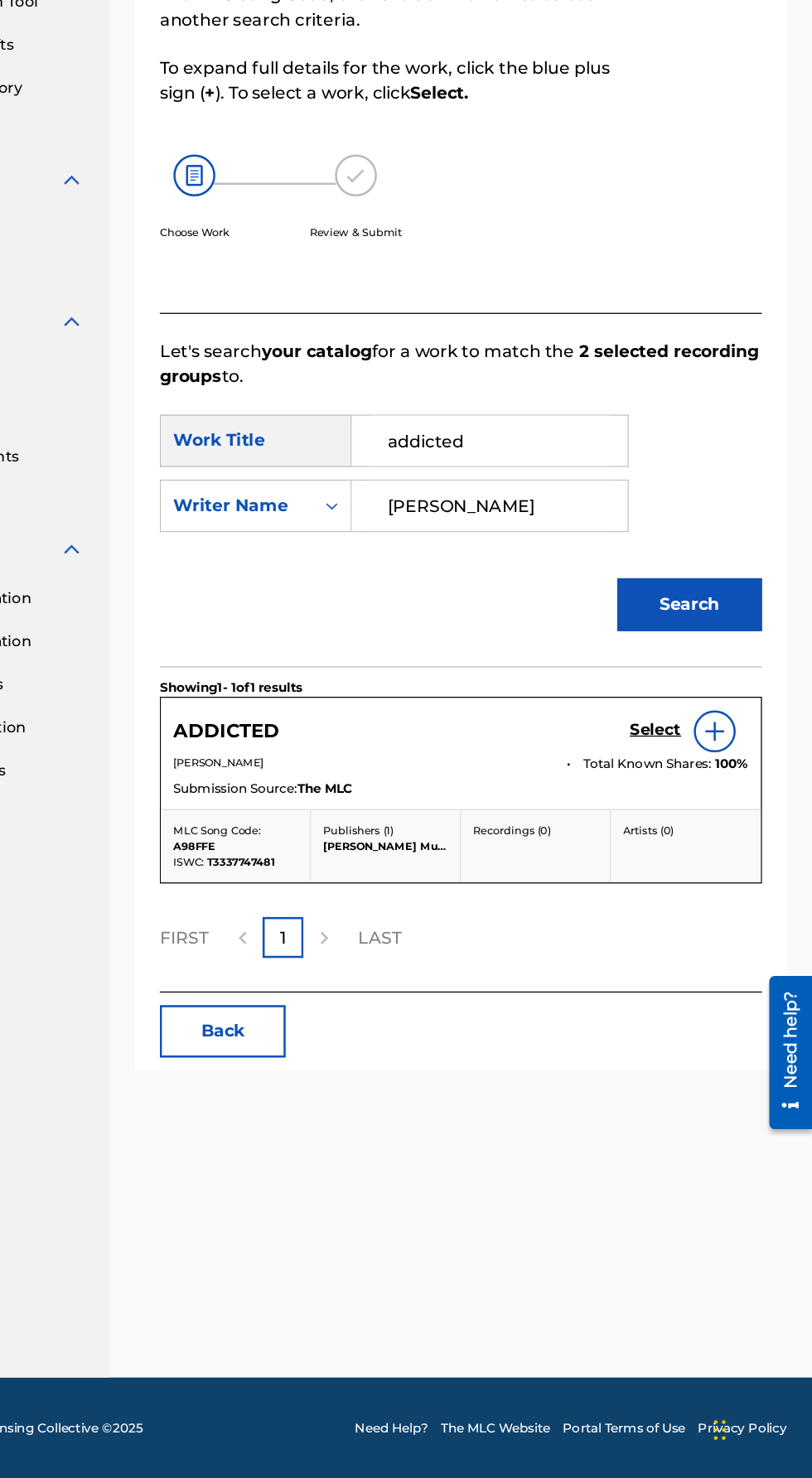
click at [740, 872] on div at bounding box center [734, 888] width 33 height 33
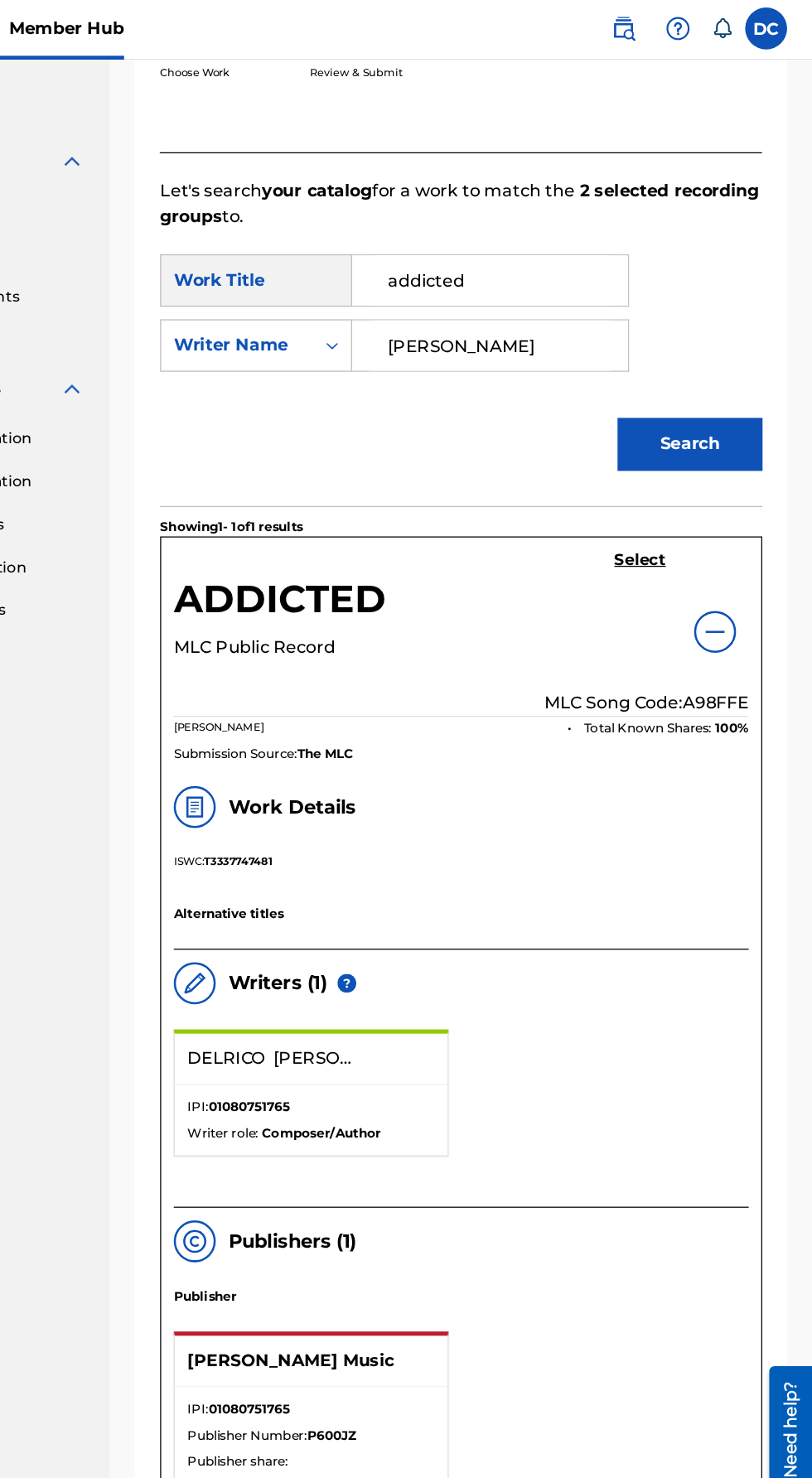
scroll to position [431, 0]
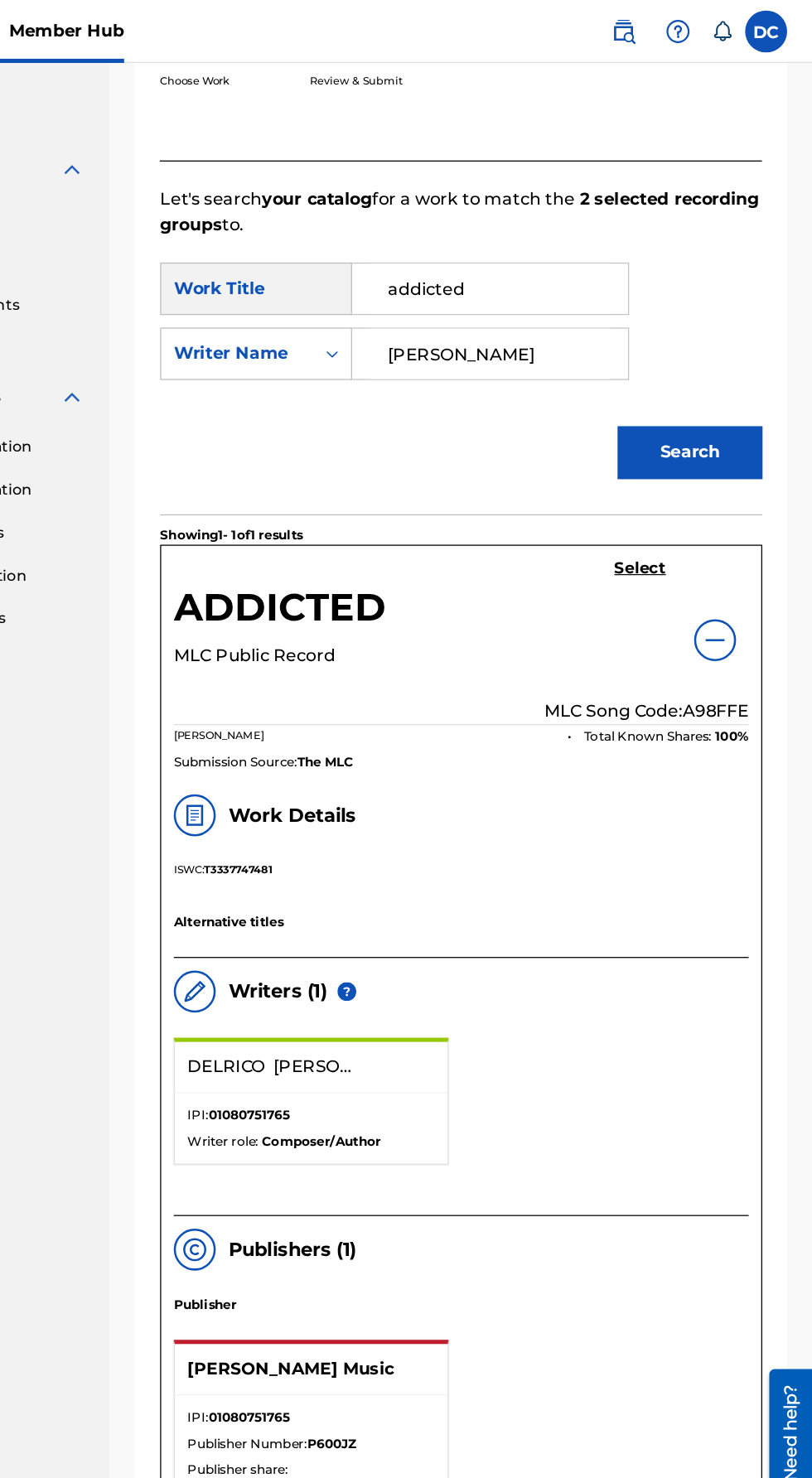
click at [728, 510] on img at bounding box center [735, 506] width 20 height 20
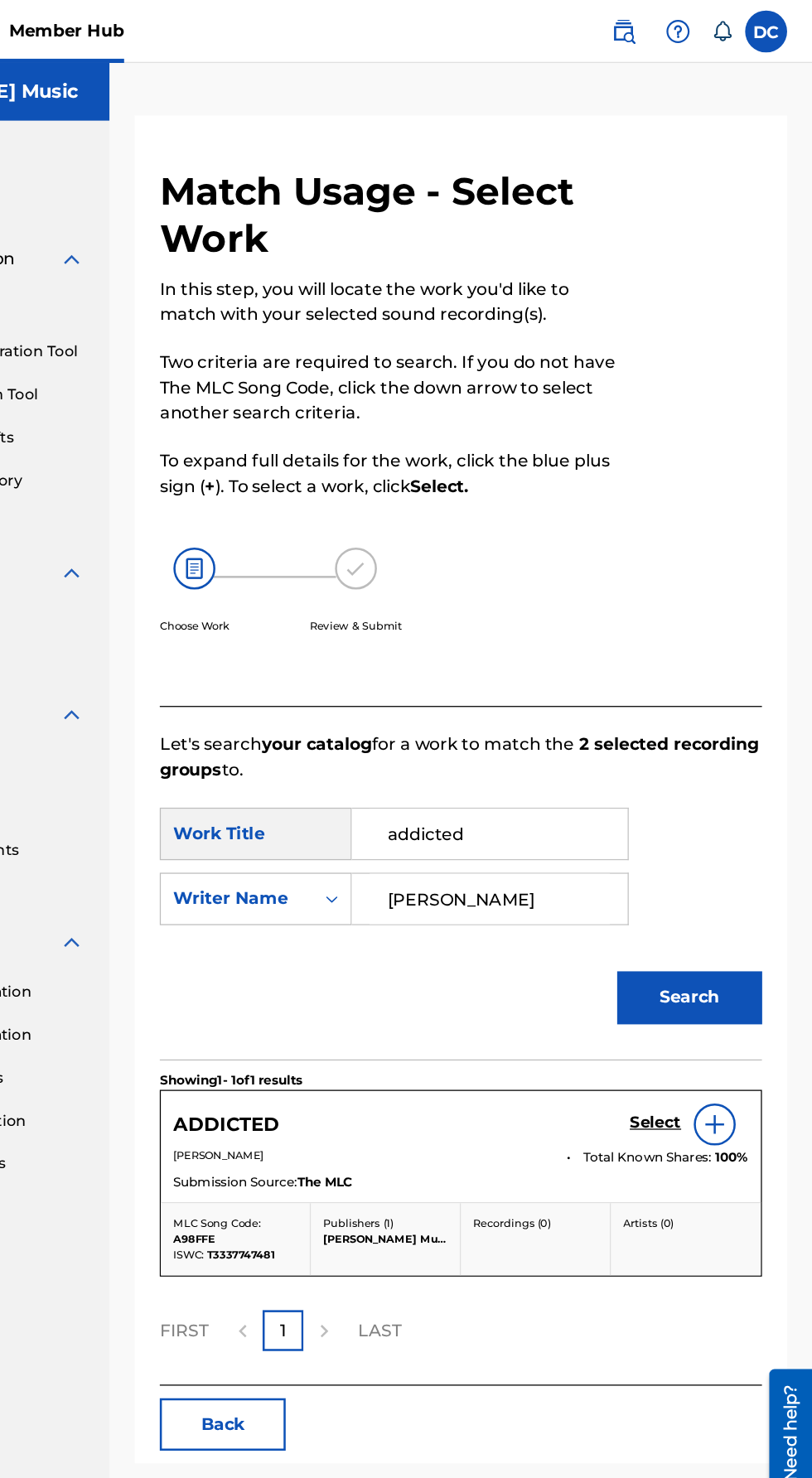
scroll to position [0, 0]
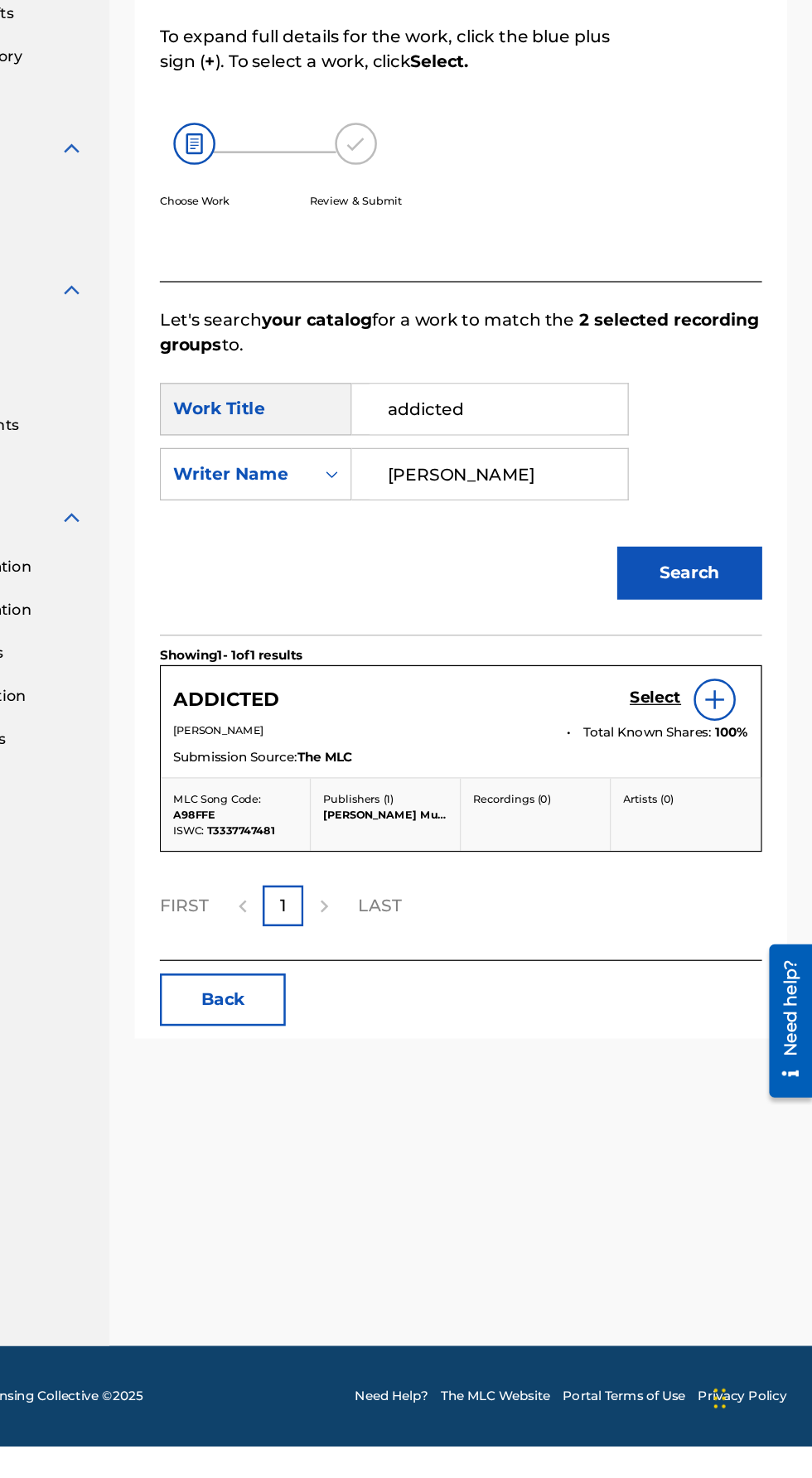
click at [428, 910] on p "[PERSON_NAME]" at bounding box center [457, 913] width 299 height 13
click at [678, 883] on h5 "Select" at bounding box center [687, 887] width 41 height 16
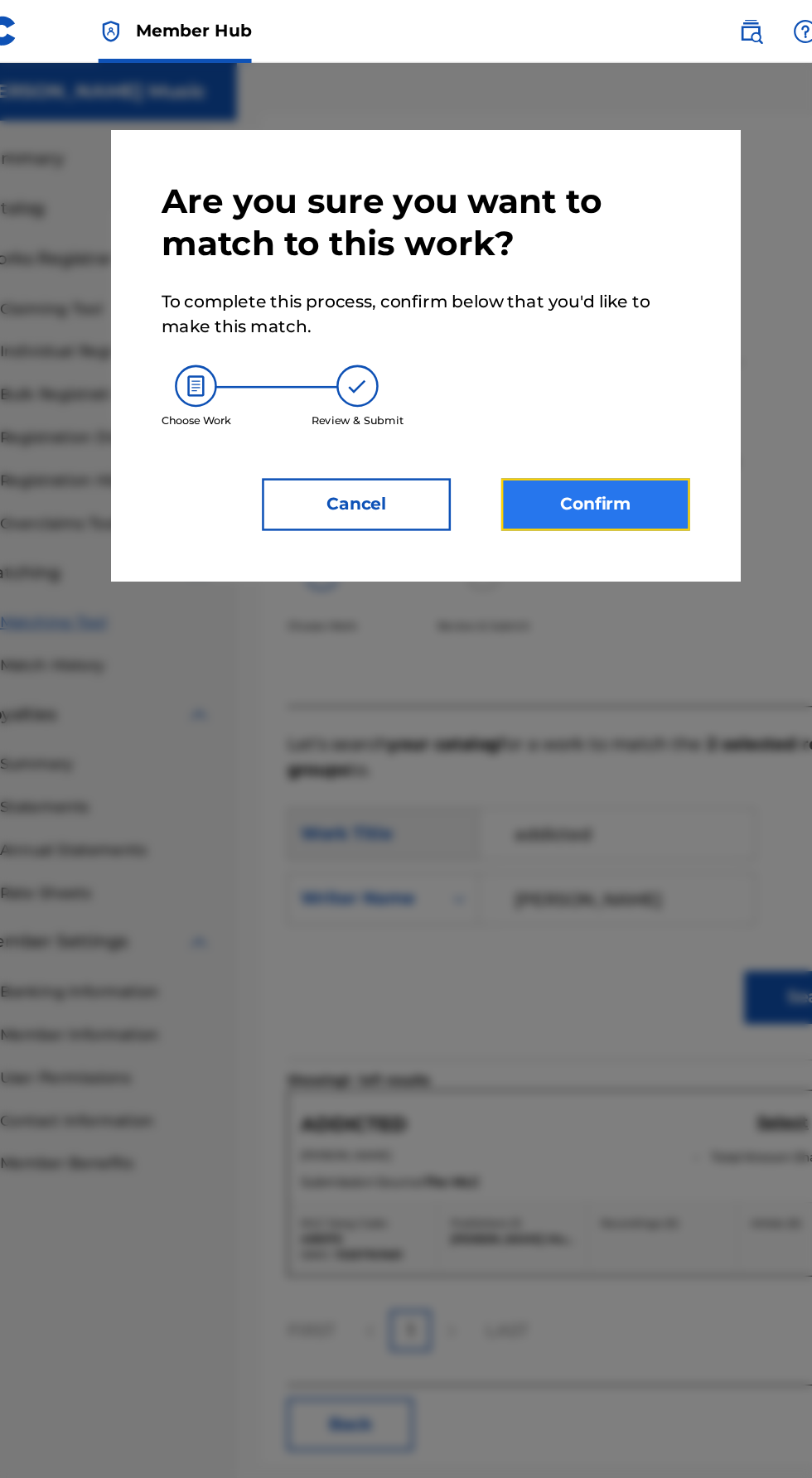
click at [501, 420] on button "Confirm" at bounding box center [539, 399] width 149 height 42
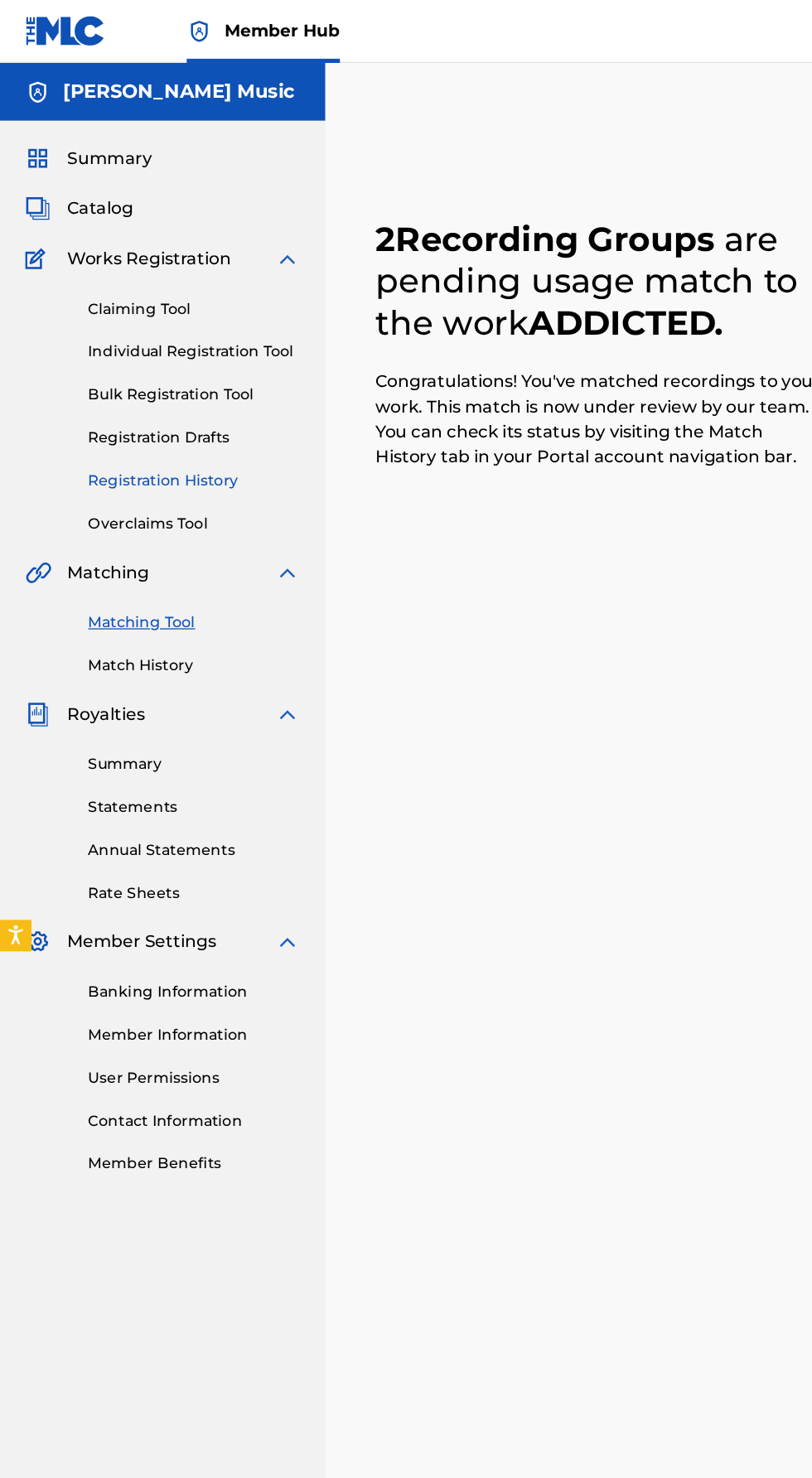
click at [103, 385] on link "Registration History" at bounding box center [153, 380] width 168 height 18
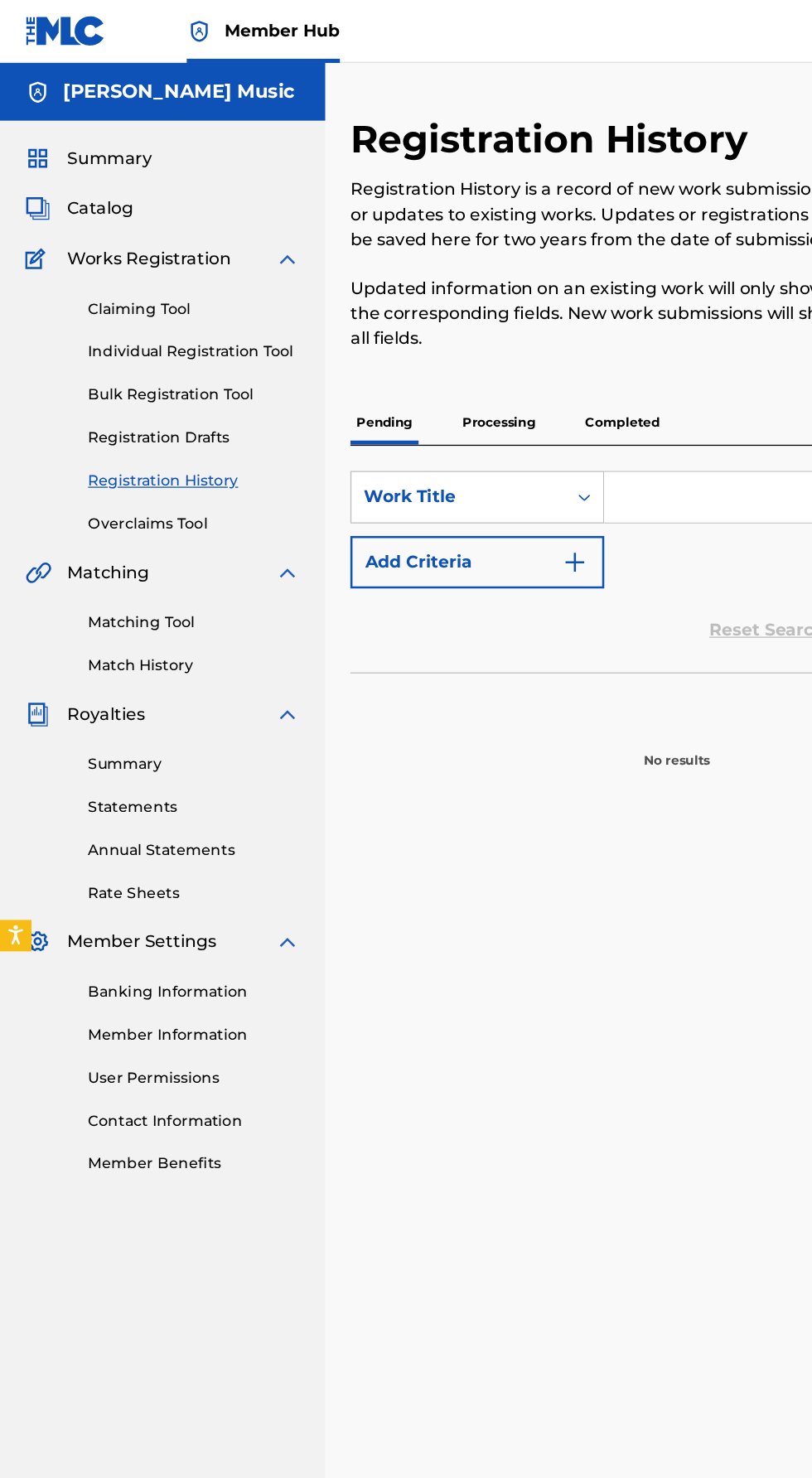
click at [477, 333] on p "Completed" at bounding box center [491, 333] width 68 height 35
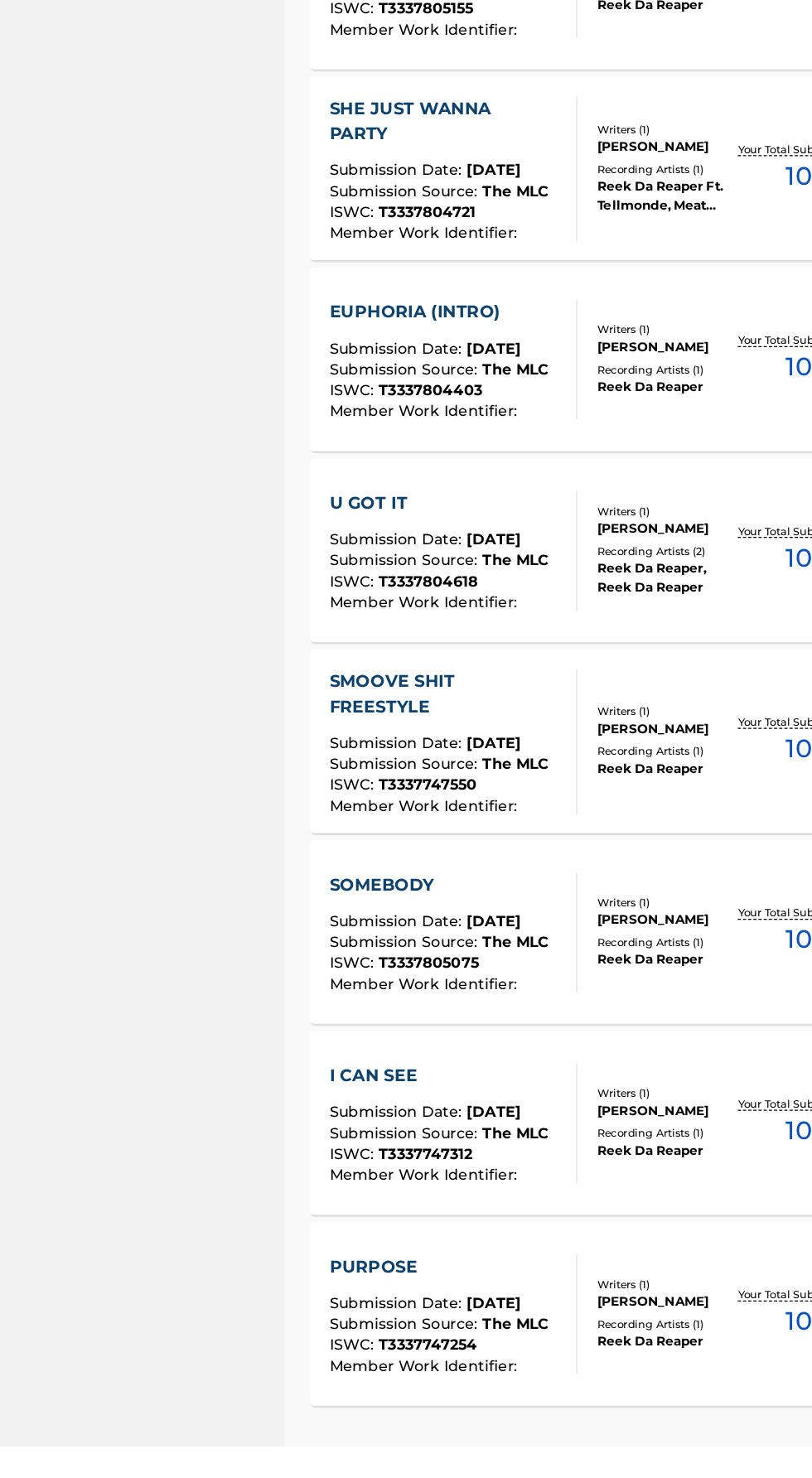
scroll to position [736, 0]
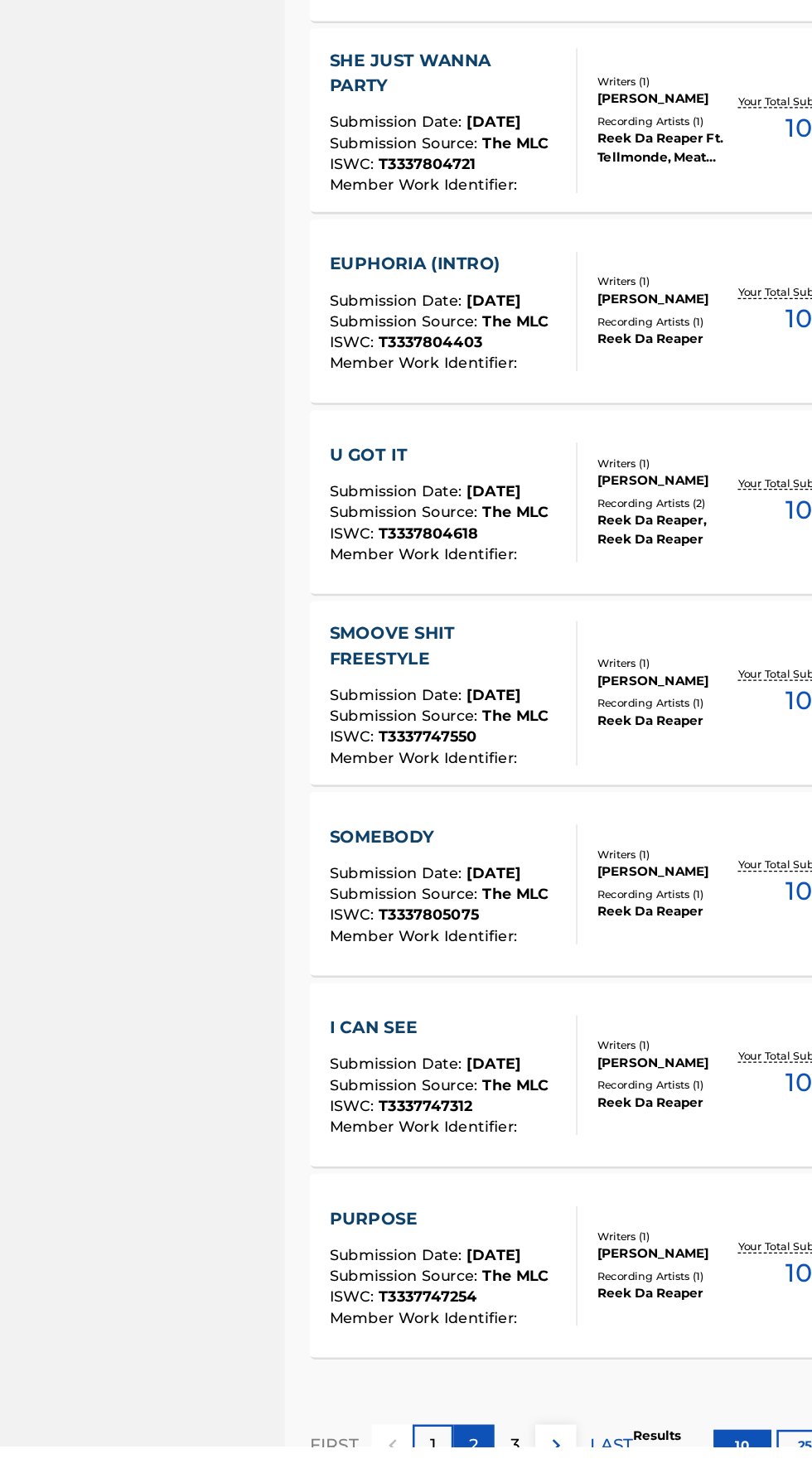
click at [403, 1477] on div "2" at bounding box center [406, 1477] width 33 height 33
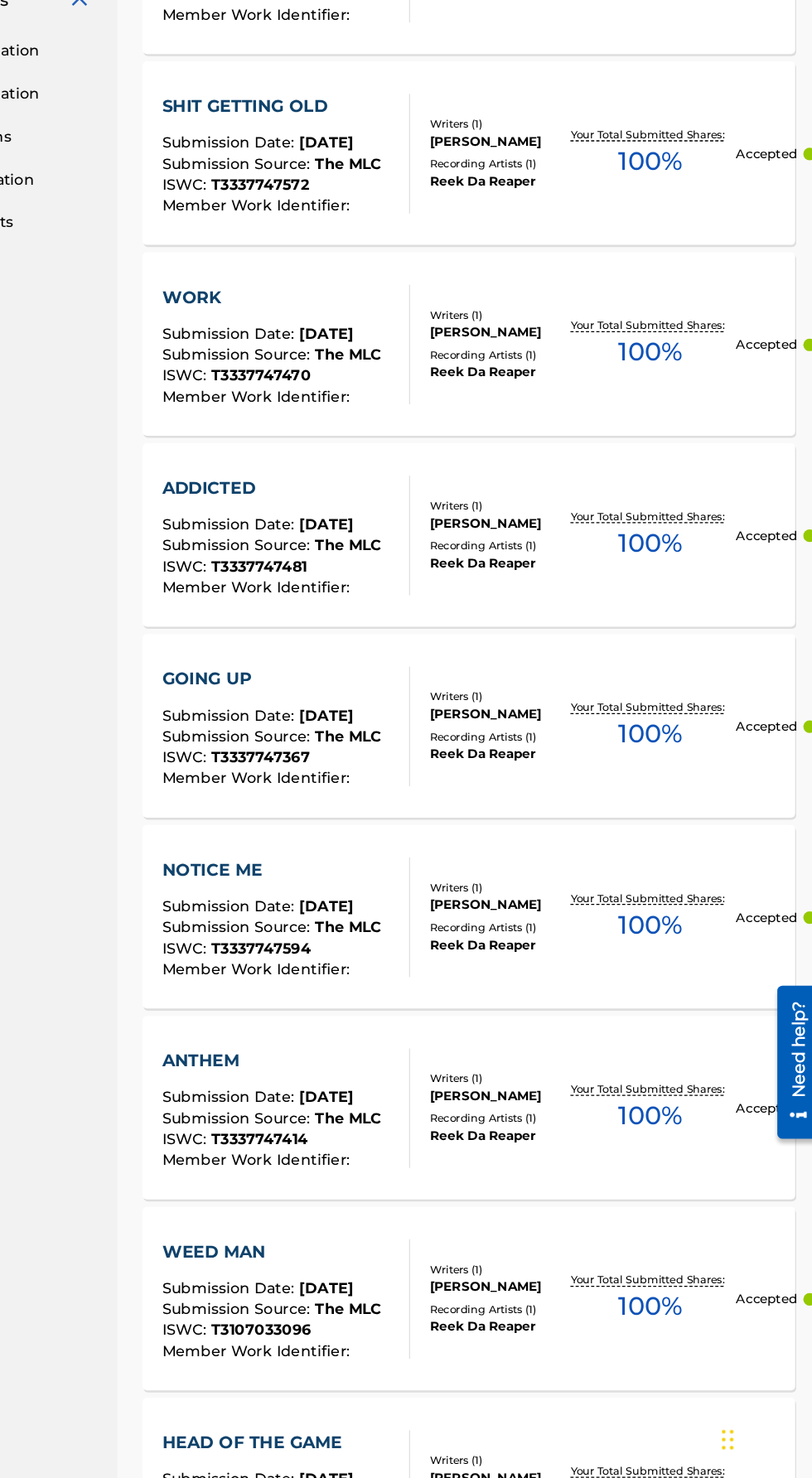
scroll to position [440, 0]
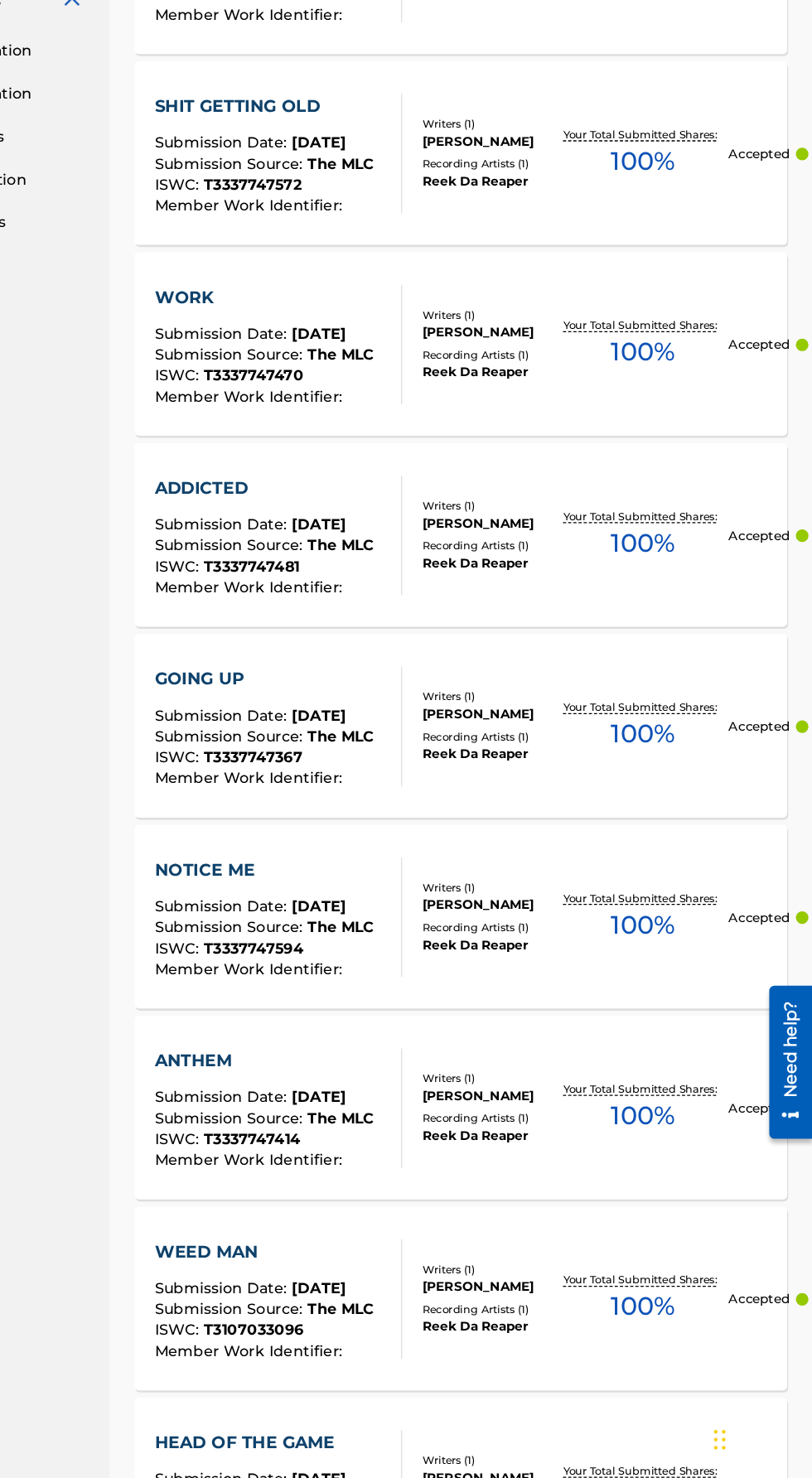
click at [445, 697] on div "ADDICTED Submission Date : [DATE] Submission Source : The MLC ISWC : T333774748…" at bounding box center [379, 725] width 174 height 94
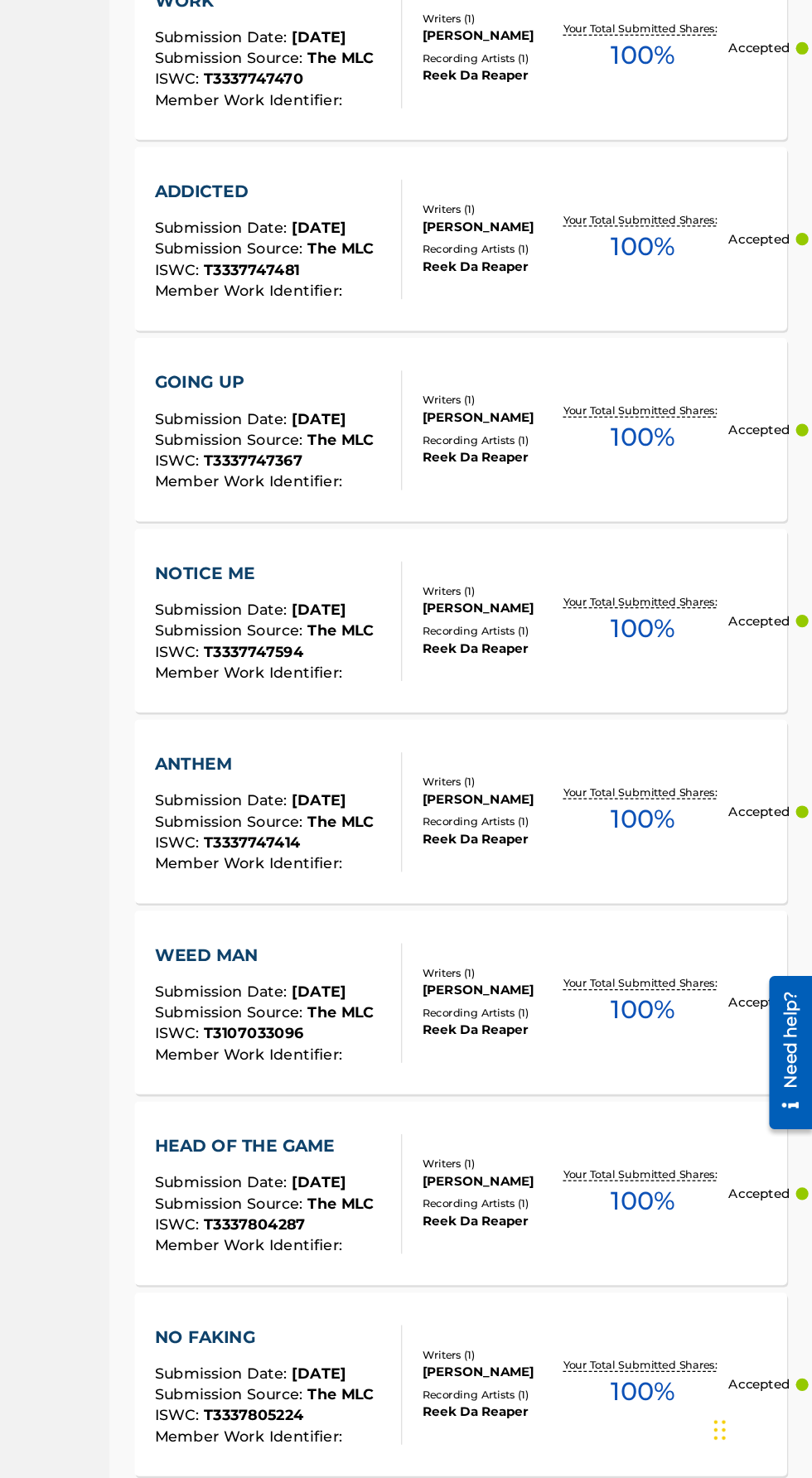
scroll to position [854, 0]
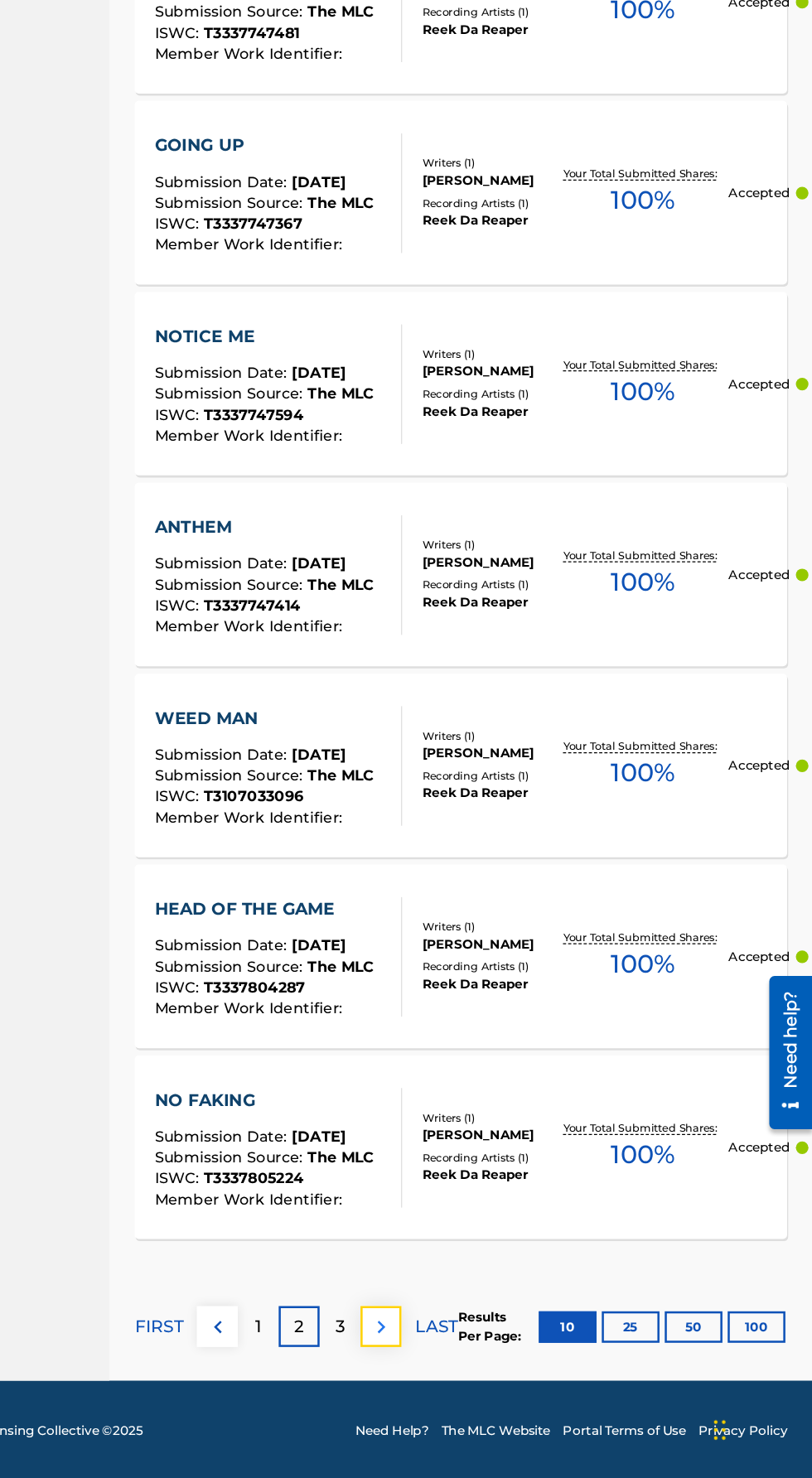
click at [463, 1366] on img at bounding box center [471, 1359] width 20 height 20
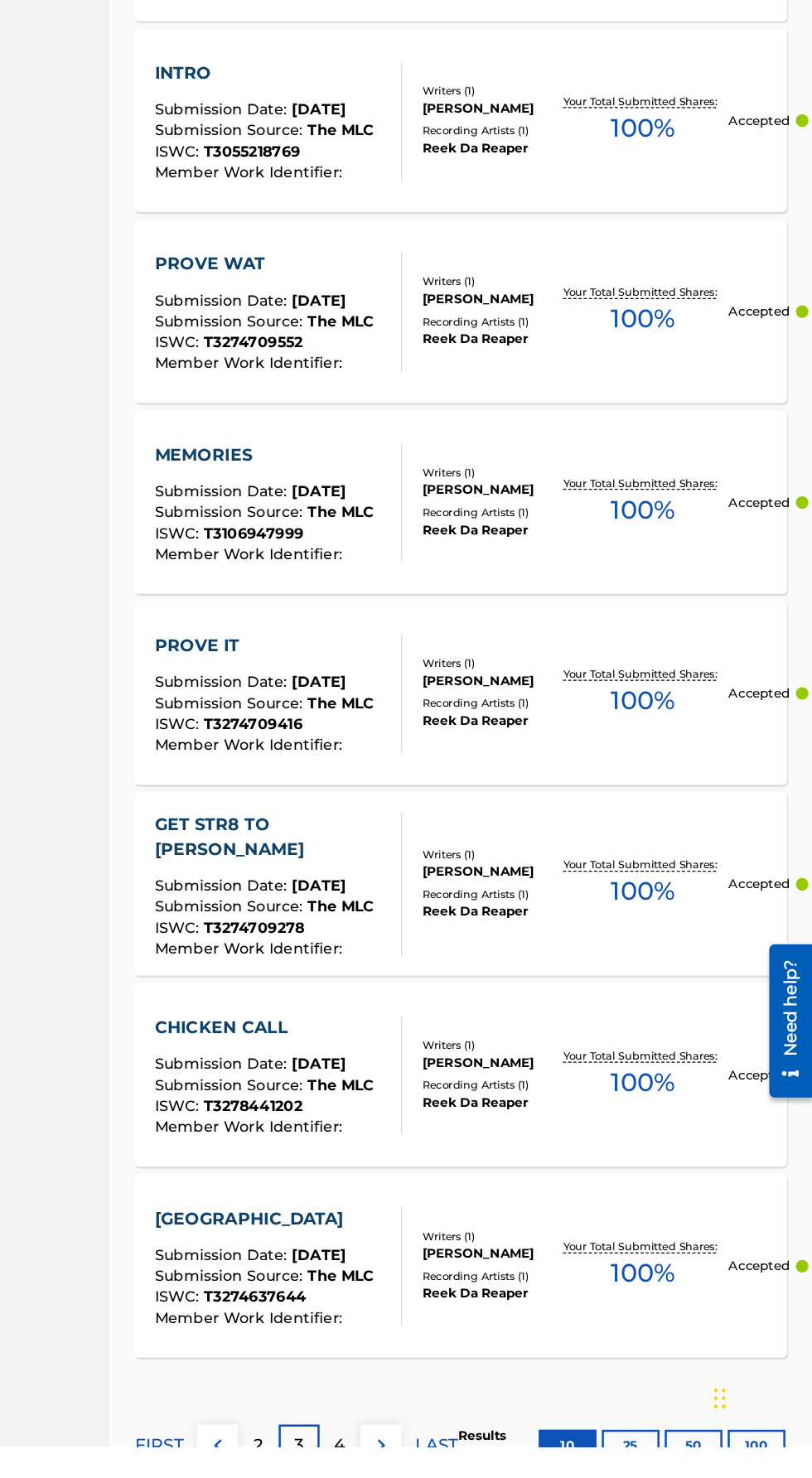
scroll to position [736, 0]
click at [471, 1477] on img at bounding box center [471, 1477] width 20 height 20
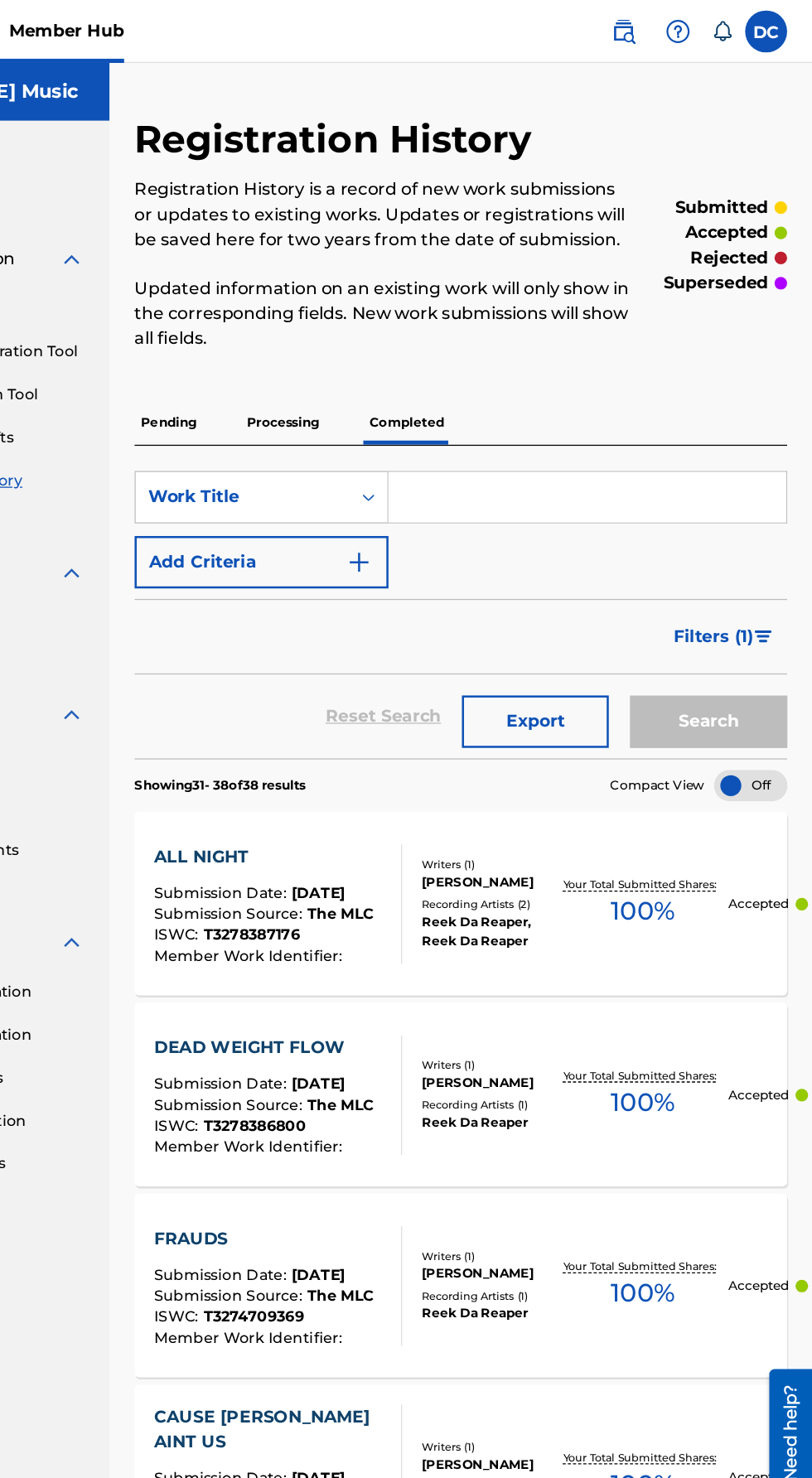
scroll to position [0, 0]
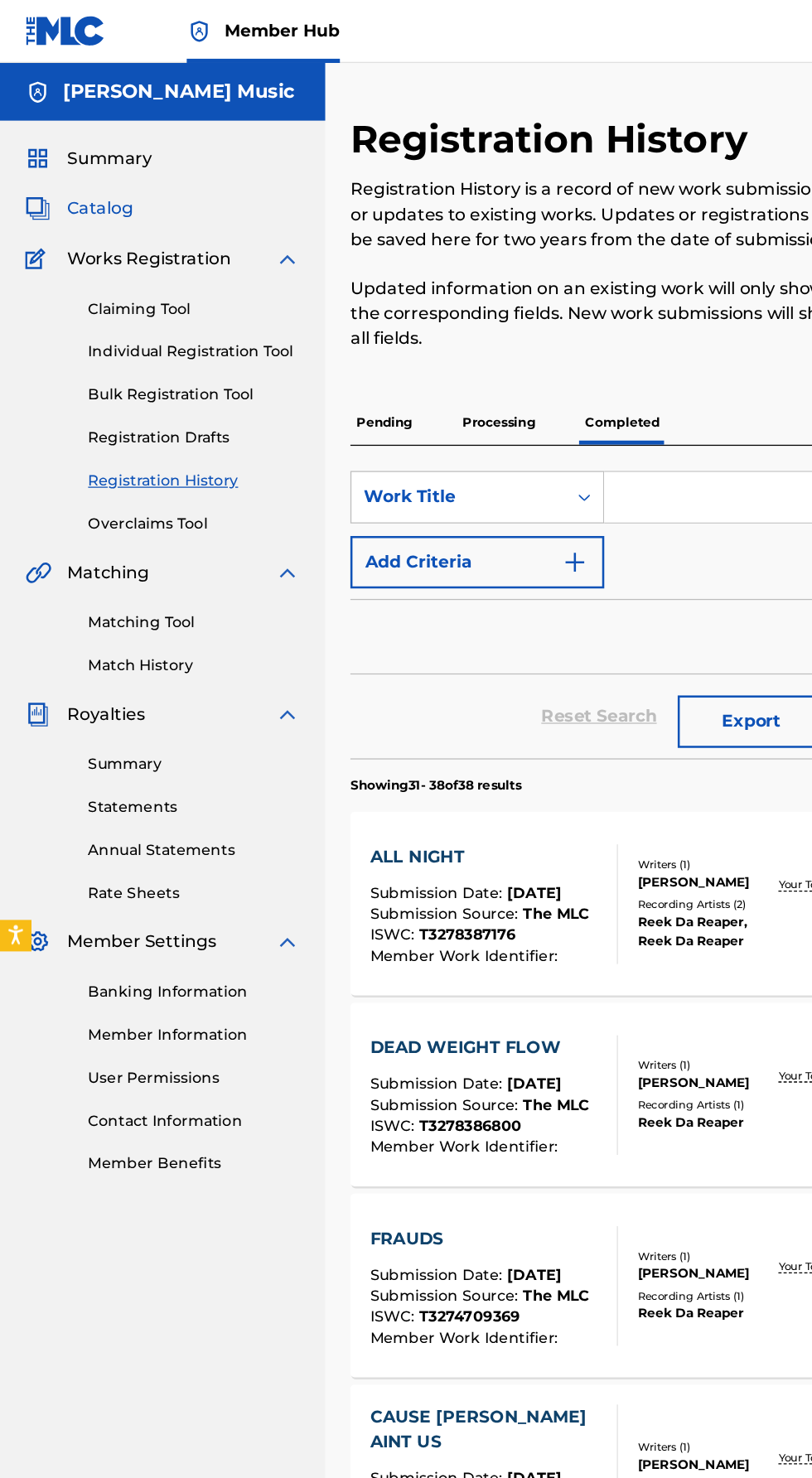
click at [58, 174] on span "Catalog" at bounding box center [78, 165] width 53 height 20
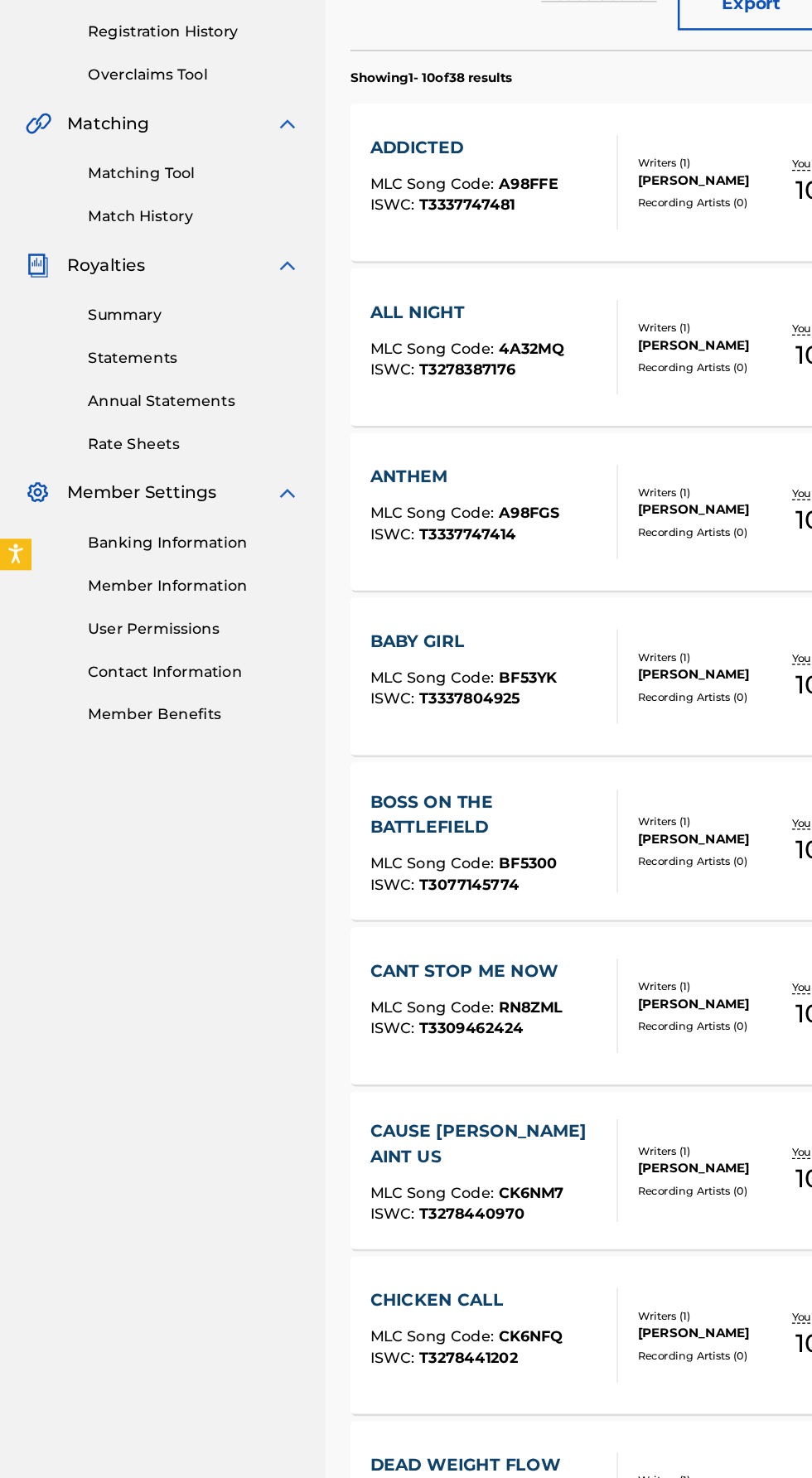
scroll to position [54, 0]
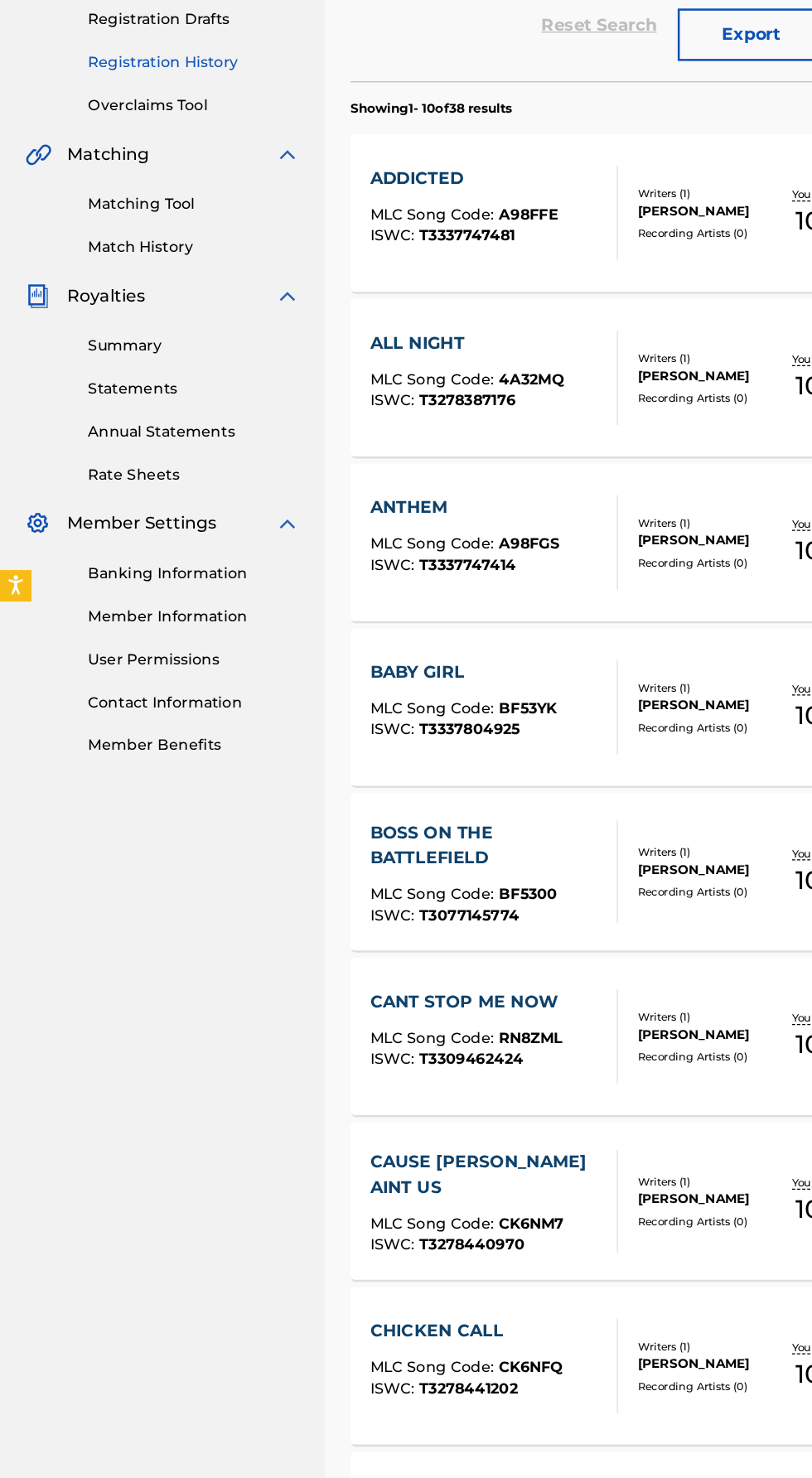
click at [83, 326] on link "Registration History" at bounding box center [153, 326] width 168 height 18
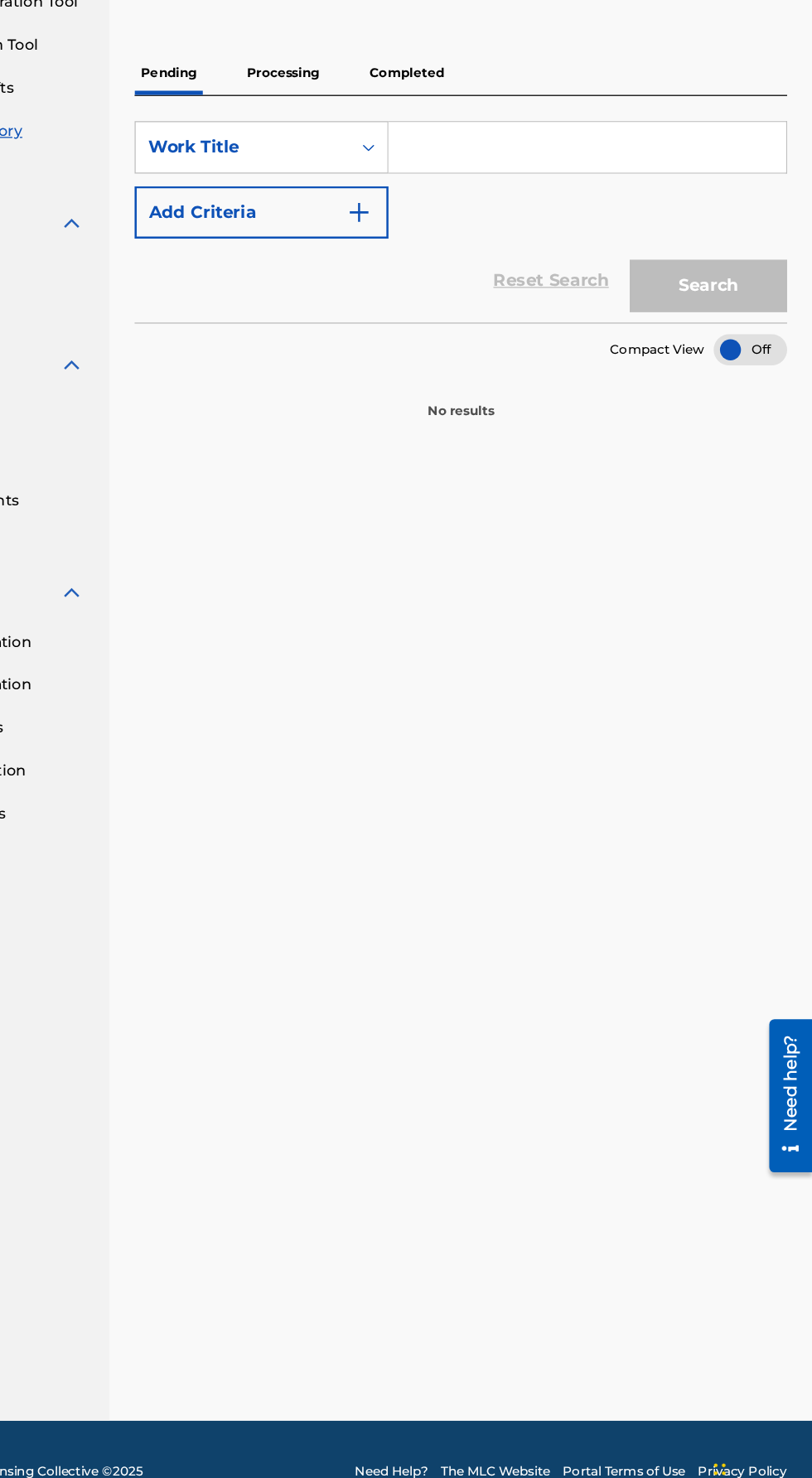
click at [517, 331] on p "Completed" at bounding box center [491, 333] width 68 height 35
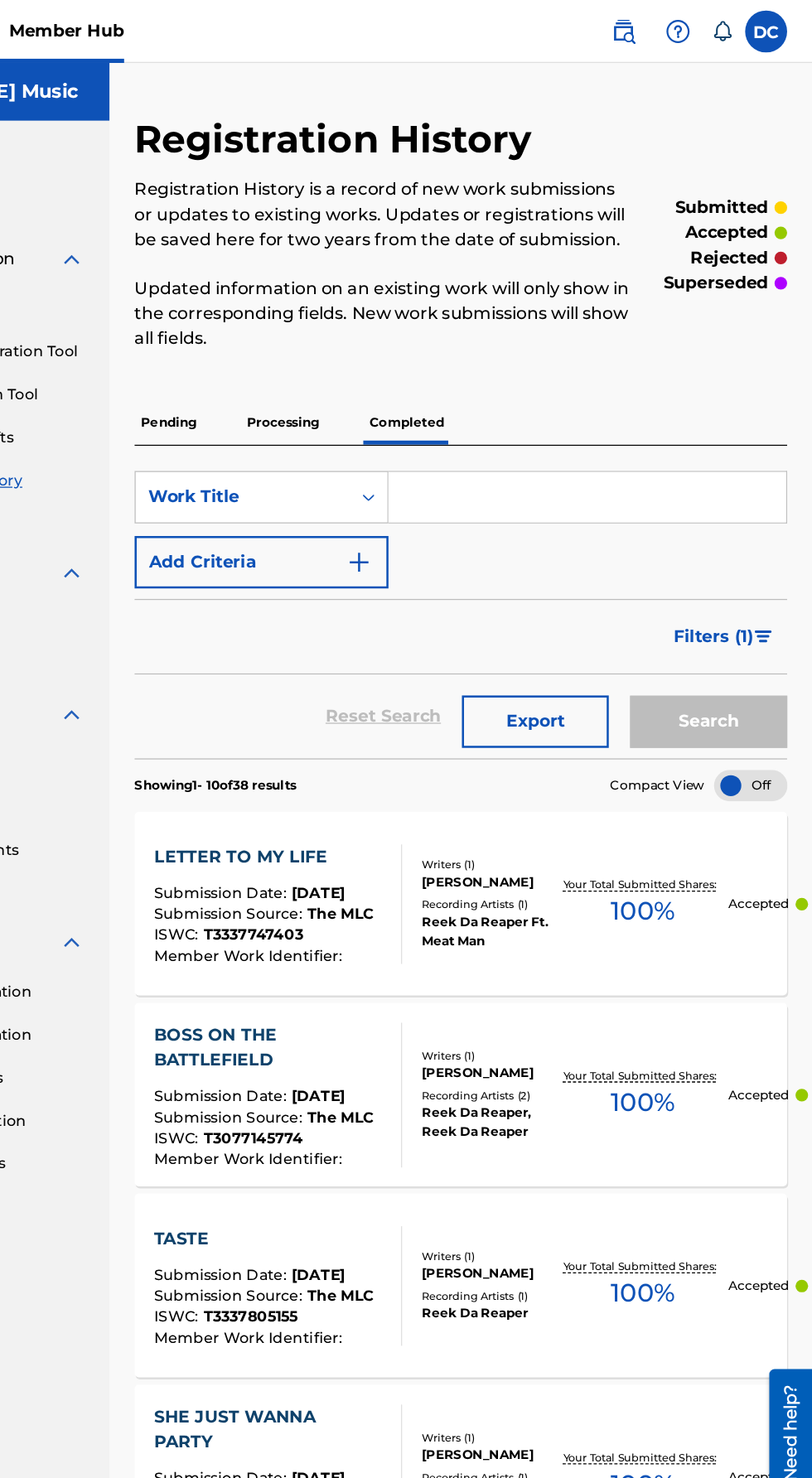
click at [319, 823] on div "BOSS ON THE BATTLEFIELD" at bounding box center [383, 827] width 181 height 40
